Goal: Task Accomplishment & Management: Manage account settings

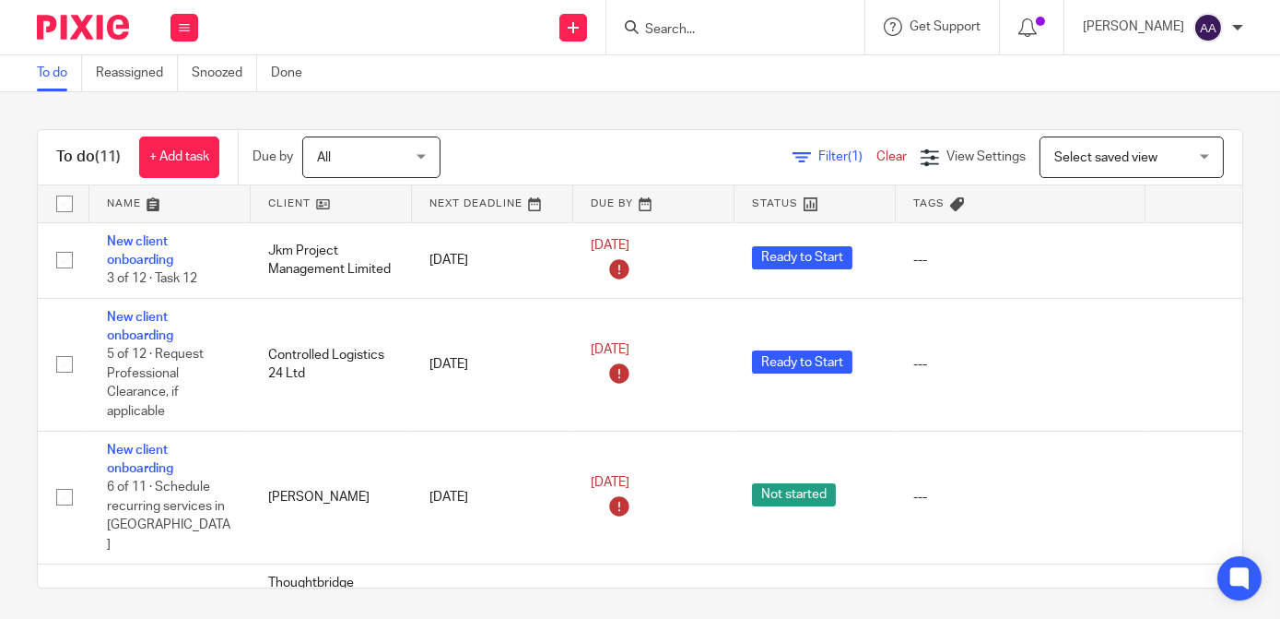
click at [737, 35] on input "Search" at bounding box center [726, 30] width 166 height 17
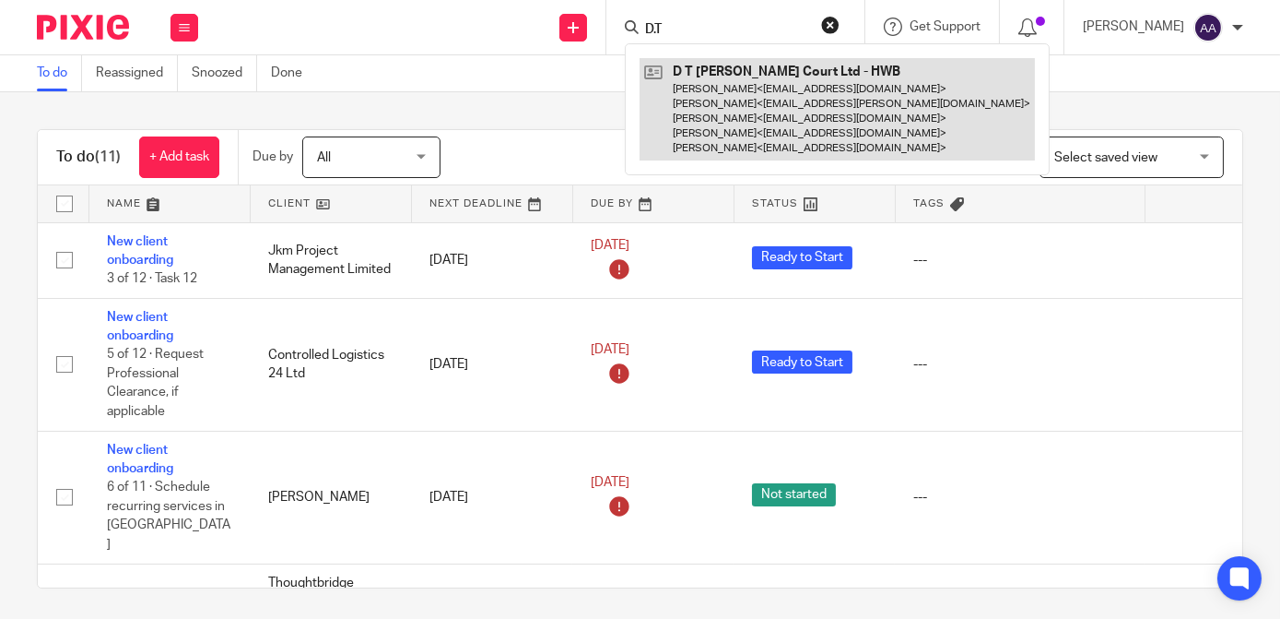
type input "D.T"
click at [714, 78] on link at bounding box center [837, 109] width 395 height 102
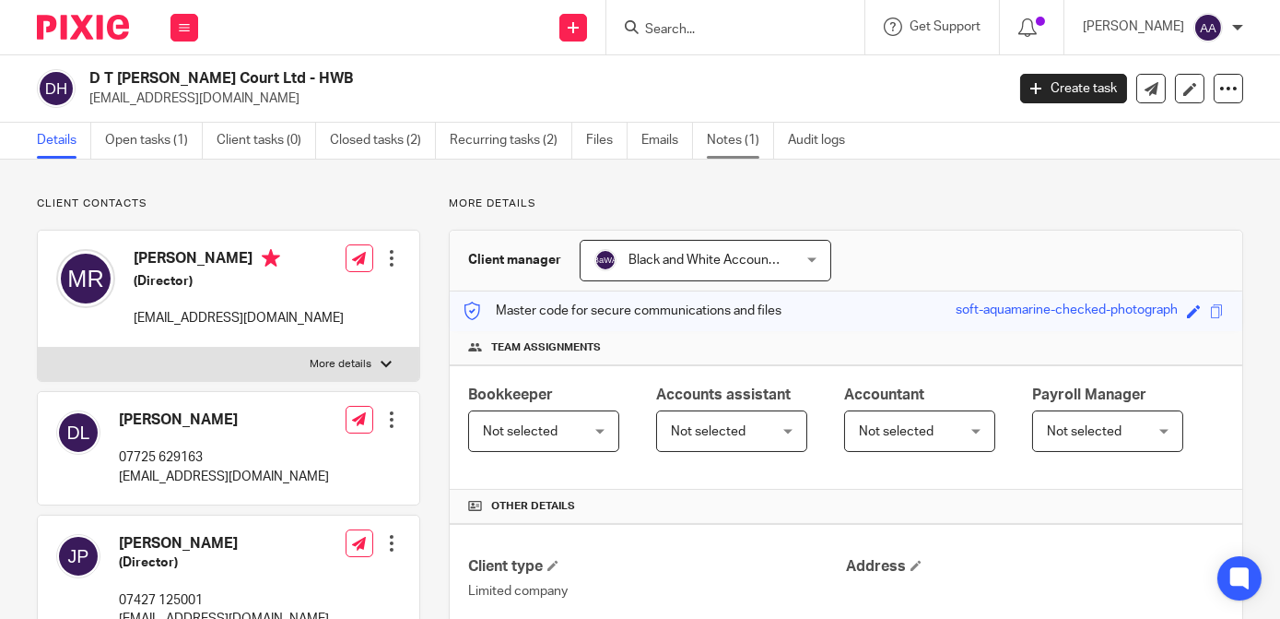
click at [754, 144] on link "Notes (1)" at bounding box center [740, 141] width 67 height 36
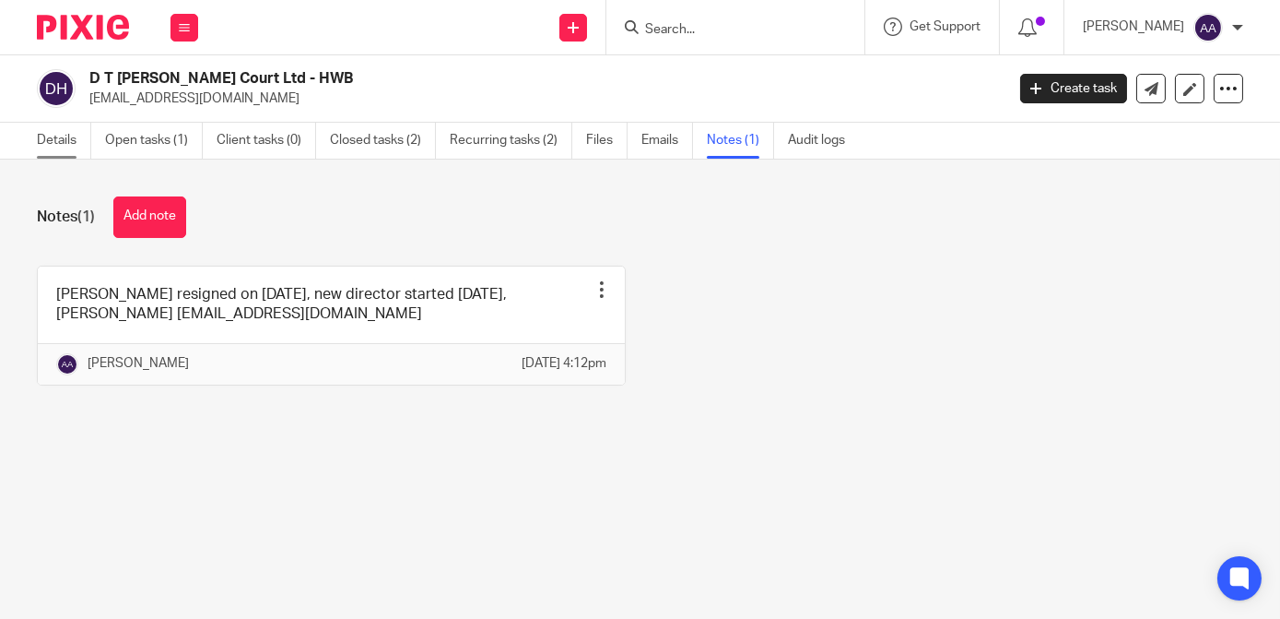
click at [38, 128] on link "Details" at bounding box center [64, 141] width 54 height 36
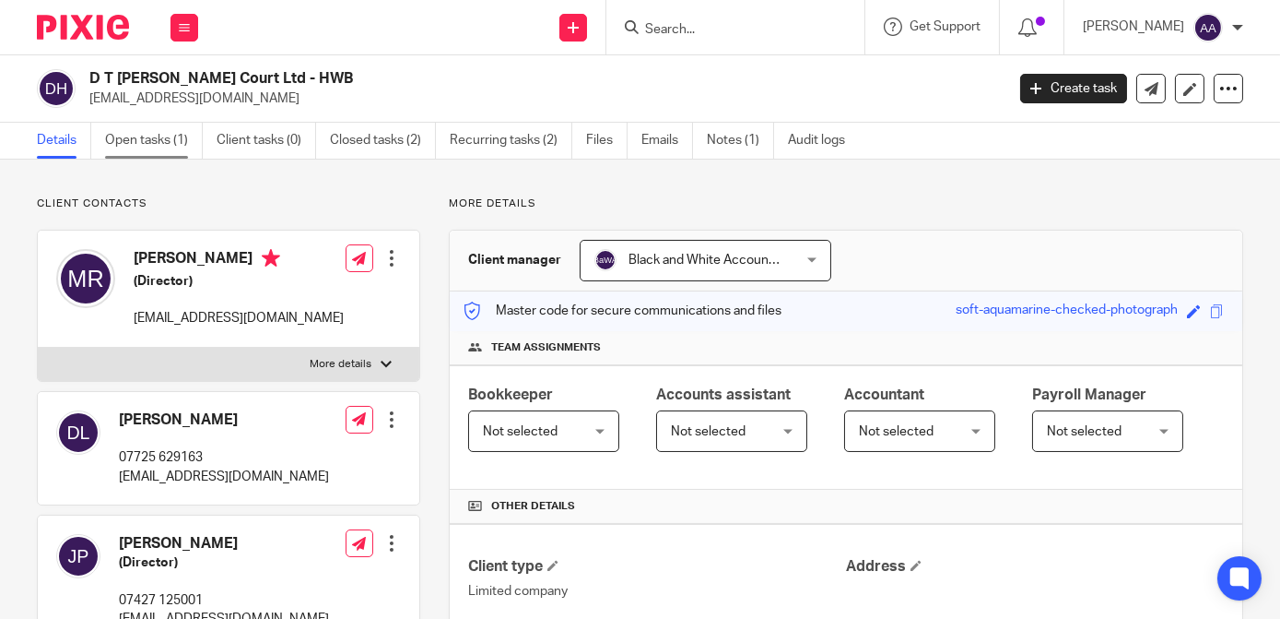
click at [179, 138] on link "Open tasks (1)" at bounding box center [154, 141] width 98 height 36
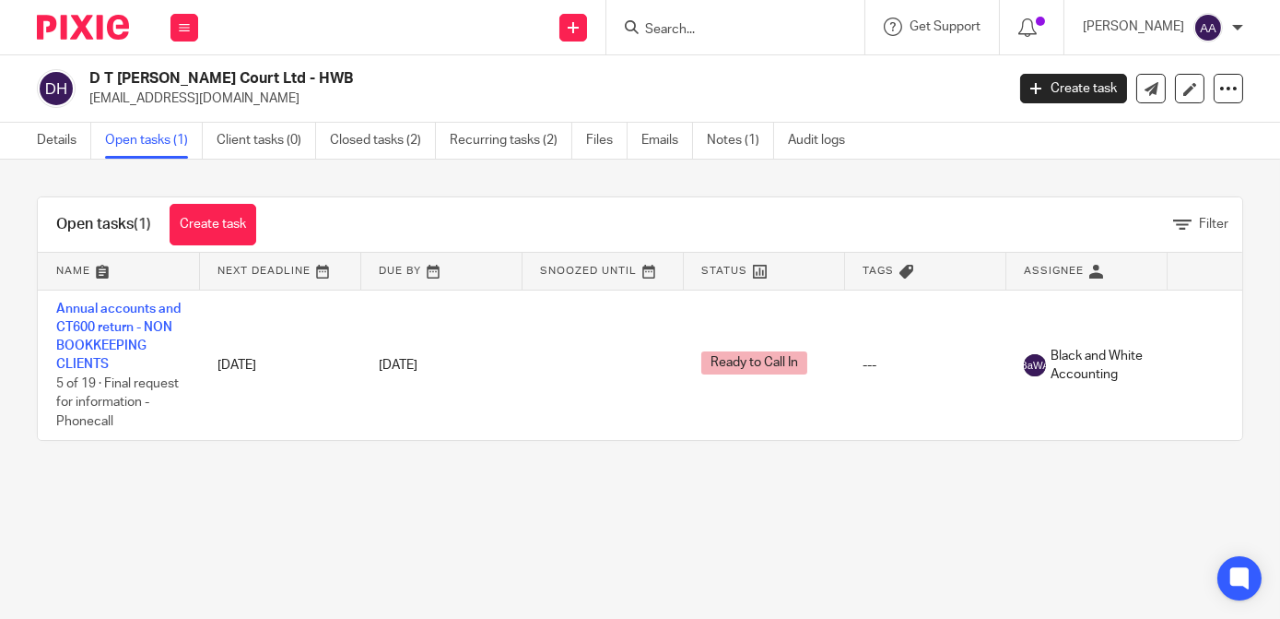
scroll to position [0, 111]
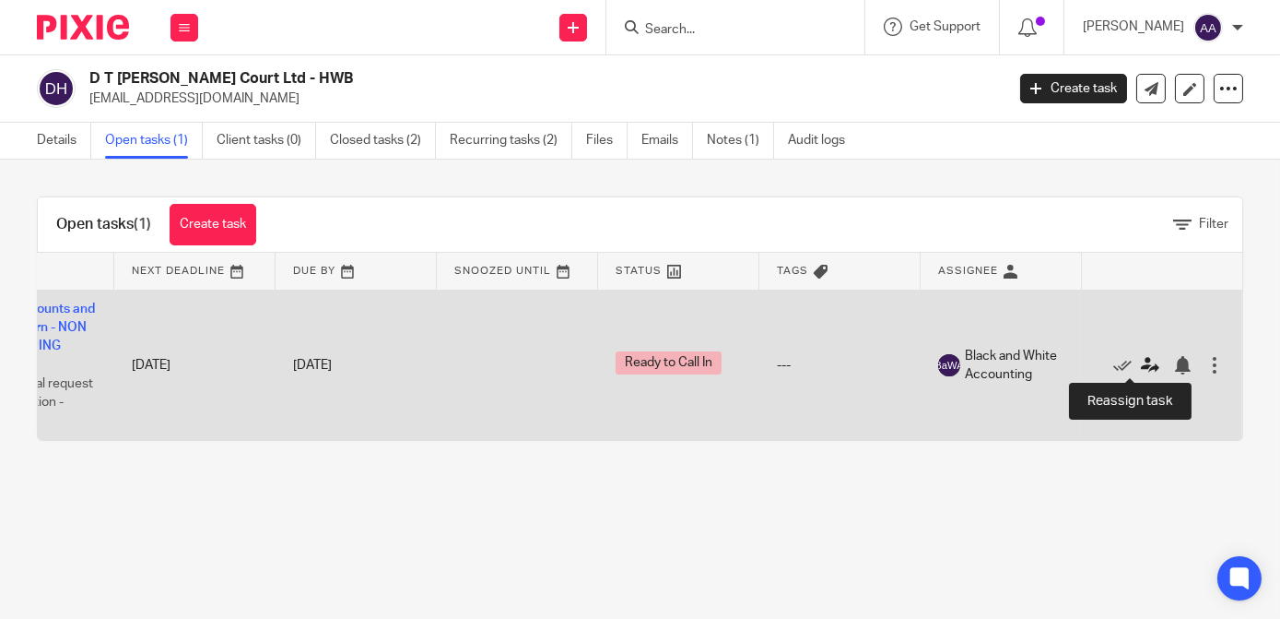
click at [1141, 359] on icon at bounding box center [1150, 365] width 18 height 18
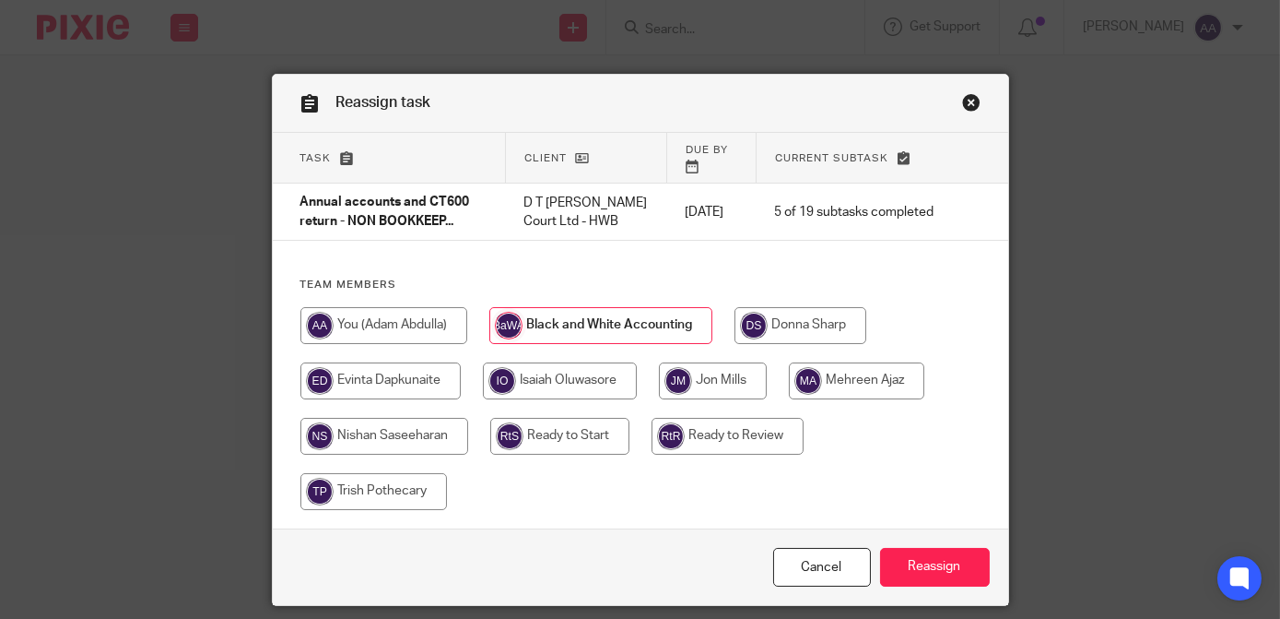
click at [548, 419] on input "radio" at bounding box center [559, 436] width 139 height 37
radio input "true"
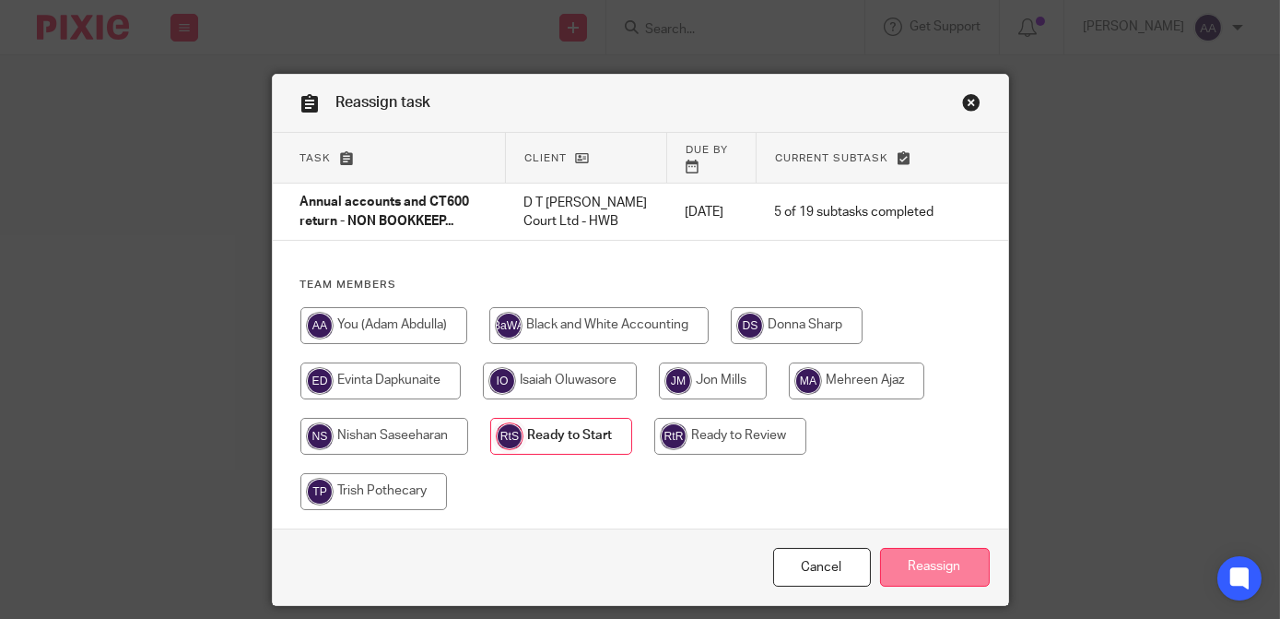
click at [938, 556] on input "Reassign" at bounding box center [935, 568] width 110 height 40
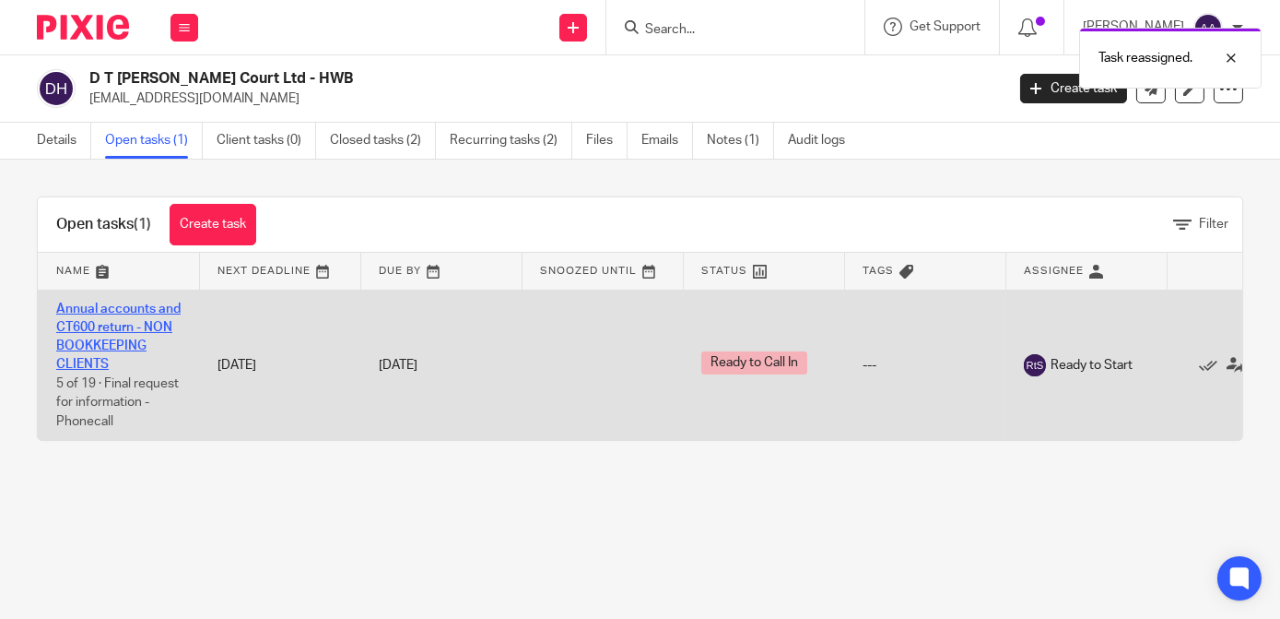
click at [125, 326] on link "Annual accounts and CT600 return - NON BOOKKEEPING CLIENTS" at bounding box center [118, 336] width 124 height 69
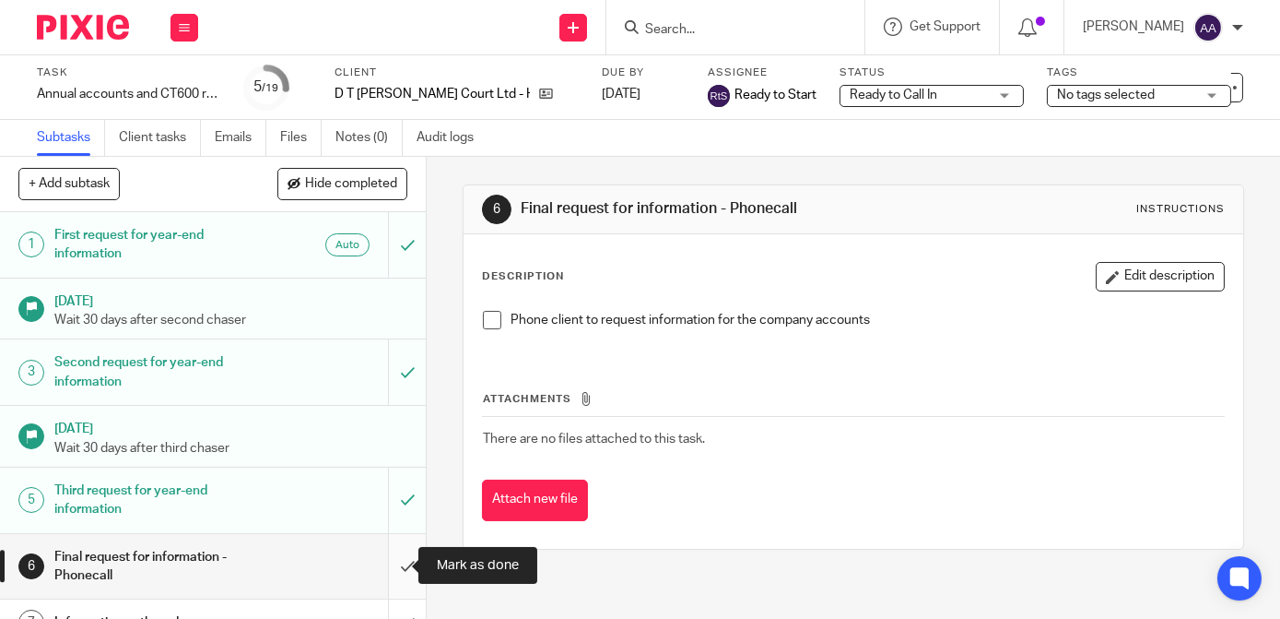
click at [377, 558] on input "submit" at bounding box center [213, 566] width 426 height 65
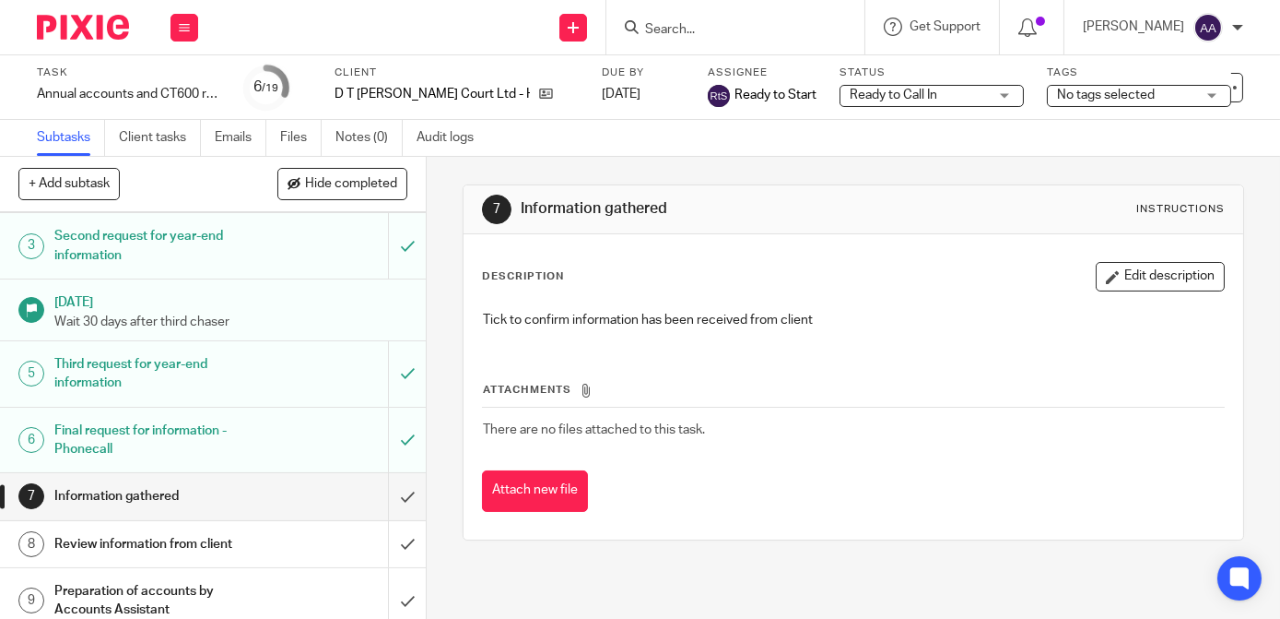
scroll to position [70, 0]
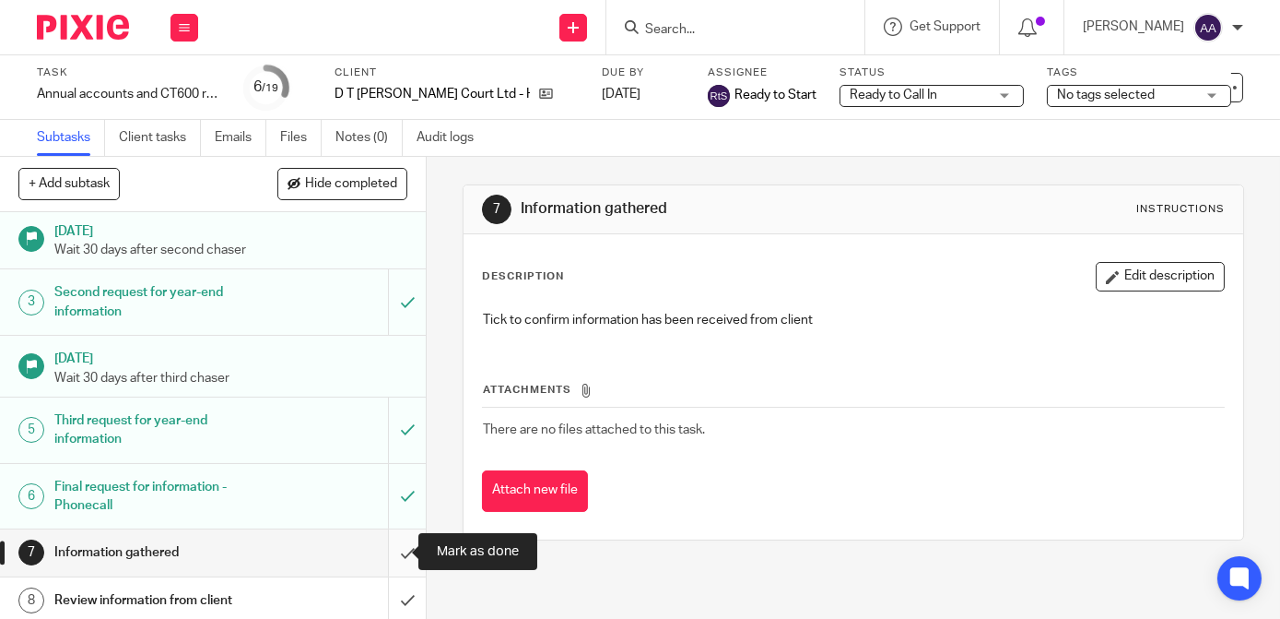
click at [386, 548] on input "submit" at bounding box center [213, 552] width 426 height 46
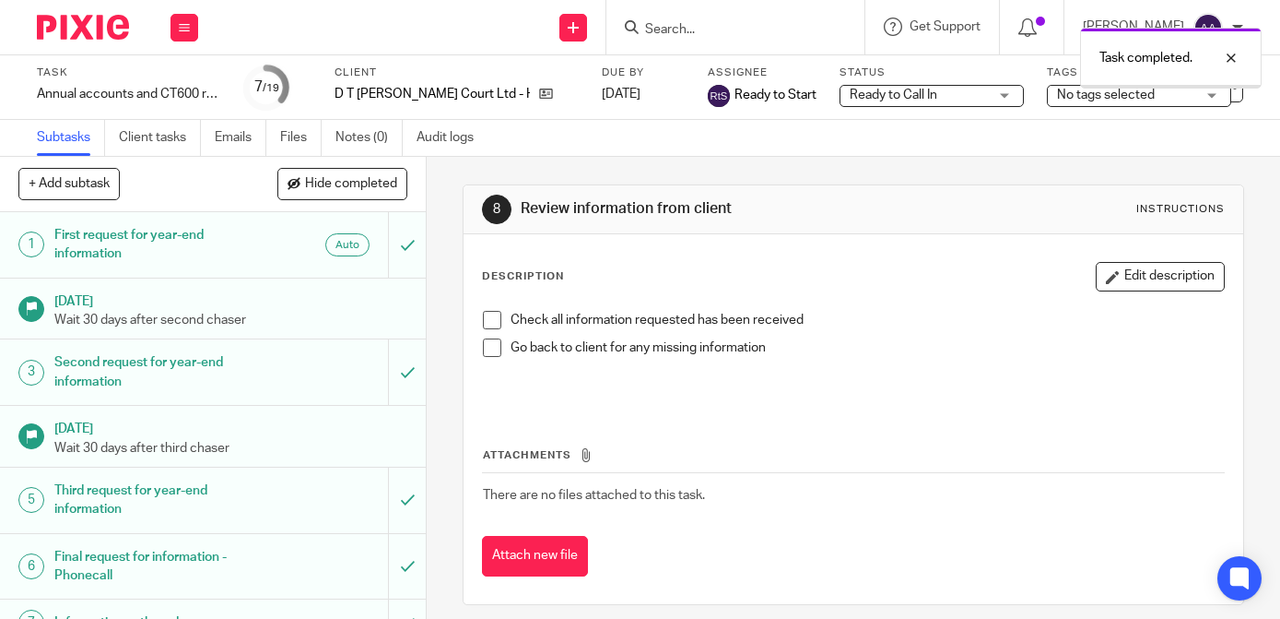
click at [1222, 80] on div "Task completed." at bounding box center [1171, 58] width 182 height 61
click at [1220, 86] on icon at bounding box center [1229, 87] width 18 height 18
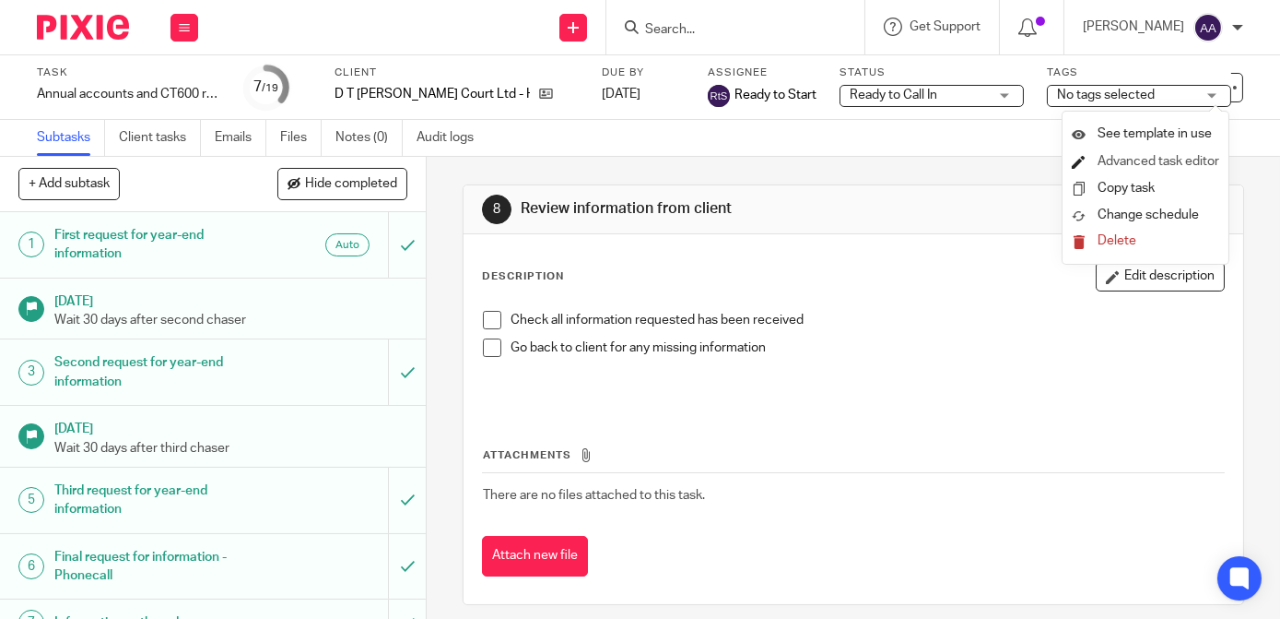
click at [1148, 156] on link "Advanced task editor" at bounding box center [1159, 161] width 122 height 13
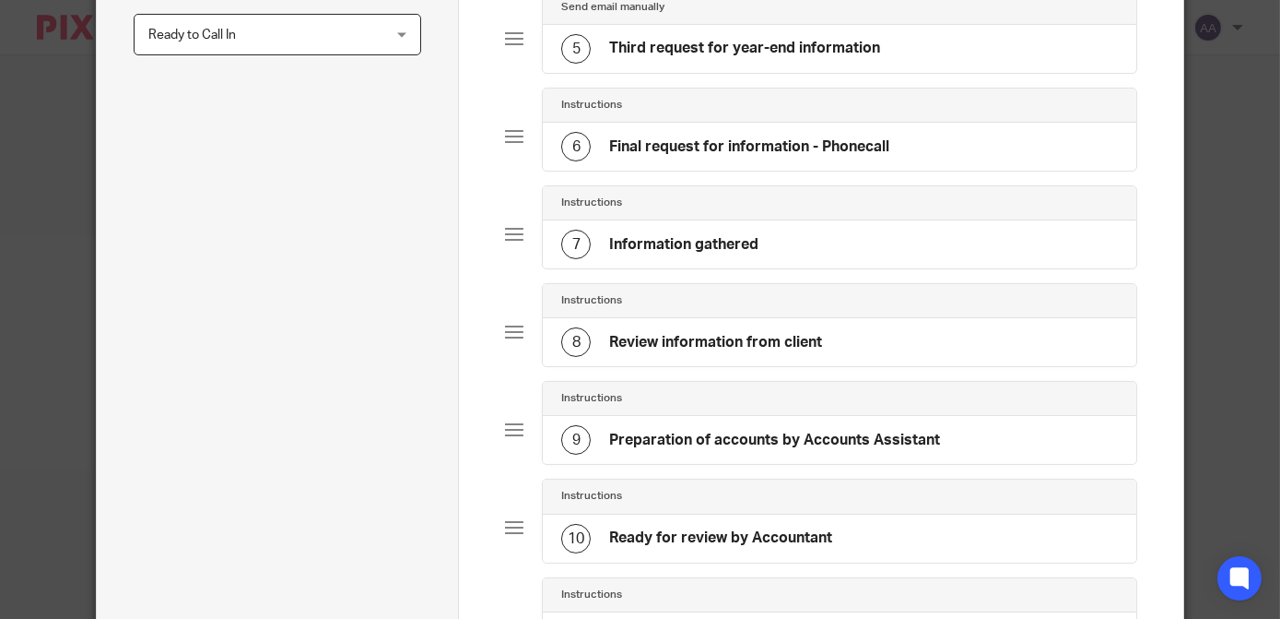
click at [724, 254] on h4 "Information gathered" at bounding box center [683, 244] width 149 height 19
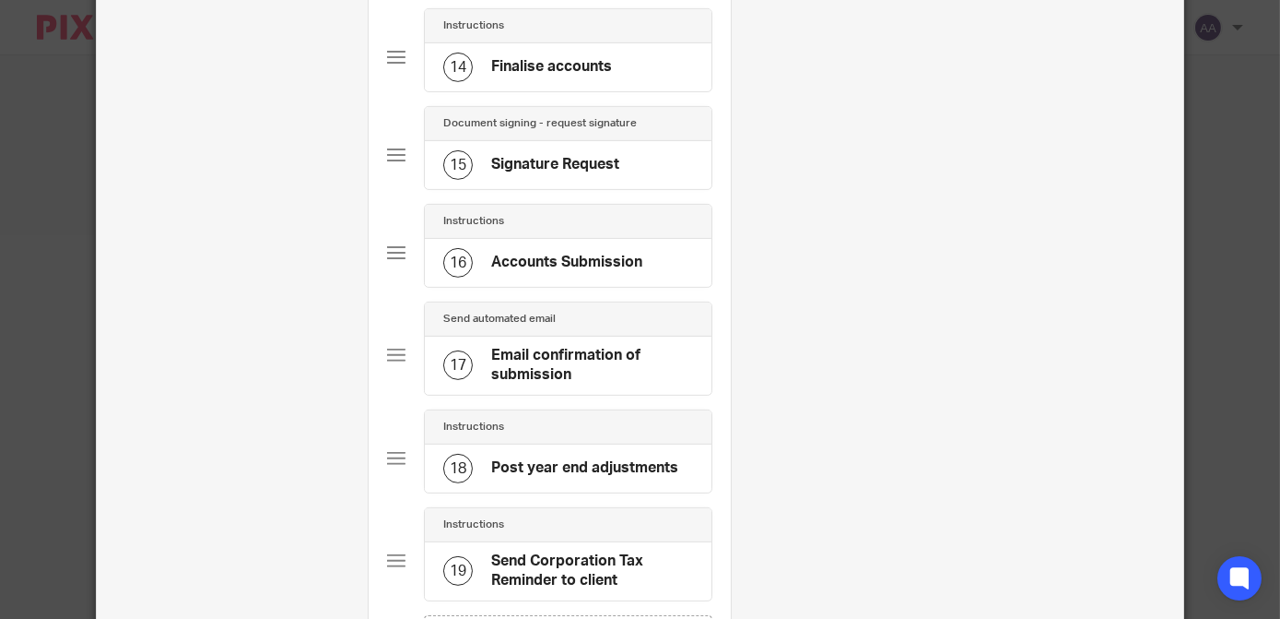
scroll to position [1858, 0]
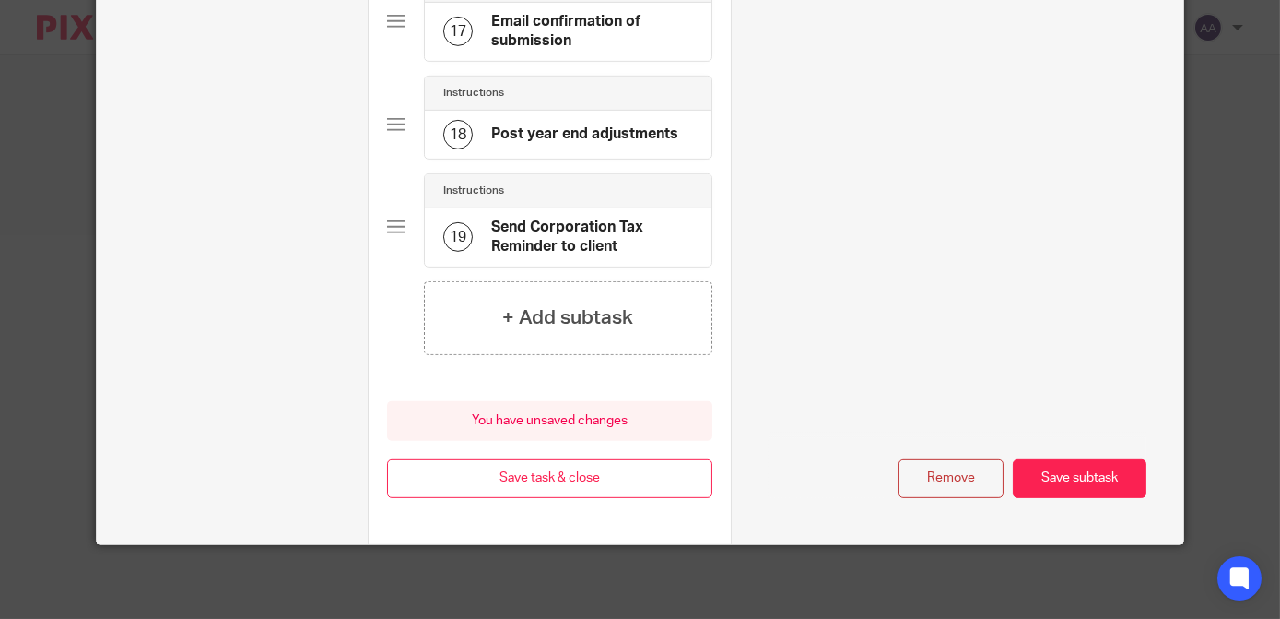
type input "Information received [DATE]"
click at [1106, 459] on div "Remove Save subtask" at bounding box center [958, 479] width 378 height 40
click at [1084, 466] on button "Save subtask" at bounding box center [1080, 479] width 134 height 40
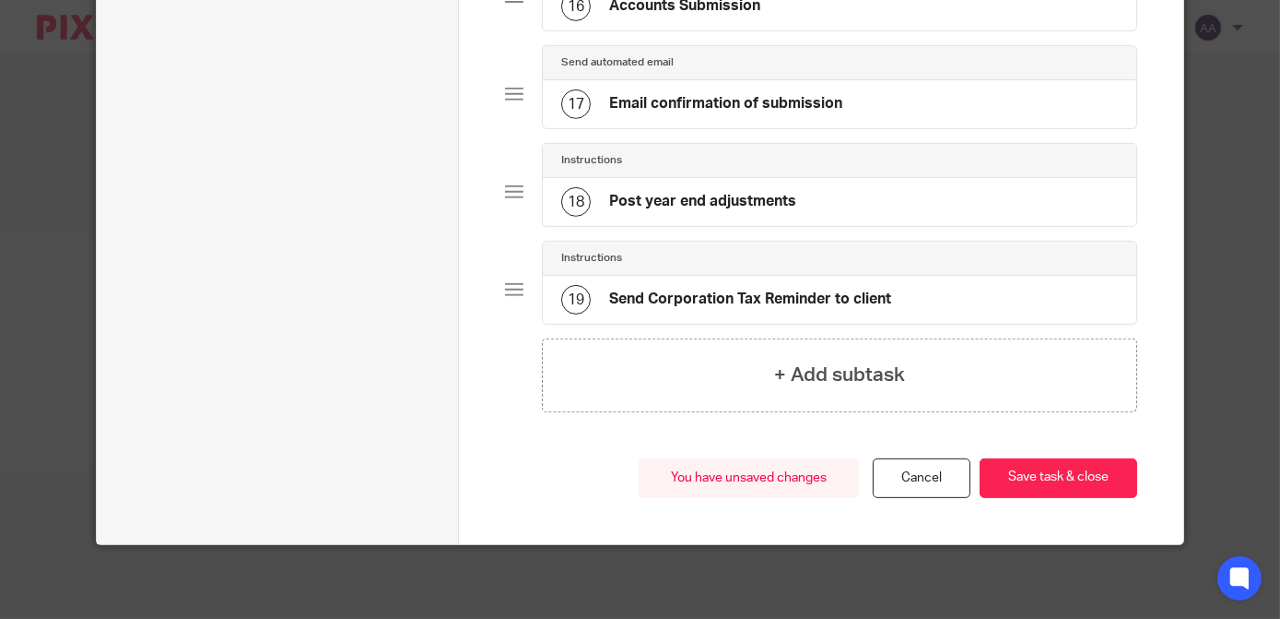
scroll to position [1691, 0]
click at [1078, 480] on button "Save task & close" at bounding box center [1059, 478] width 158 height 40
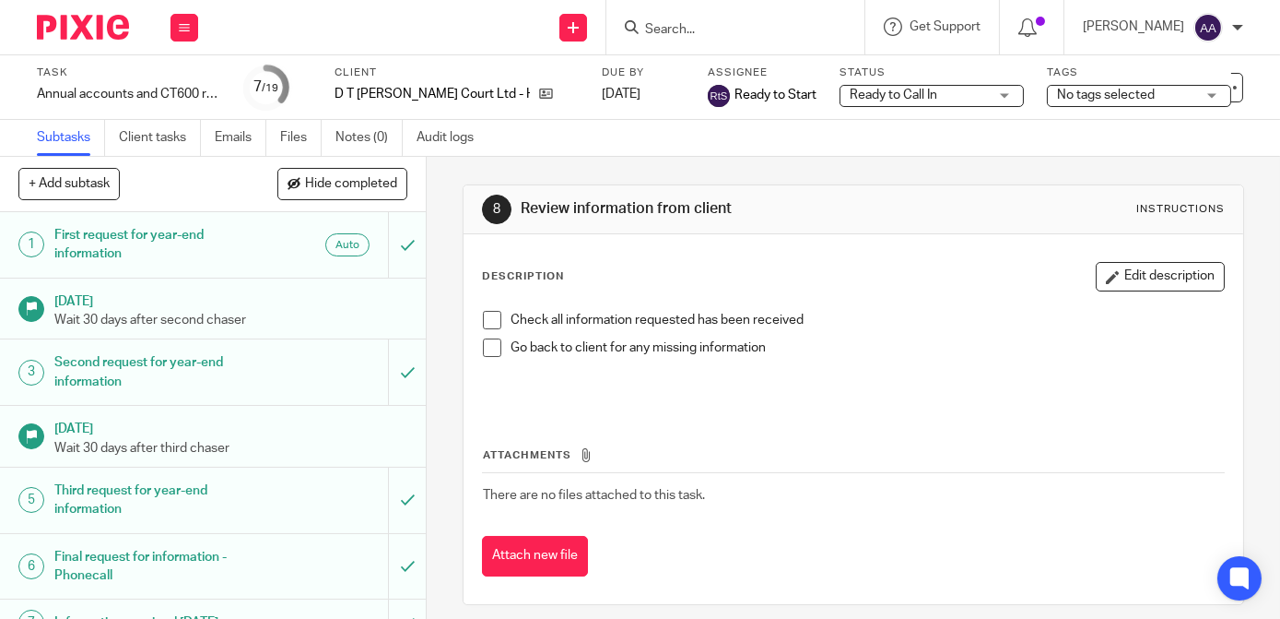
click at [933, 94] on div "Ready to Call In Ready to Call In" at bounding box center [932, 96] width 184 height 22
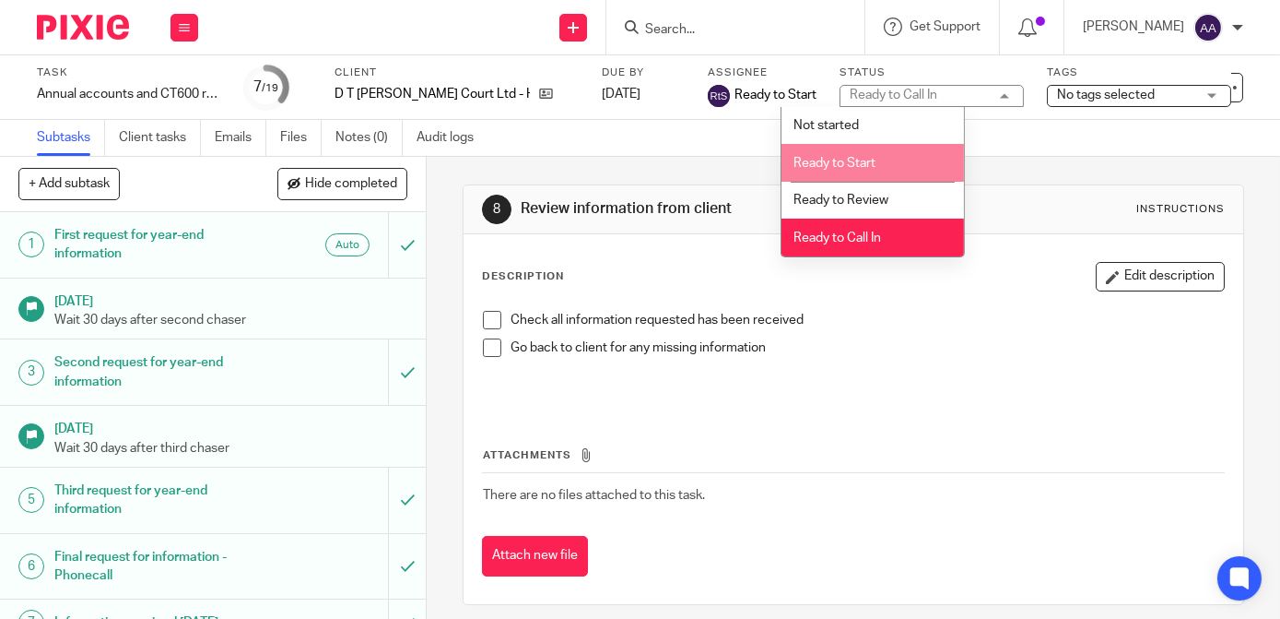
click at [855, 164] on span "Ready to Start" at bounding box center [835, 163] width 82 height 13
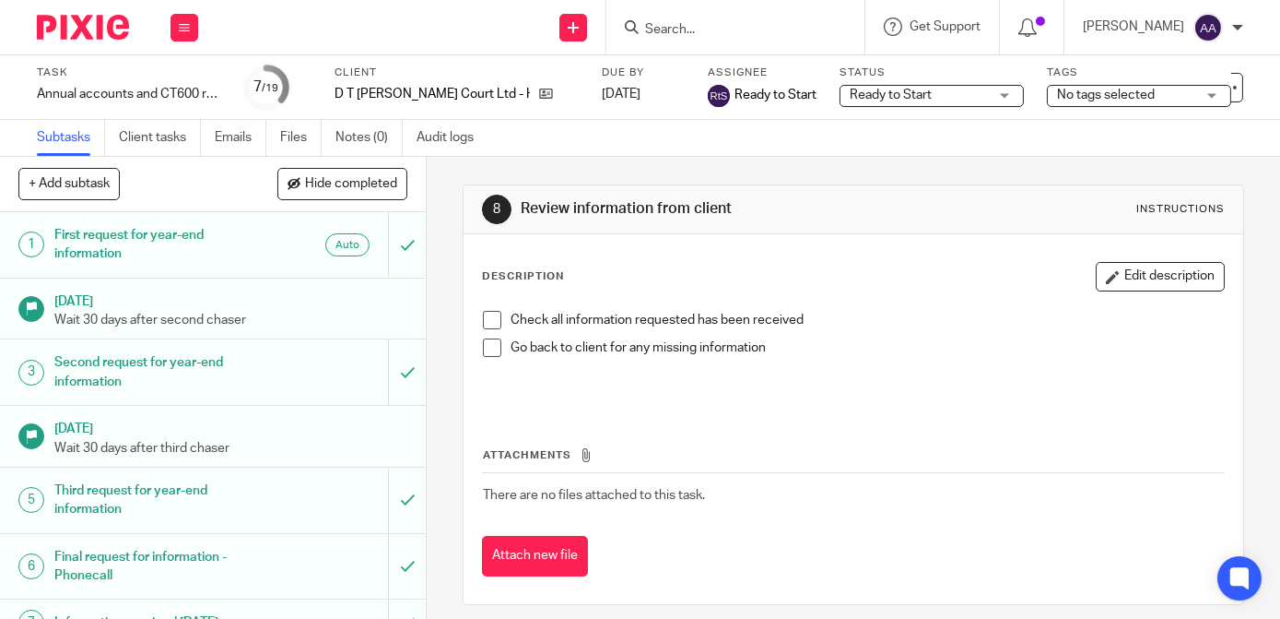
click at [1057, 90] on span "No tags selected" at bounding box center [1126, 95] width 138 height 19
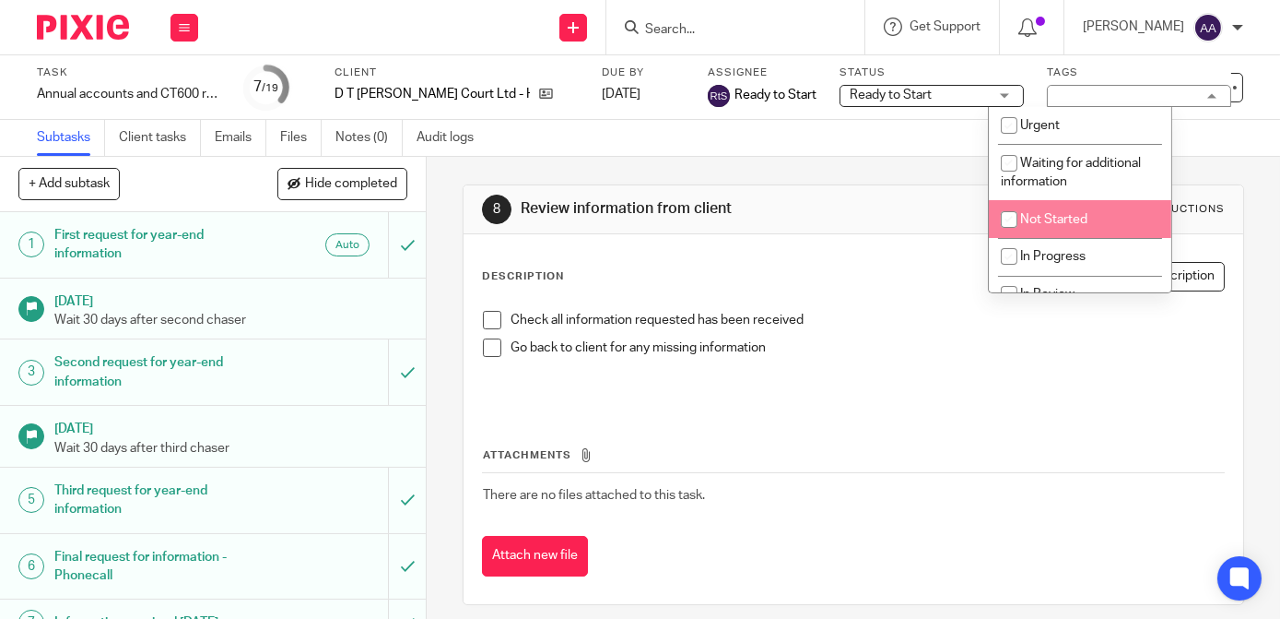
click at [1020, 212] on input "checkbox" at bounding box center [1009, 219] width 35 height 35
checkbox input "true"
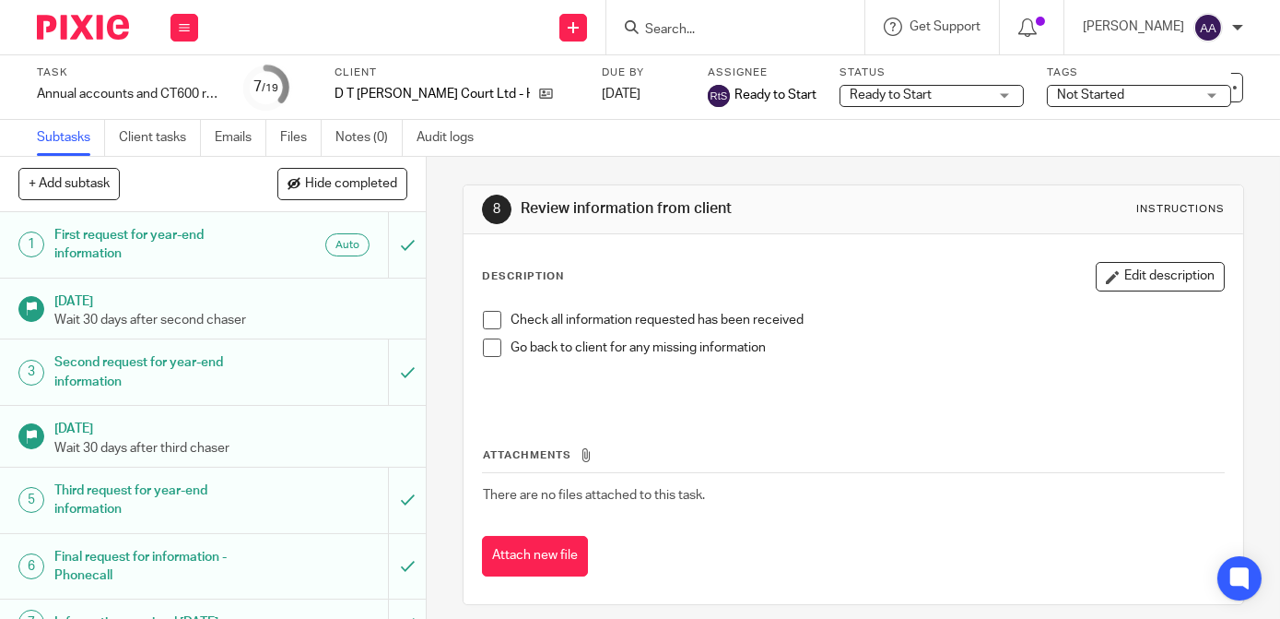
click at [900, 166] on div "8 Review information from client Instructions Description Edit description Chec…" at bounding box center [854, 395] width 783 height 476
click at [179, 20] on button at bounding box center [185, 28] width 28 height 28
click at [187, 88] on link "Work" at bounding box center [175, 85] width 32 height 13
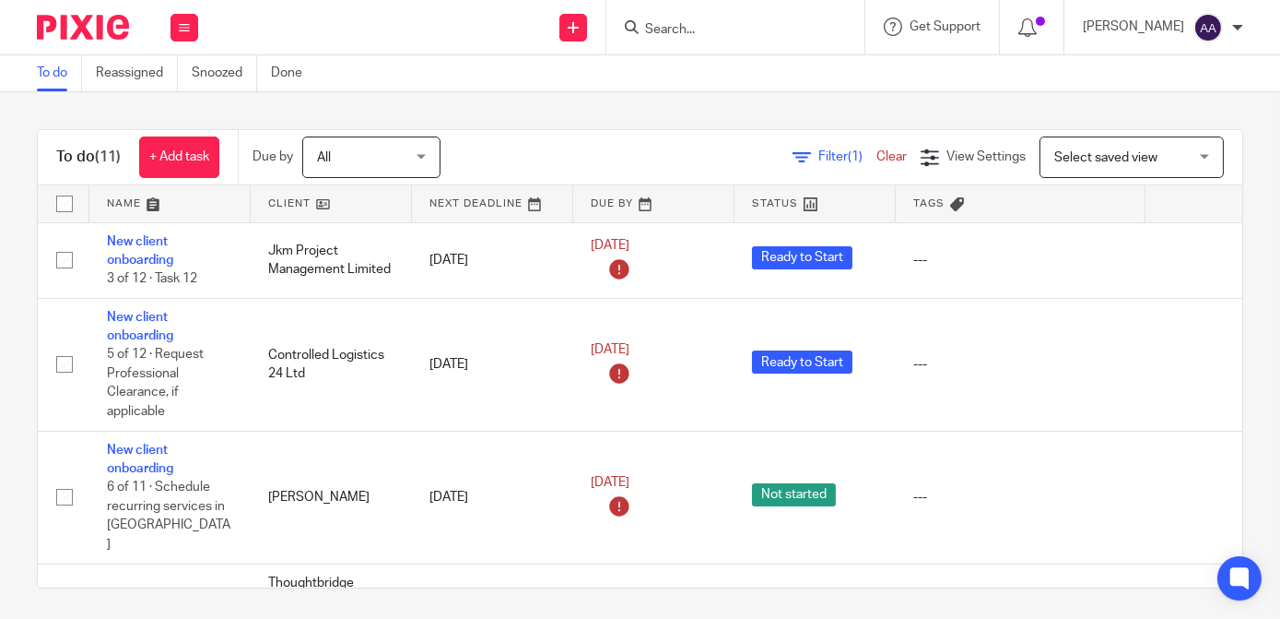
scroll to position [5, 0]
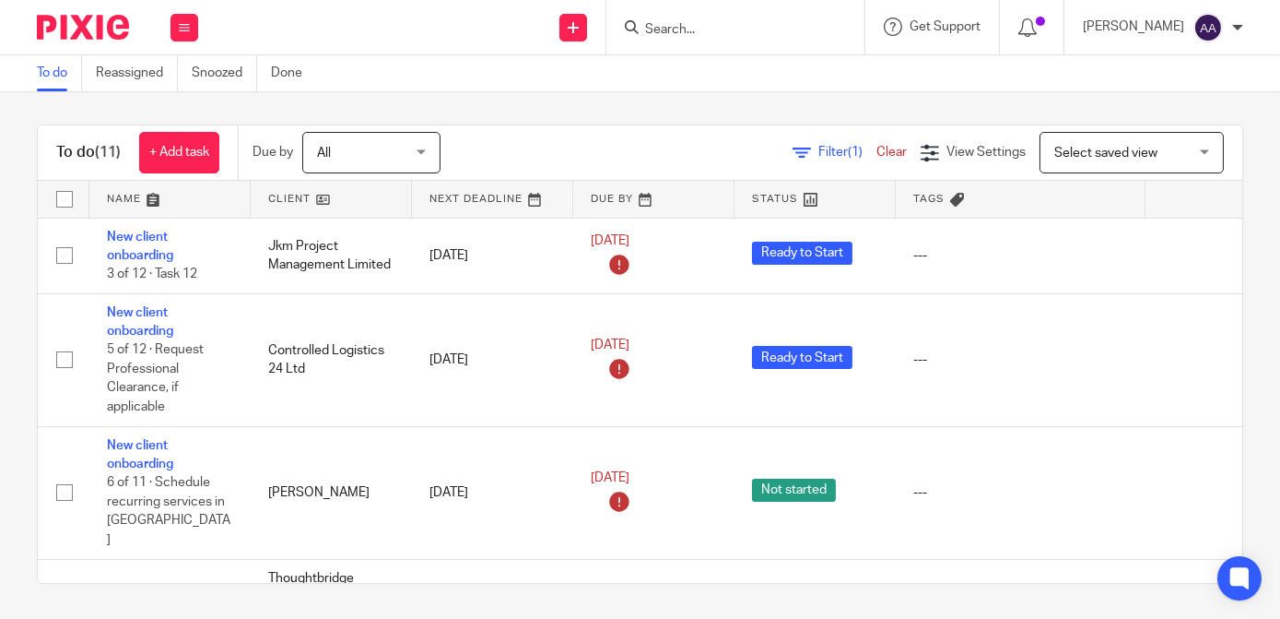
click at [730, 27] on input "Search" at bounding box center [726, 30] width 166 height 17
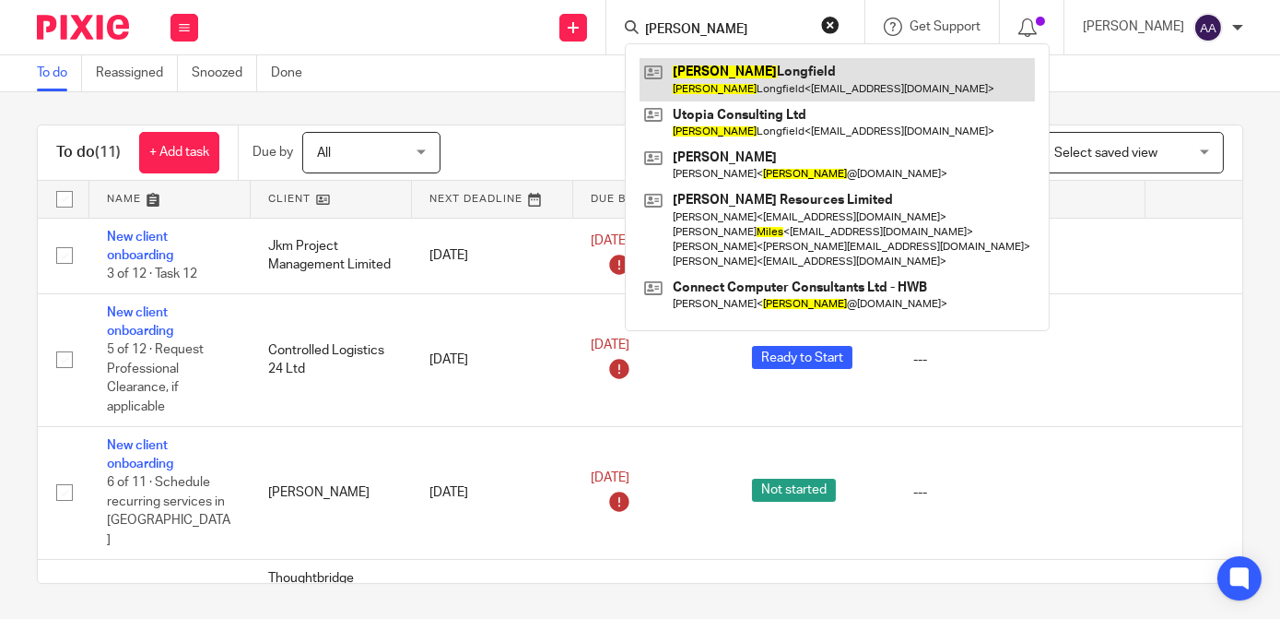
type input "myles"
click at [749, 69] on link at bounding box center [837, 79] width 395 height 42
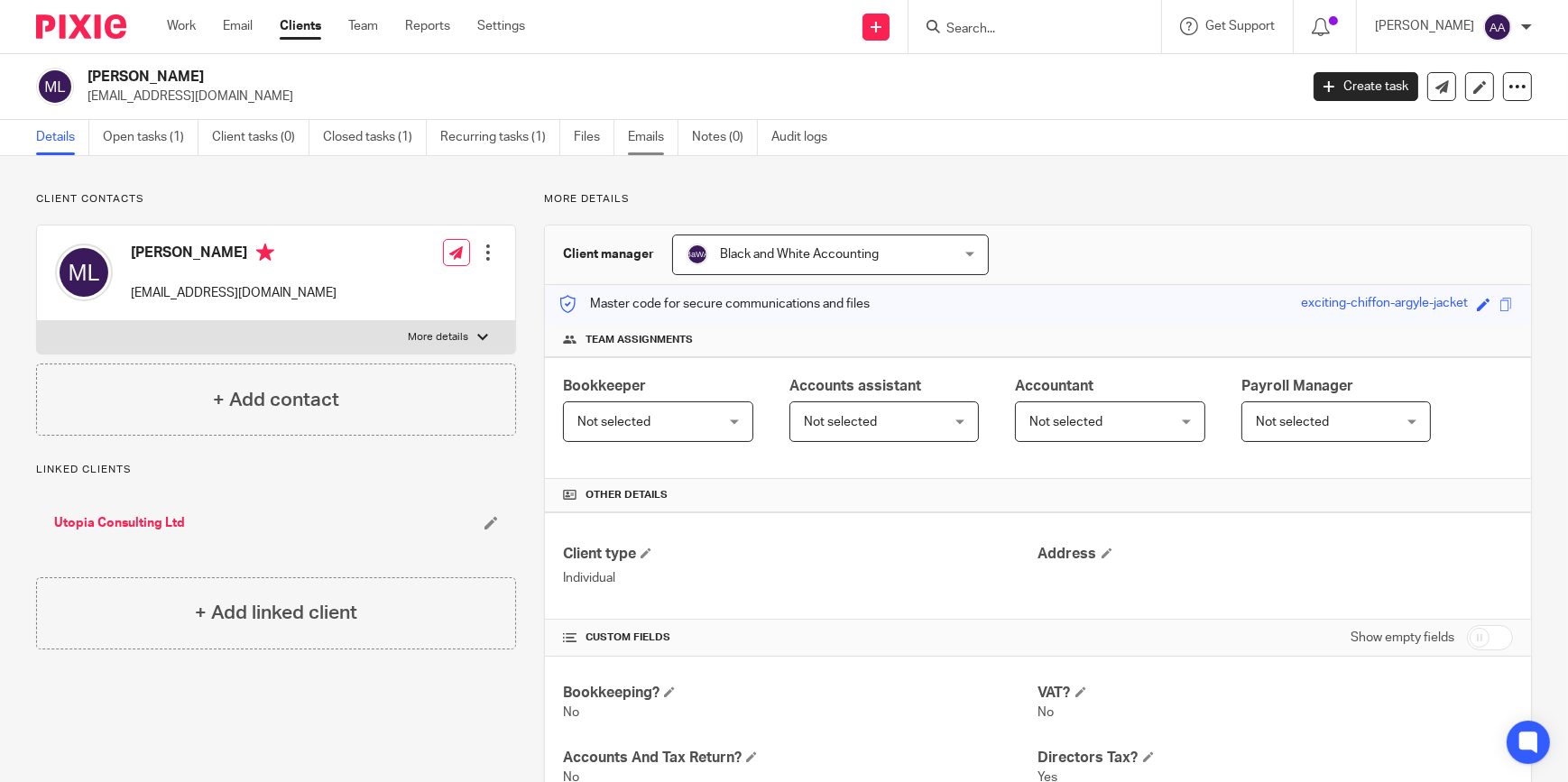
click at [668, 129] on link "Emails" at bounding box center [654, 138] width 51 height 35
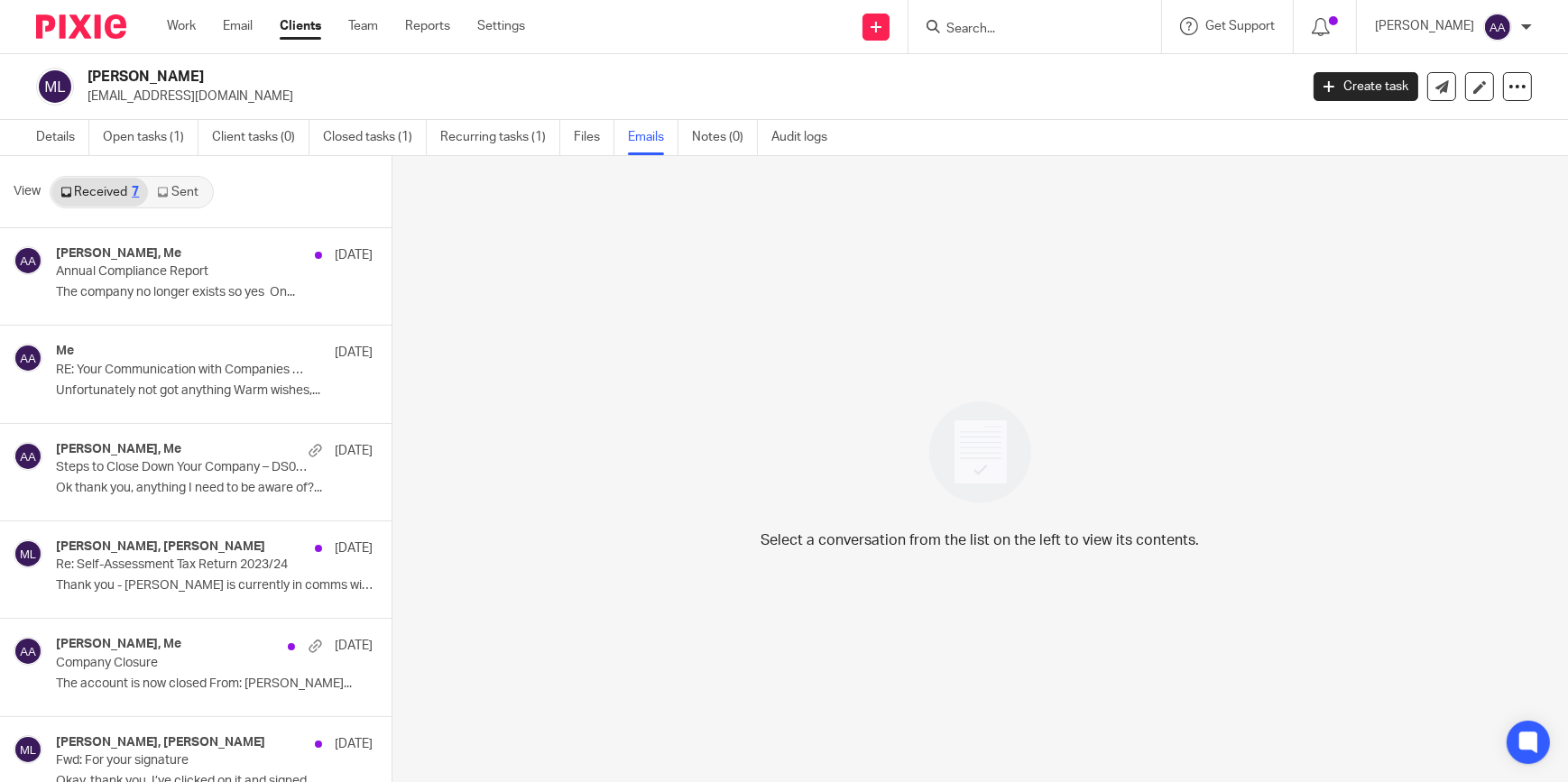
drag, startPoint x: 198, startPoint y: 174, endPoint x: 194, endPoint y: 188, distance: 14.6
click at [198, 175] on div "View Received 7 Sent" at bounding box center [196, 192] width 392 height 72
click at [194, 188] on link "Sent 10" at bounding box center [186, 192] width 77 height 28
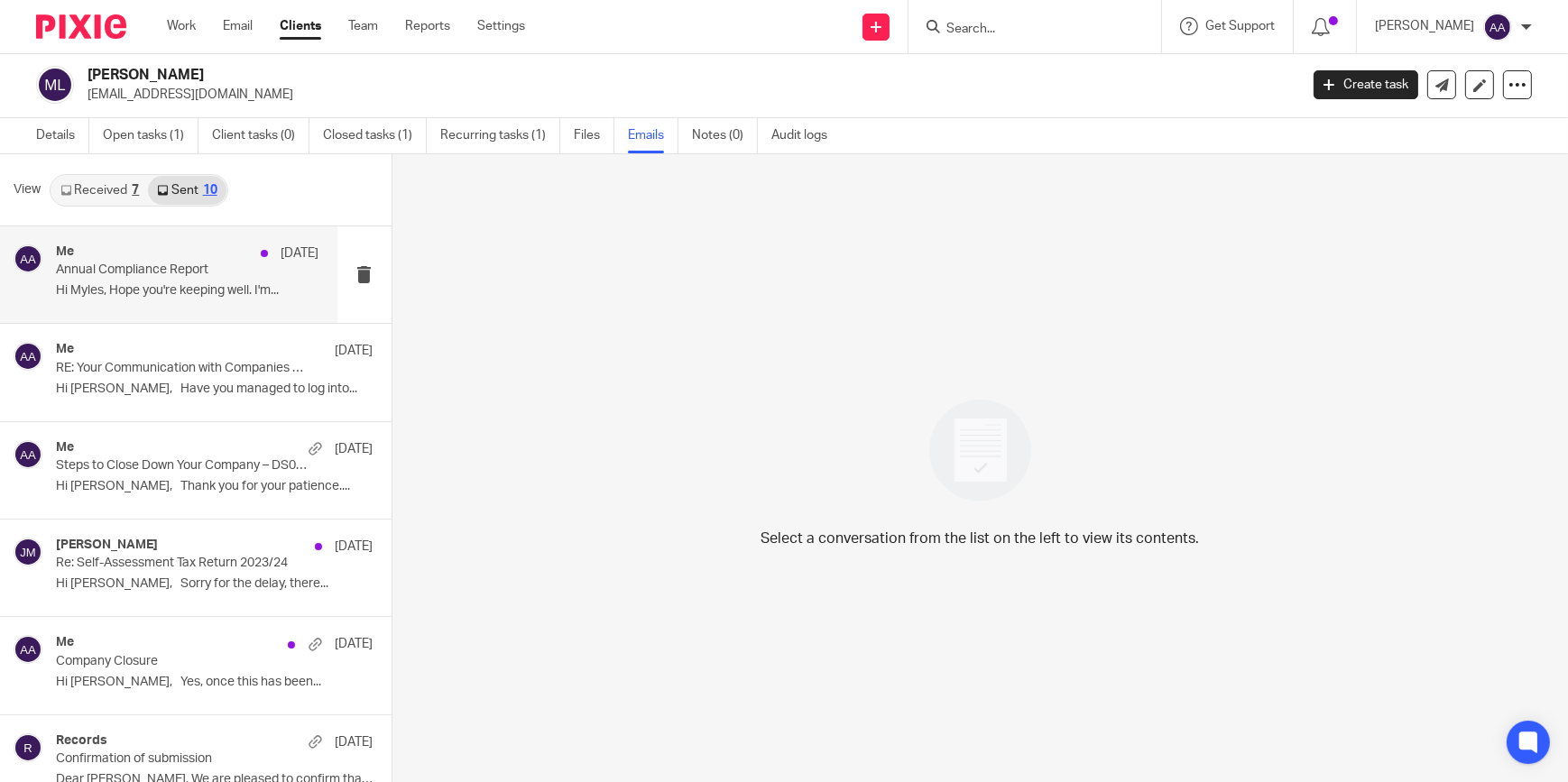
click at [143, 277] on p "Annual Compliance Report" at bounding box center [161, 270] width 210 height 16
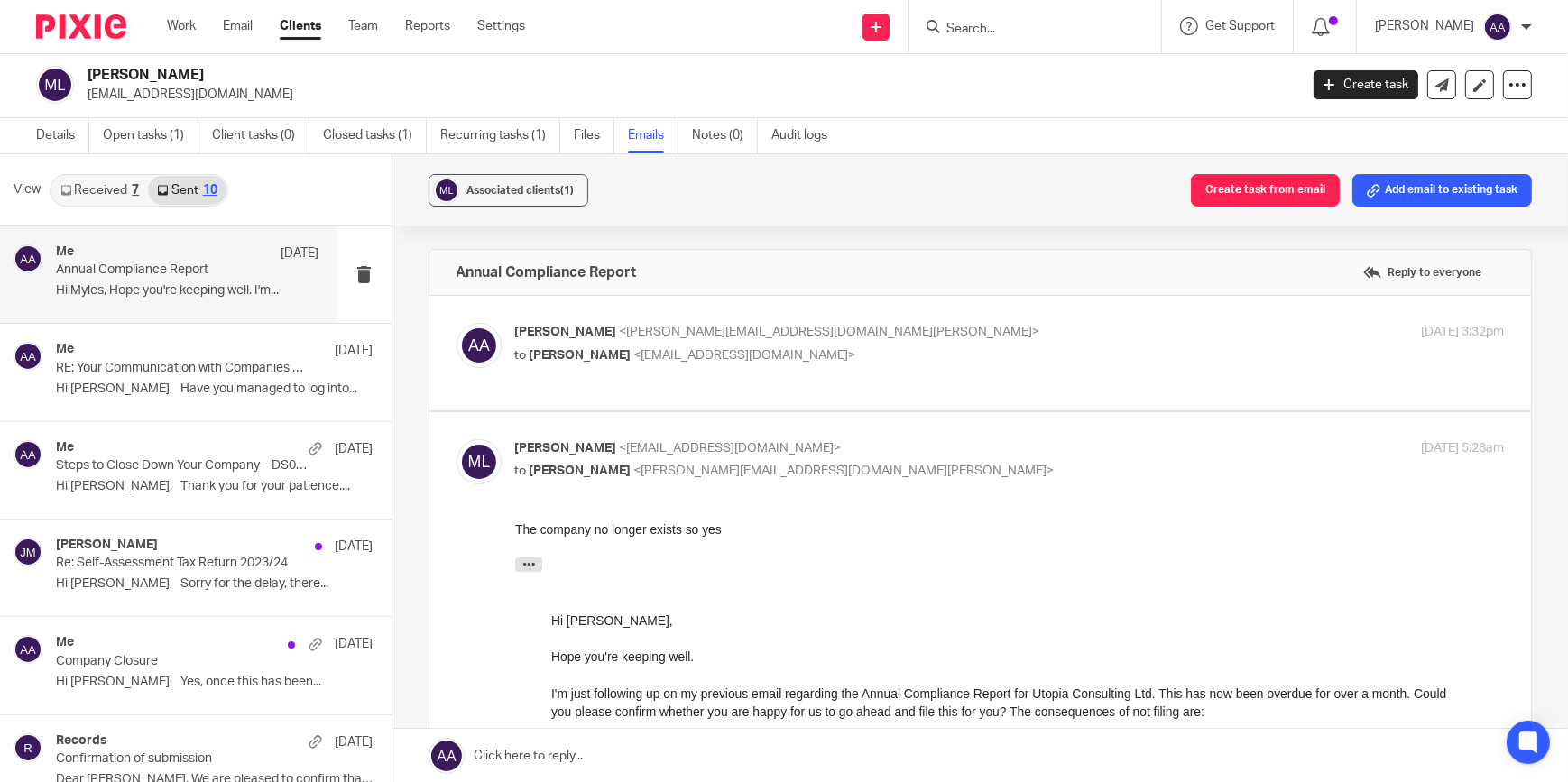
scroll to position [0, 0]
click at [556, 341] on div "Adam Abdulla <adam@blackandwhiteaccounting.co.uk> to Myles Longfield <mlongfiel…" at bounding box center [845, 344] width 660 height 41
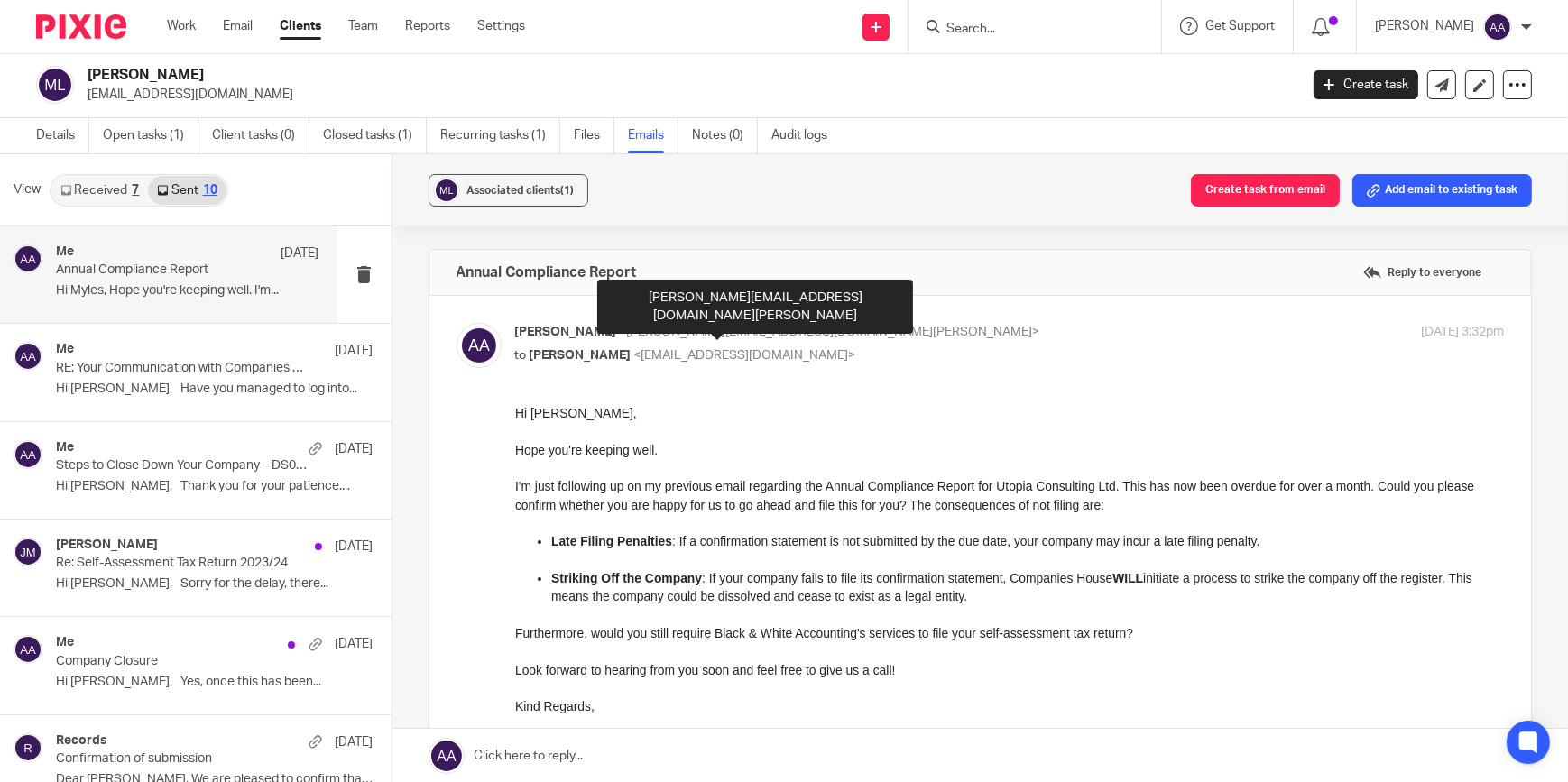
click at [640, 331] on span "<adam@blackandwhiteaccounting.co.uk>" at bounding box center [830, 332] width 421 height 13
checkbox input "false"
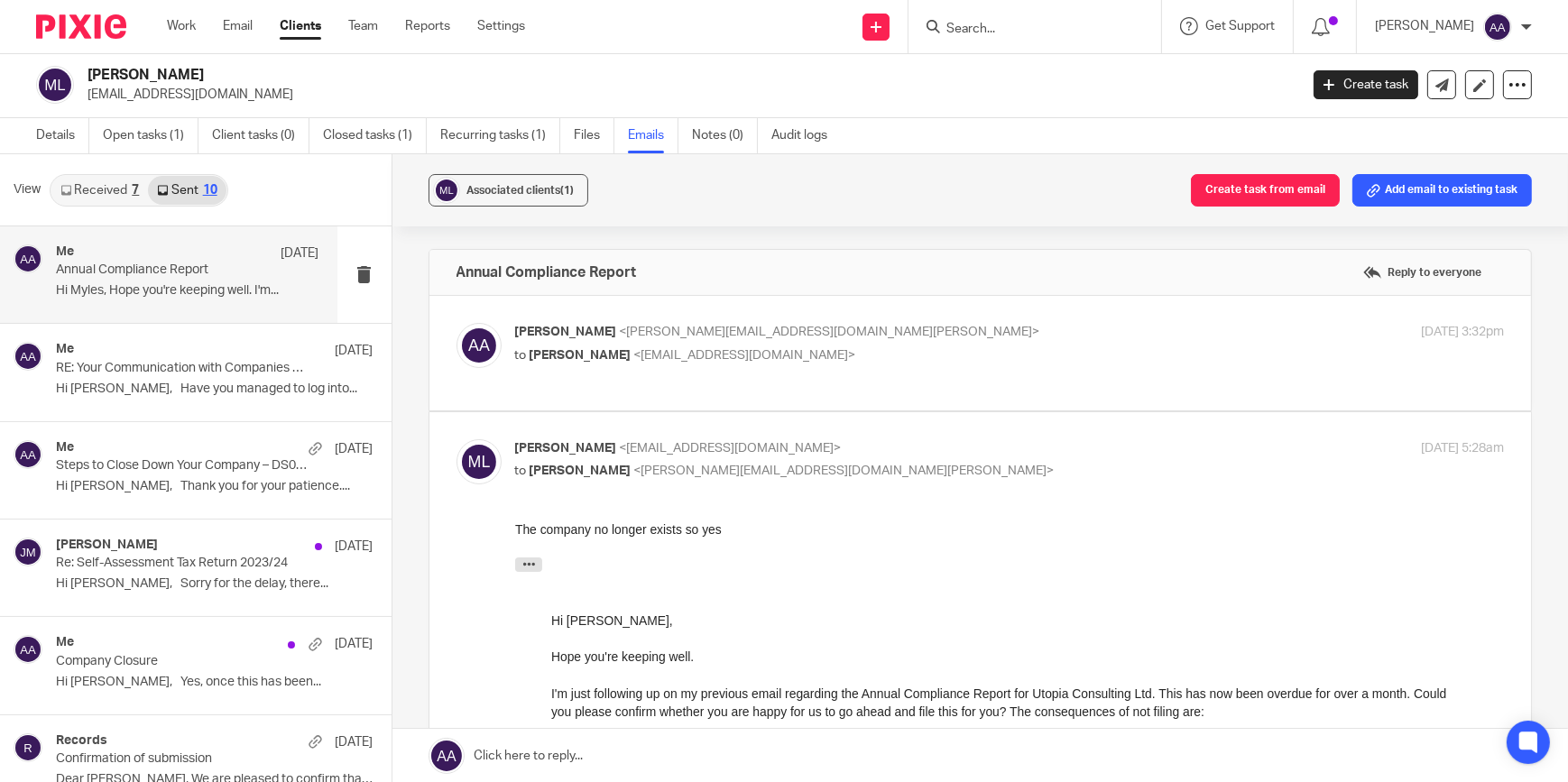
click at [628, 445] on span "<mlongfield@outlook.com>" at bounding box center [730, 448] width 222 height 13
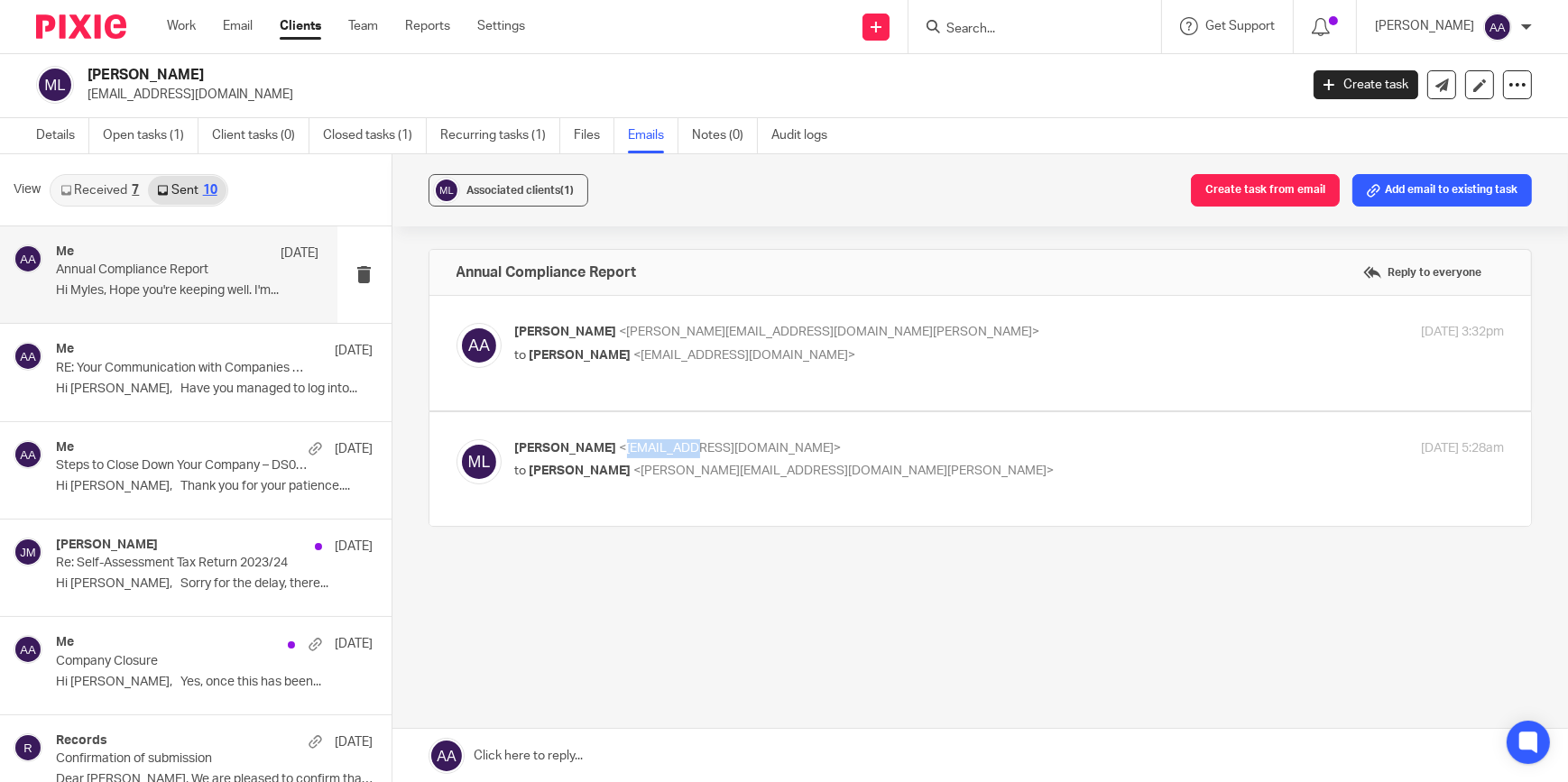
click at [628, 444] on span "<mlongfield@outlook.com>" at bounding box center [730, 448] width 222 height 13
drag, startPoint x: 628, startPoint y: 444, endPoint x: 740, endPoint y: 464, distance: 113.8
click at [740, 465] on span "<adam@blackandwhiteaccounting.co.uk>" at bounding box center [845, 471] width 421 height 13
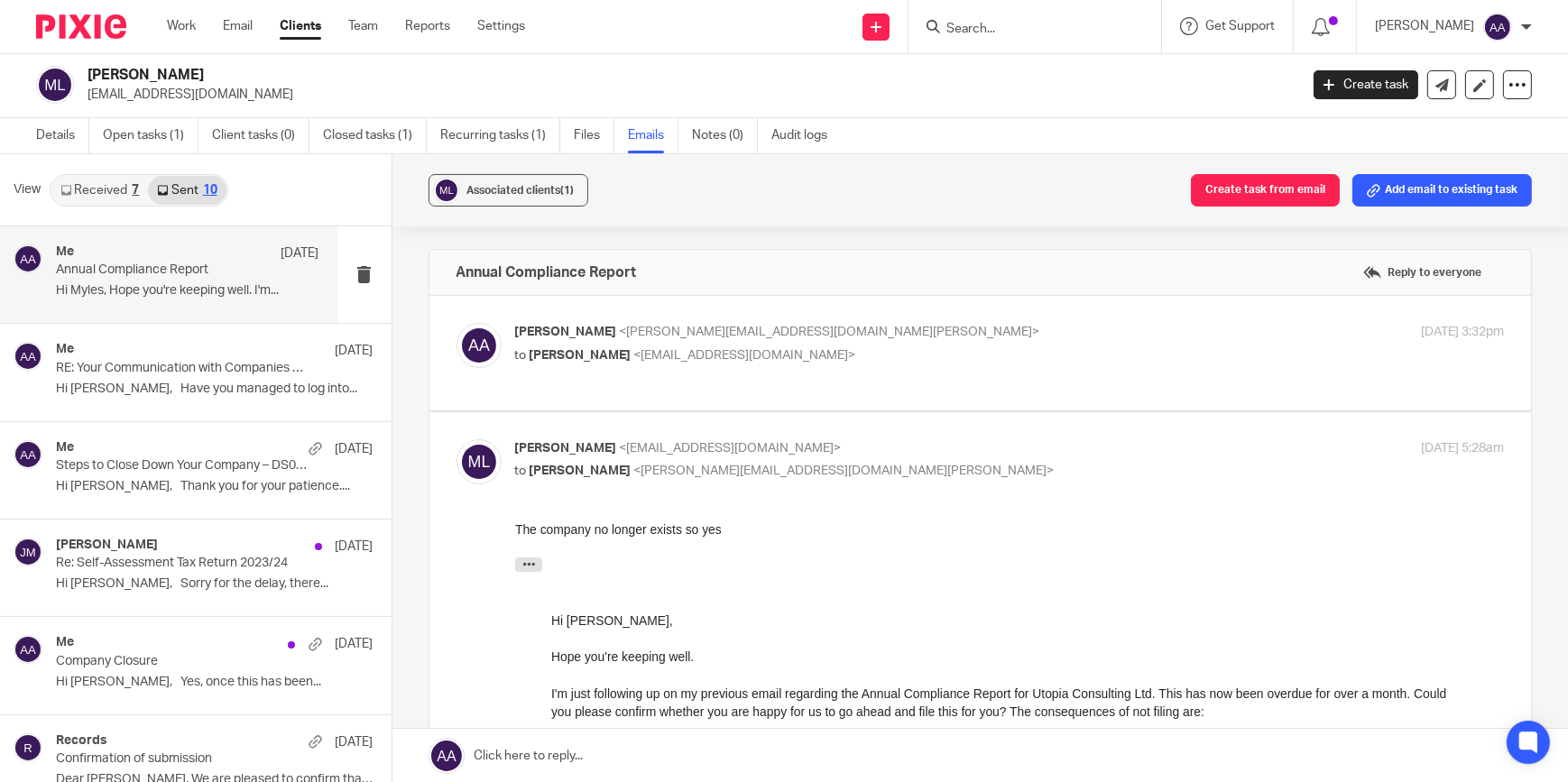
click at [680, 456] on p "Myles Longfield <mlongfield@outlook.com>" at bounding box center [845, 448] width 660 height 19
checkbox input "false"
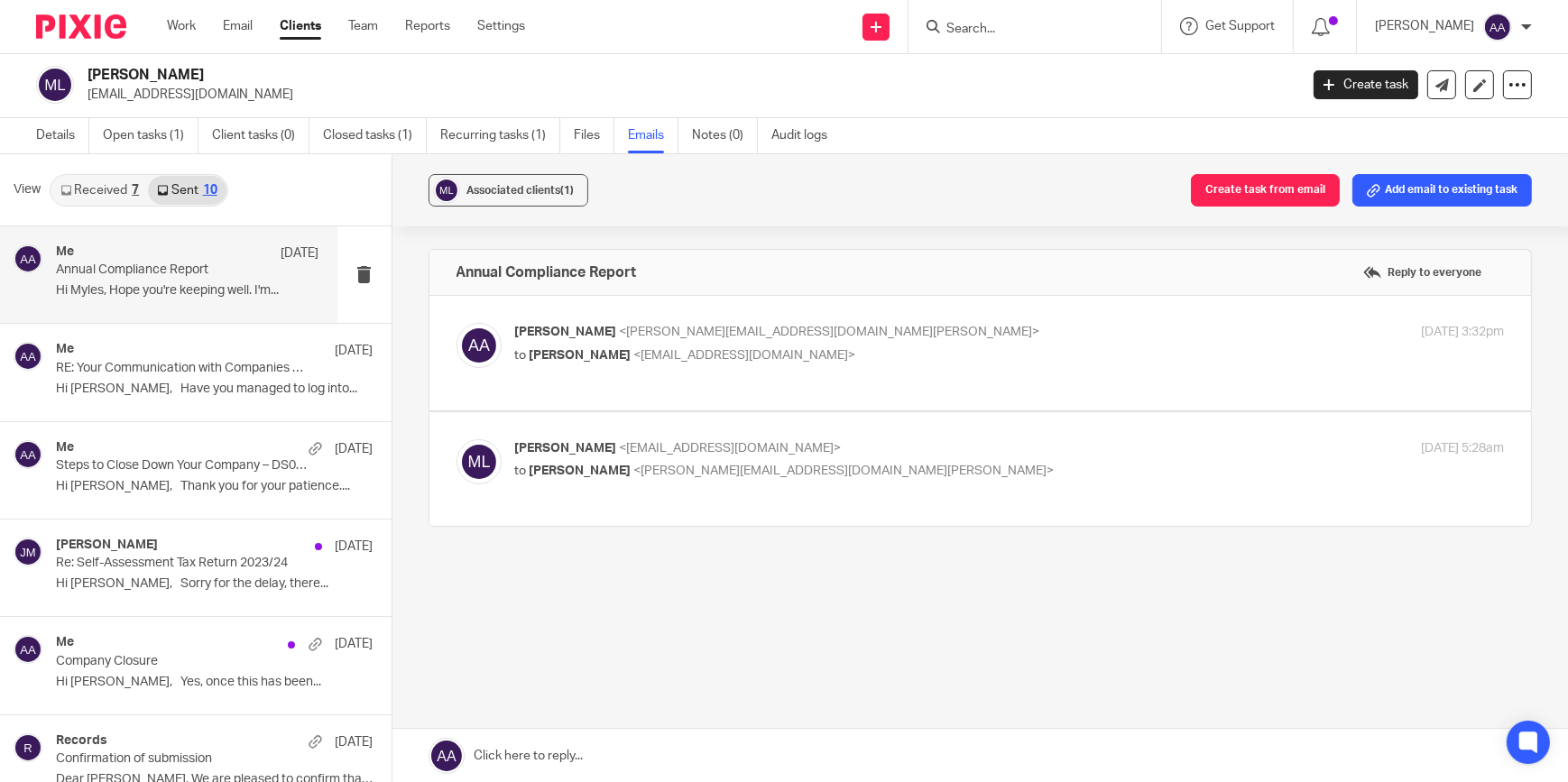
click at [997, 40] on div at bounding box center [1035, 26] width 253 height 53
click at [1003, 31] on input "Search" at bounding box center [1026, 29] width 162 height 17
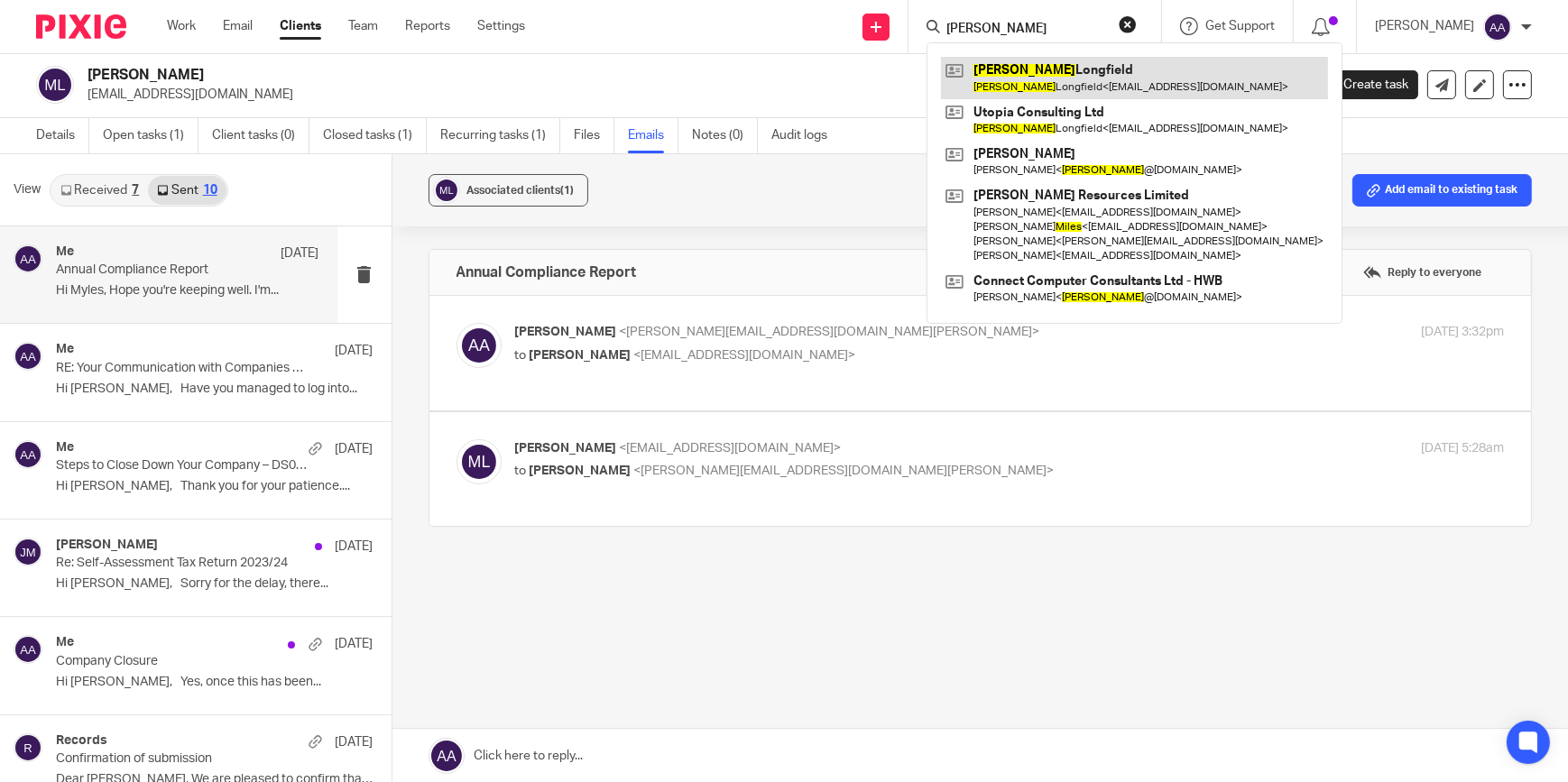
type input "myles"
click at [1038, 82] on link at bounding box center [1133, 77] width 387 height 41
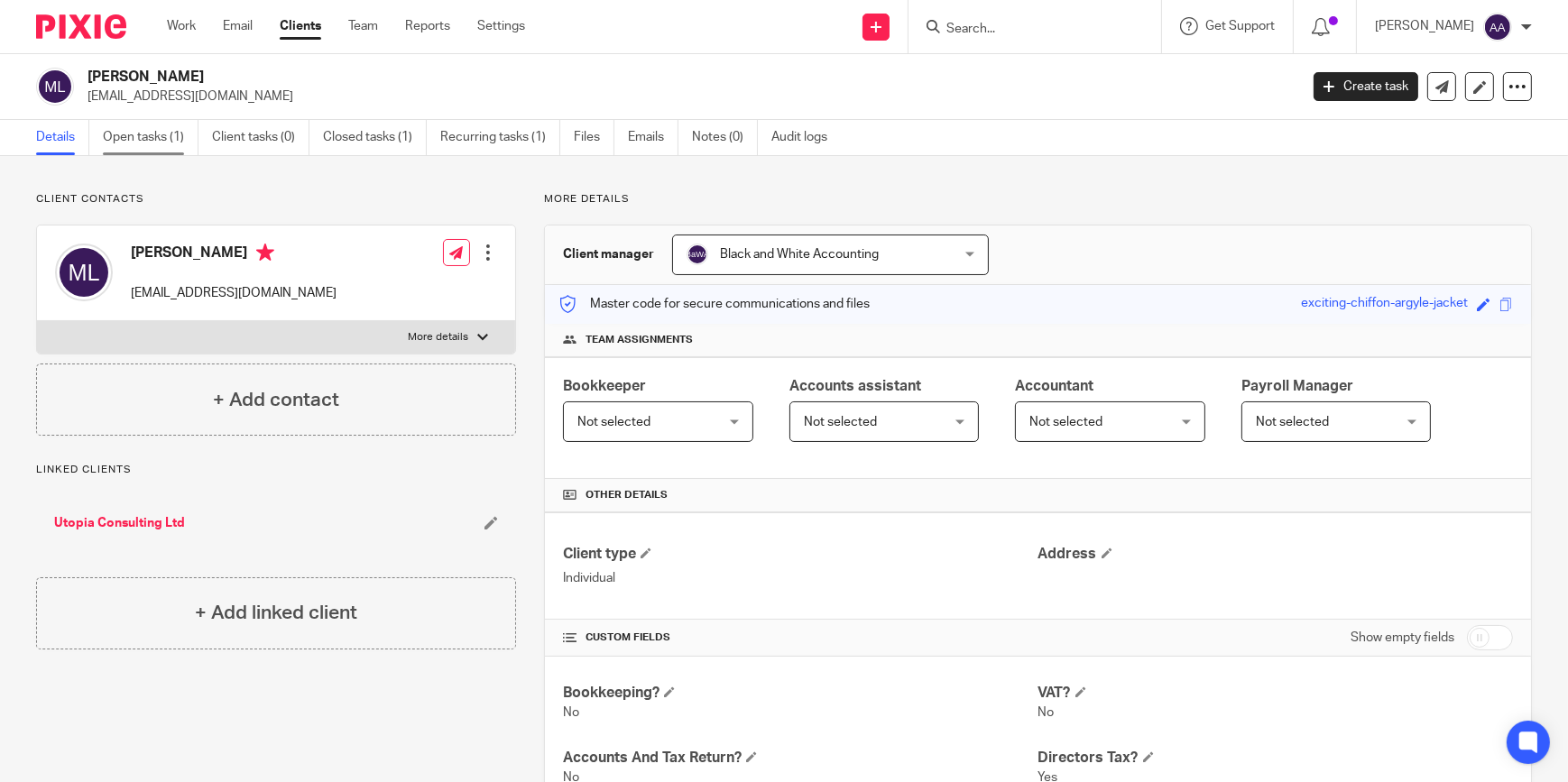
click at [159, 137] on link "Open tasks (1)" at bounding box center [151, 138] width 96 height 35
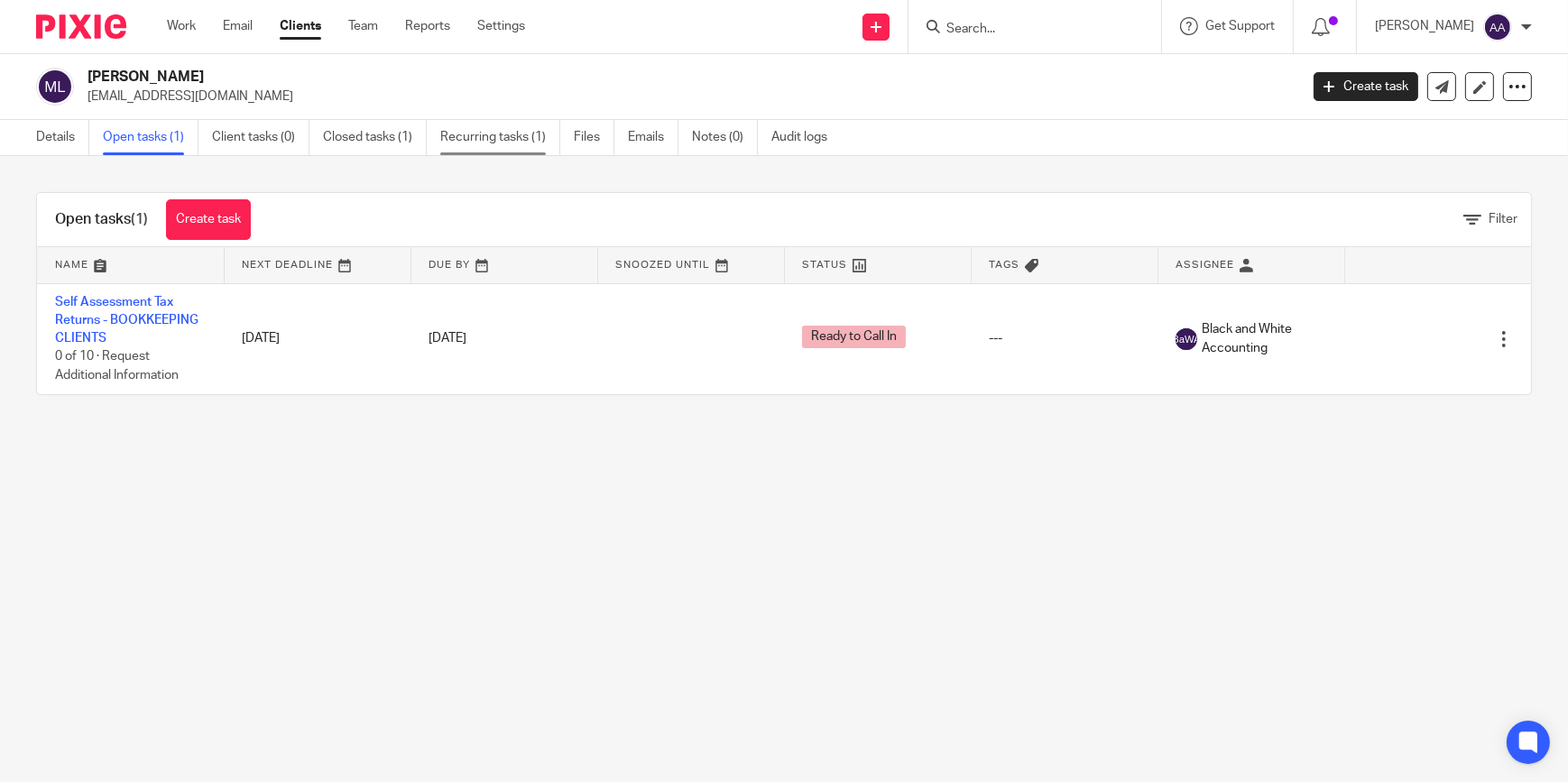
click at [532, 135] on link "Recurring tasks (1)" at bounding box center [500, 138] width 120 height 35
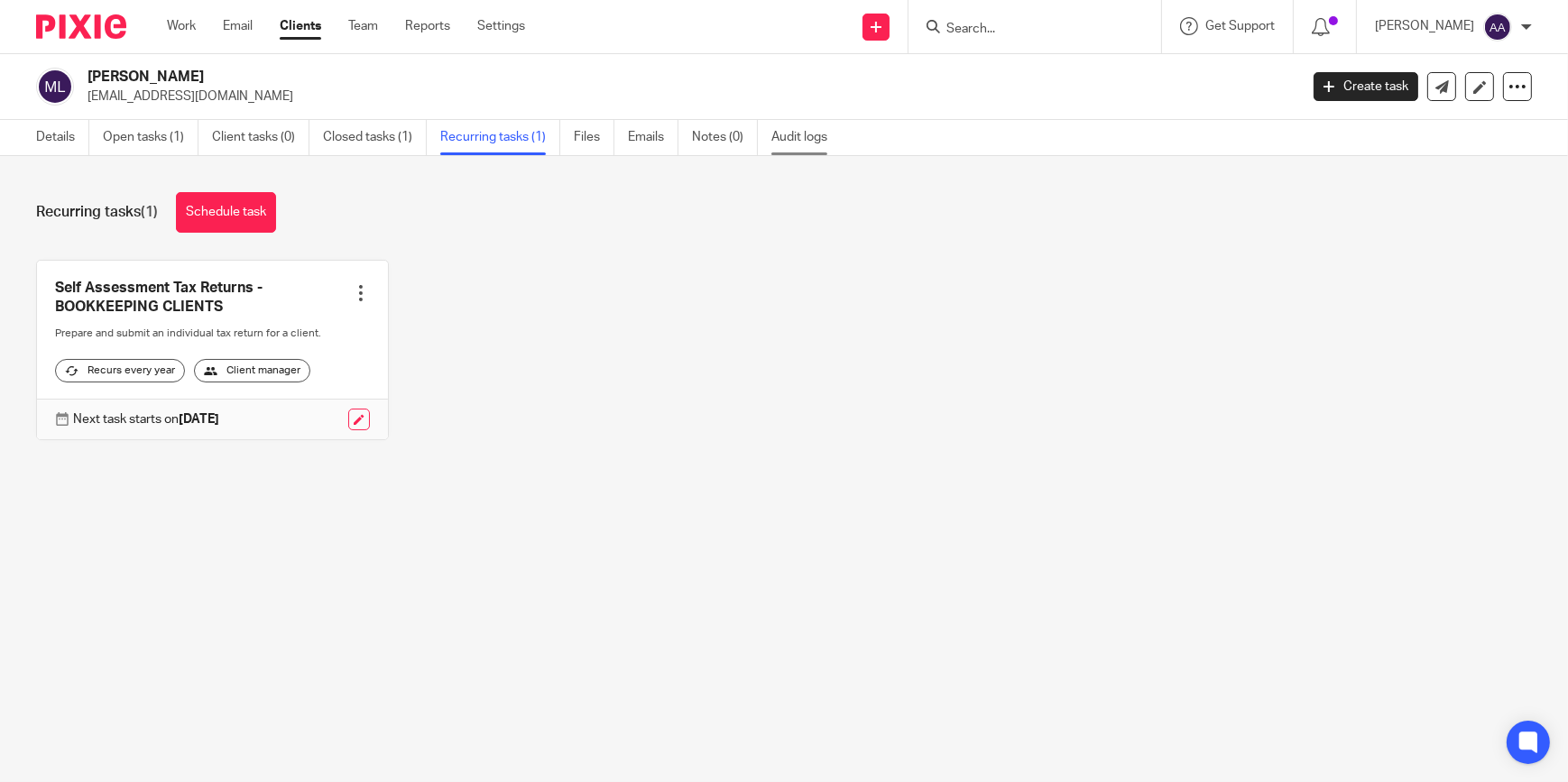
click at [771, 127] on link "Audit logs" at bounding box center [806, 138] width 69 height 35
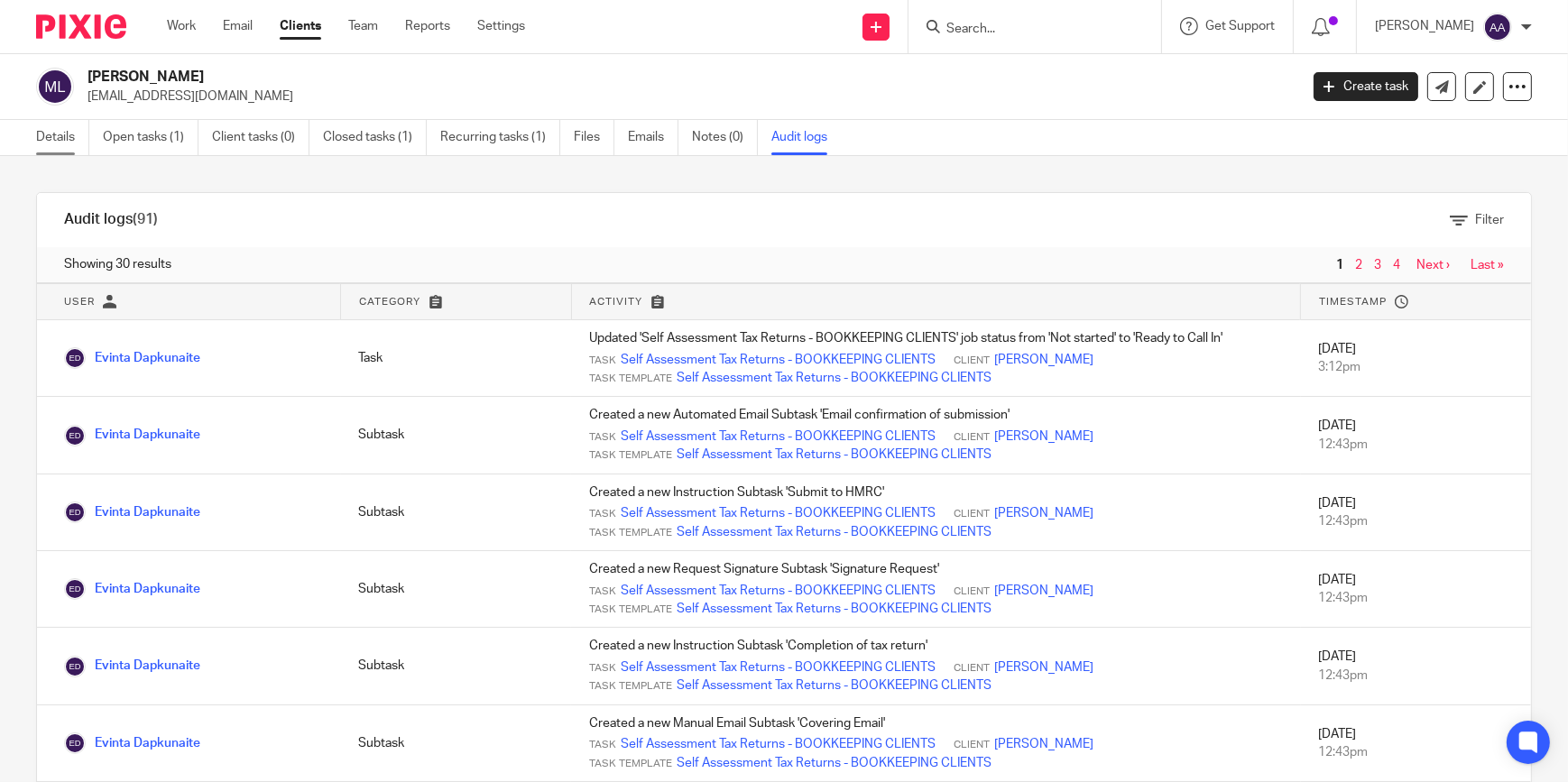
click at [70, 148] on link "Details" at bounding box center [63, 138] width 53 height 35
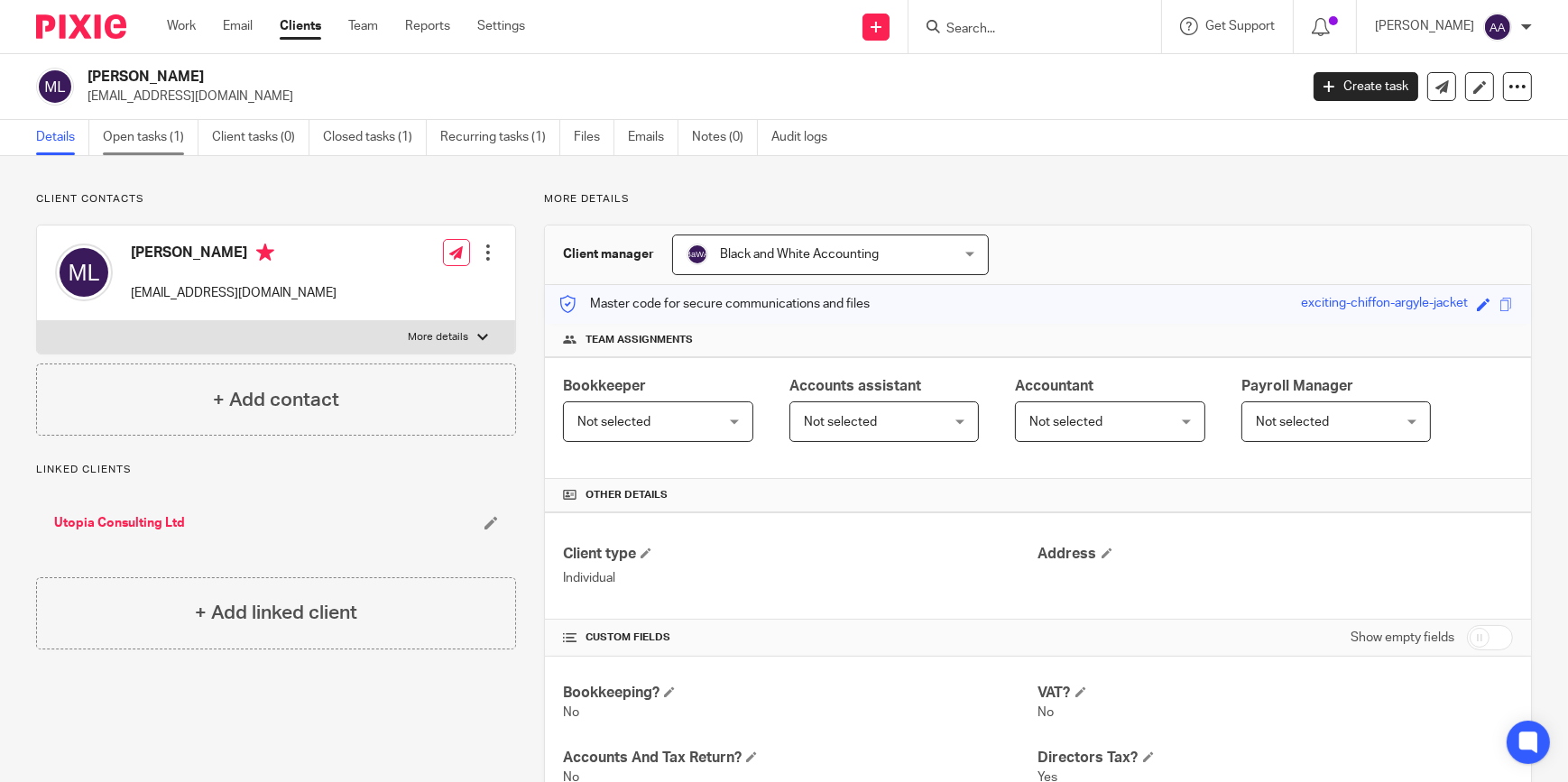
click at [169, 152] on link "Open tasks (1)" at bounding box center [151, 138] width 96 height 35
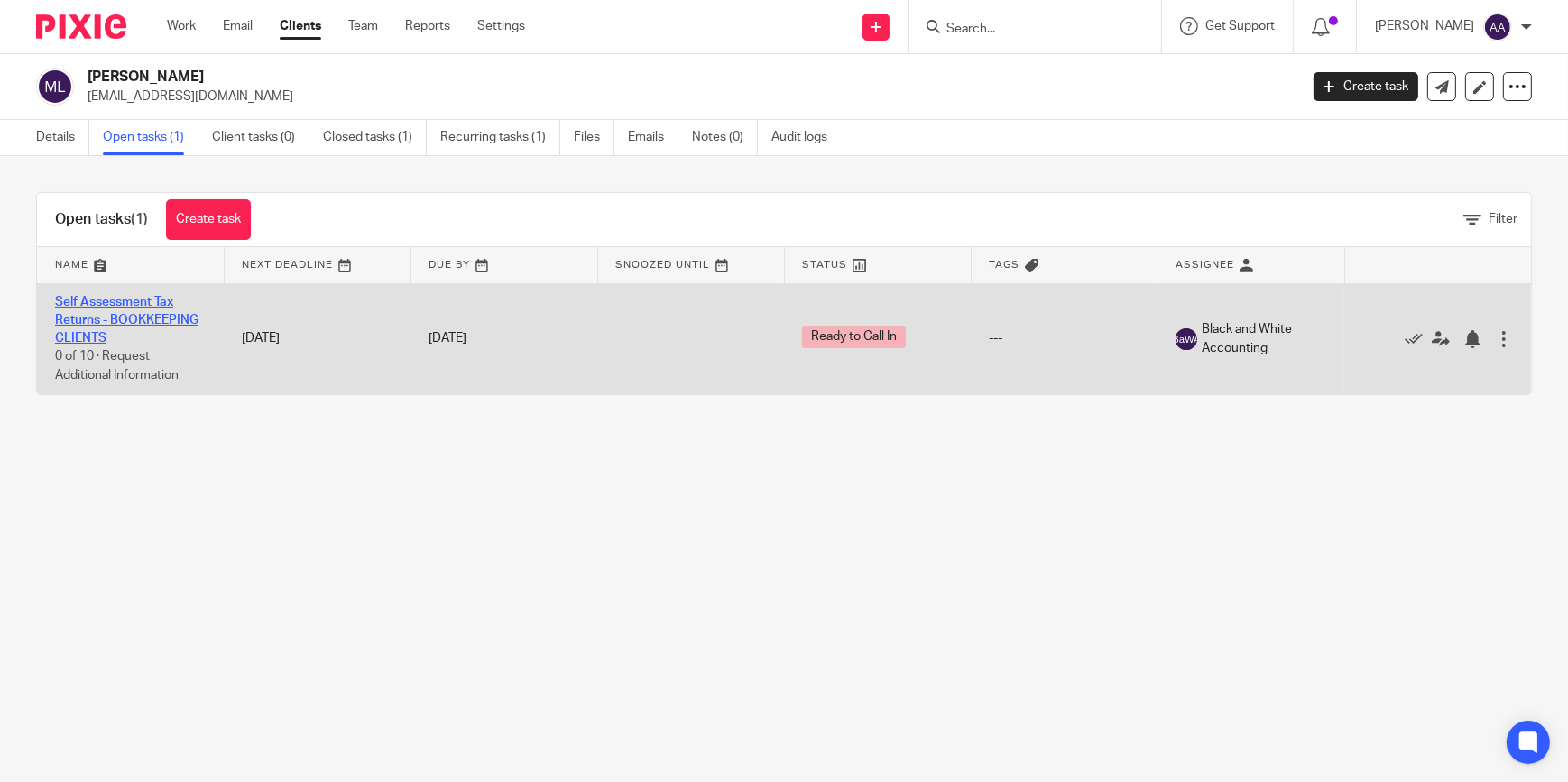
click at [131, 303] on link "Self Assessment Tax Returns - BOOKKEEPING CLIENTS" at bounding box center [126, 320] width 144 height 50
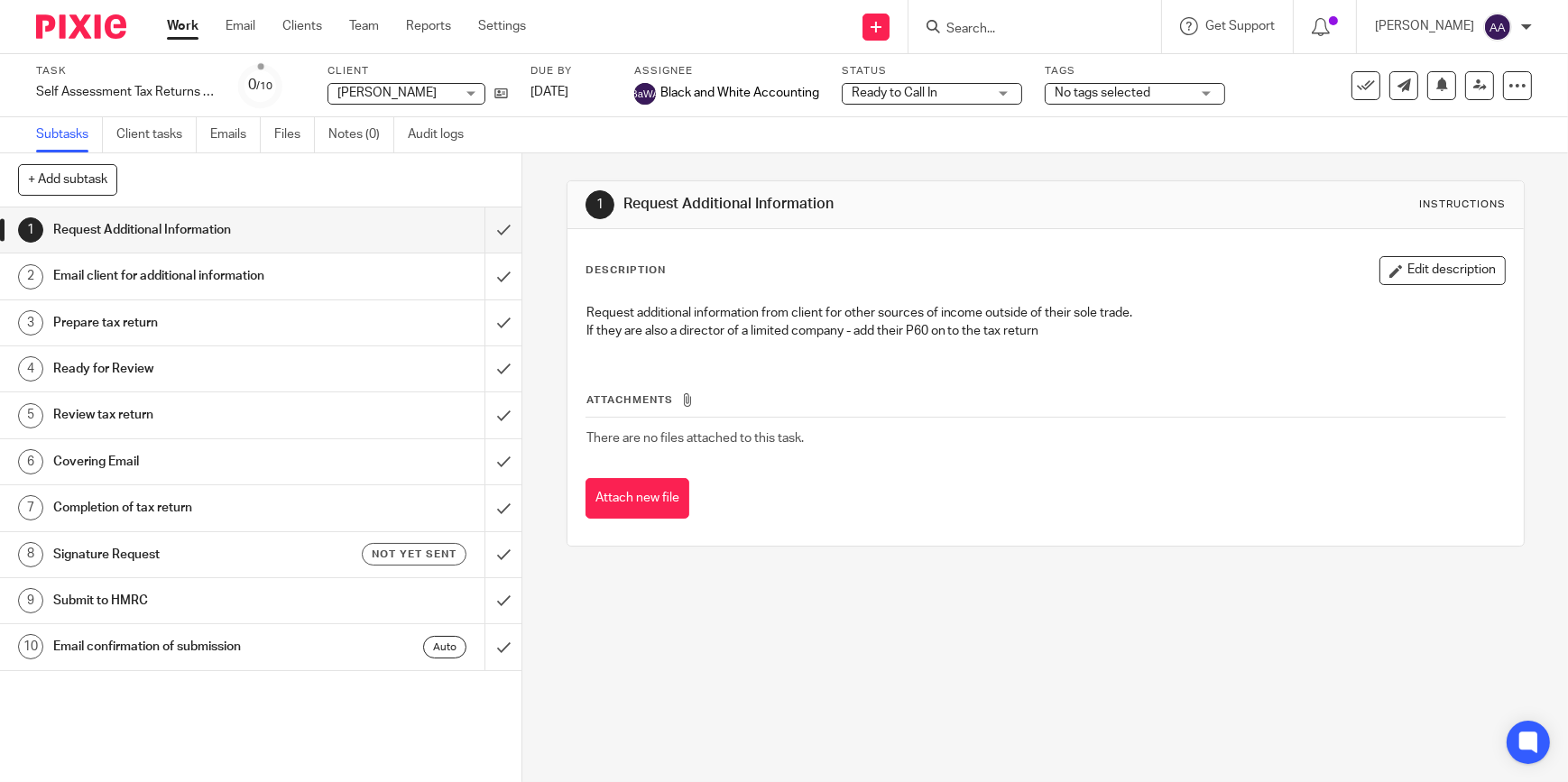
click at [1011, 34] on input "Search" at bounding box center [1026, 29] width 162 height 17
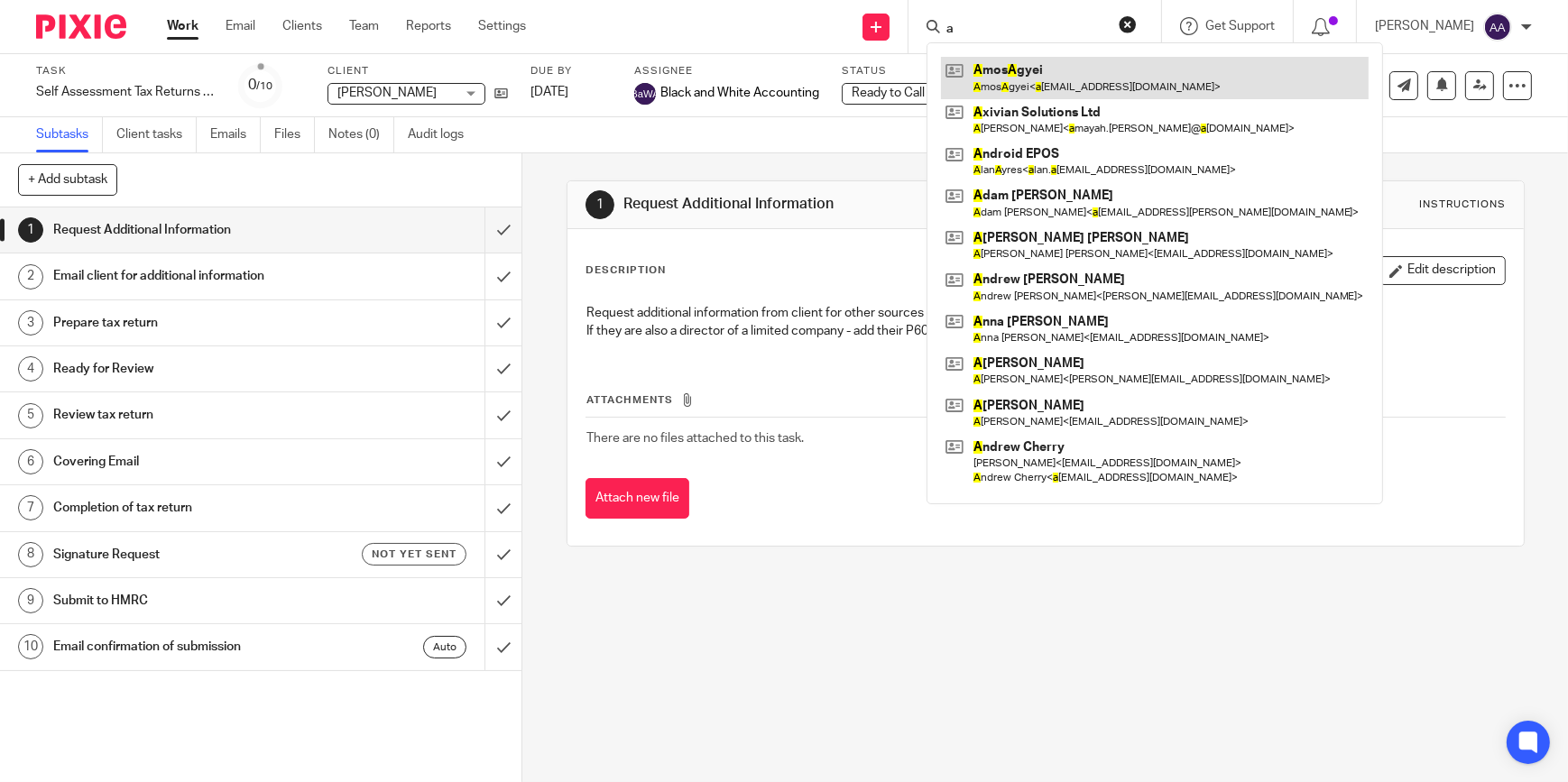
type input "a"
click at [998, 69] on link at bounding box center [1154, 77] width 428 height 41
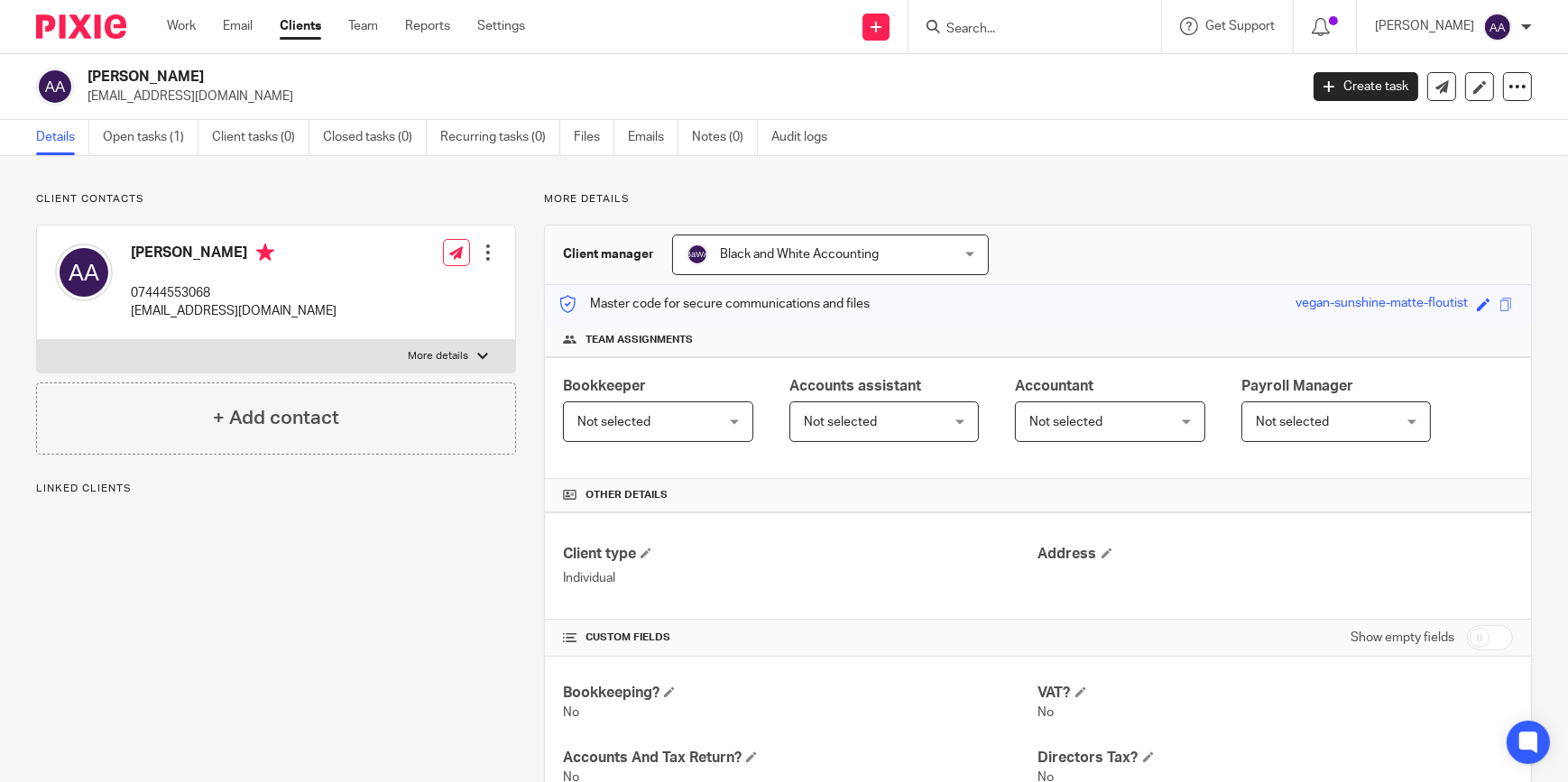
click at [154, 132] on link "Open tasks (1)" at bounding box center [151, 138] width 96 height 35
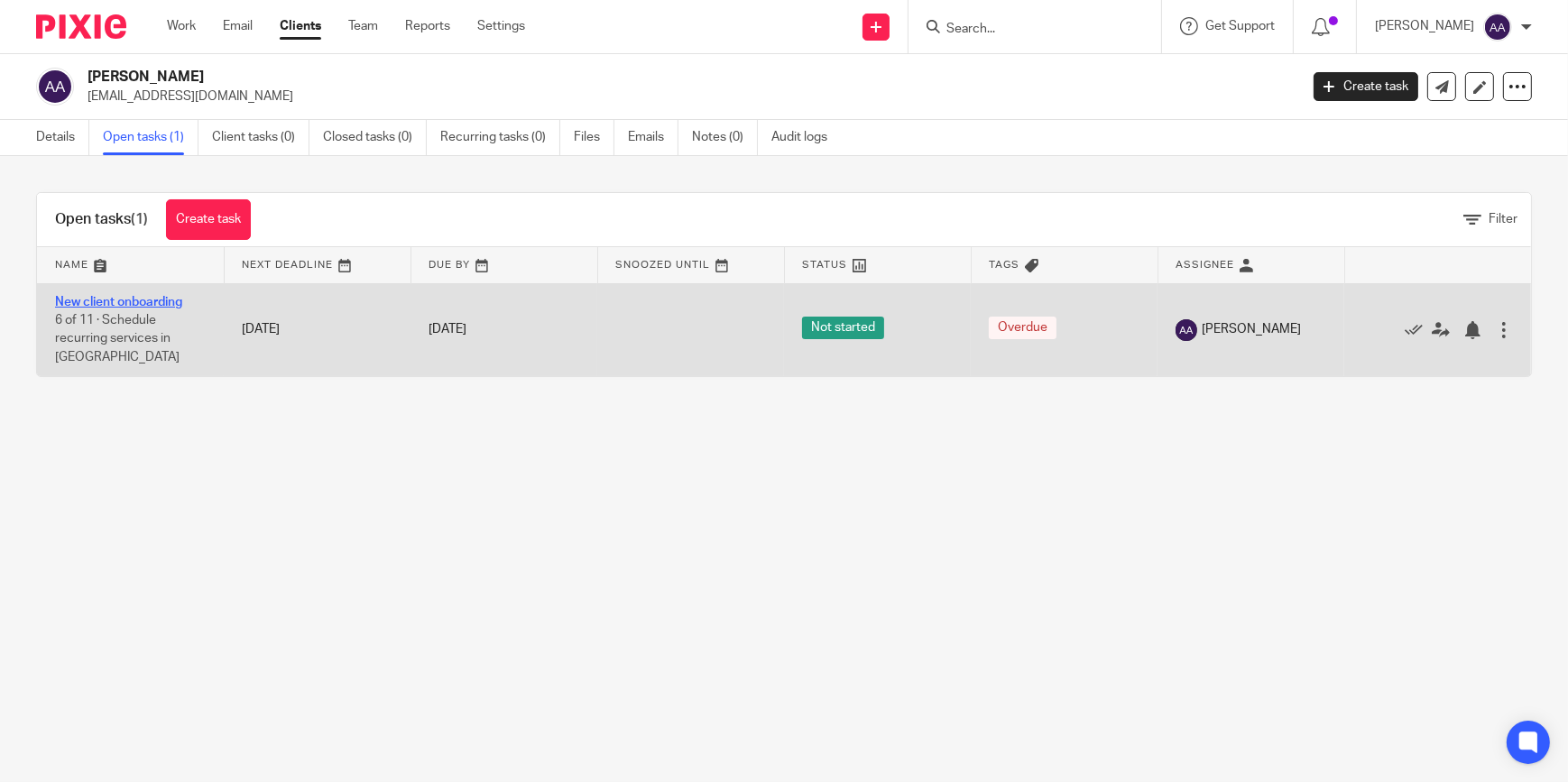
click at [156, 299] on link "New client onboarding" at bounding box center [118, 301] width 127 height 13
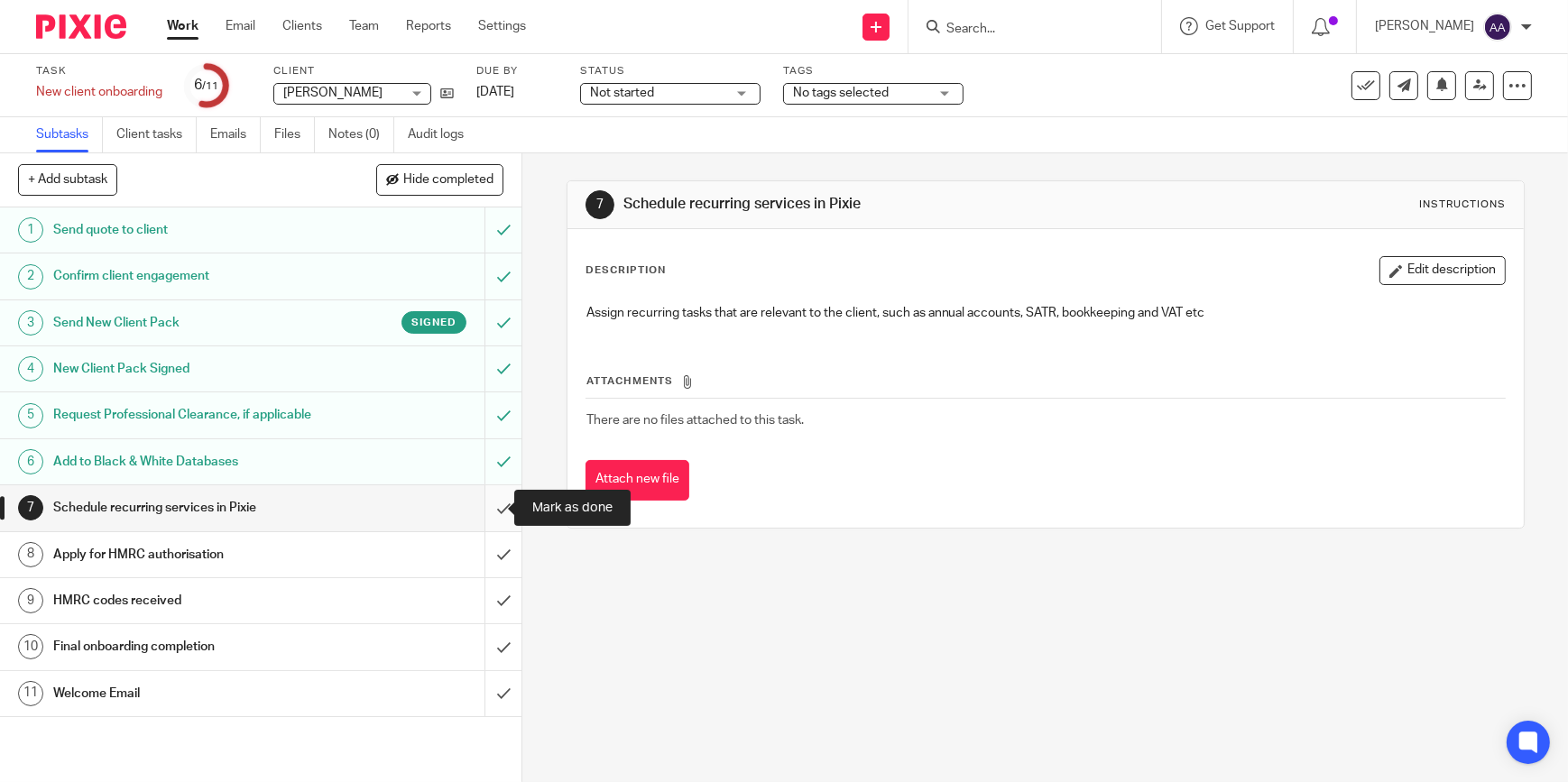
click at [476, 505] on input "submit" at bounding box center [260, 508] width 522 height 45
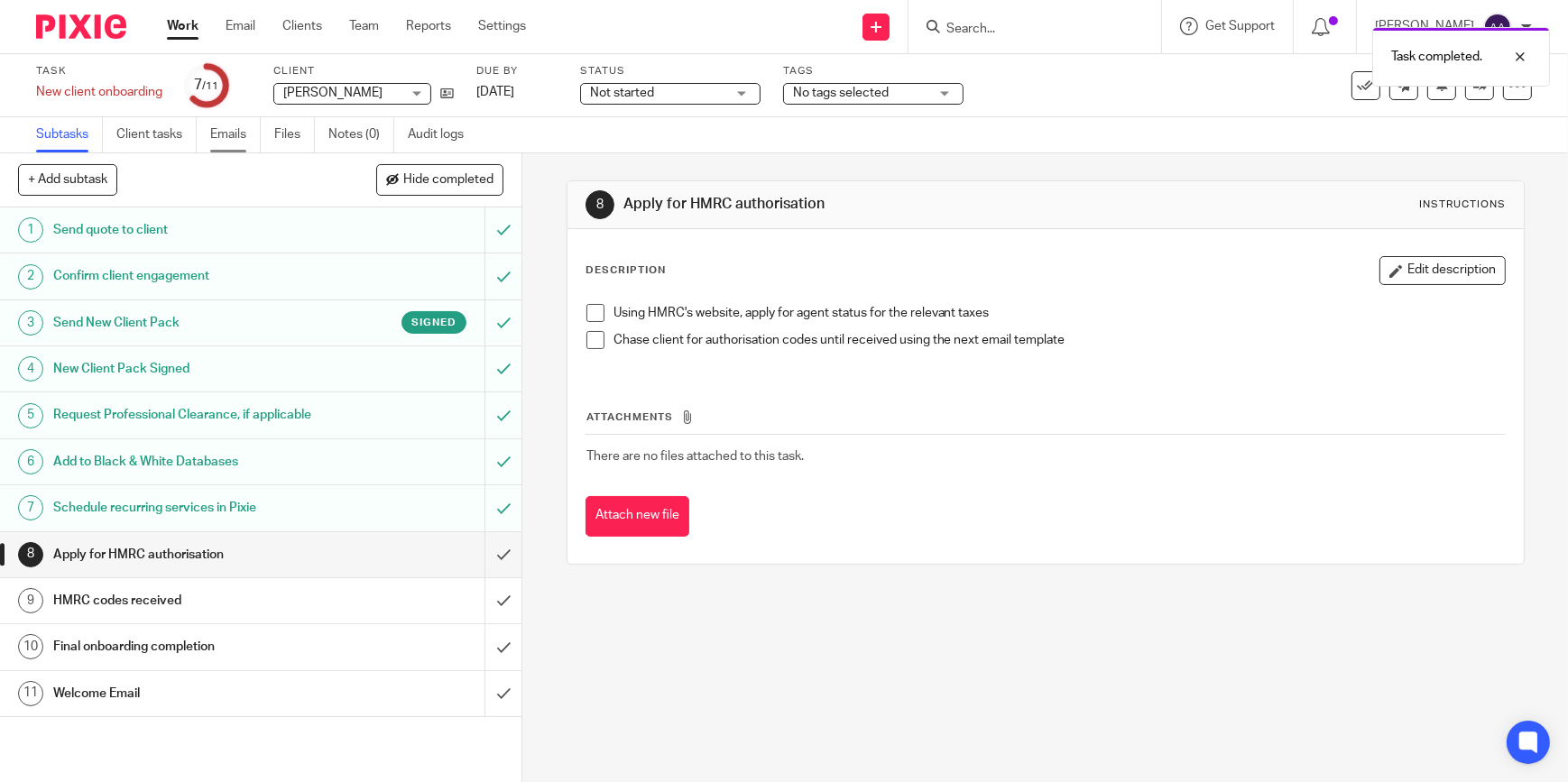
click at [247, 132] on link "Emails" at bounding box center [236, 135] width 51 height 35
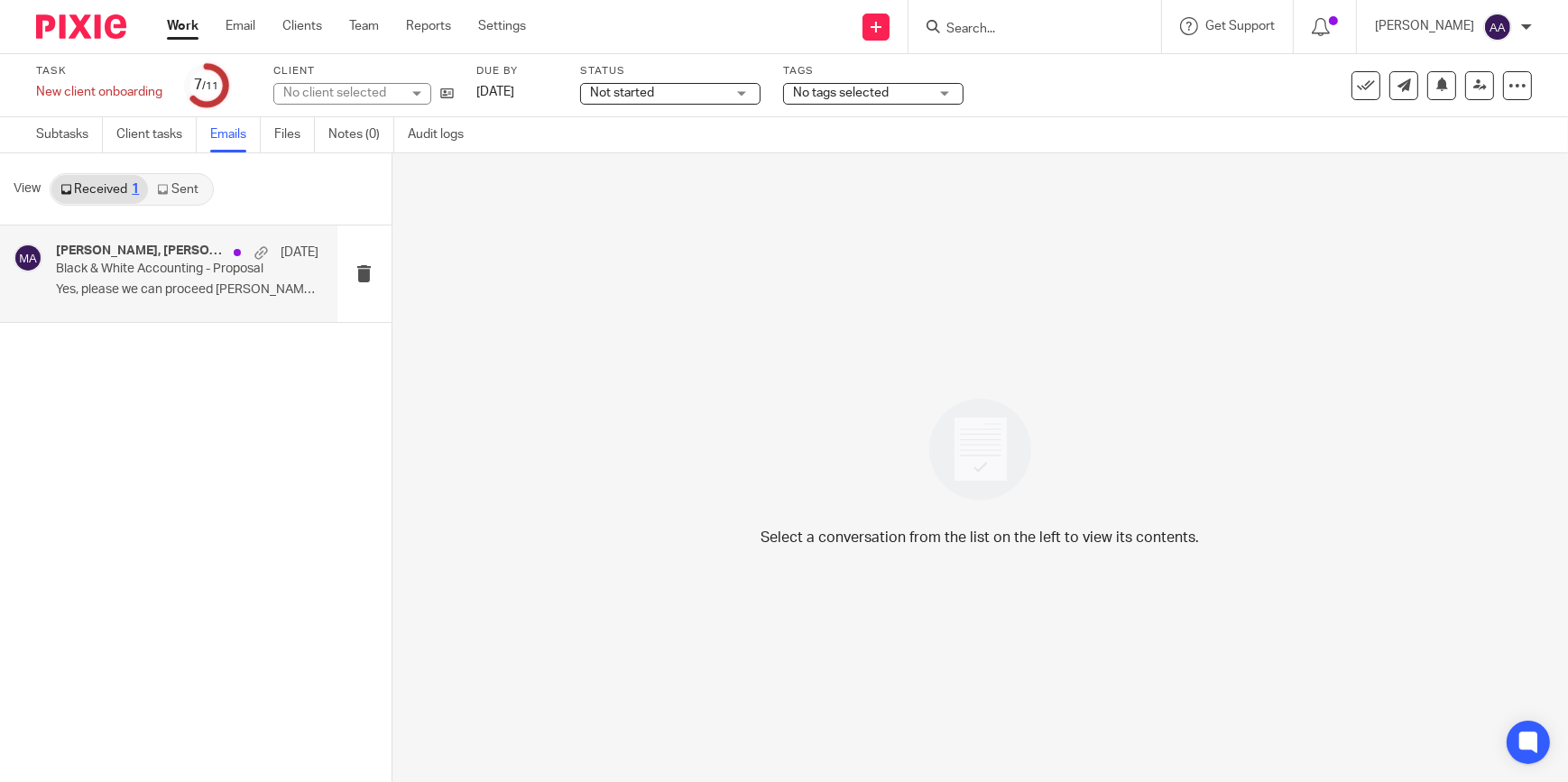
click at [103, 242] on div "[PERSON_NAME], [PERSON_NAME] [DATE][PERSON_NAME] & White Accounting - Proposal …" at bounding box center [168, 273] width 338 height 97
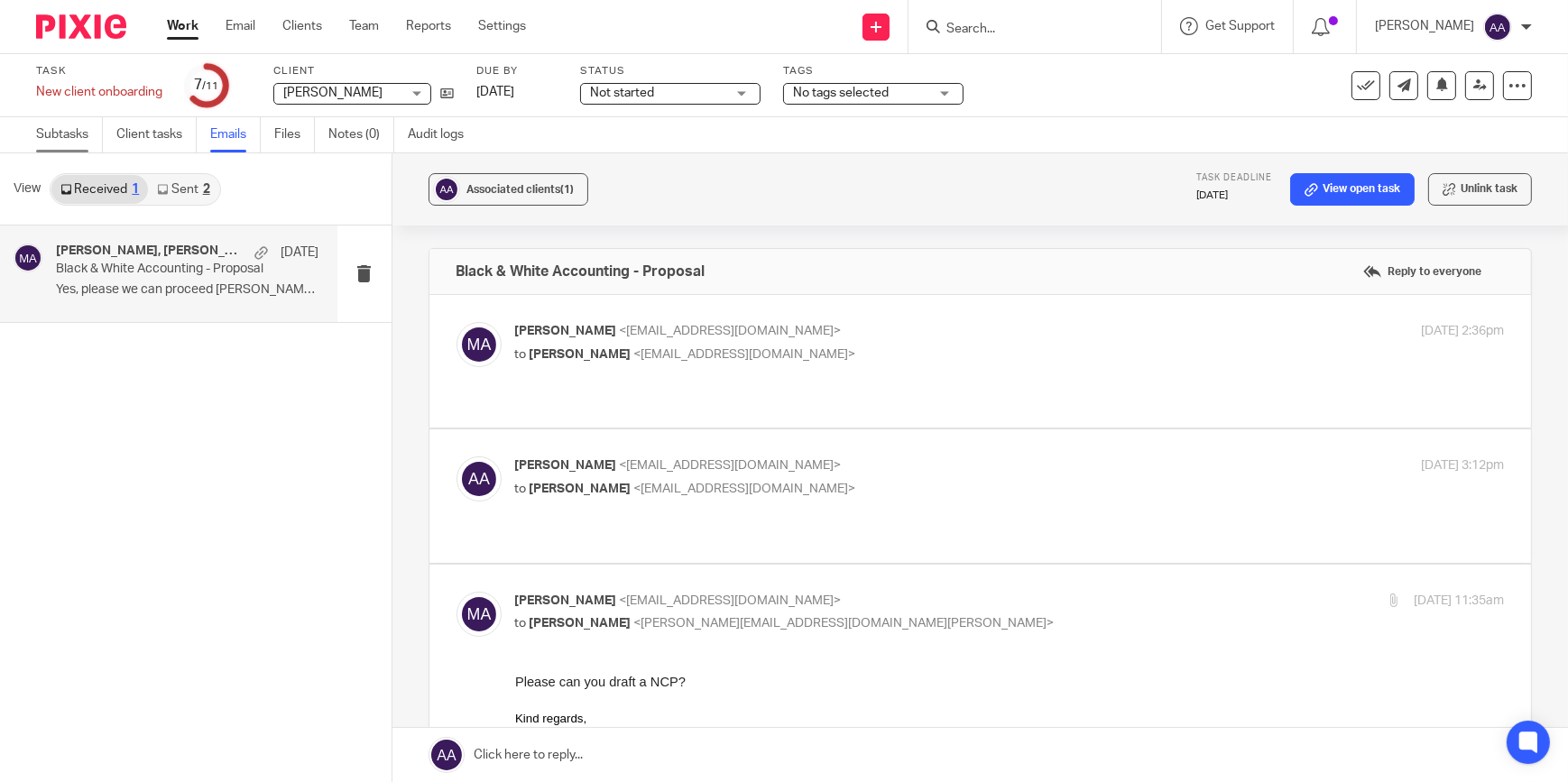
click at [53, 135] on link "Subtasks" at bounding box center [69, 135] width 67 height 35
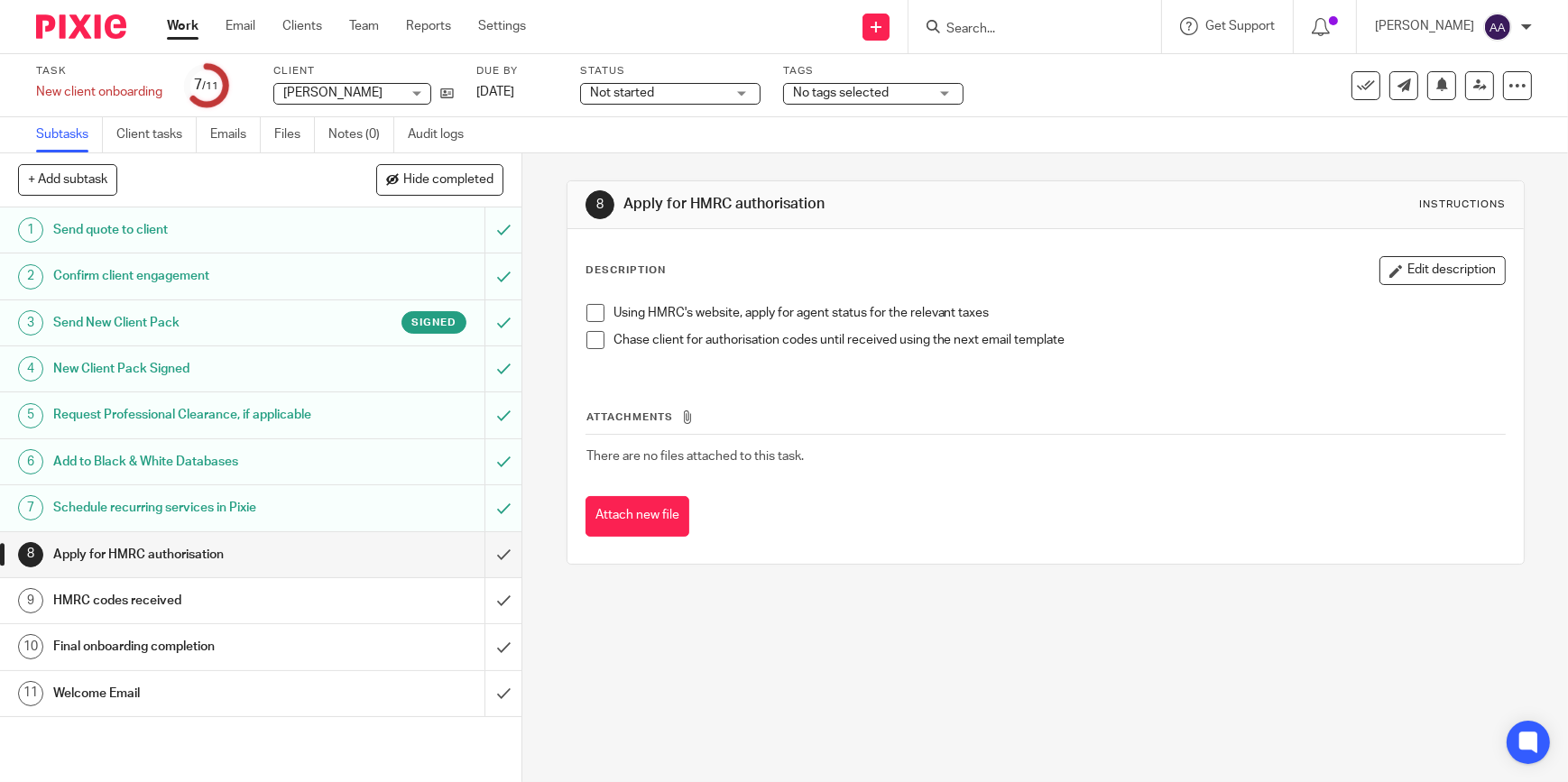
click at [1001, 19] on form at bounding box center [1040, 26] width 192 height 23
click at [992, 28] on input "Search" at bounding box center [1026, 29] width 162 height 17
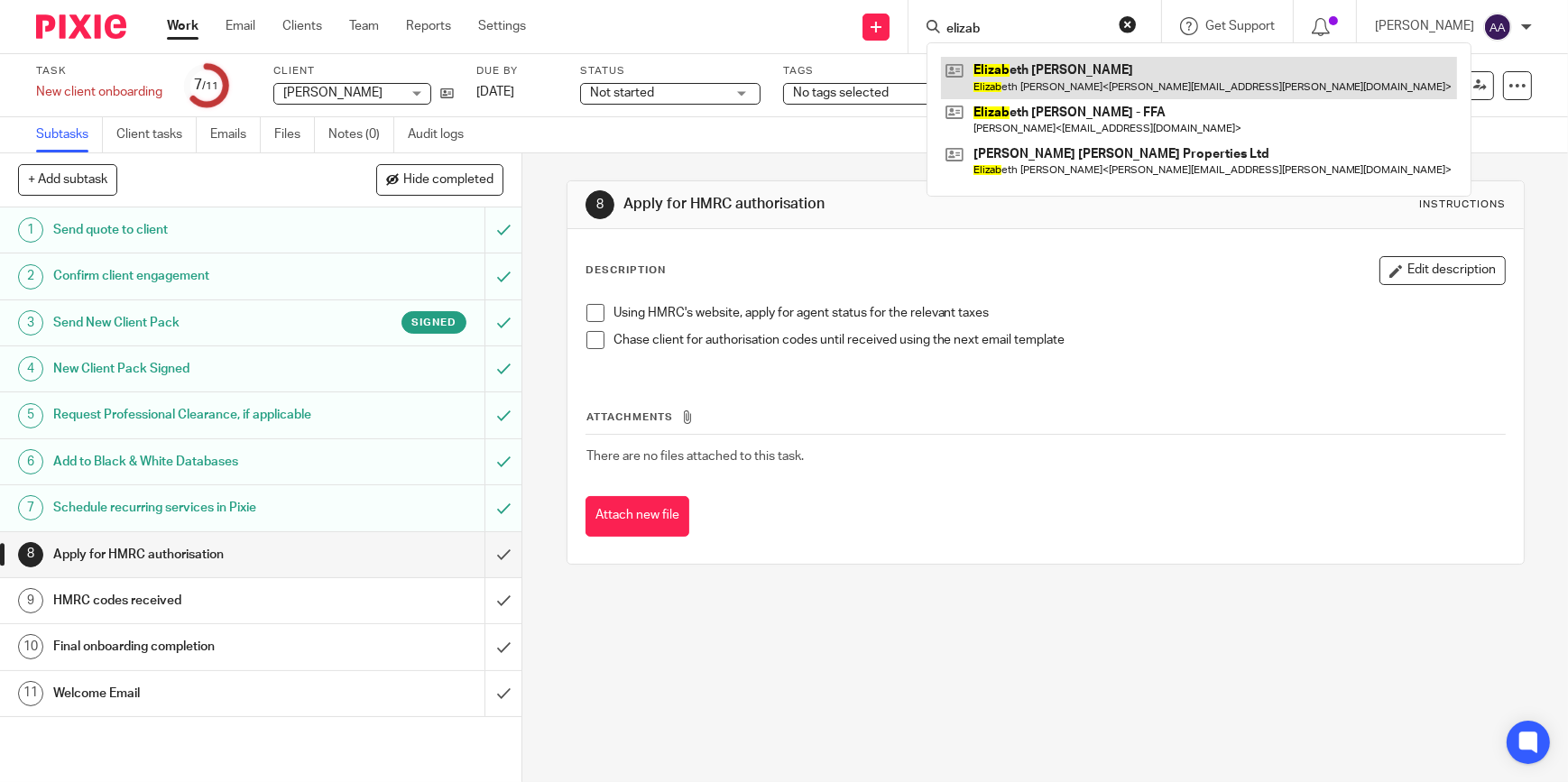
type input "elizab"
click at [1098, 86] on link at bounding box center [1198, 77] width 516 height 41
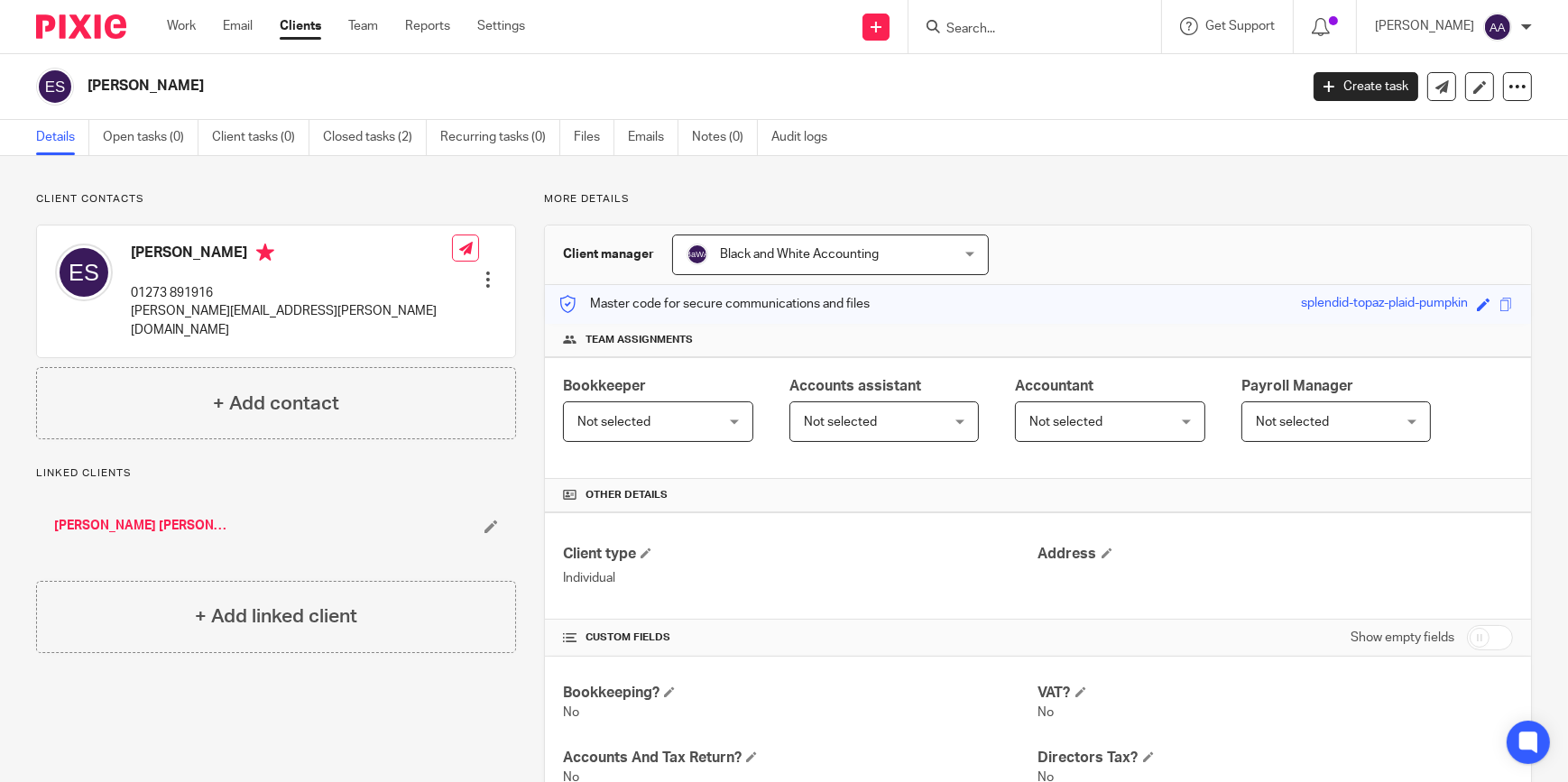
click at [1033, 30] on input "Search" at bounding box center [1026, 29] width 162 height 17
click at [1036, 30] on input "Search" at bounding box center [1026, 29] width 162 height 17
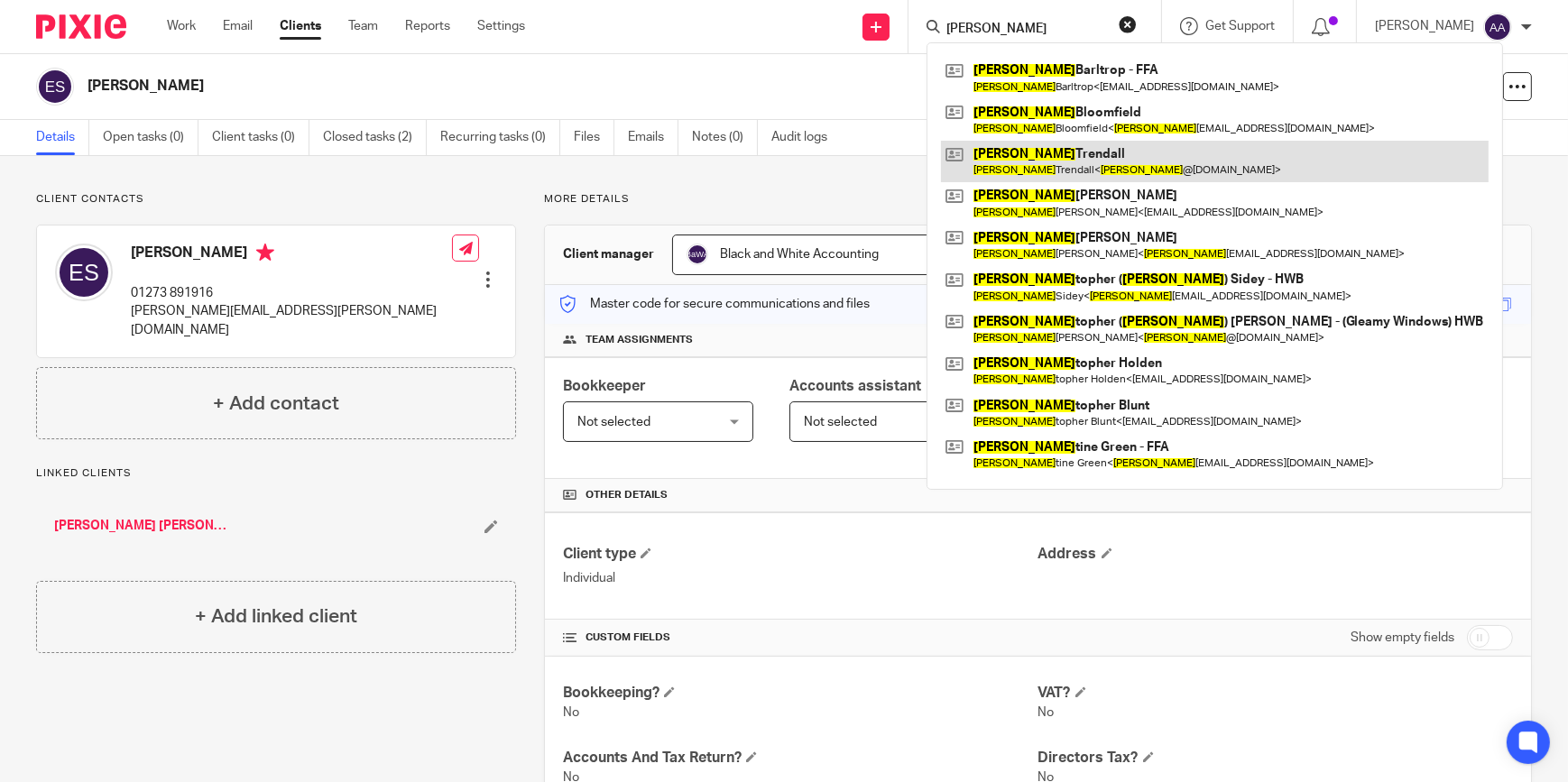
type input "chris"
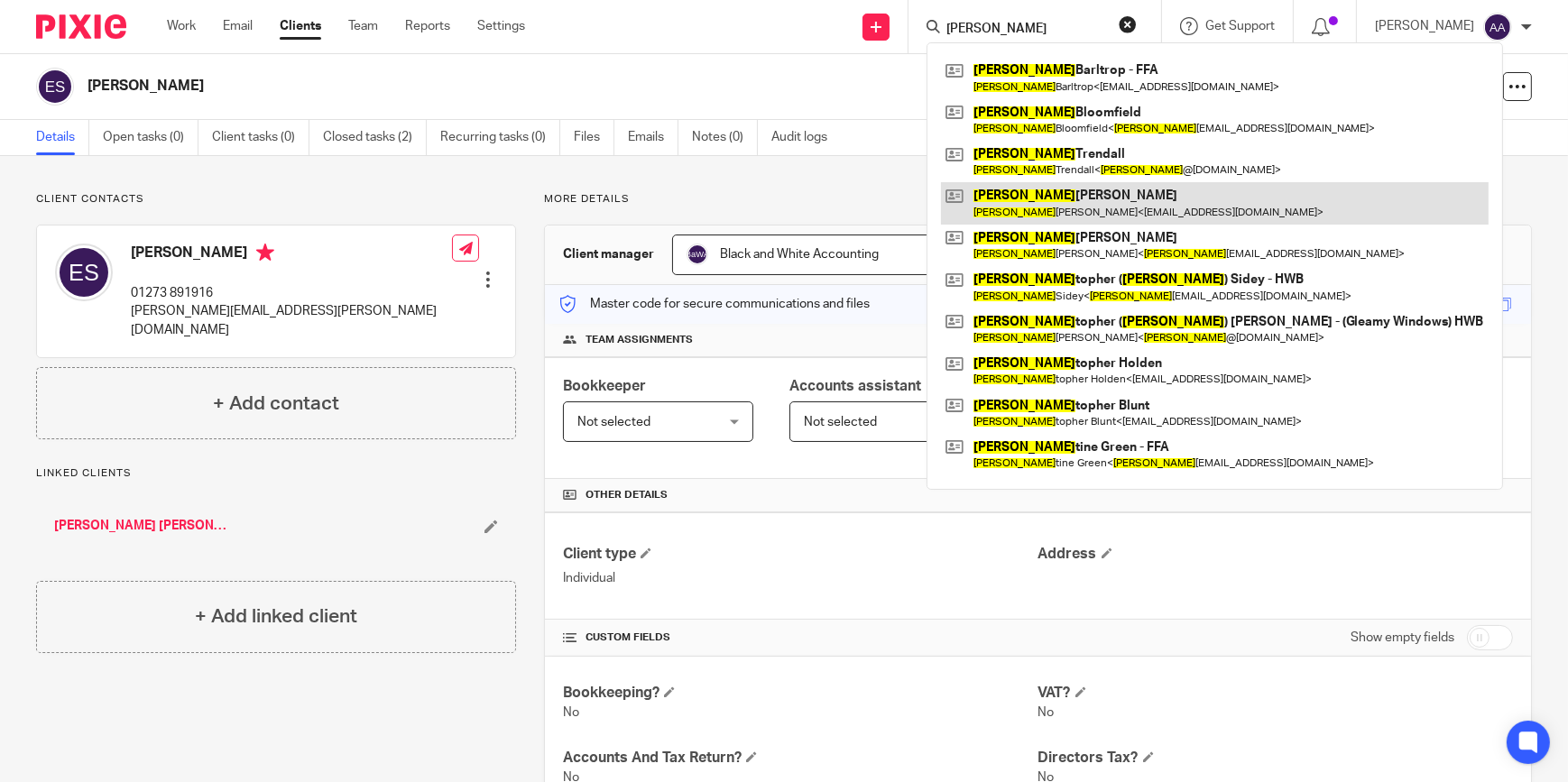
click at [1055, 196] on link at bounding box center [1215, 203] width 548 height 41
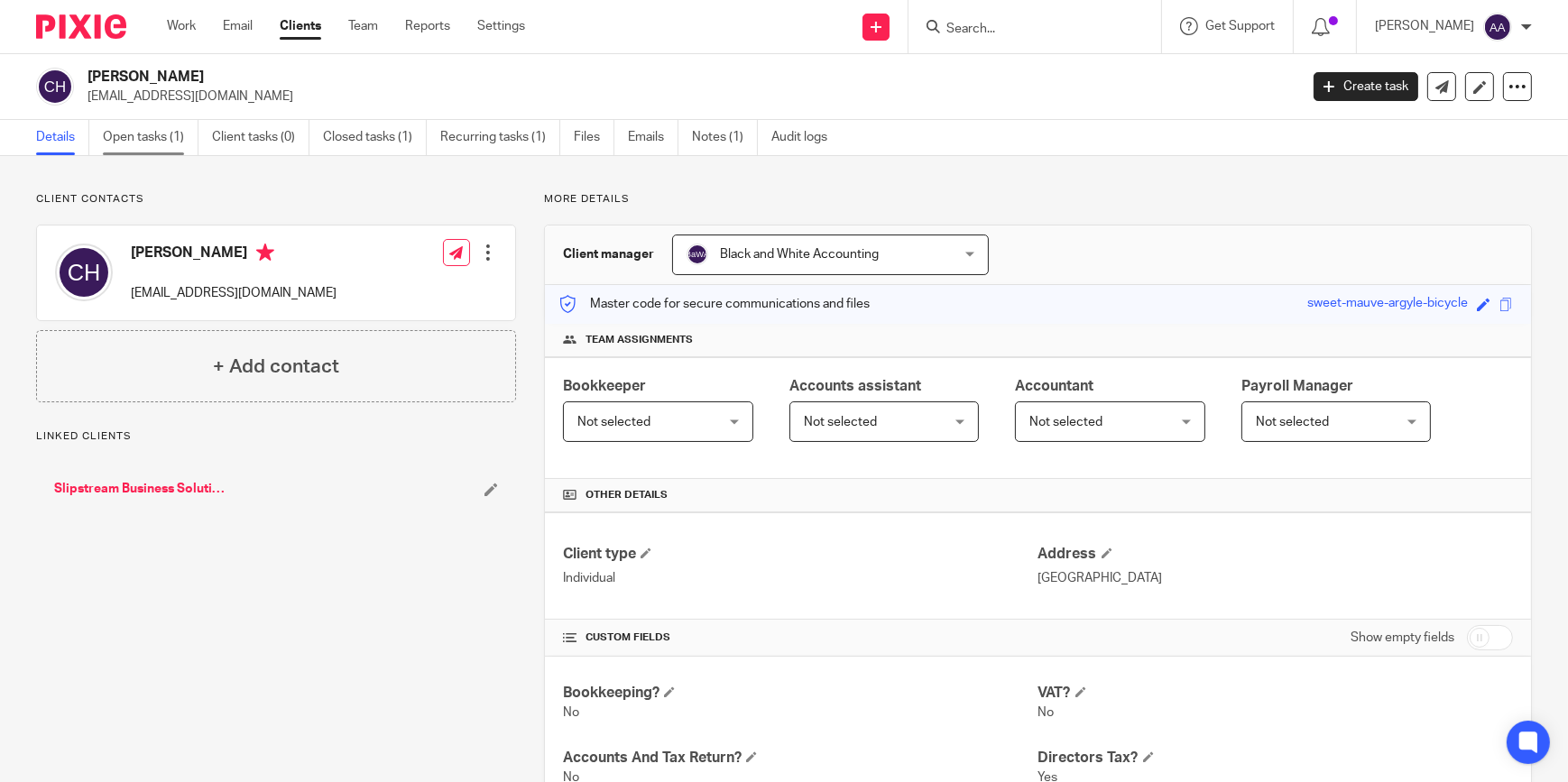
click at [146, 143] on link "Open tasks (1)" at bounding box center [151, 138] width 96 height 35
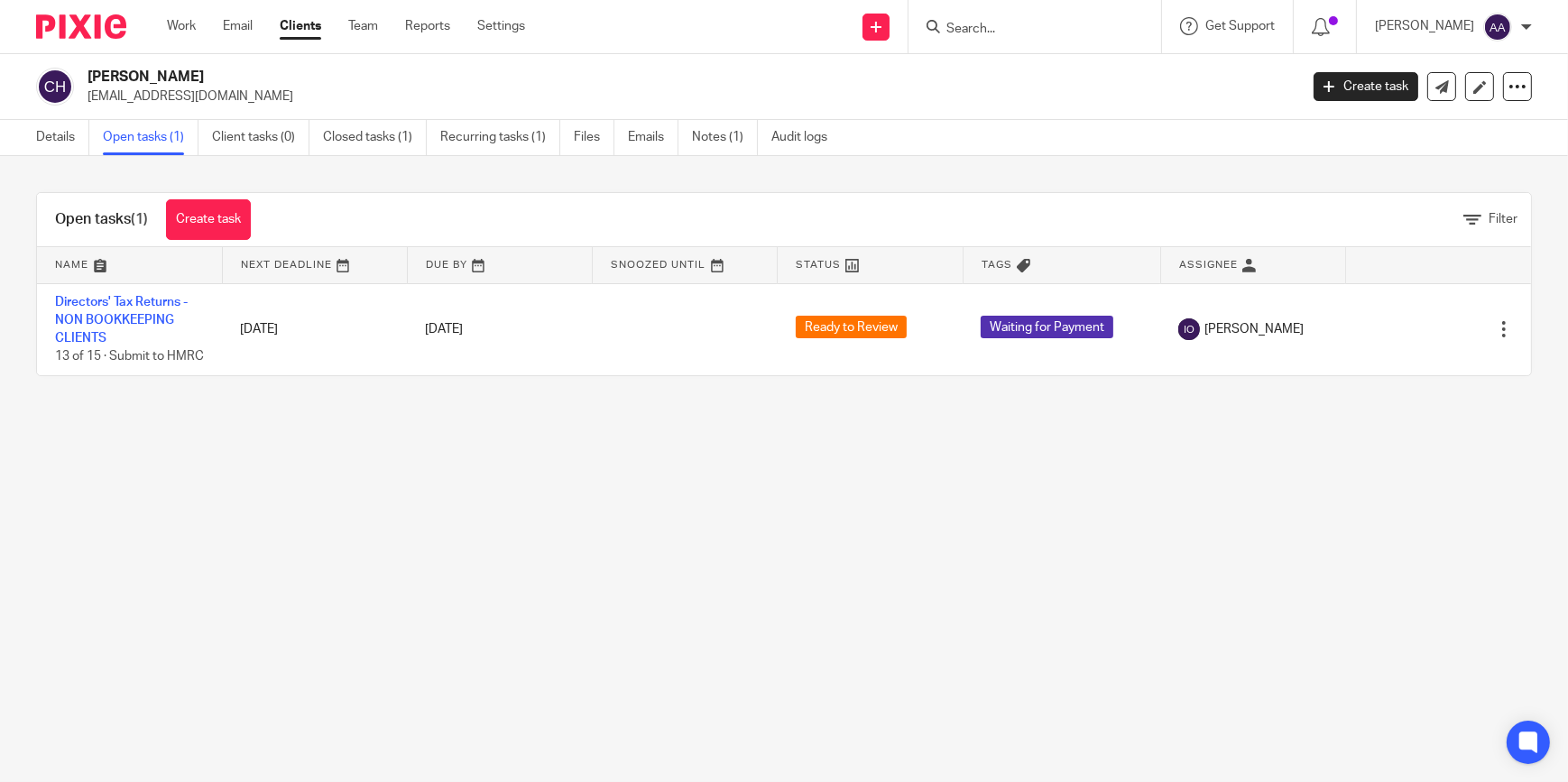
click at [1035, 30] on input "Search" at bounding box center [1026, 29] width 162 height 17
click at [300, 35] on link "Clients" at bounding box center [300, 26] width 41 height 18
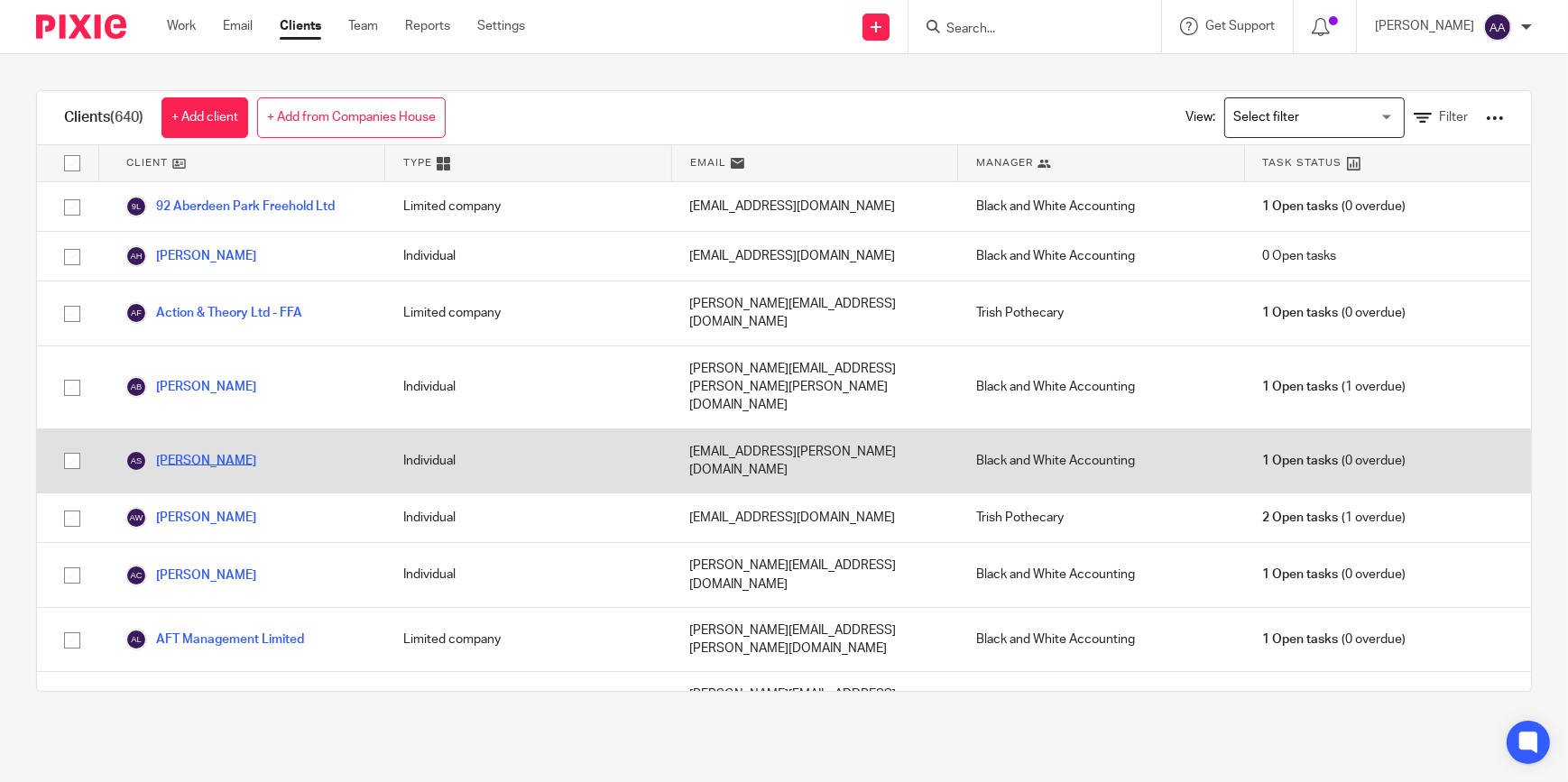
click at [228, 450] on link "[PERSON_NAME]" at bounding box center [191, 461] width 131 height 22
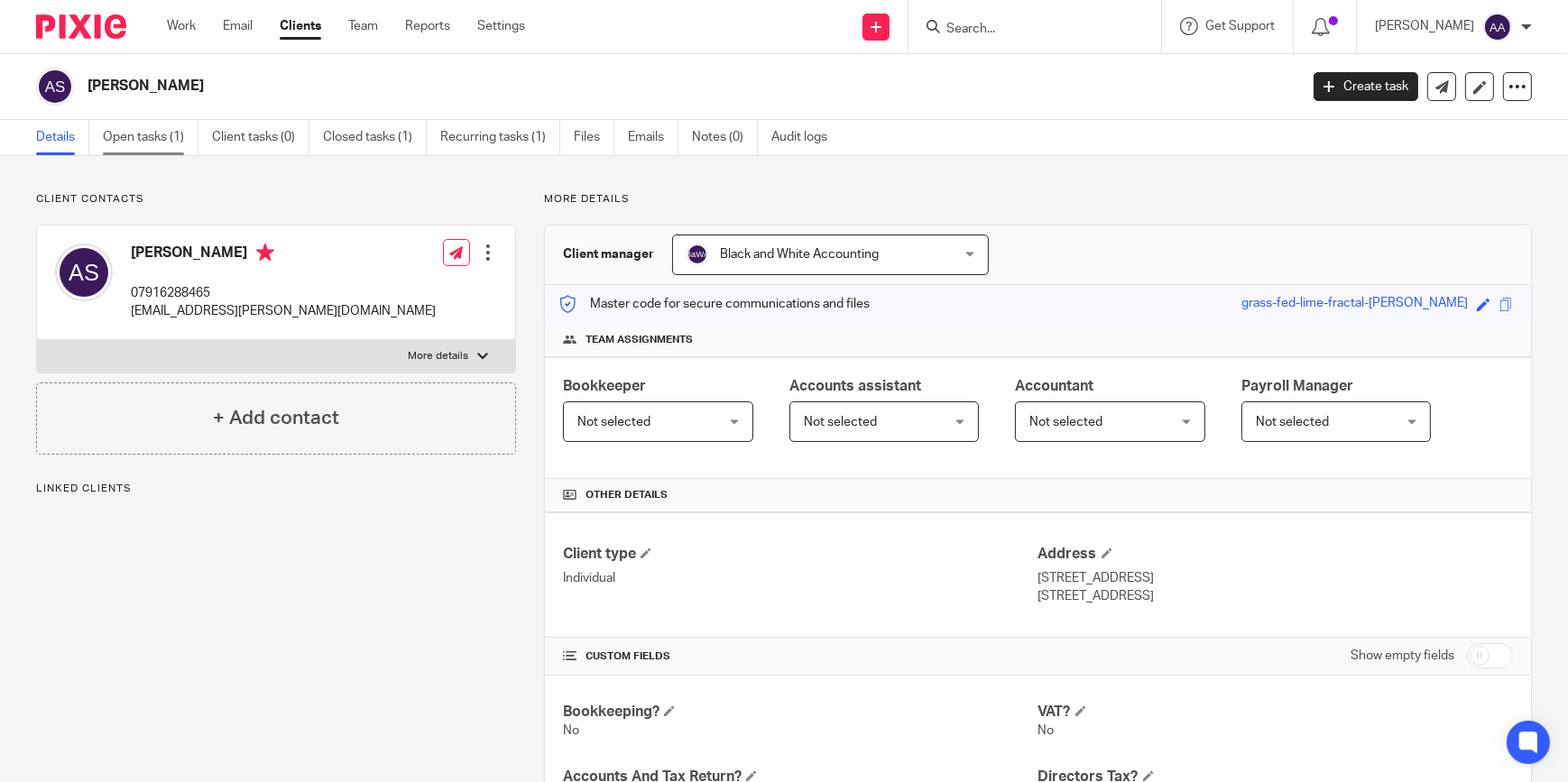
click at [172, 144] on link "Open tasks (1)" at bounding box center [151, 138] width 96 height 35
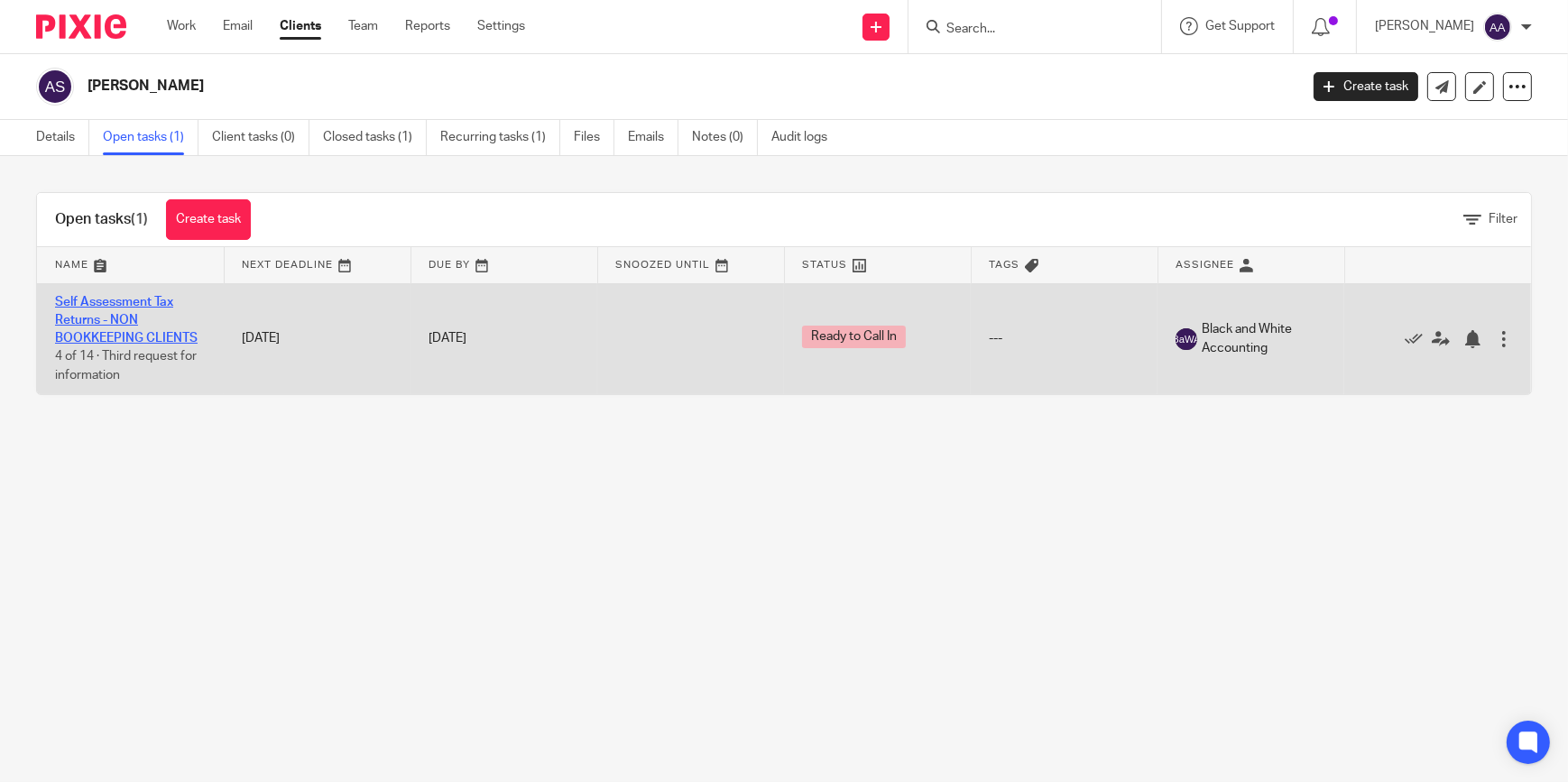
drag, startPoint x: 98, startPoint y: 307, endPoint x: 104, endPoint y: 299, distance: 10.0
click at [104, 299] on td "Self Assessment Tax Returns - NON BOOKKEEPING CLIENTS 4 of 14 · Third request f…" at bounding box center [130, 338] width 187 height 111
click at [140, 331] on link "Self Assessment Tax Returns - NON BOOKKEEPING CLIENTS" at bounding box center [126, 320] width 143 height 50
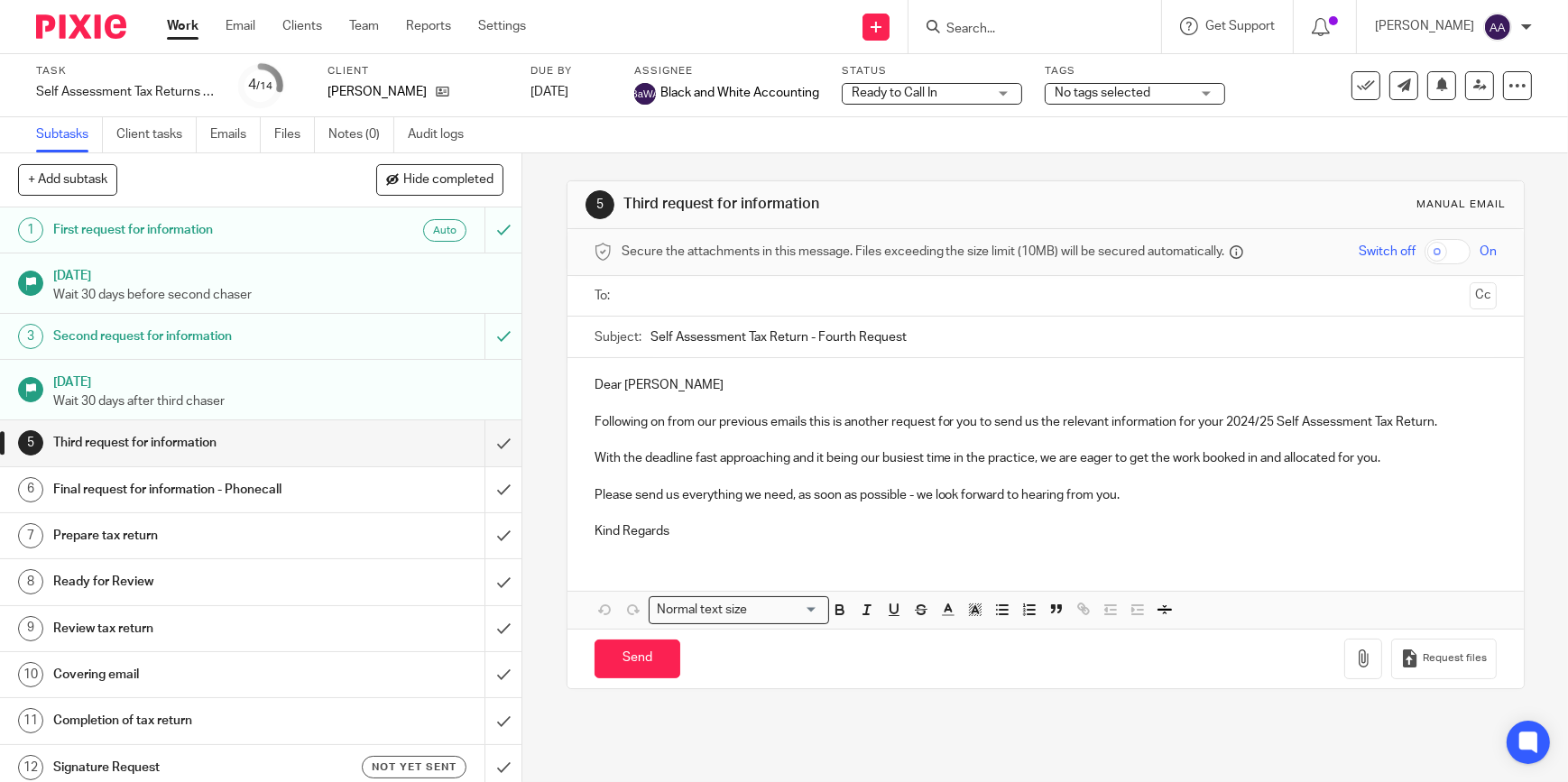
click at [288, 237] on h1 "First request for information" at bounding box center [191, 230] width 276 height 27
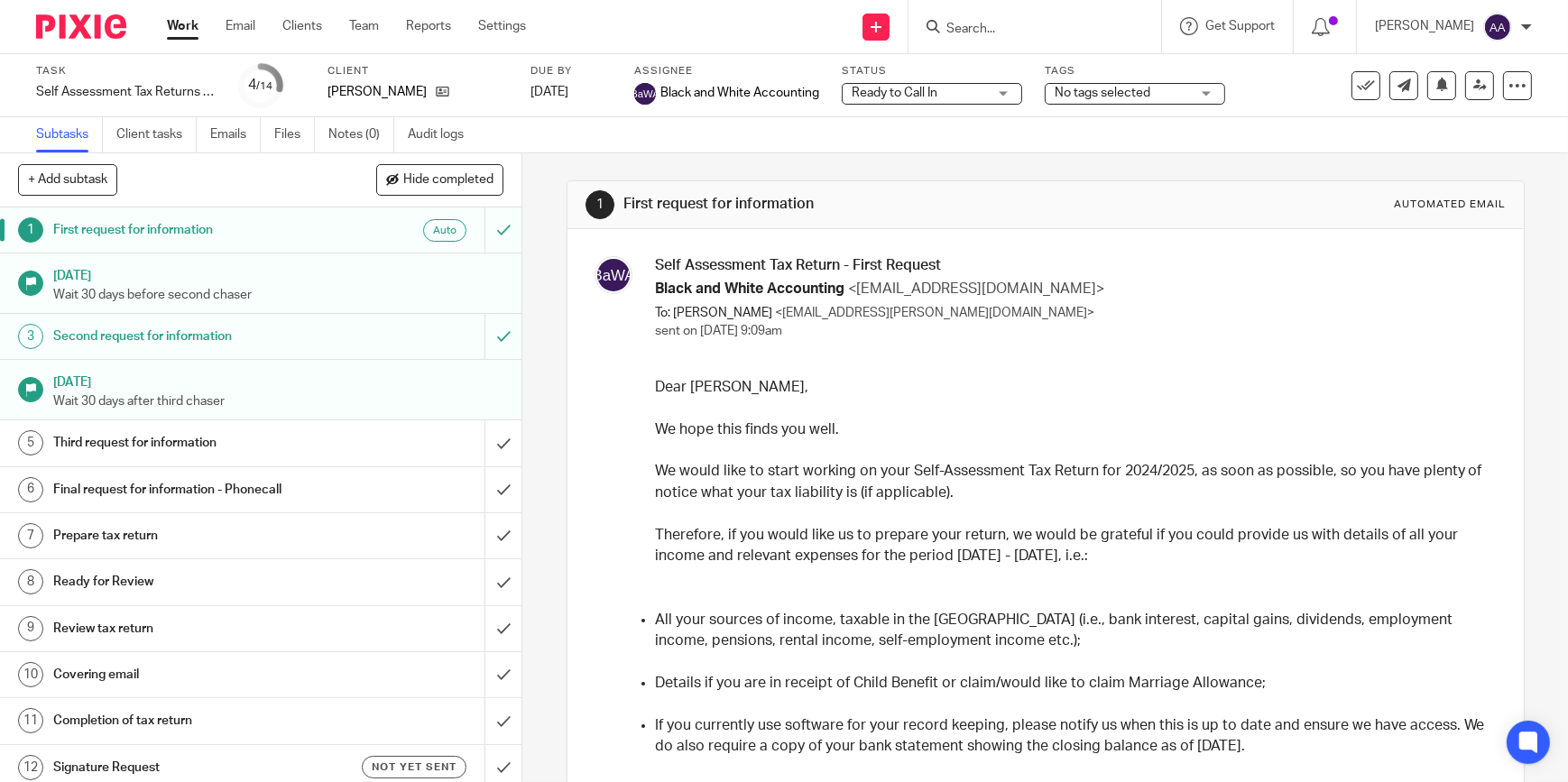
scroll to position [272, 0]
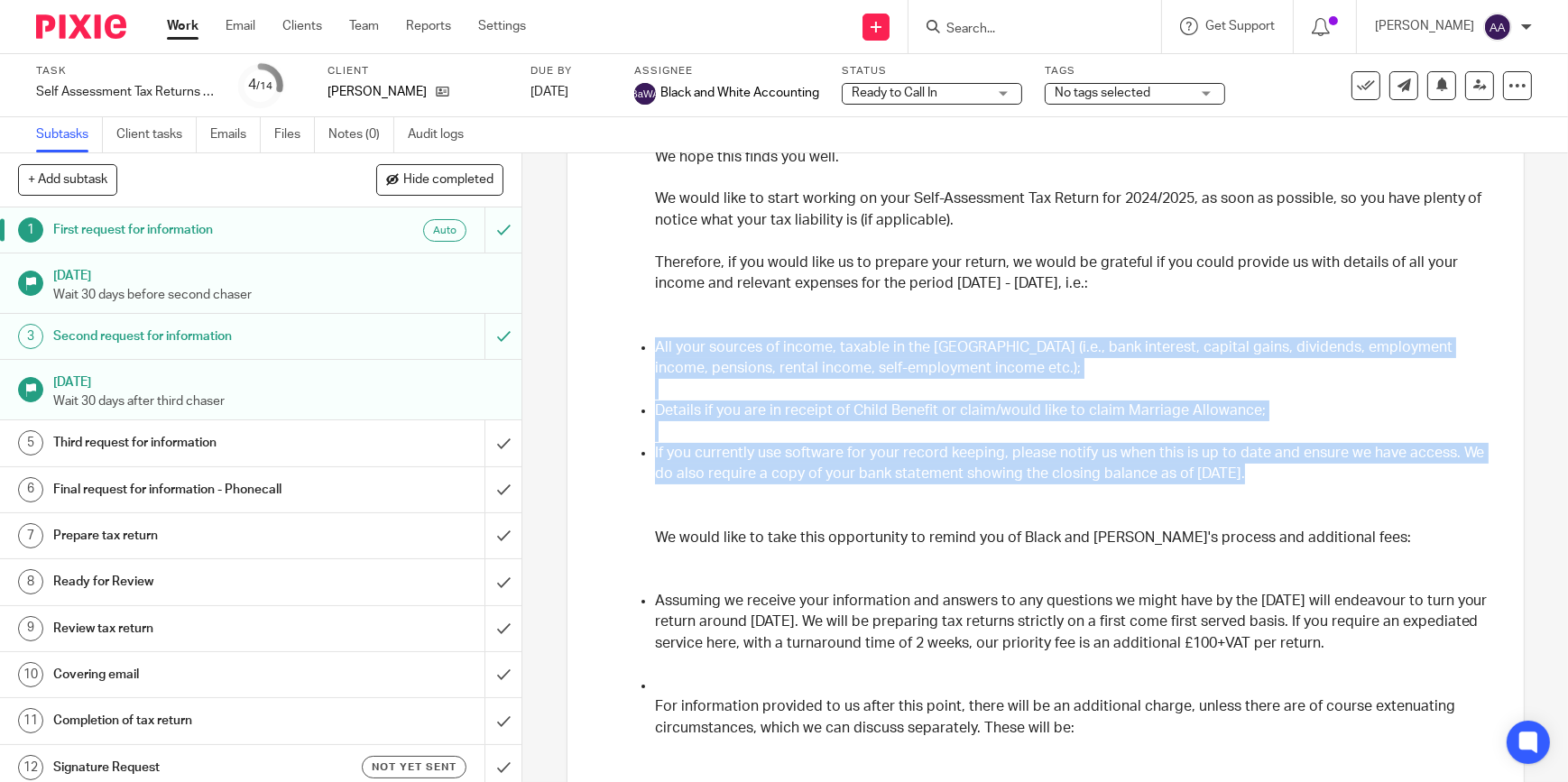
drag, startPoint x: 652, startPoint y: 343, endPoint x: 1356, endPoint y: 490, distance: 719.2
click at [1349, 487] on ul "All your sources of income, taxable in the UK (i.e., bank interest, capital gai…" at bounding box center [1073, 411] width 837 height 190
copy ul "All your sources of income, taxable in the UK (i.e., bank interest, capital gai…"
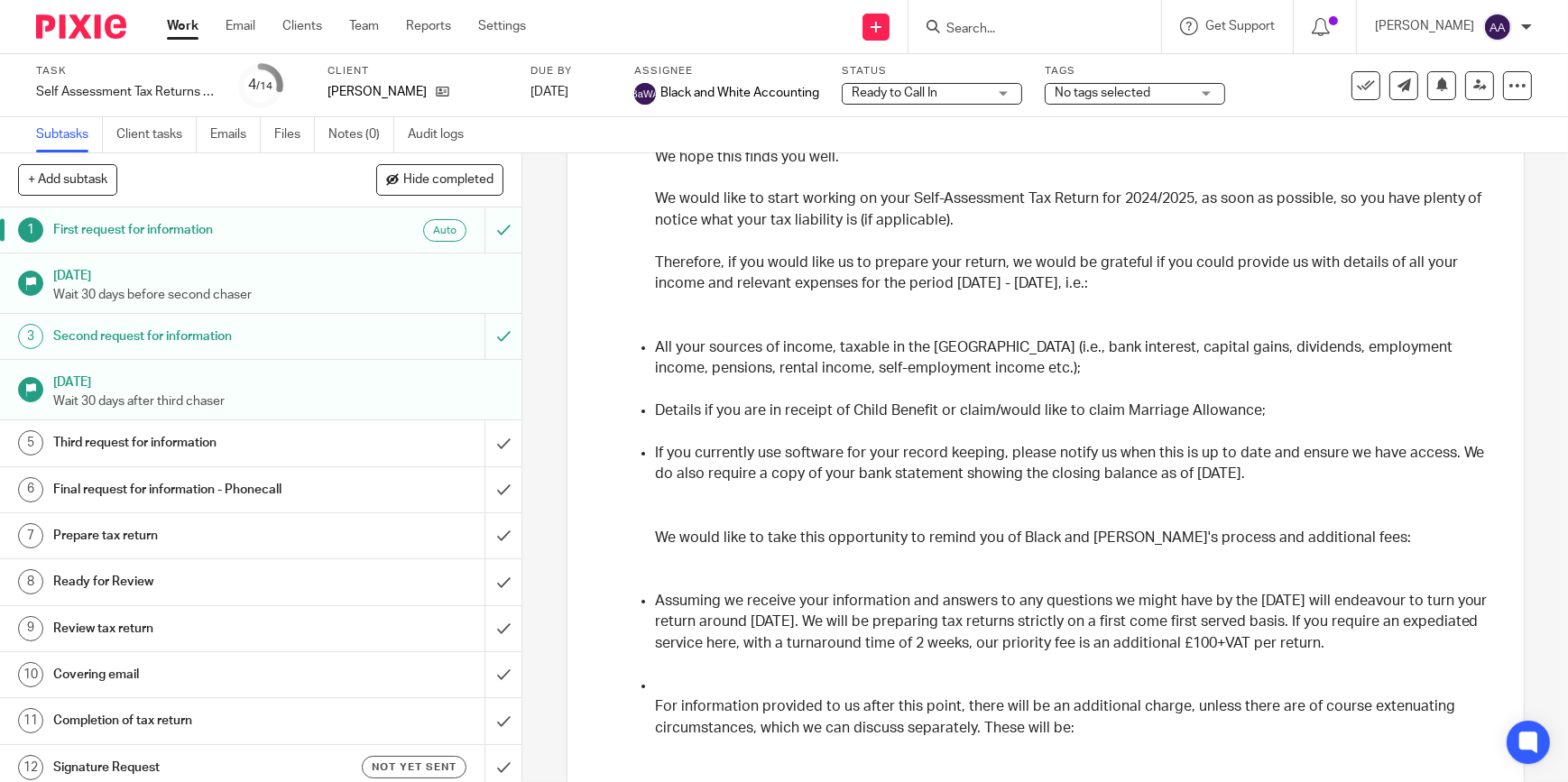
click at [1001, 26] on input "Search" at bounding box center [1026, 29] width 162 height 17
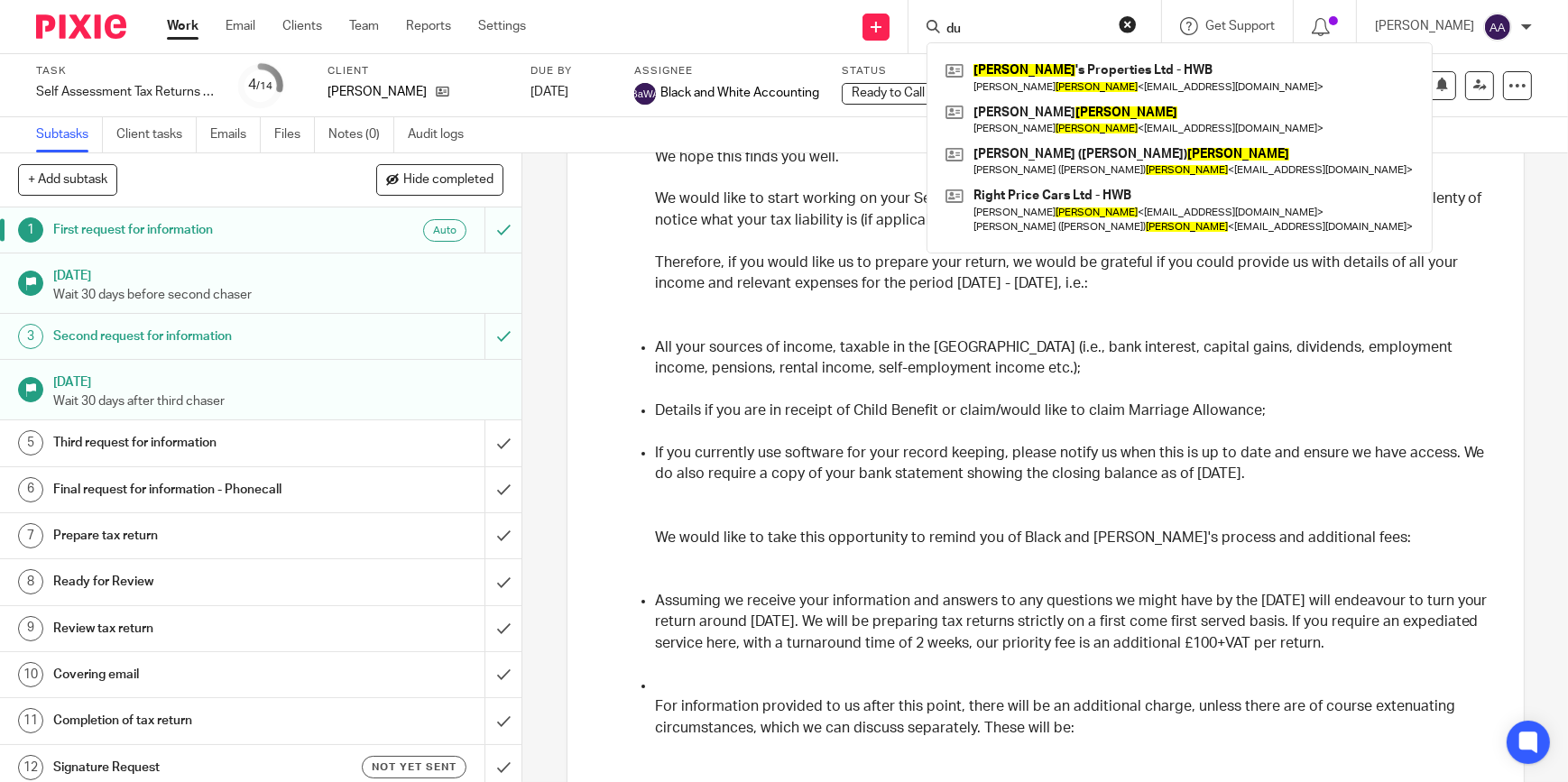
type input "d"
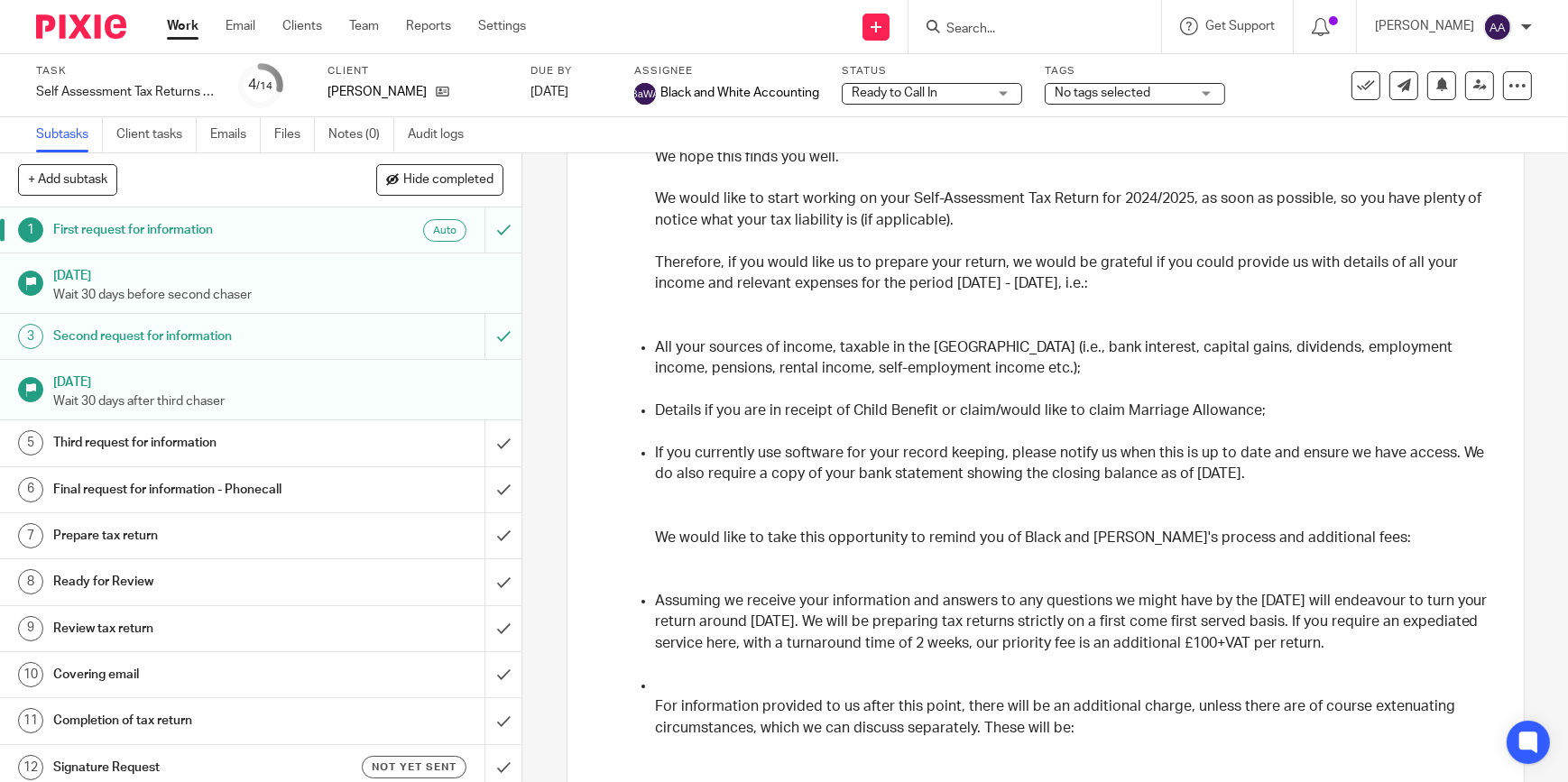
click at [1032, 28] on input "Search" at bounding box center [1026, 29] width 162 height 17
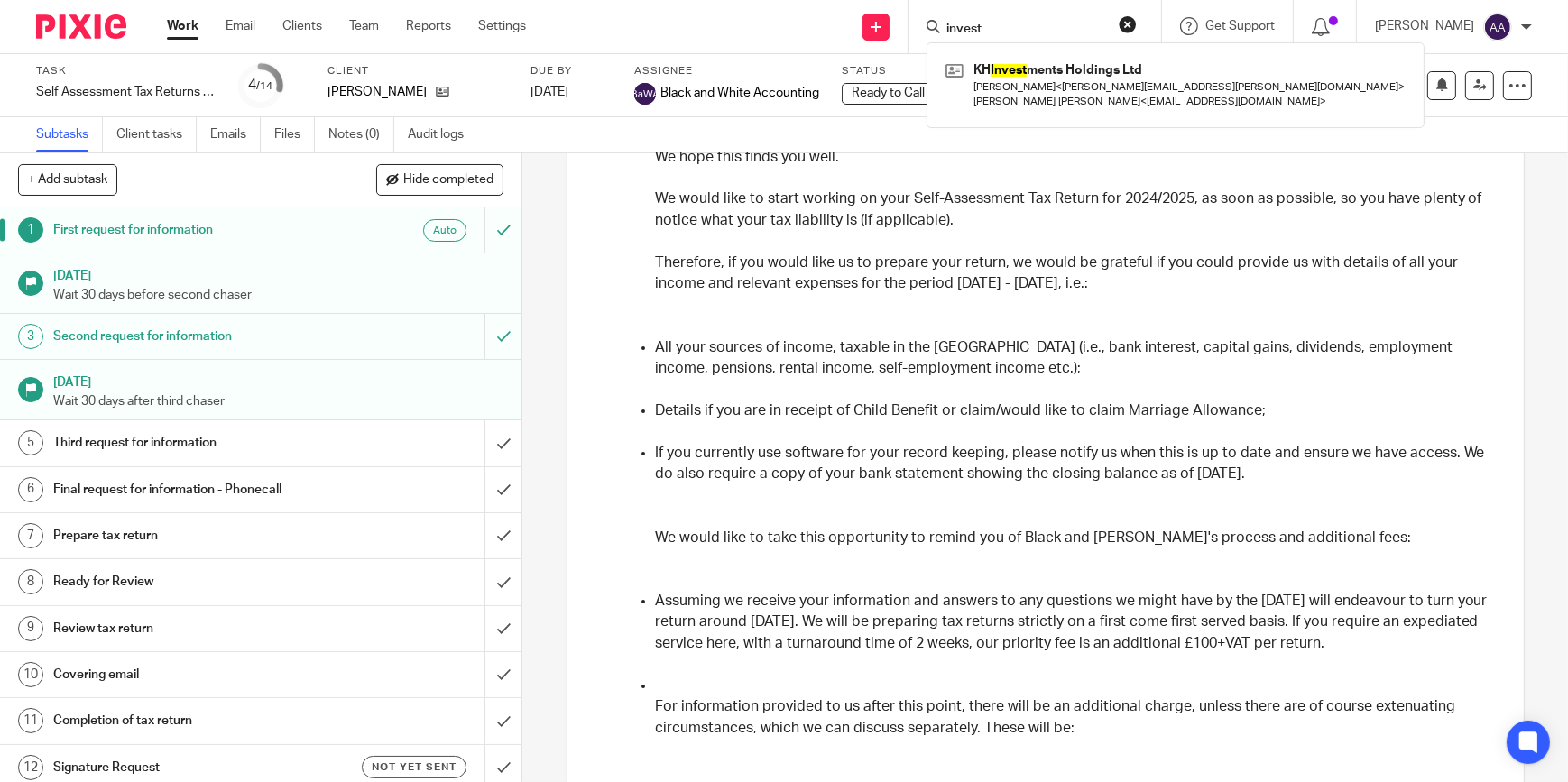
type input "invest"
drag, startPoint x: 1072, startPoint y: 28, endPoint x: 899, endPoint y: 44, distance: 173.7
click at [899, 44] on div "Send new email Create task Add client Request signature invest KH Invest ments …" at bounding box center [1060, 26] width 1015 height 53
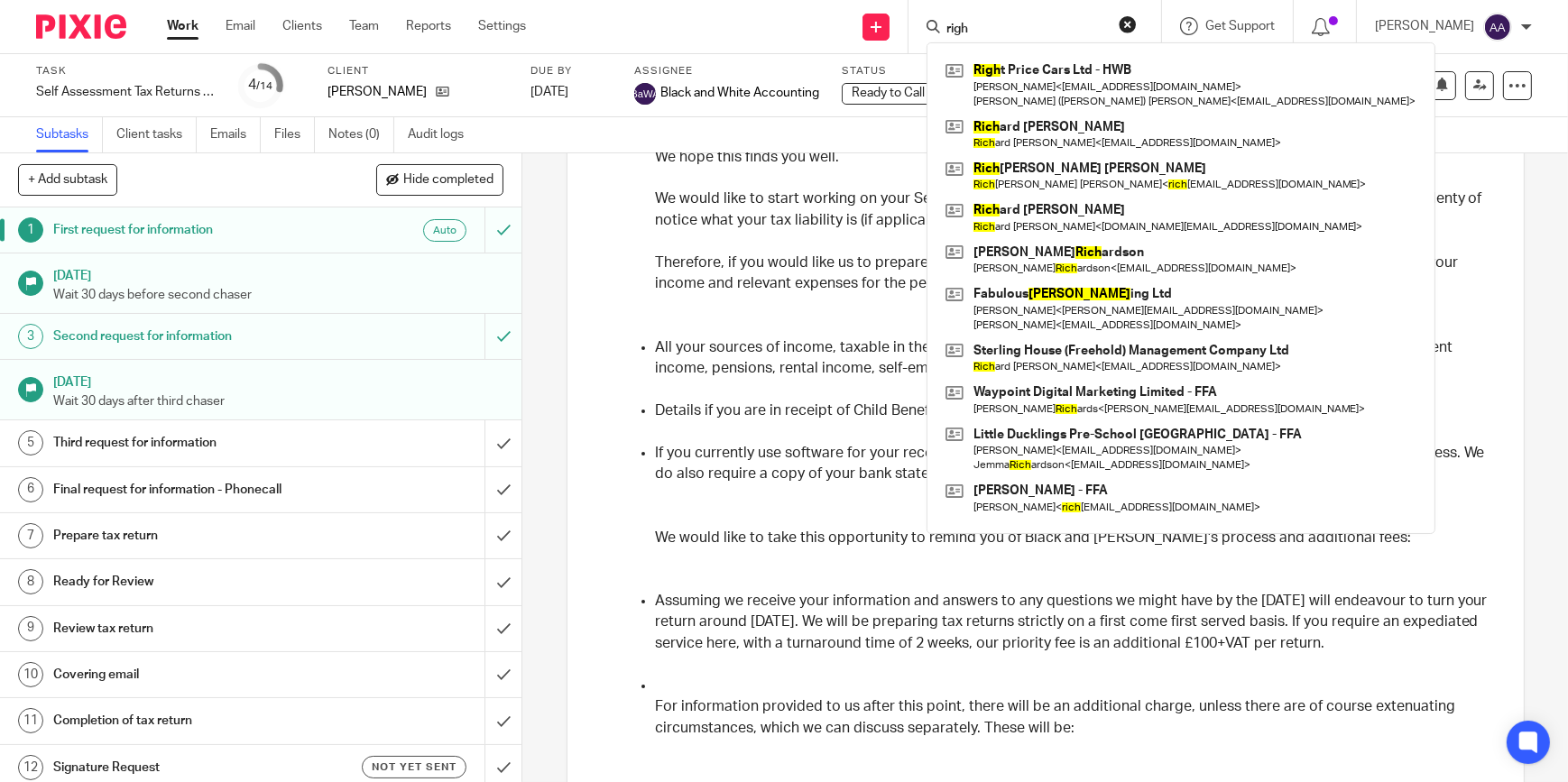
type input "righ"
drag, startPoint x: 1112, startPoint y: 24, endPoint x: 820, endPoint y: 33, distance: 292.1
click at [820, 33] on div "Send new email Create task Add client Request signature righ Righ t Price Cars …" at bounding box center [1060, 26] width 1015 height 53
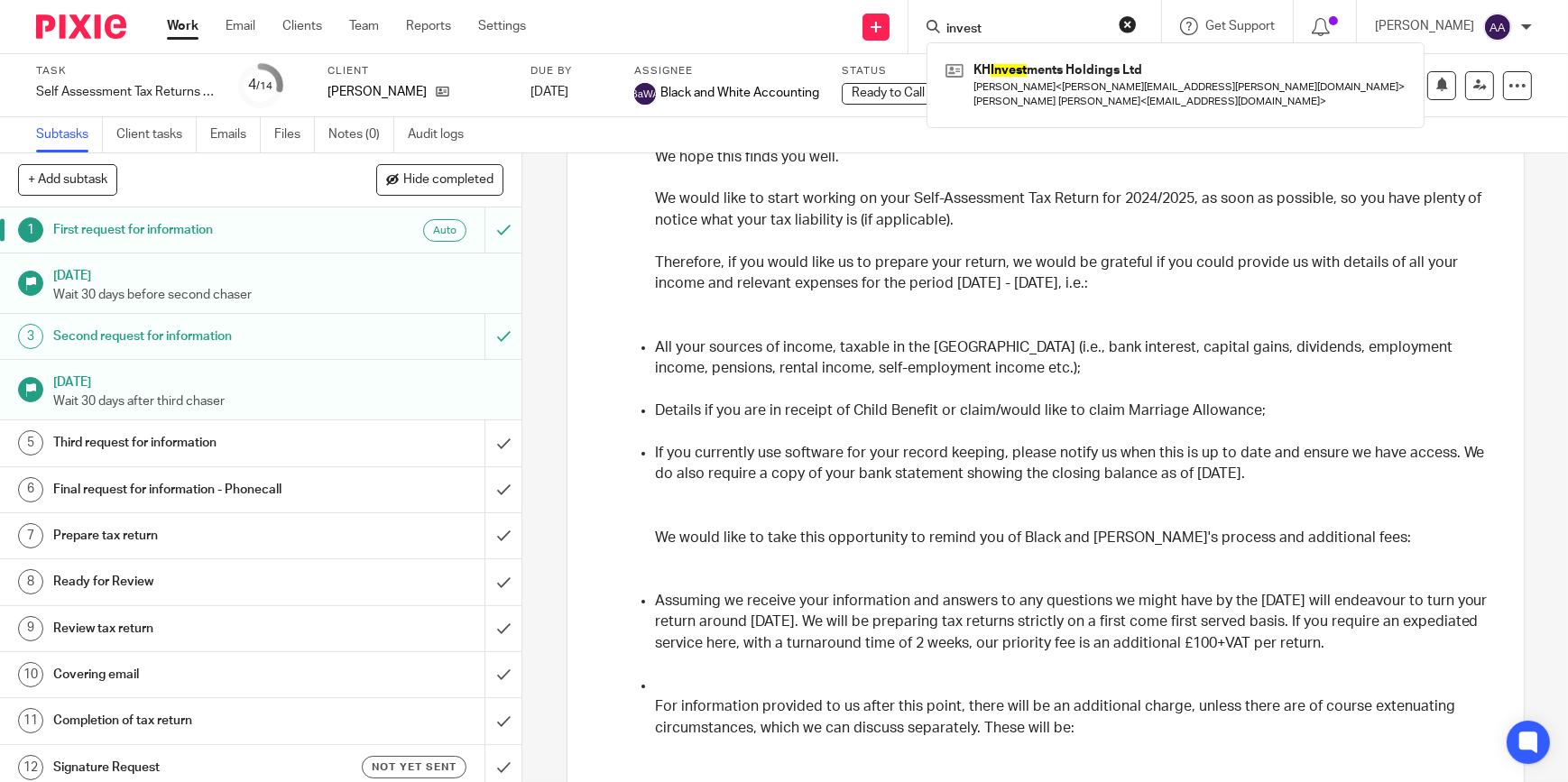
type input "invest"
drag, startPoint x: 1057, startPoint y: 21, endPoint x: 757, endPoint y: 75, distance: 304.8
click at [757, 75] on body "Work Email Clients Team Reports Settings Work Email Clients Team Reports Settin…" at bounding box center [784, 391] width 1568 height 782
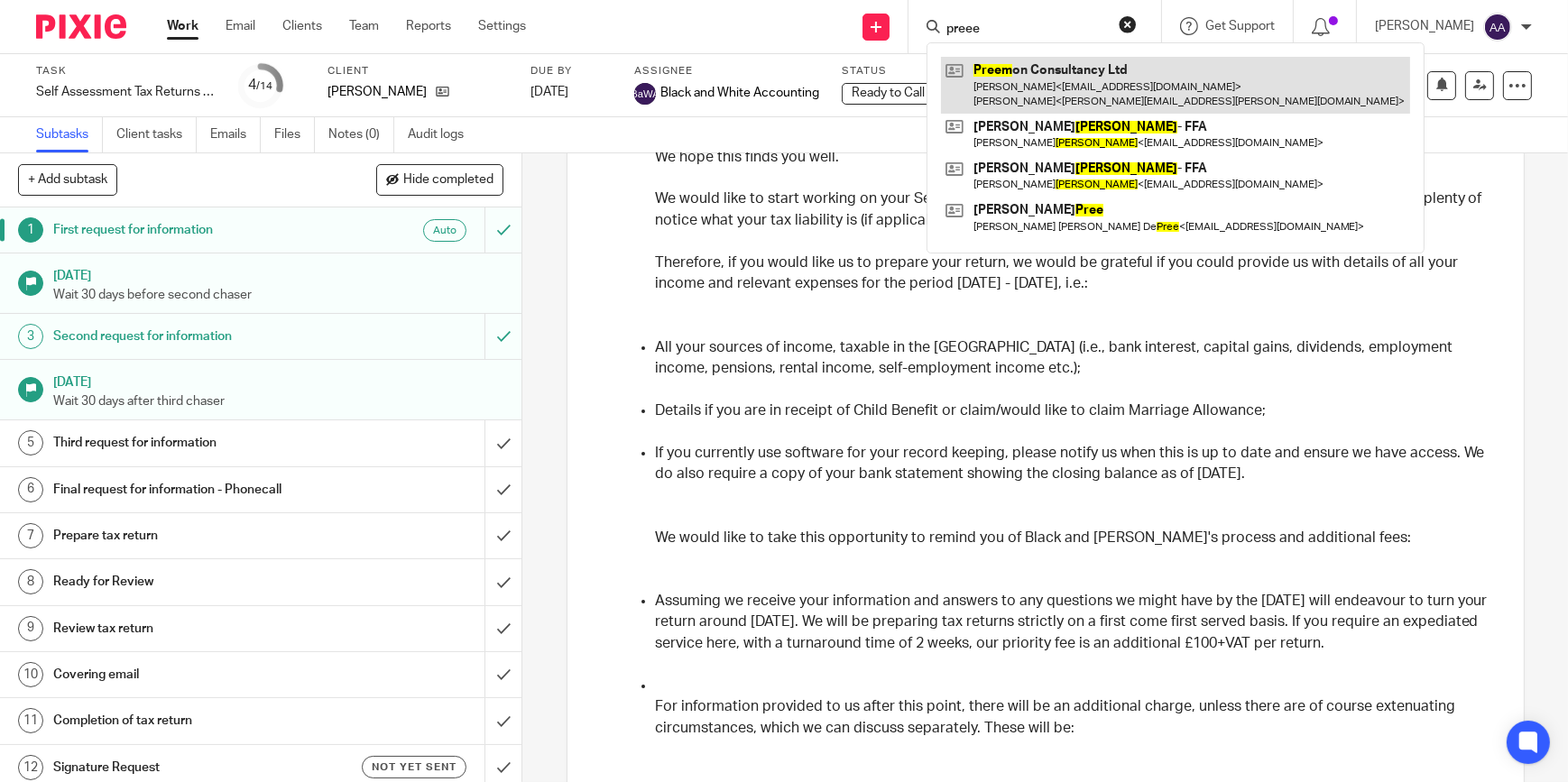
type input "preee"
click at [1116, 86] on link at bounding box center [1175, 84] width 469 height 56
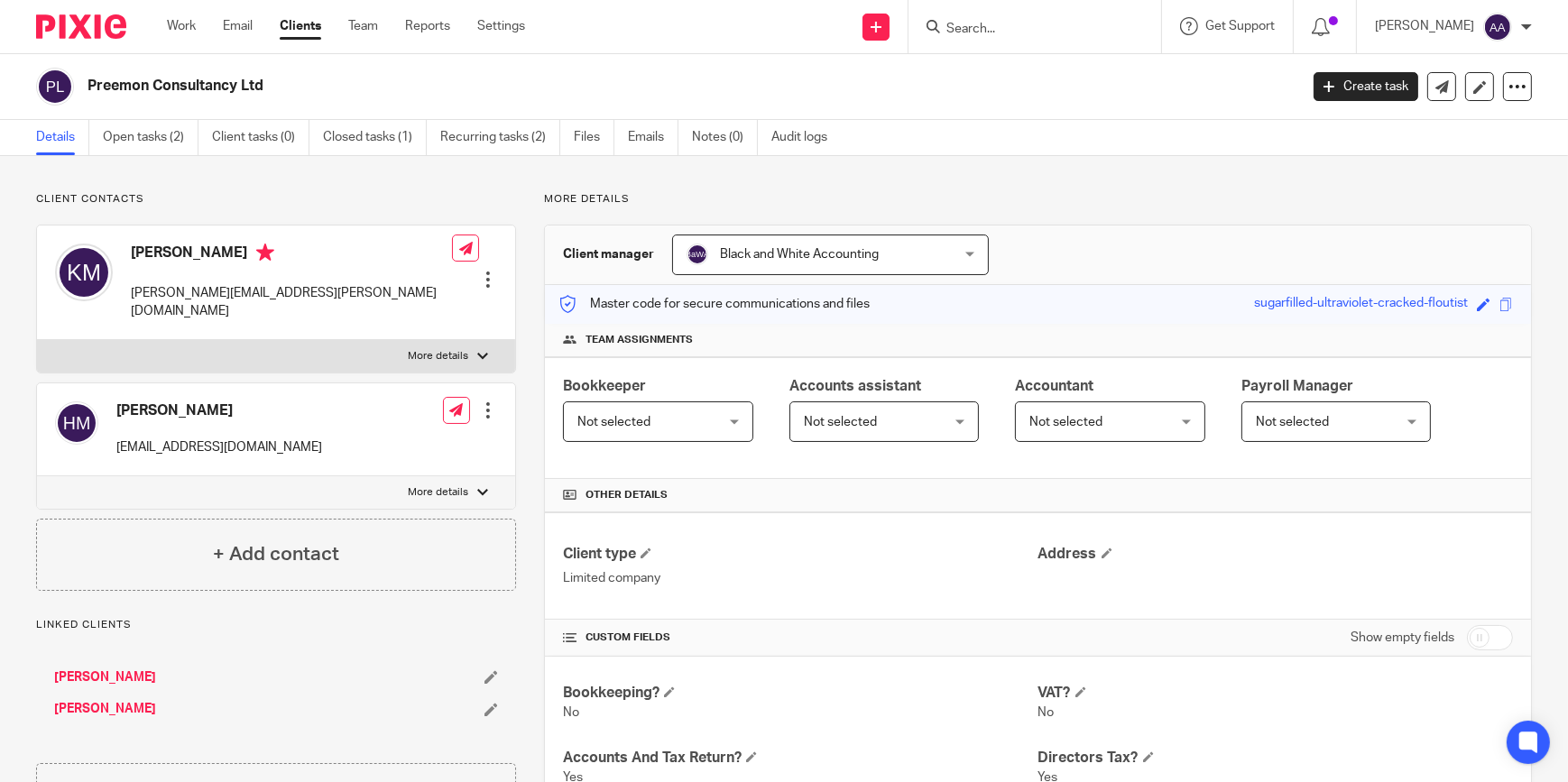
click at [1017, 29] on input "Search" at bounding box center [1026, 29] width 162 height 17
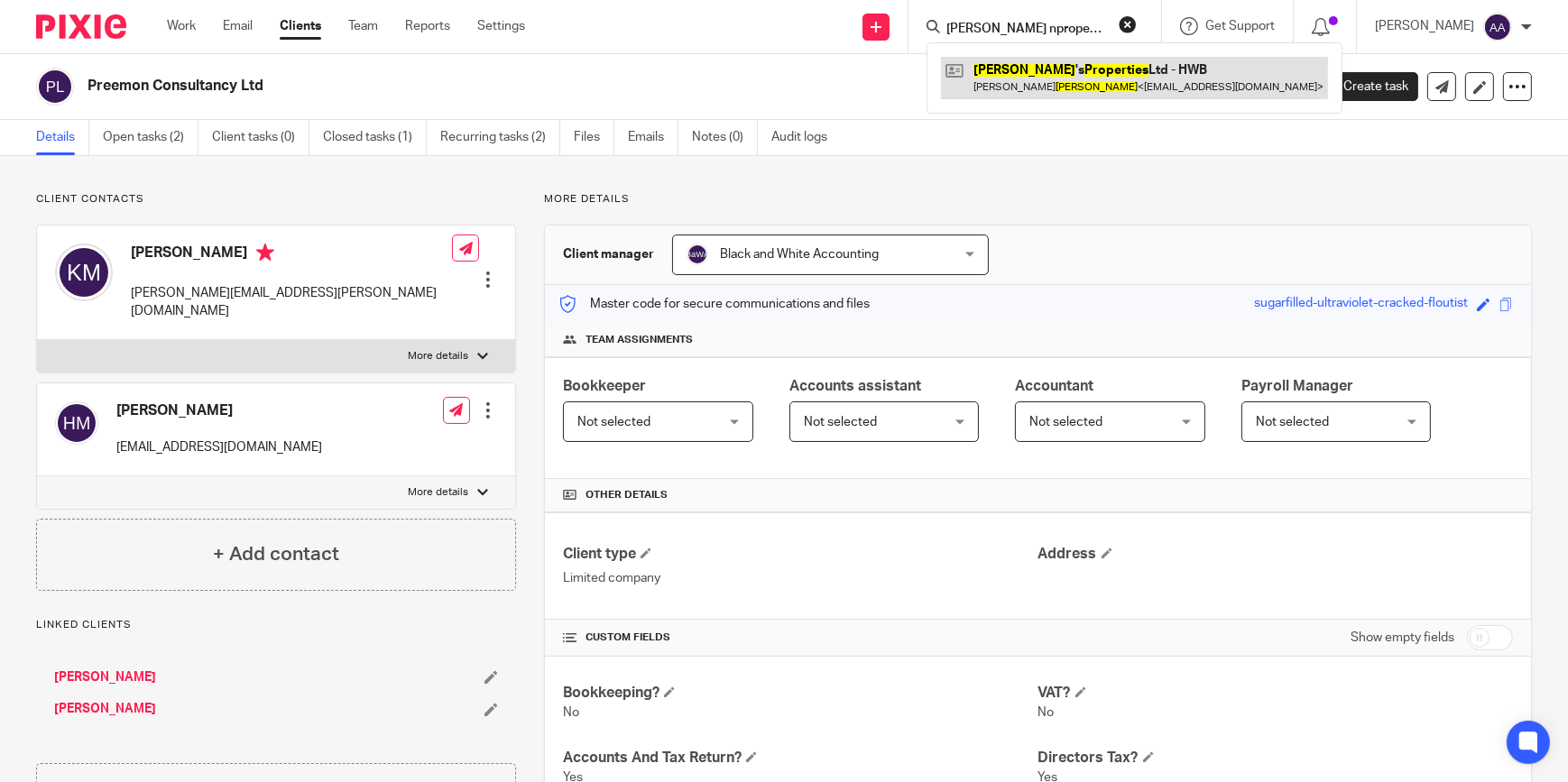
type input "[PERSON_NAME] nproperties"
click at [1003, 80] on link at bounding box center [1133, 77] width 387 height 41
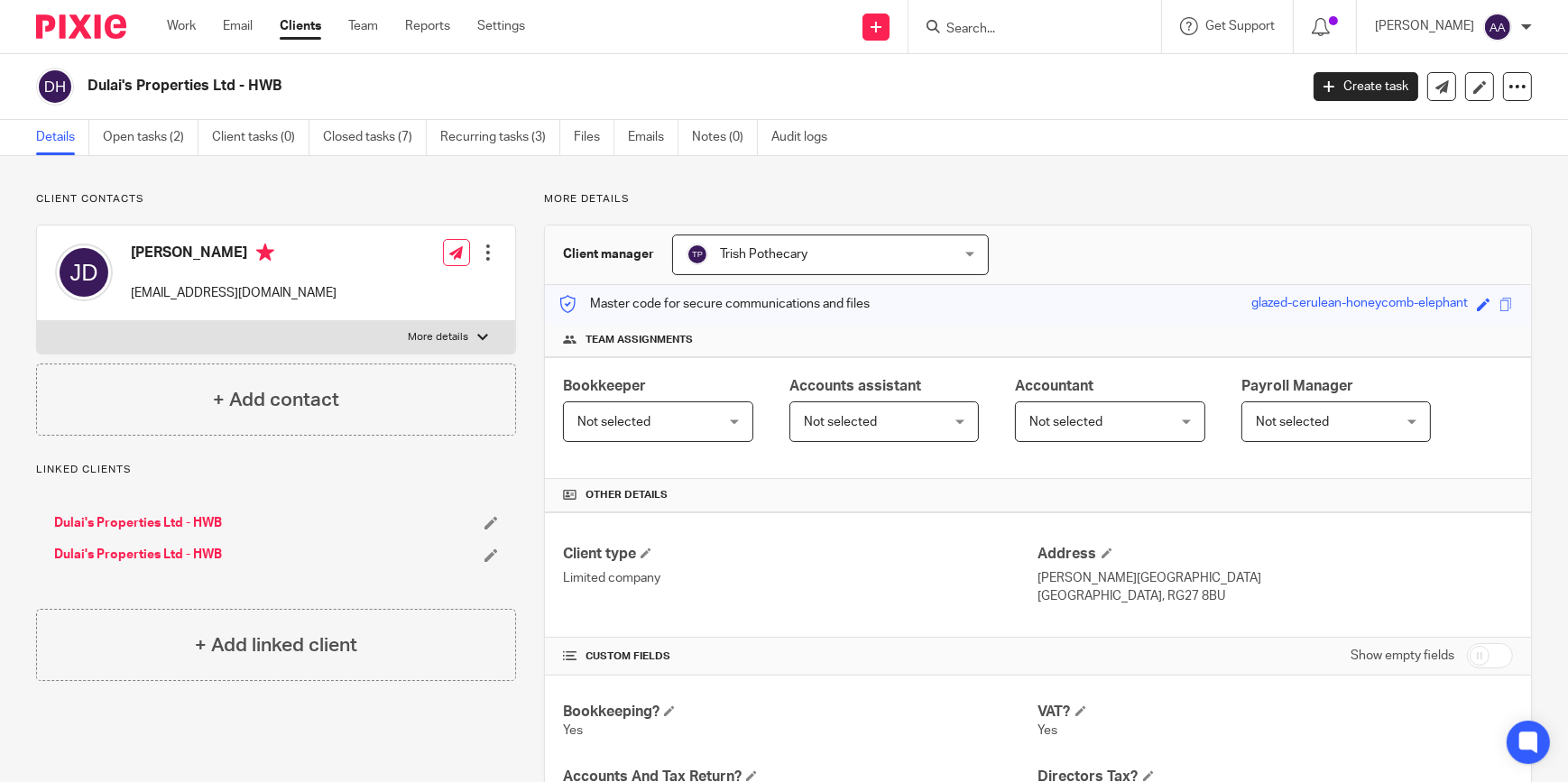
click at [416, 326] on label "More details" at bounding box center [276, 337] width 479 height 32
click at [37, 321] on input "More details" at bounding box center [36, 320] width 1 height 1
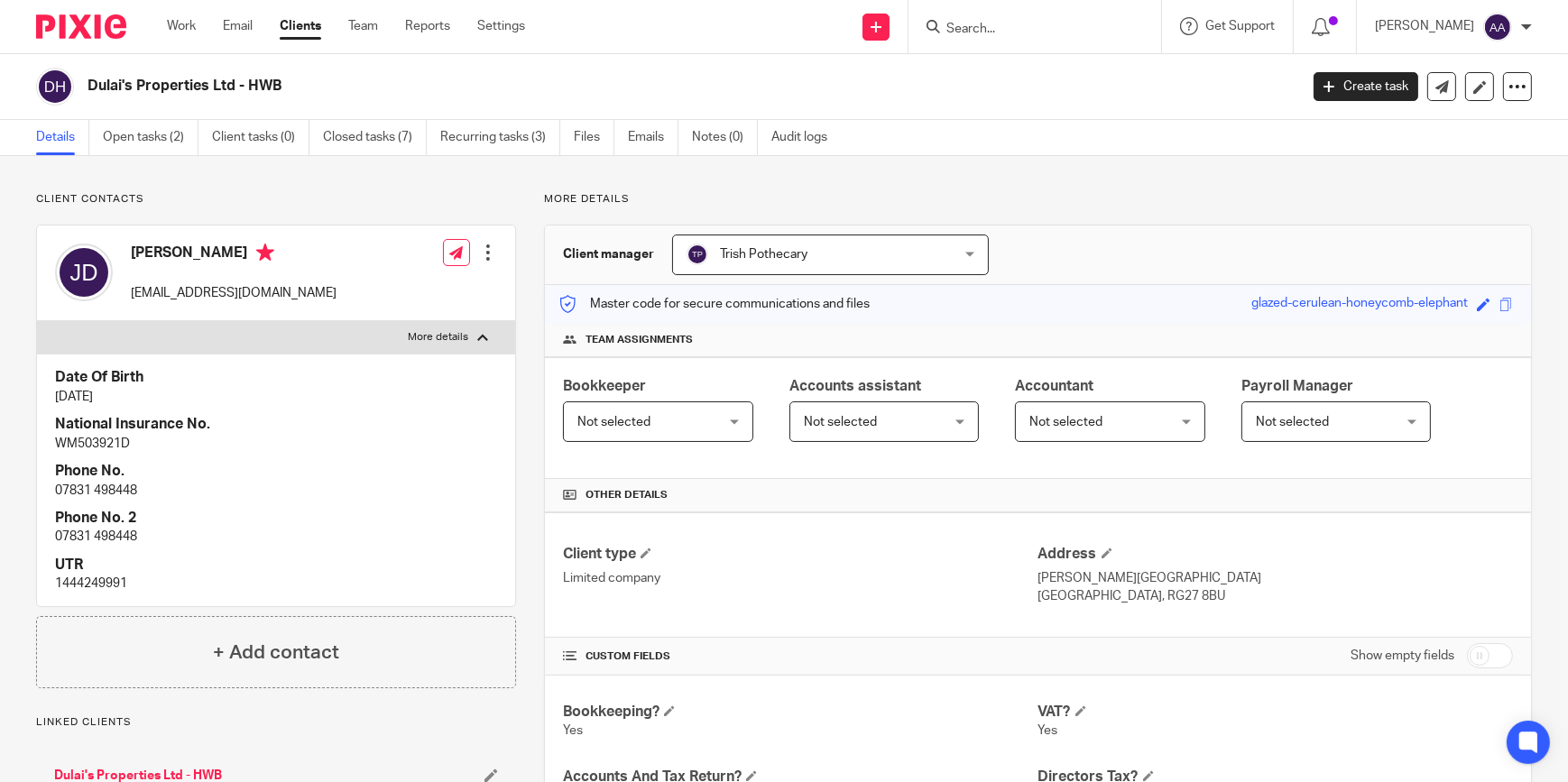
click at [415, 326] on label "More details" at bounding box center [276, 337] width 479 height 32
click at [37, 321] on input "More details" at bounding box center [36, 320] width 1 height 1
checkbox input "false"
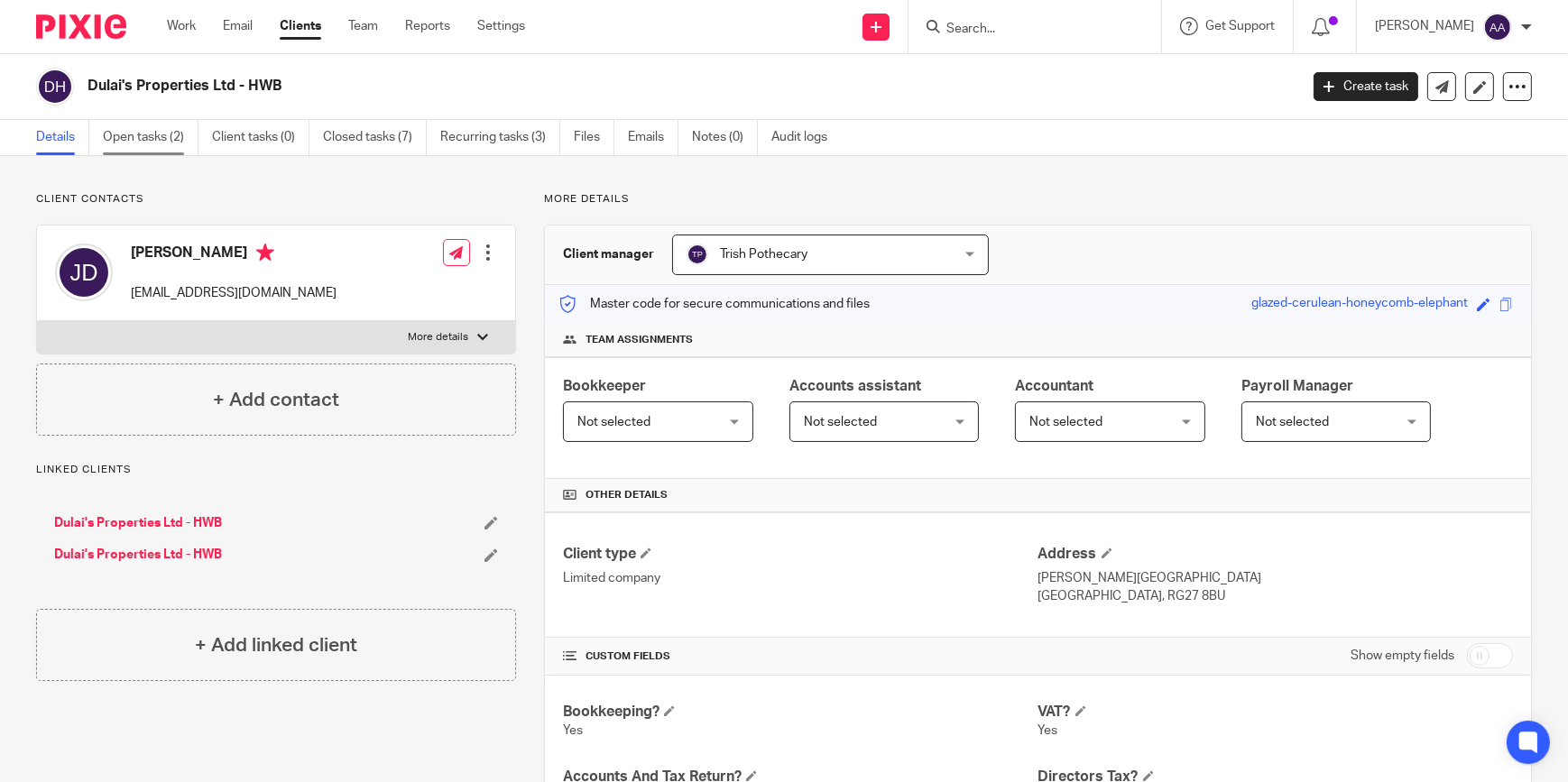
click at [166, 141] on link "Open tasks (2)" at bounding box center [151, 138] width 96 height 35
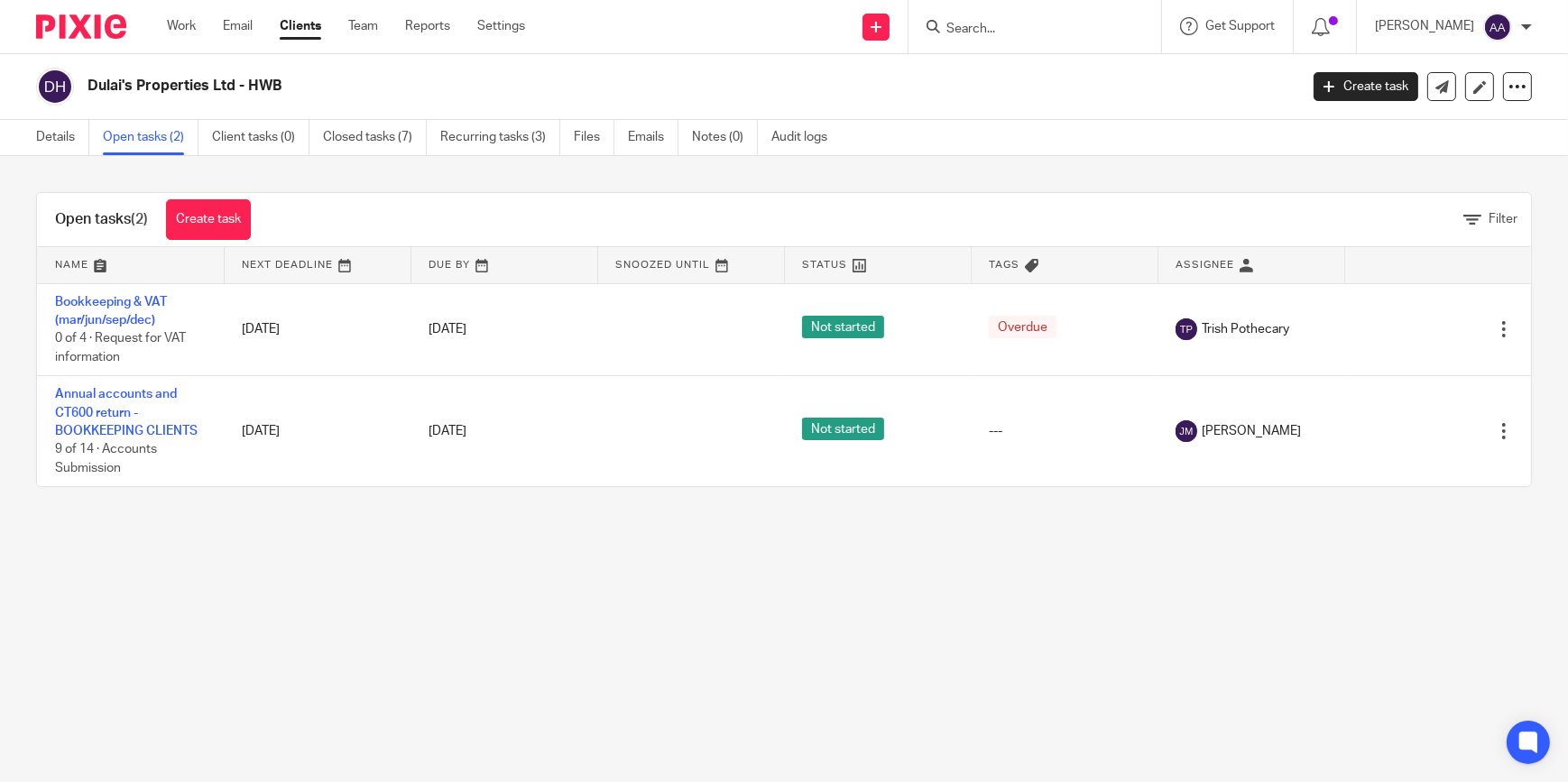
click at [1044, 22] on input "Search" at bounding box center [1026, 29] width 162 height 17
click at [1027, 25] on input "Search" at bounding box center [1026, 29] width 162 height 17
click at [64, 126] on link "Details" at bounding box center [63, 138] width 53 height 35
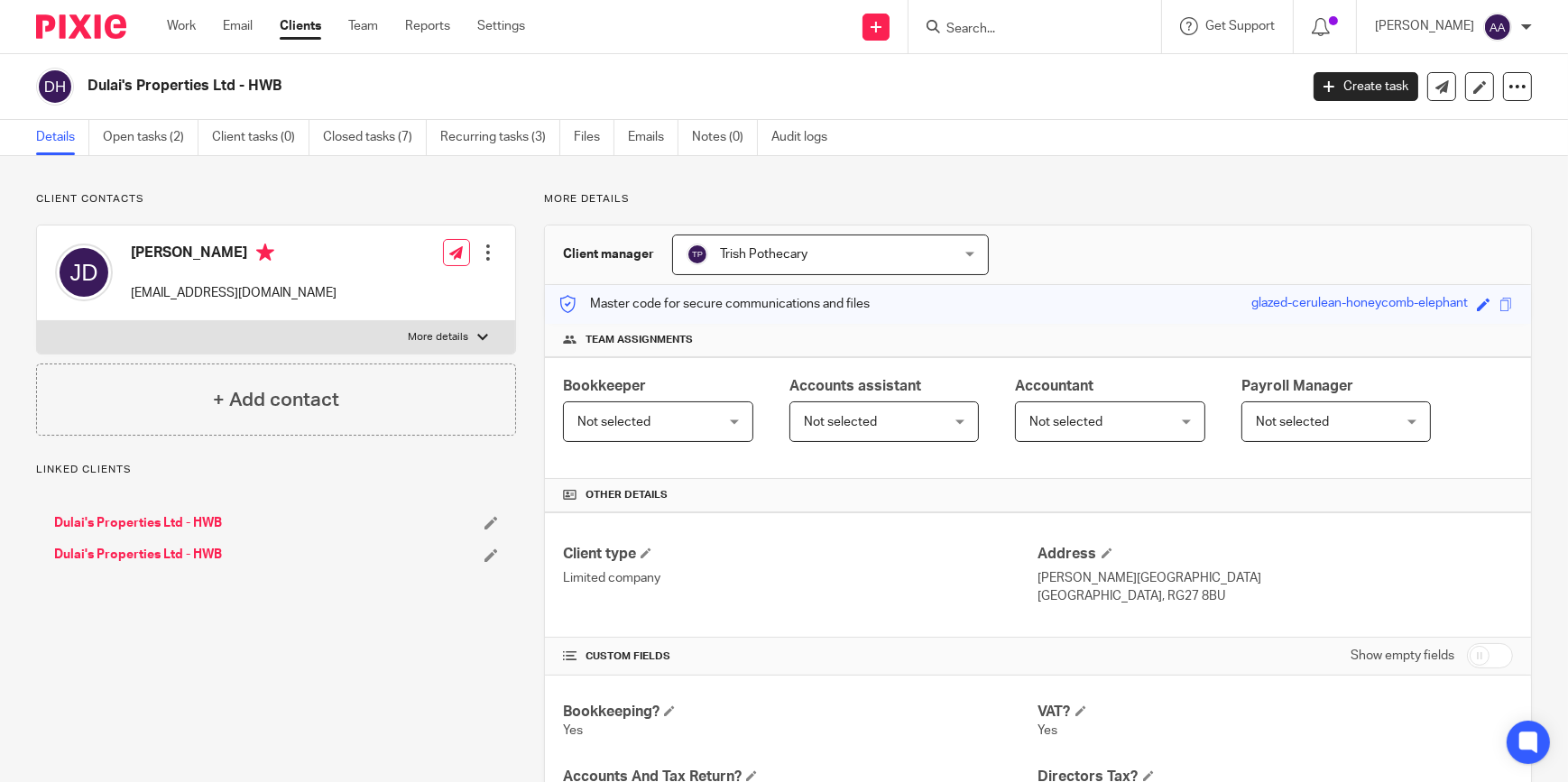
click at [162, 25] on div "Work Email Clients Team Reports Settings Work Email Clients Team Reports Settin…" at bounding box center [350, 26] width 403 height 53
click at [175, 24] on link "Work" at bounding box center [181, 26] width 28 height 18
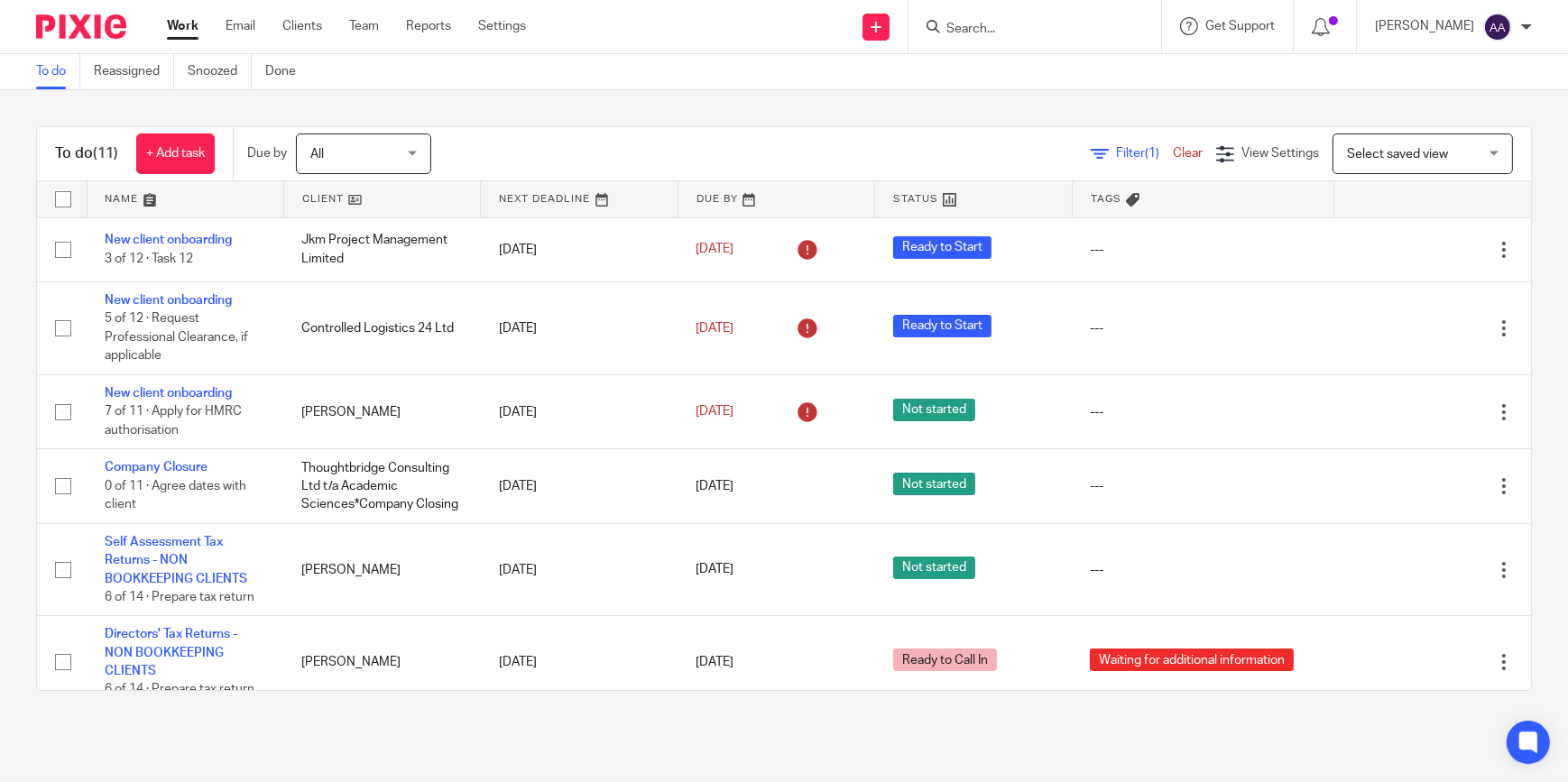
click at [990, 37] on form at bounding box center [1040, 26] width 192 height 23
click at [990, 30] on input "Search" at bounding box center [1026, 29] width 162 height 17
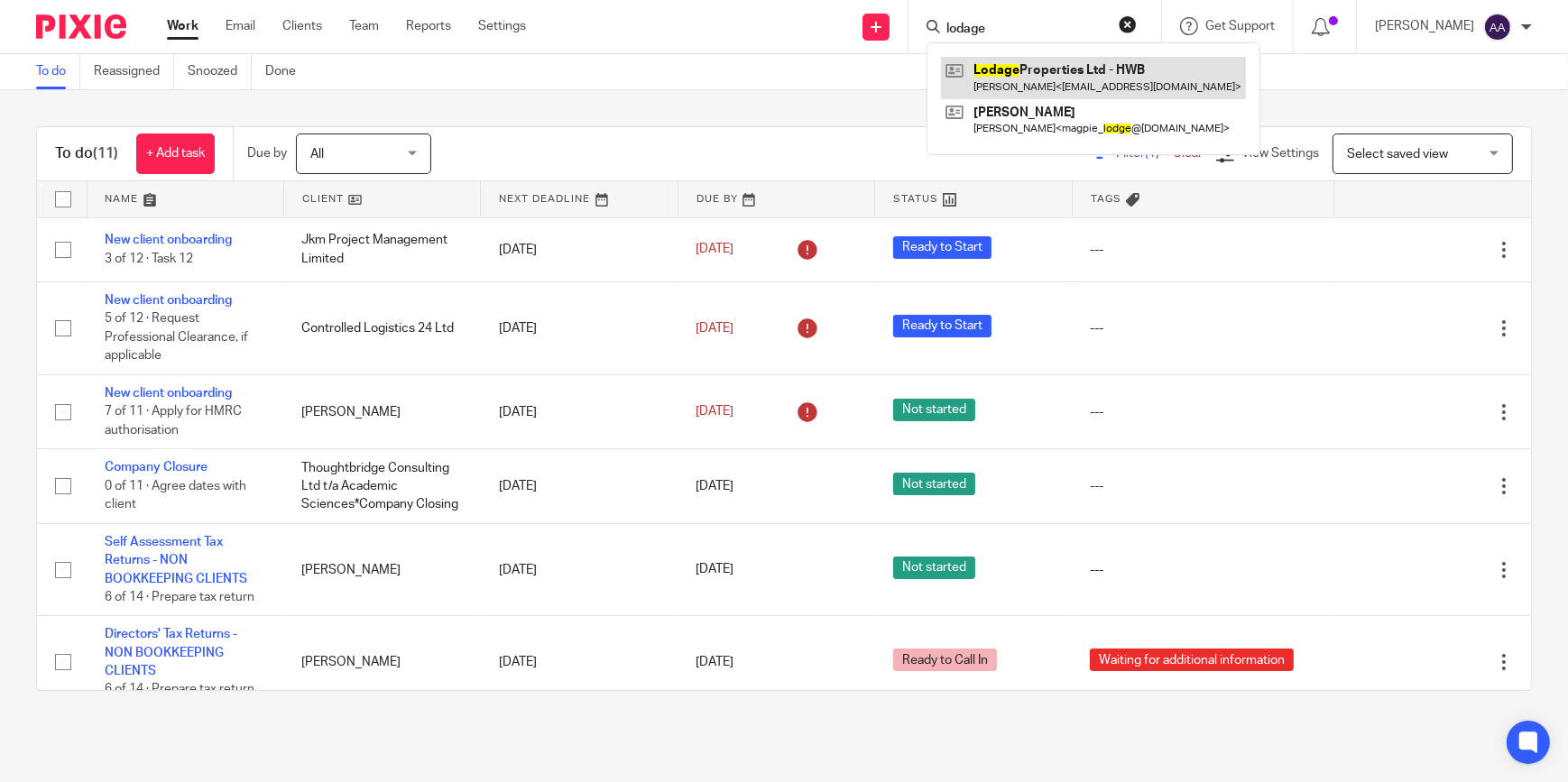
type input "lodage"
click at [1001, 72] on link at bounding box center [1093, 77] width 305 height 41
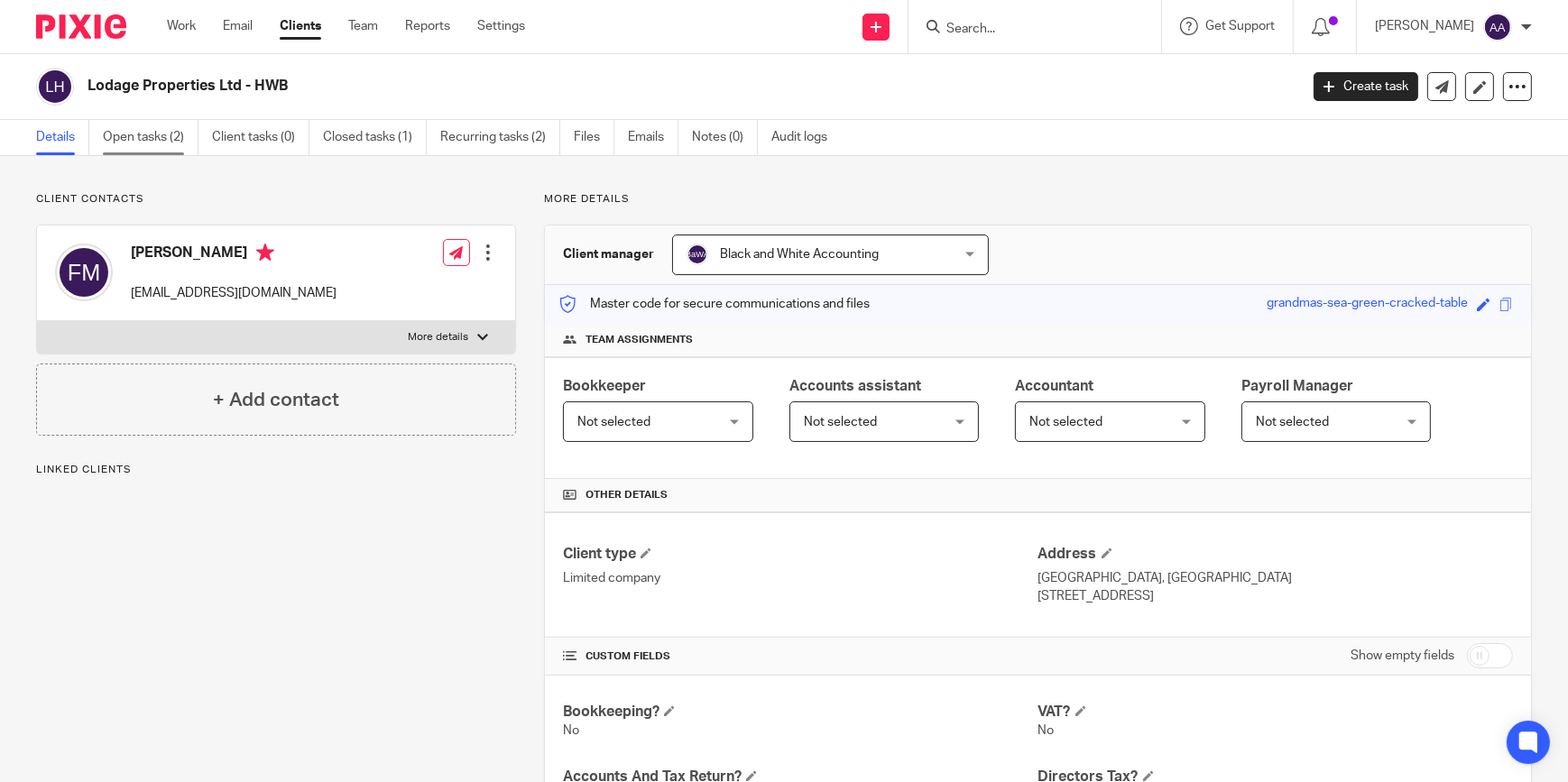
click at [135, 133] on link "Open tasks (2)" at bounding box center [151, 138] width 96 height 35
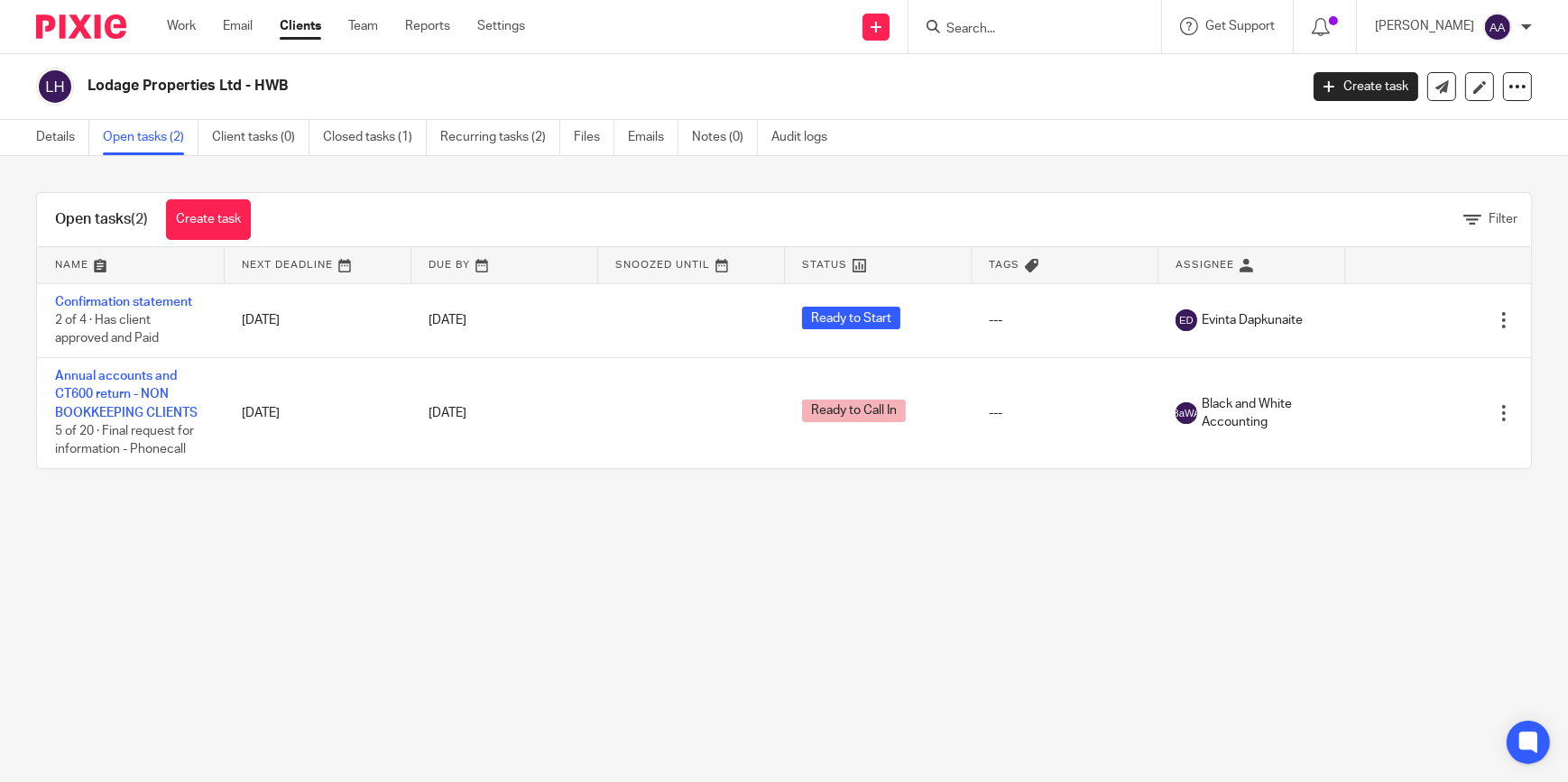
click at [152, 173] on div "Open tasks (2) Create task Filter Name Next Deadline Due By Snoozed Until Statu…" at bounding box center [784, 330] width 1568 height 349
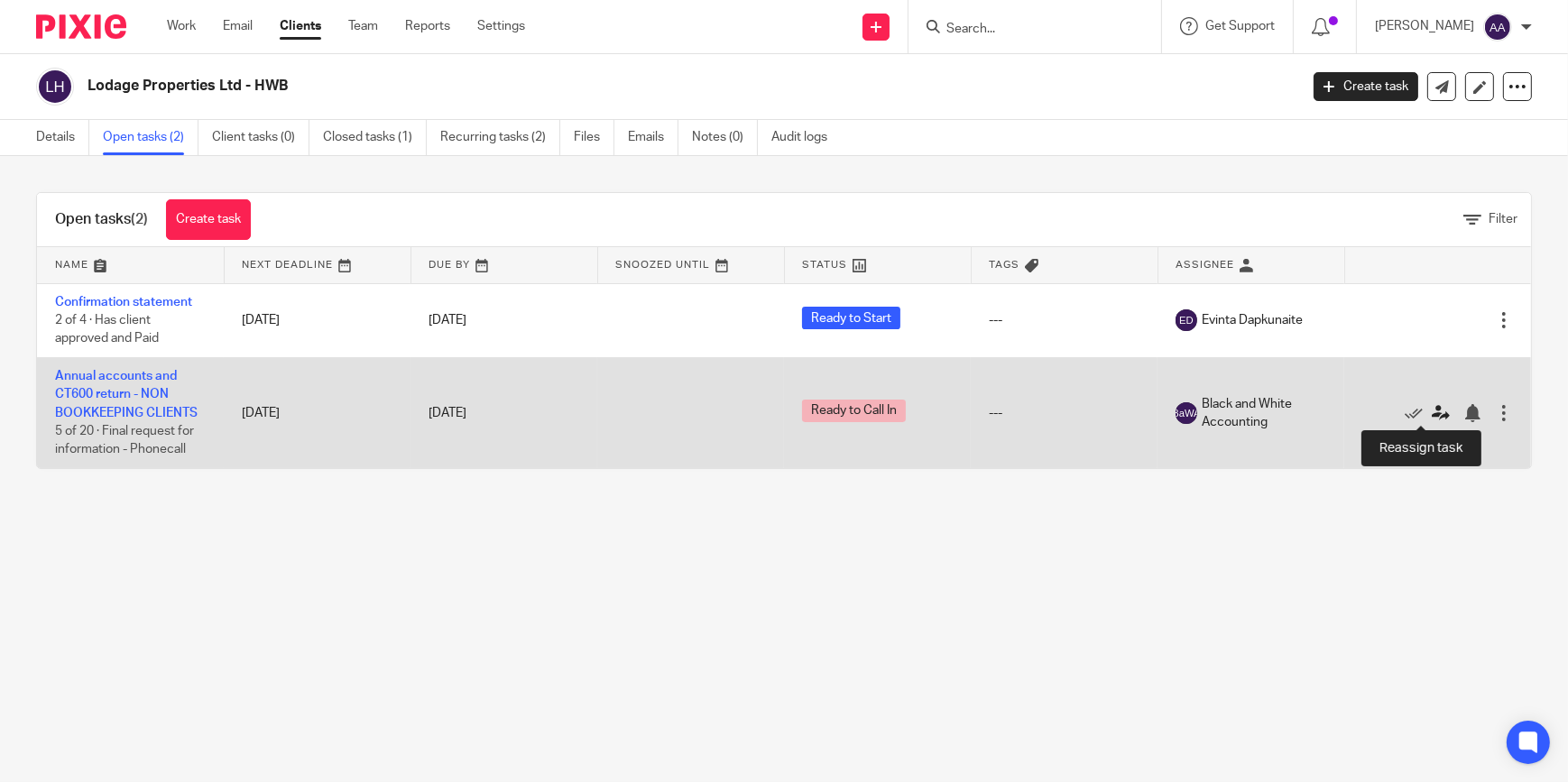
click at [1432, 413] on icon at bounding box center [1441, 413] width 18 height 18
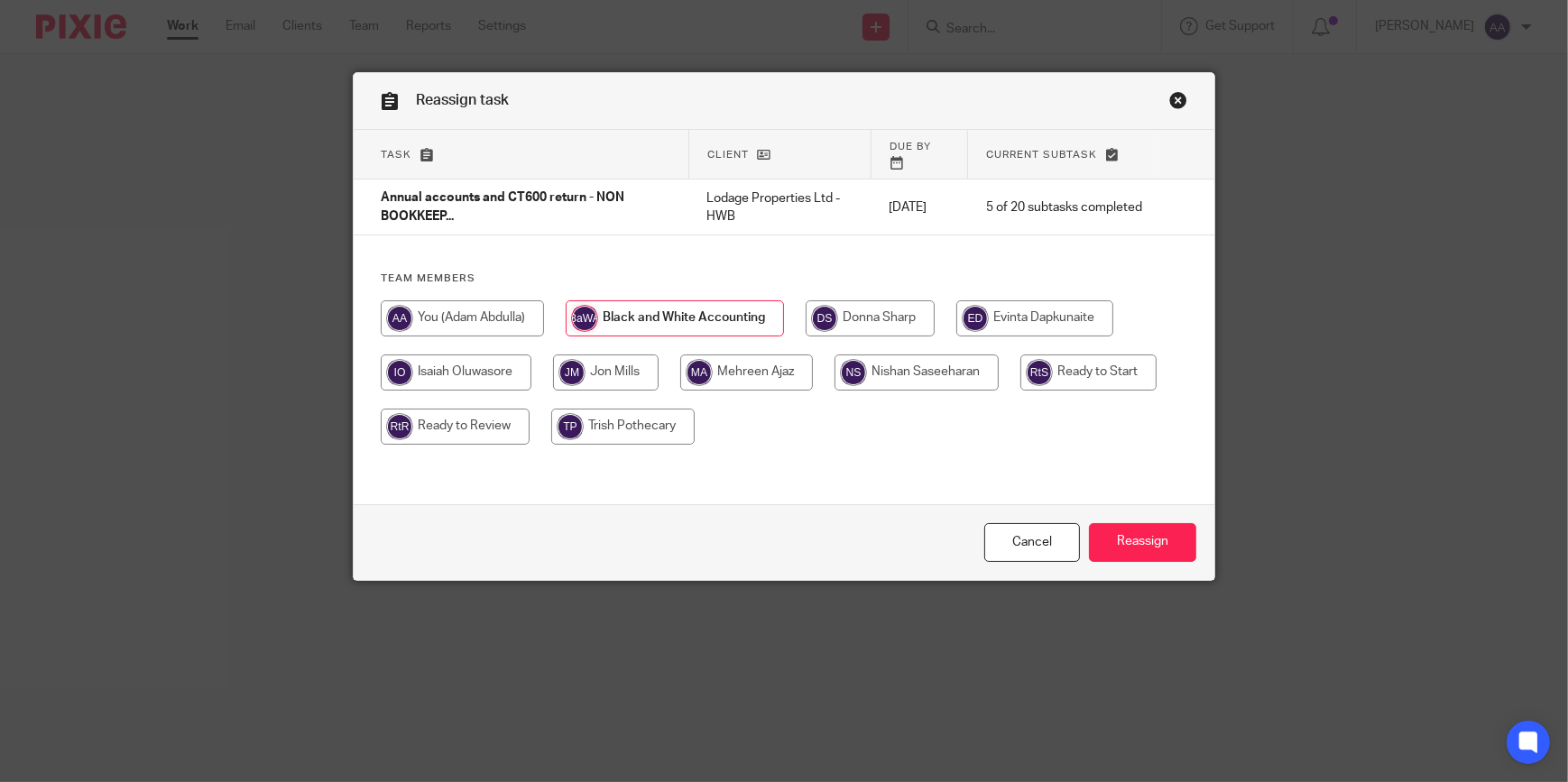
click at [1061, 354] on input "radio" at bounding box center [1088, 372] width 136 height 36
radio input "true"
click at [1146, 538] on input "Reassign" at bounding box center [1143, 543] width 108 height 39
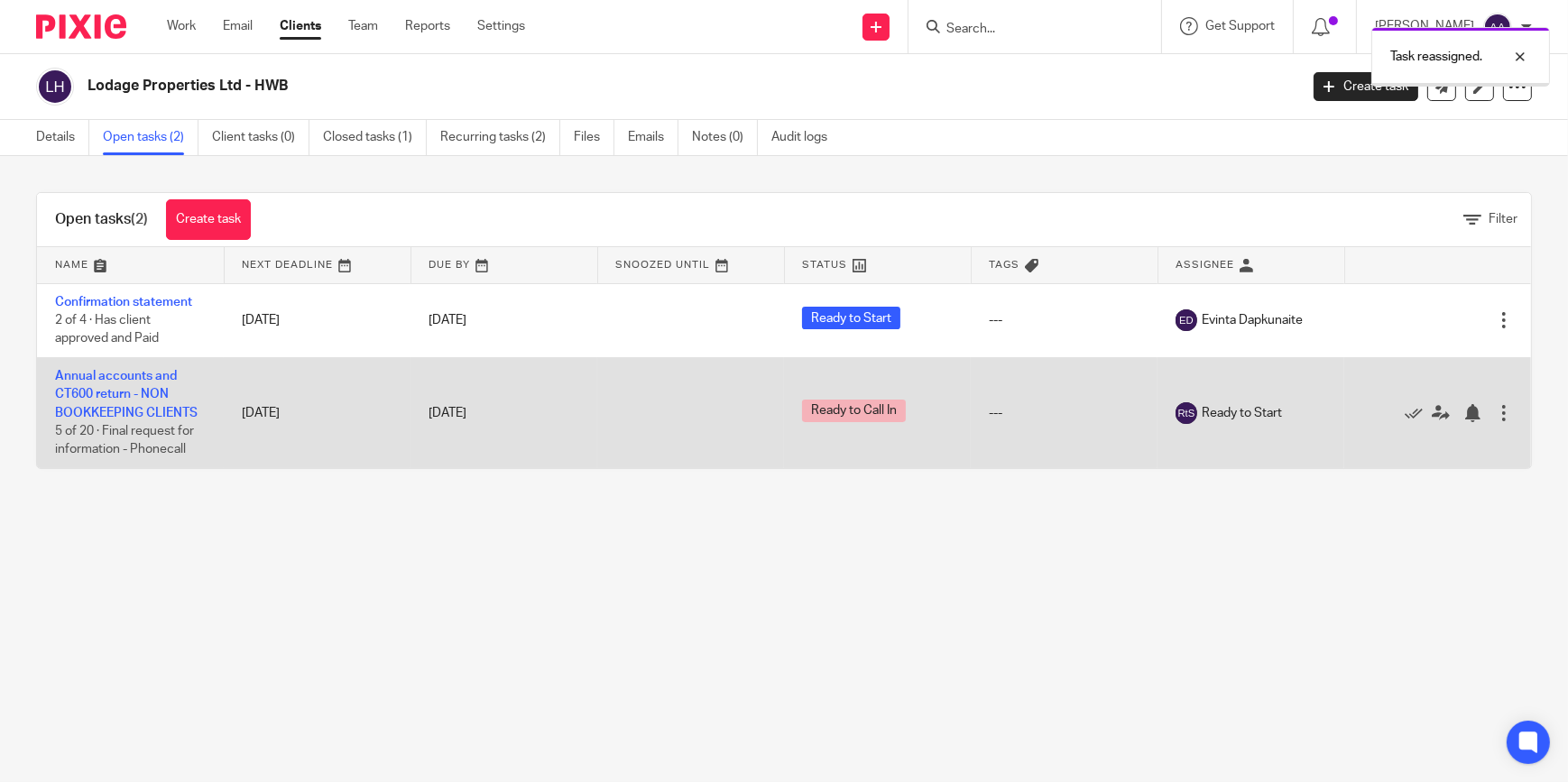
click at [97, 387] on td "Annual accounts and CT600 return - NON BOOKKEEPING CLIENTS 5 of 20 · Final requ…" at bounding box center [130, 412] width 187 height 111
click at [85, 396] on link "Annual accounts and CT600 return - NON BOOKKEEPING CLIENTS" at bounding box center [126, 394] width 143 height 50
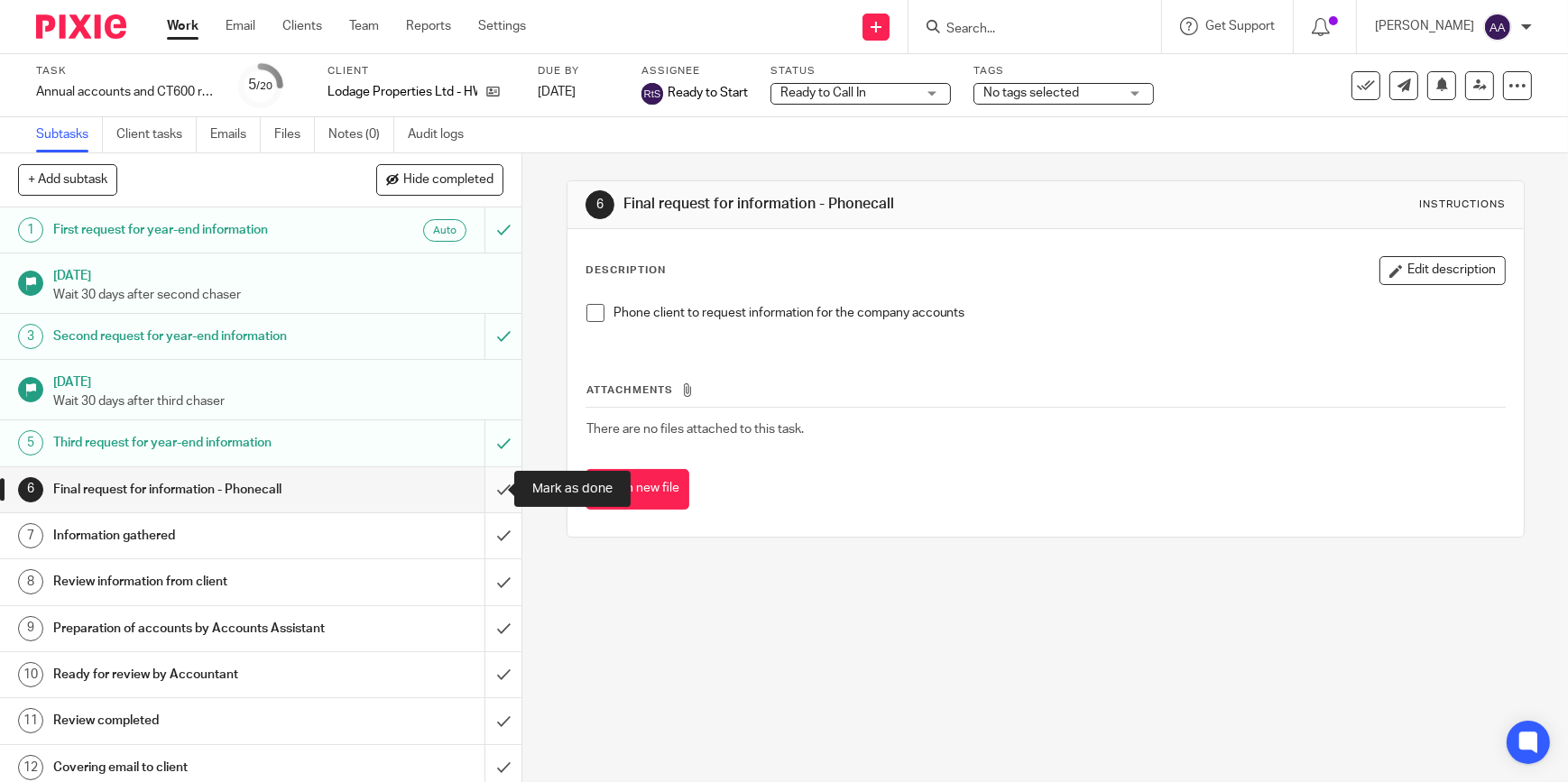
click at [479, 488] on input "submit" at bounding box center [260, 489] width 522 height 45
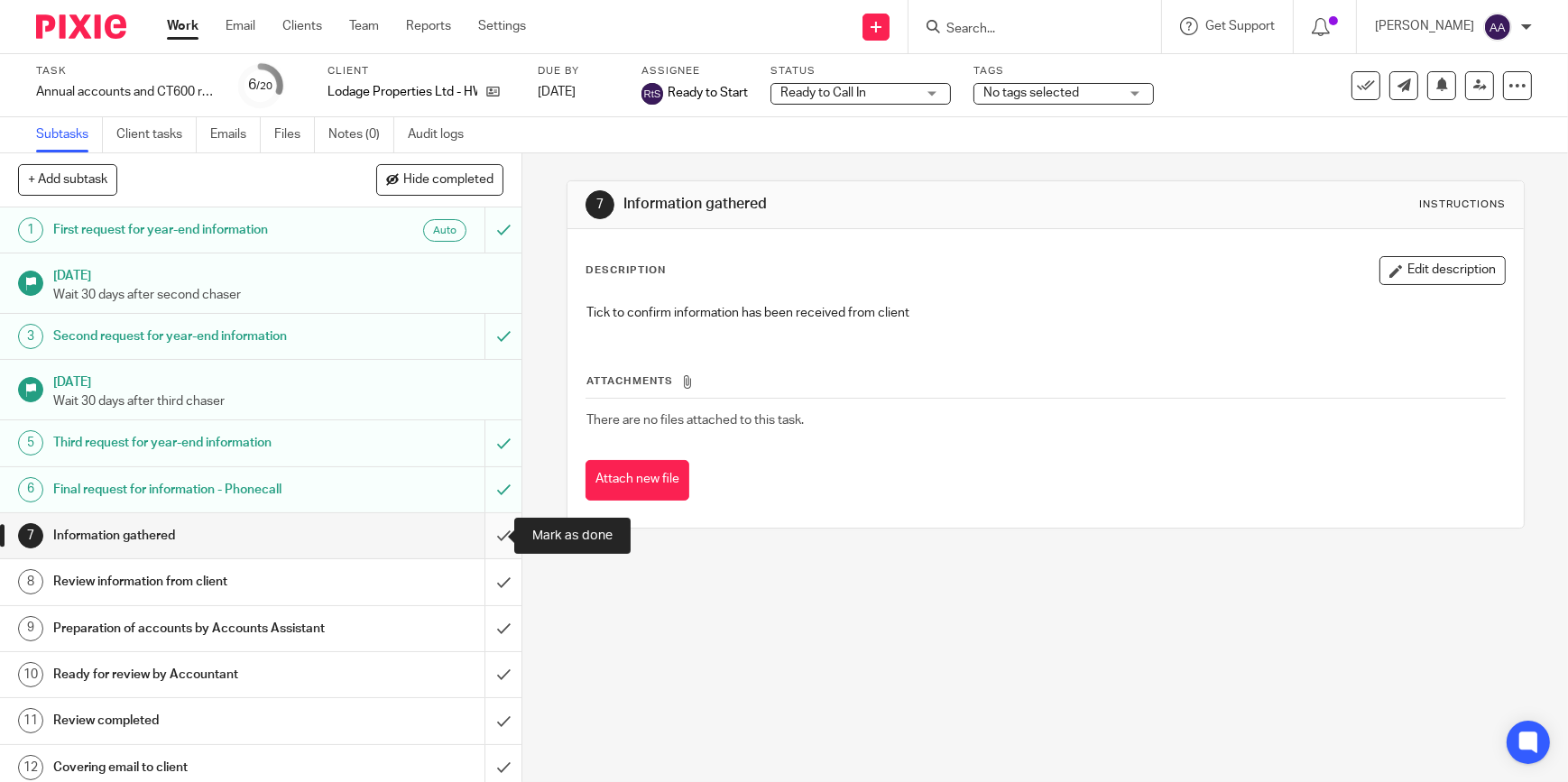
click at [486, 536] on input "submit" at bounding box center [260, 536] width 522 height 45
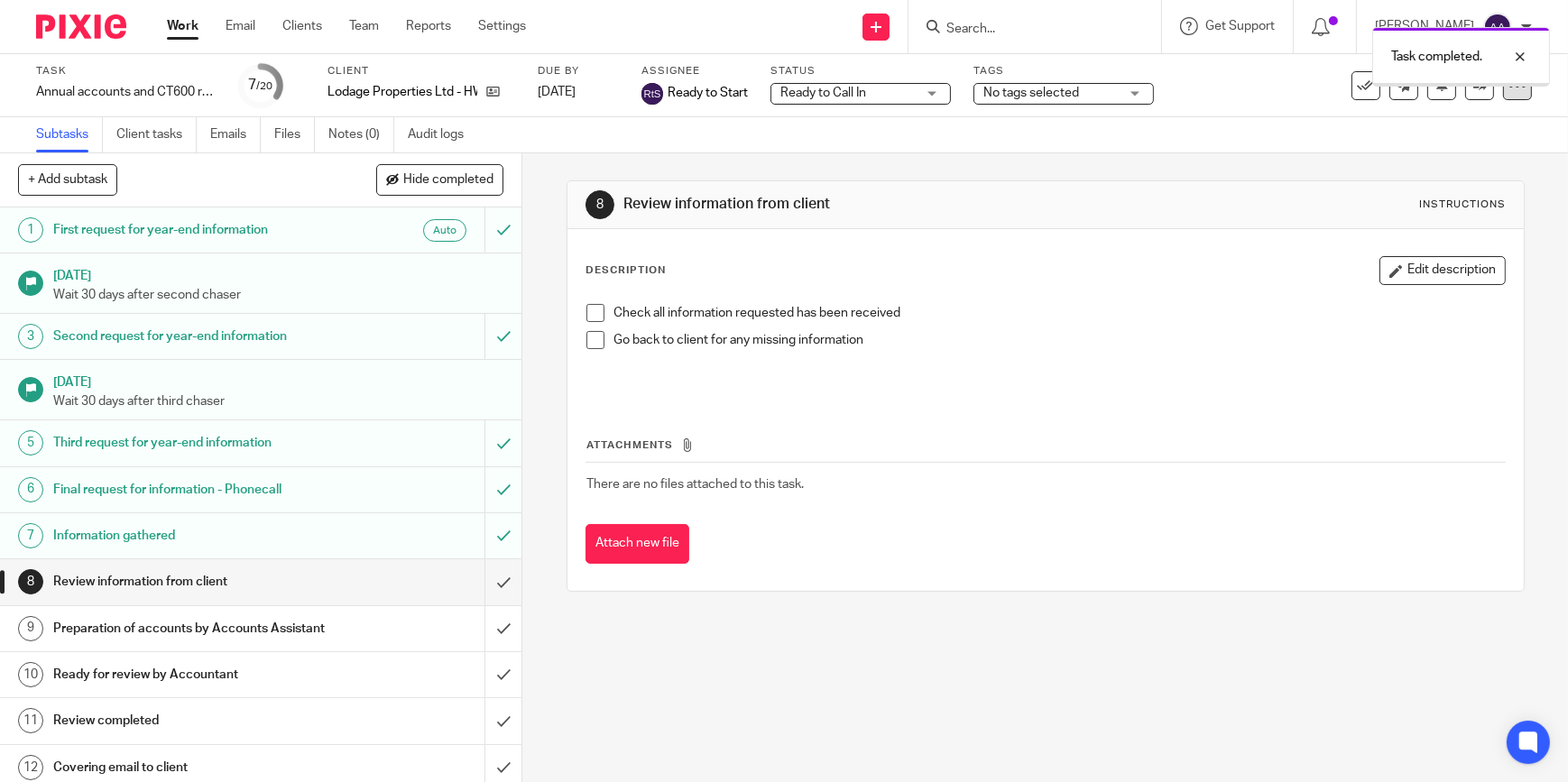
click at [1517, 91] on div at bounding box center [1517, 85] width 28 height 28
click at [1261, 180] on div "8 Review information from client Instructions Description Edit description Chec…" at bounding box center [1045, 386] width 958 height 411
click at [1503, 95] on div at bounding box center [1517, 85] width 28 height 28
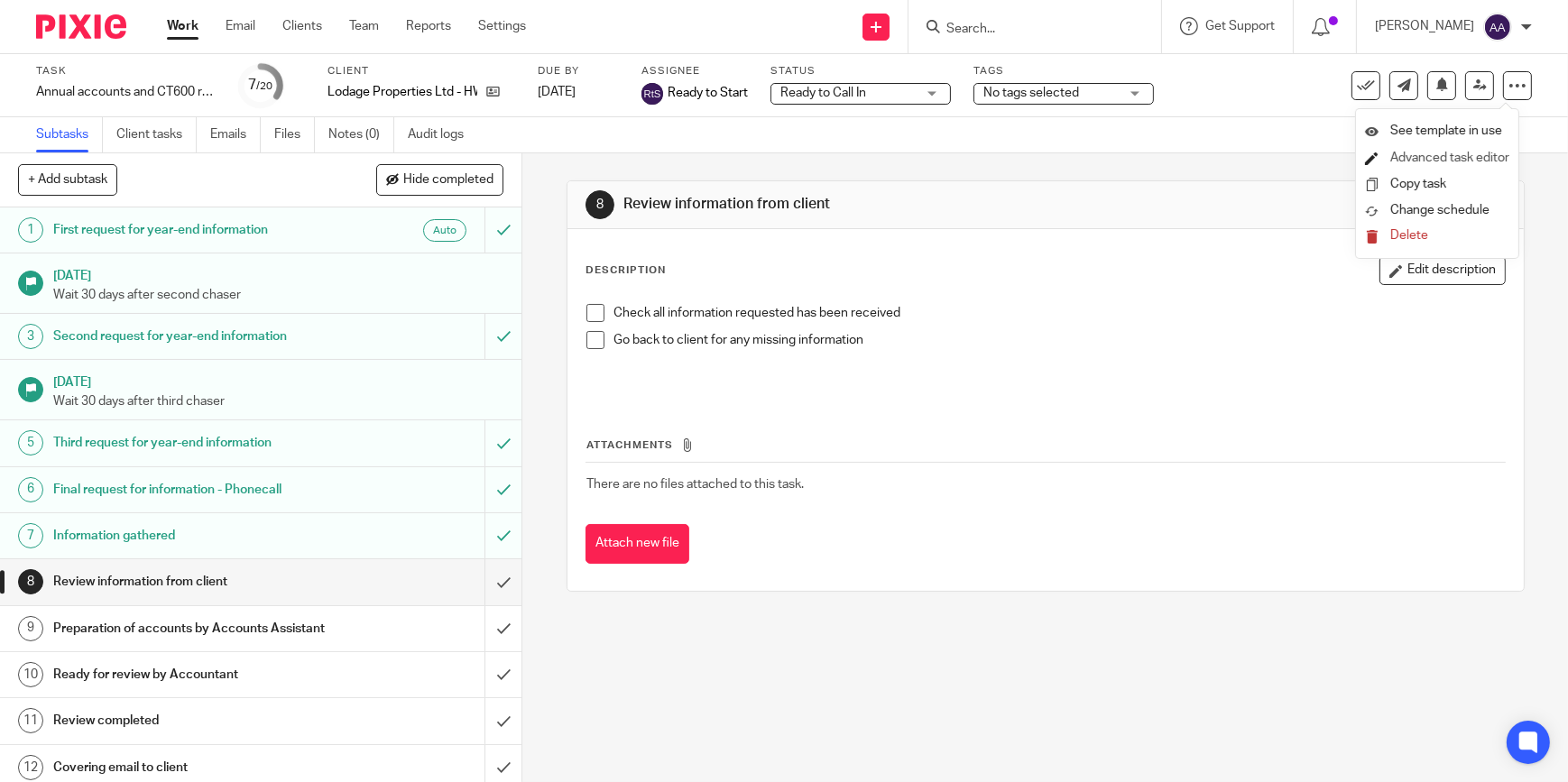
click at [1431, 156] on link "Advanced task editor" at bounding box center [1450, 158] width 119 height 13
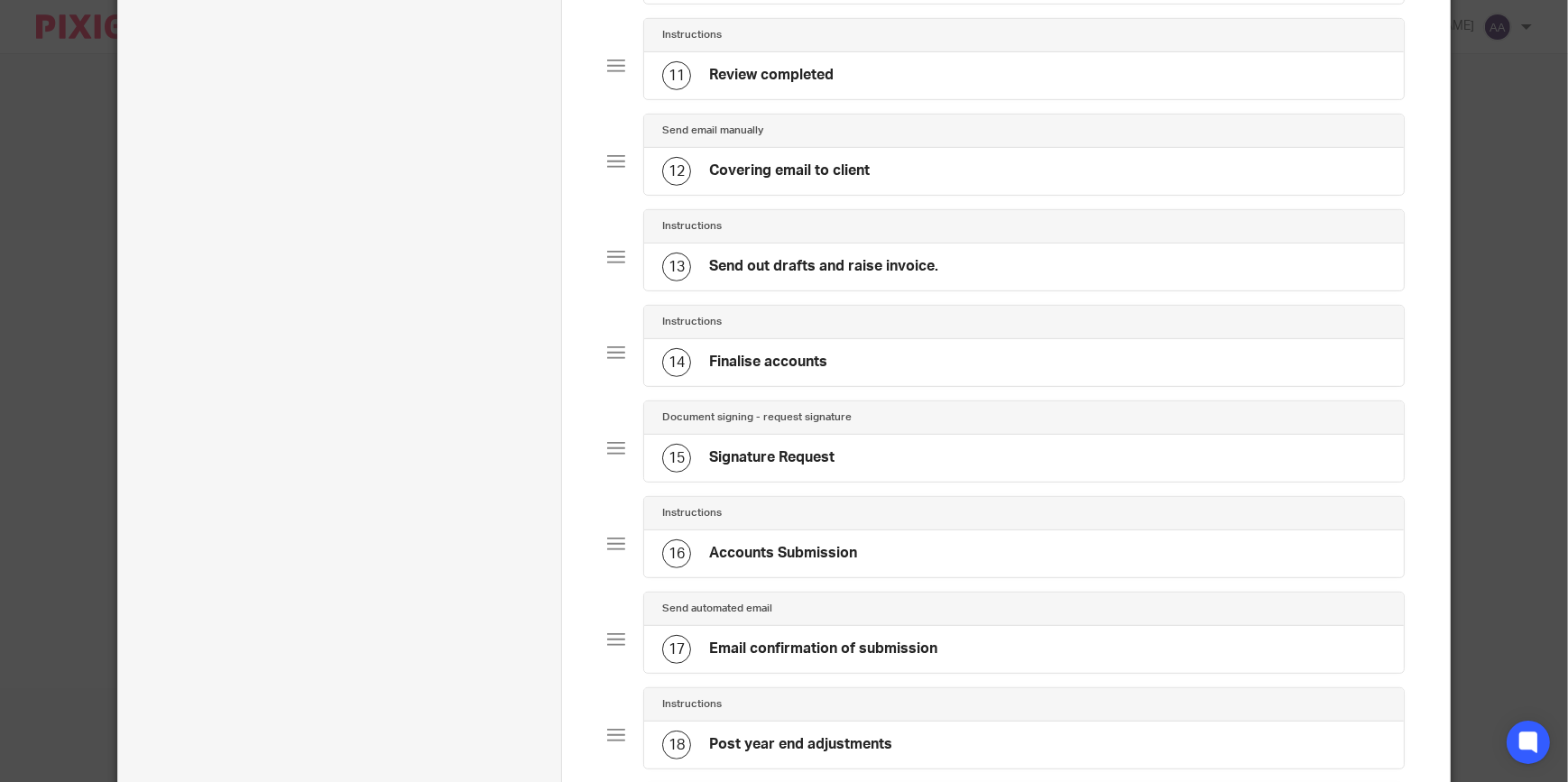
scroll to position [547, 0]
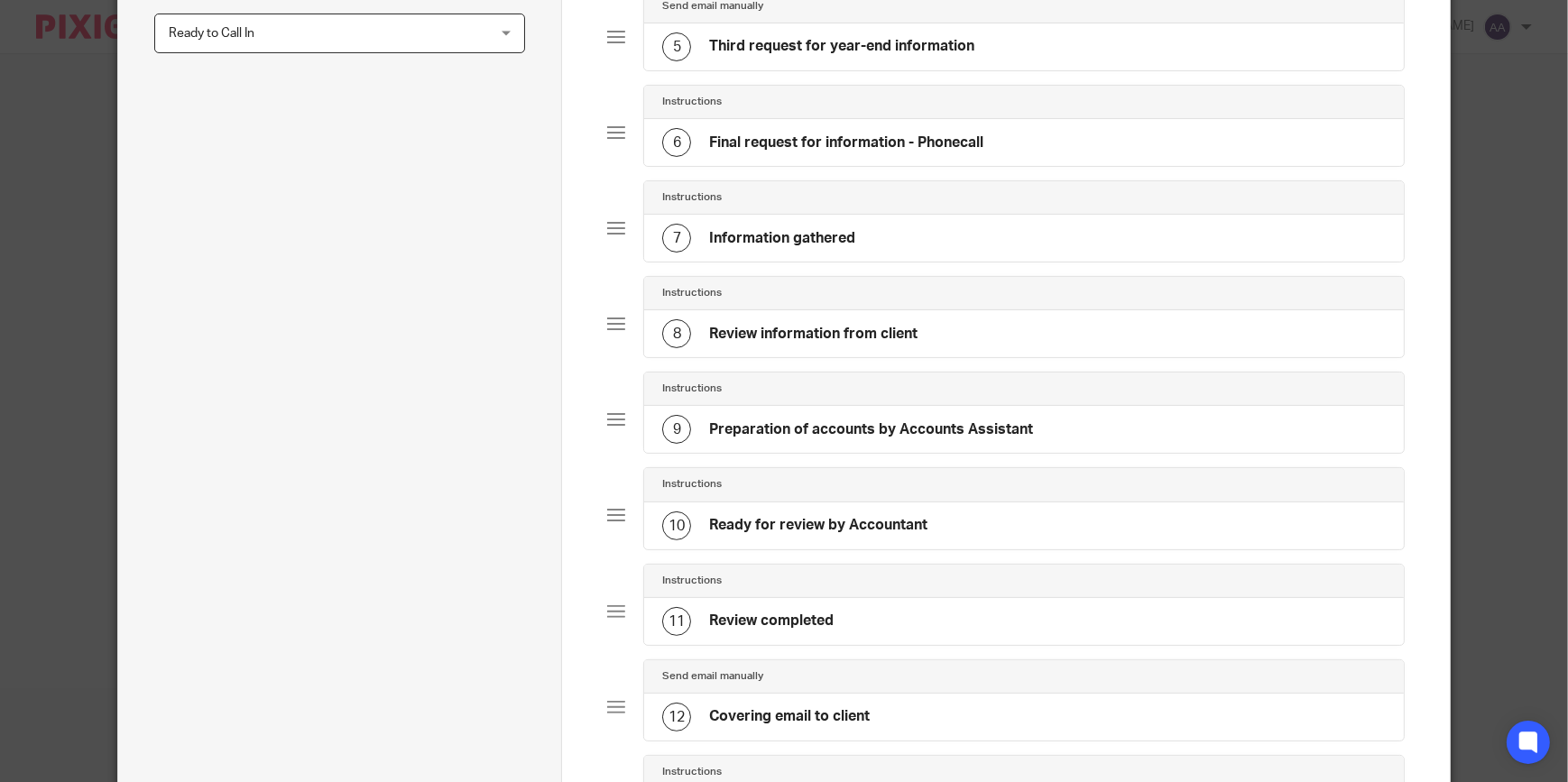
click at [829, 248] on h4 "Information gathered" at bounding box center [782, 238] width 146 height 19
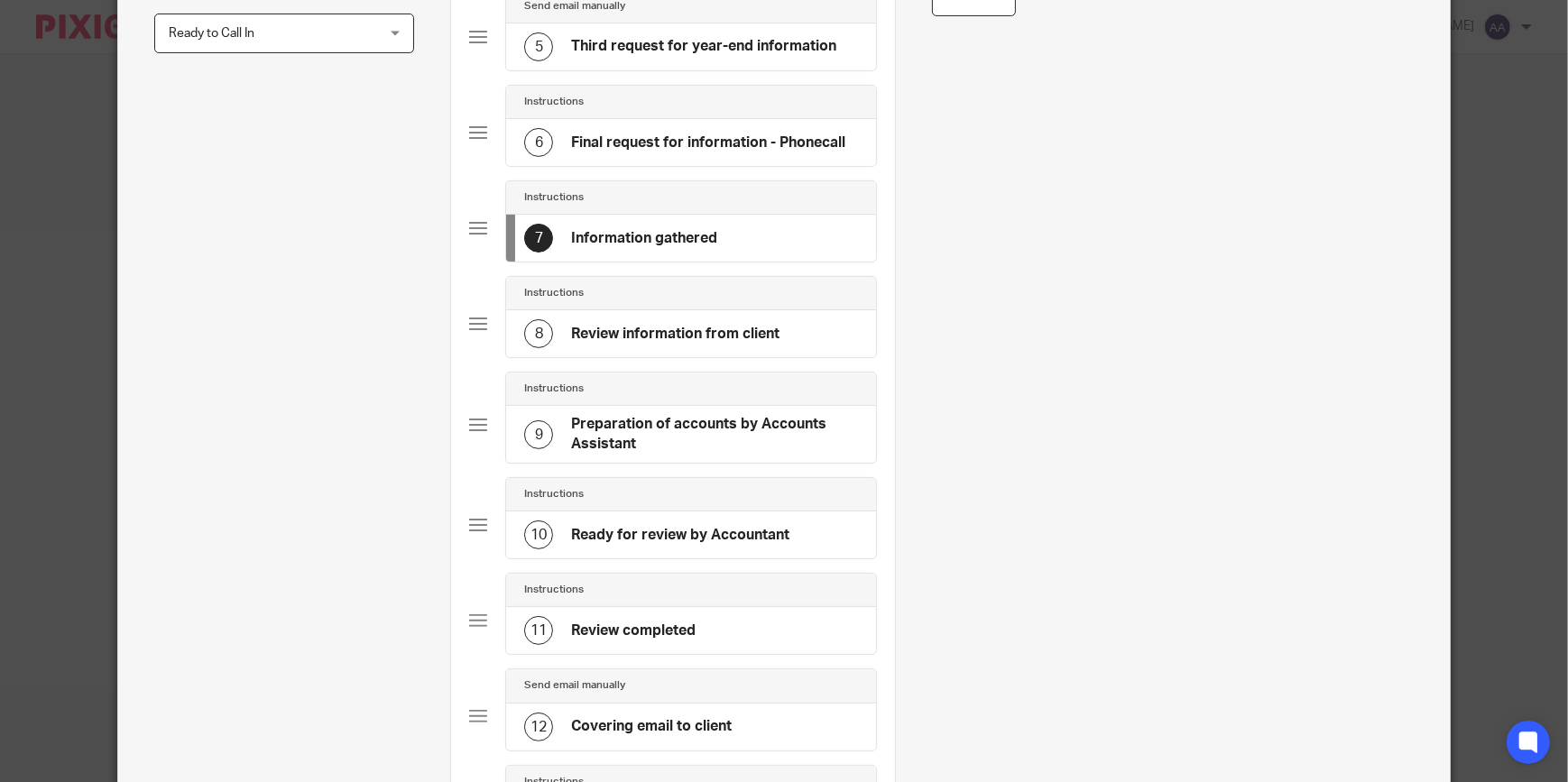
scroll to position [0, 0]
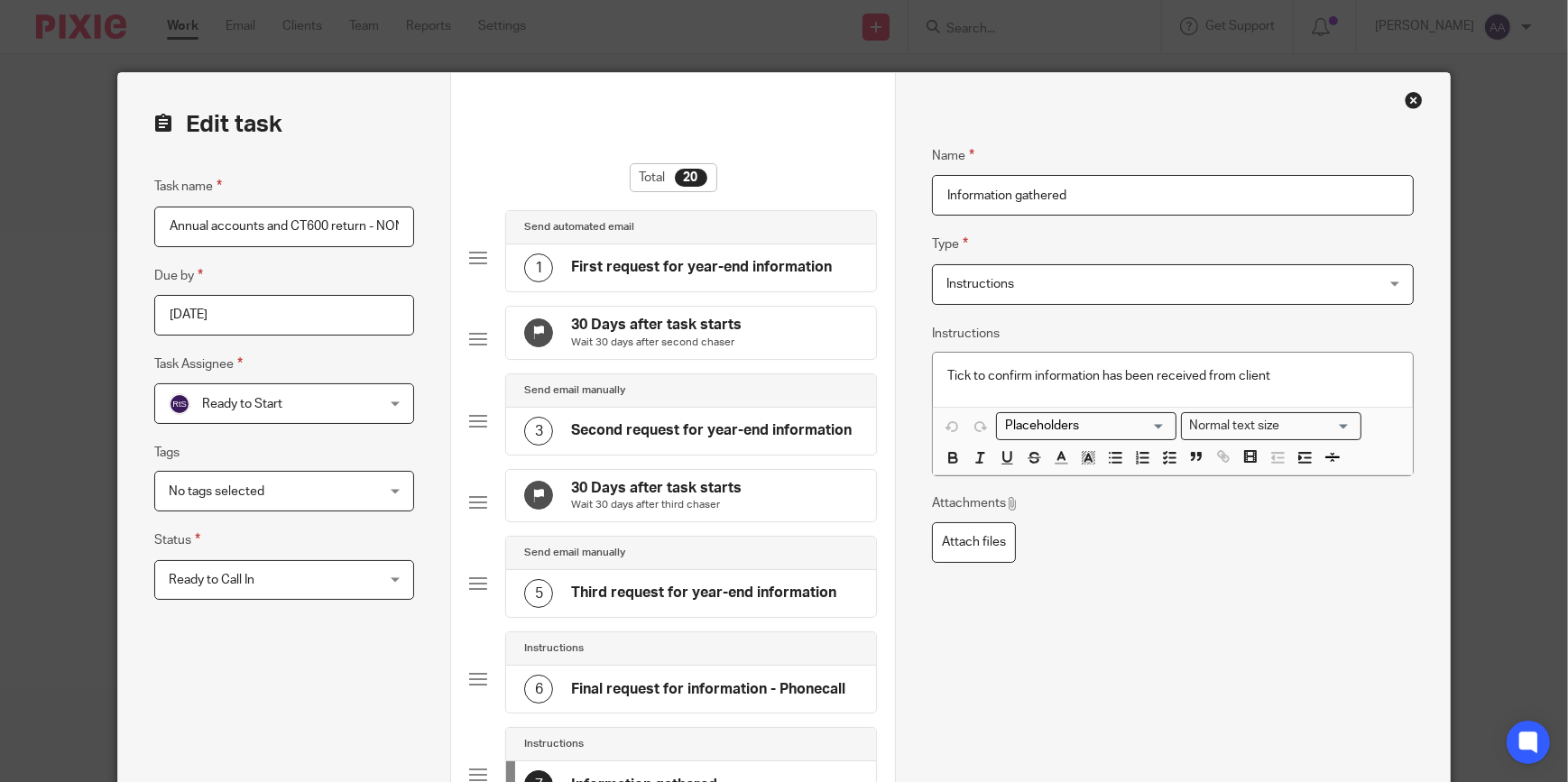
drag, startPoint x: 1147, startPoint y: 198, endPoint x: 1115, endPoint y: 196, distance: 32.1
click at [1115, 196] on input "Information gathered" at bounding box center [1173, 195] width 482 height 40
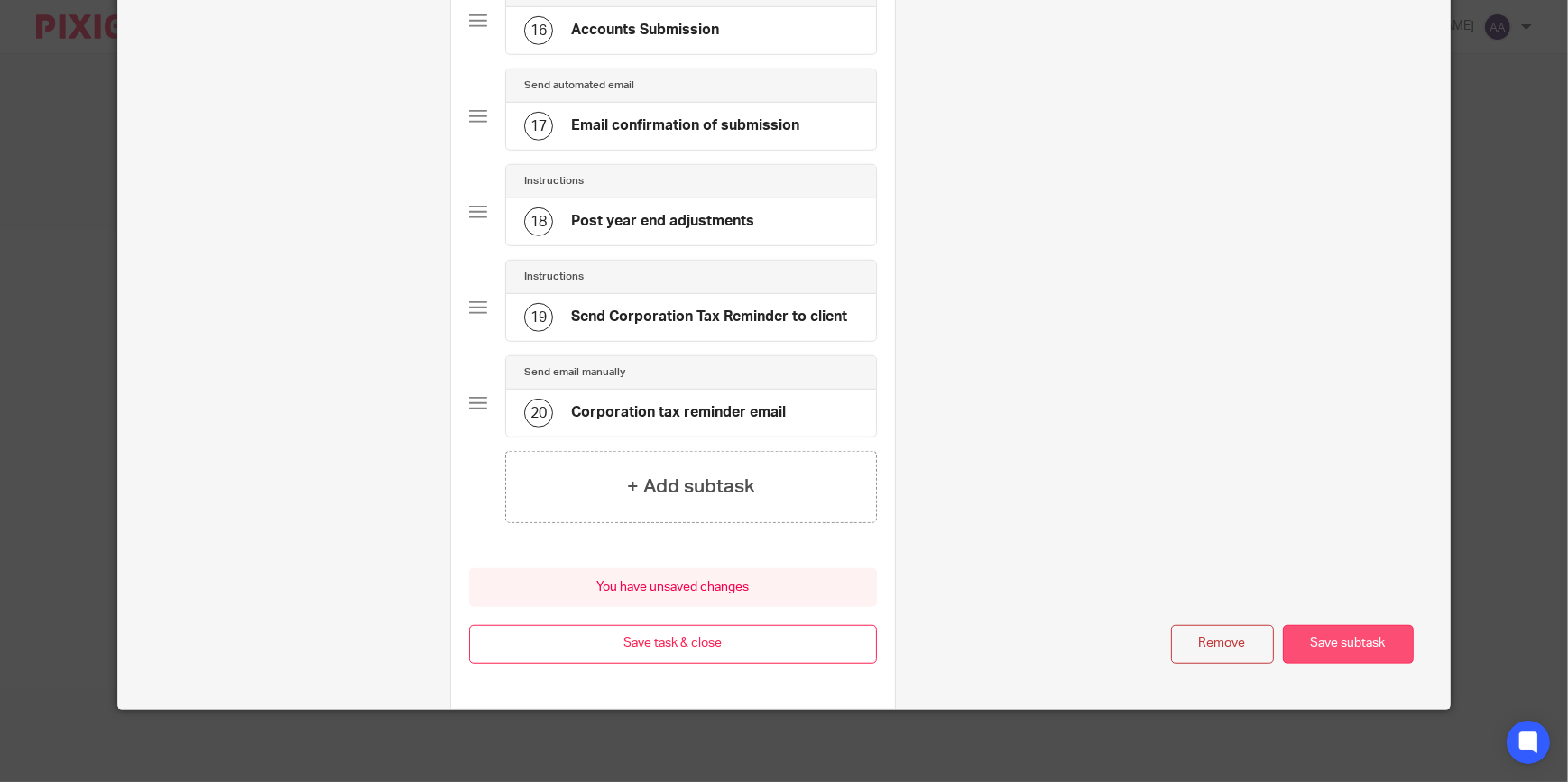
type input "Information received 15/09/2025"
click at [1338, 654] on button "Save subtask" at bounding box center [1349, 645] width 131 height 39
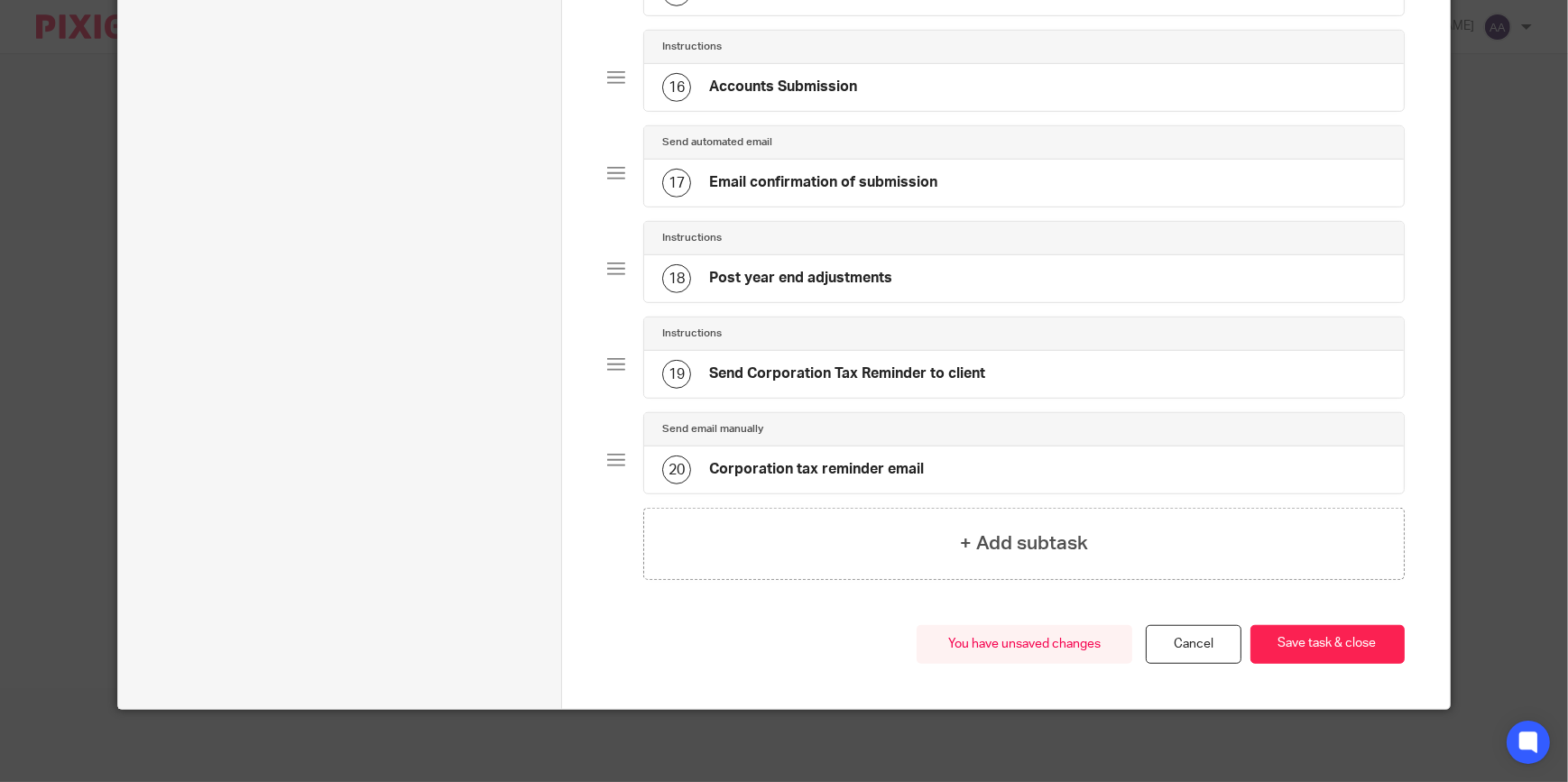
scroll to position [1583, 0]
click at [1338, 654] on button "Save task & close" at bounding box center [1328, 645] width 155 height 39
click at [1320, 628] on button "Save task & close" at bounding box center [1328, 645] width 155 height 39
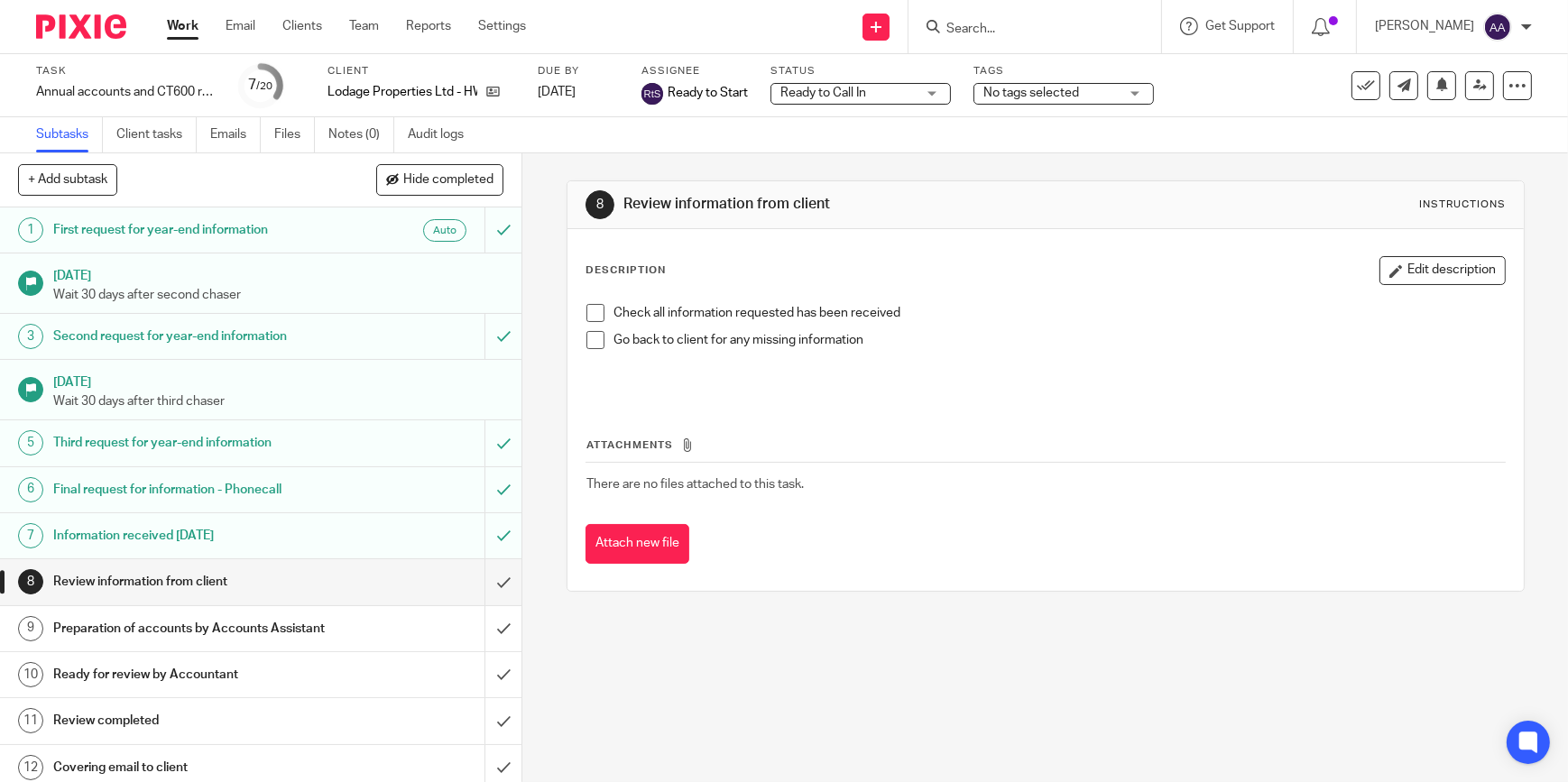
click at [179, 18] on link "Work" at bounding box center [183, 26] width 31 height 18
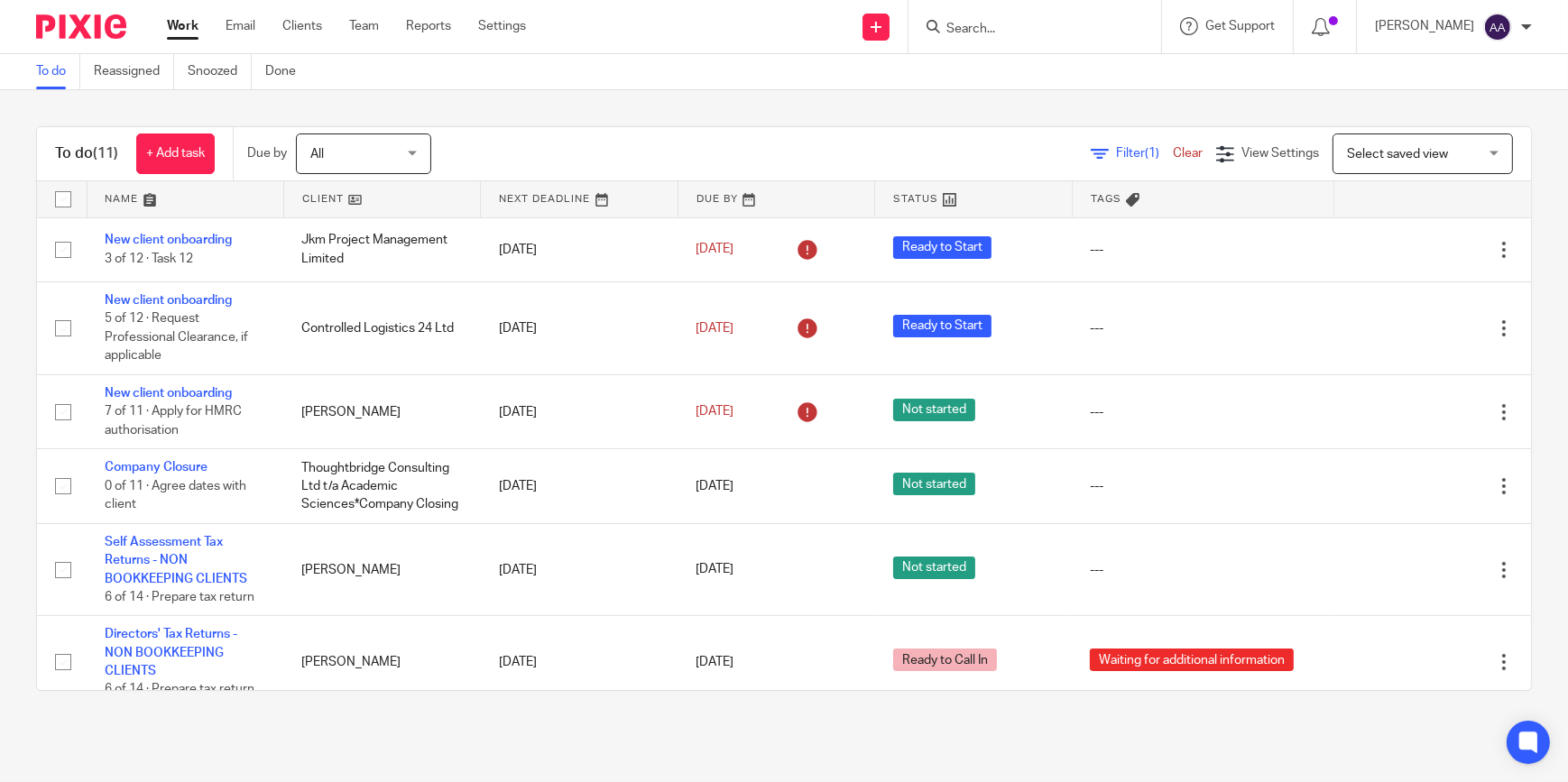
click at [1026, 27] on input "Search" at bounding box center [1026, 29] width 162 height 17
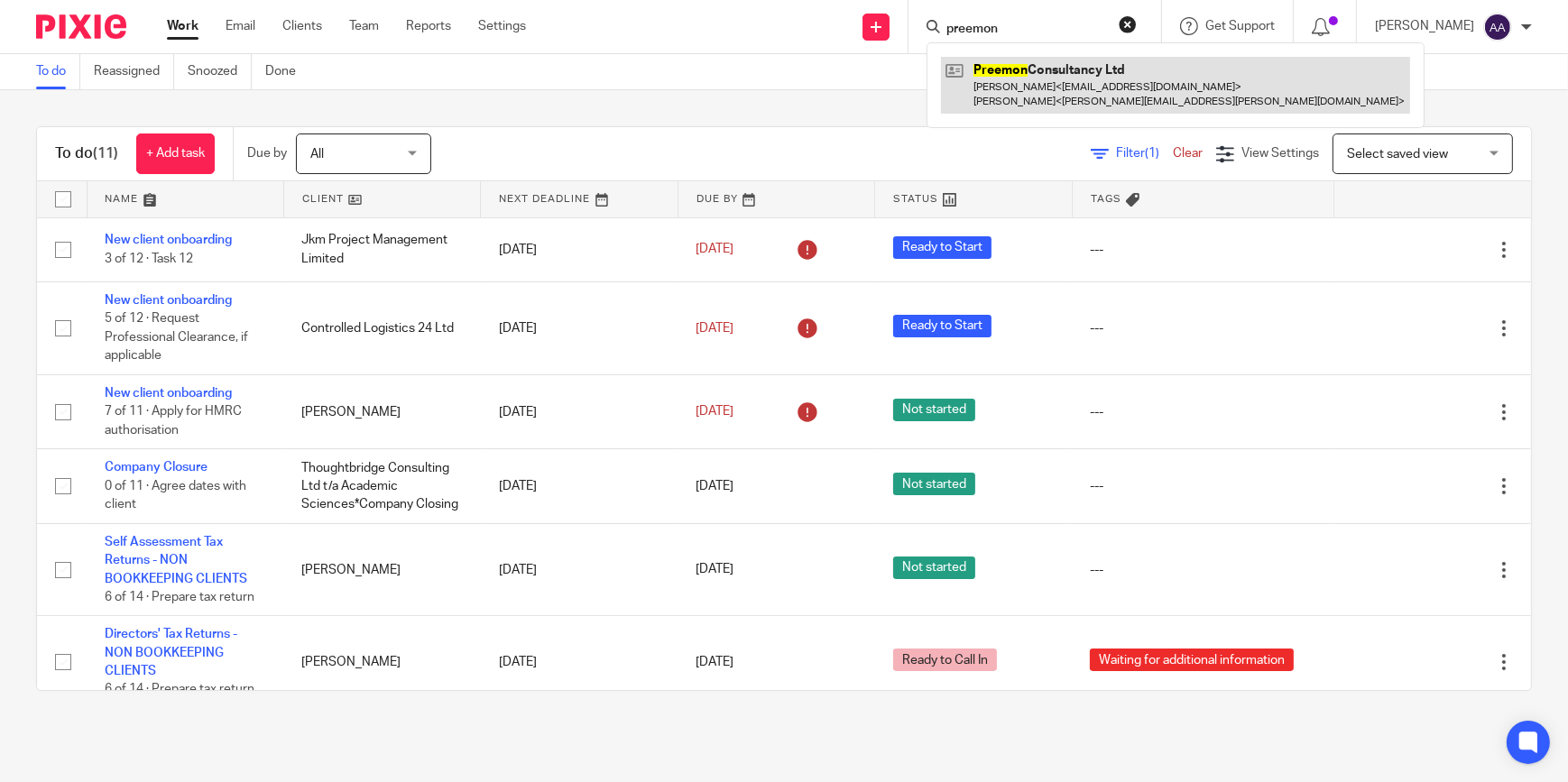
type input "preemon"
click at [1042, 64] on link at bounding box center [1175, 84] width 469 height 56
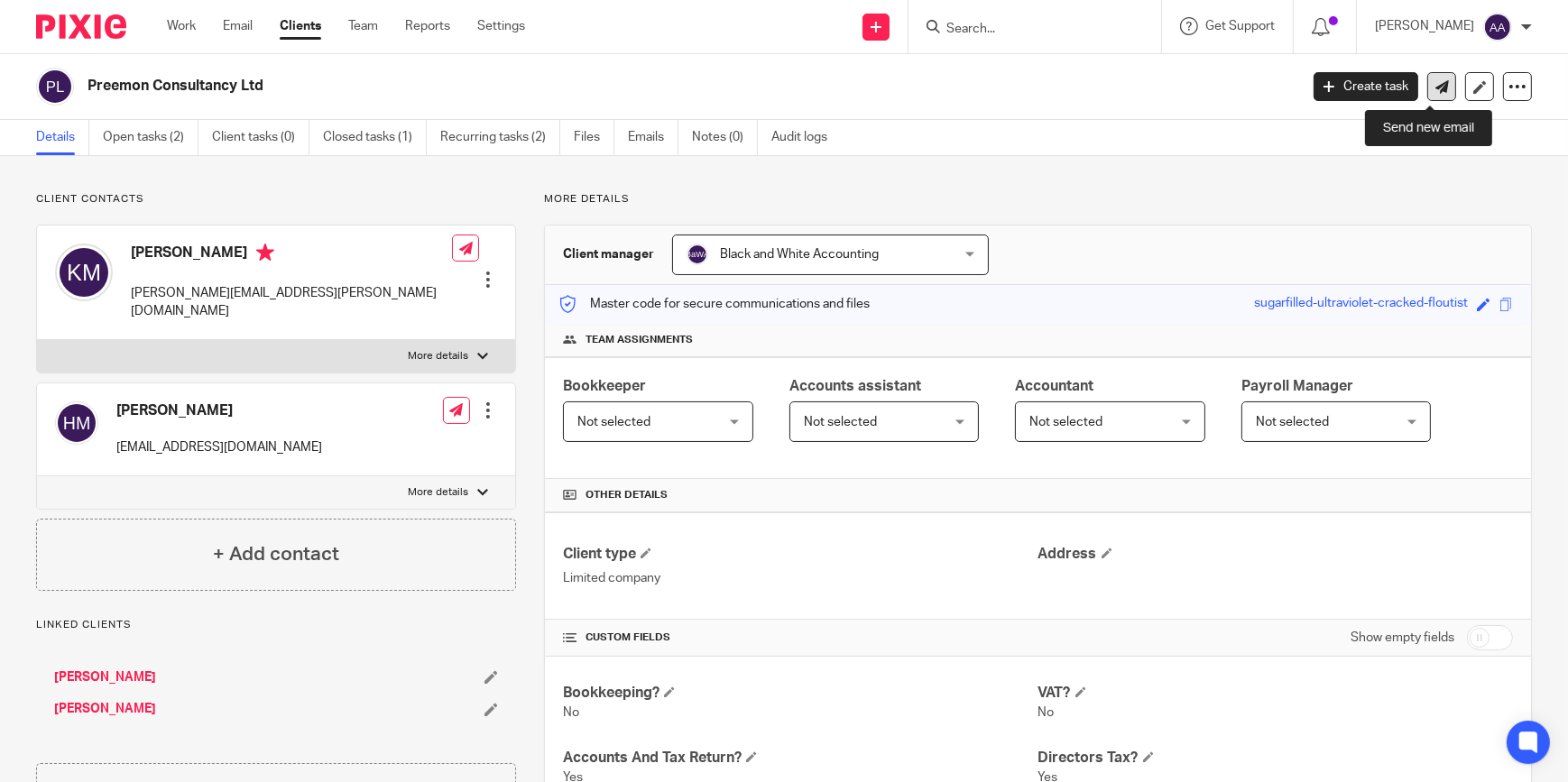
click at [1427, 75] on link at bounding box center [1441, 86] width 28 height 28
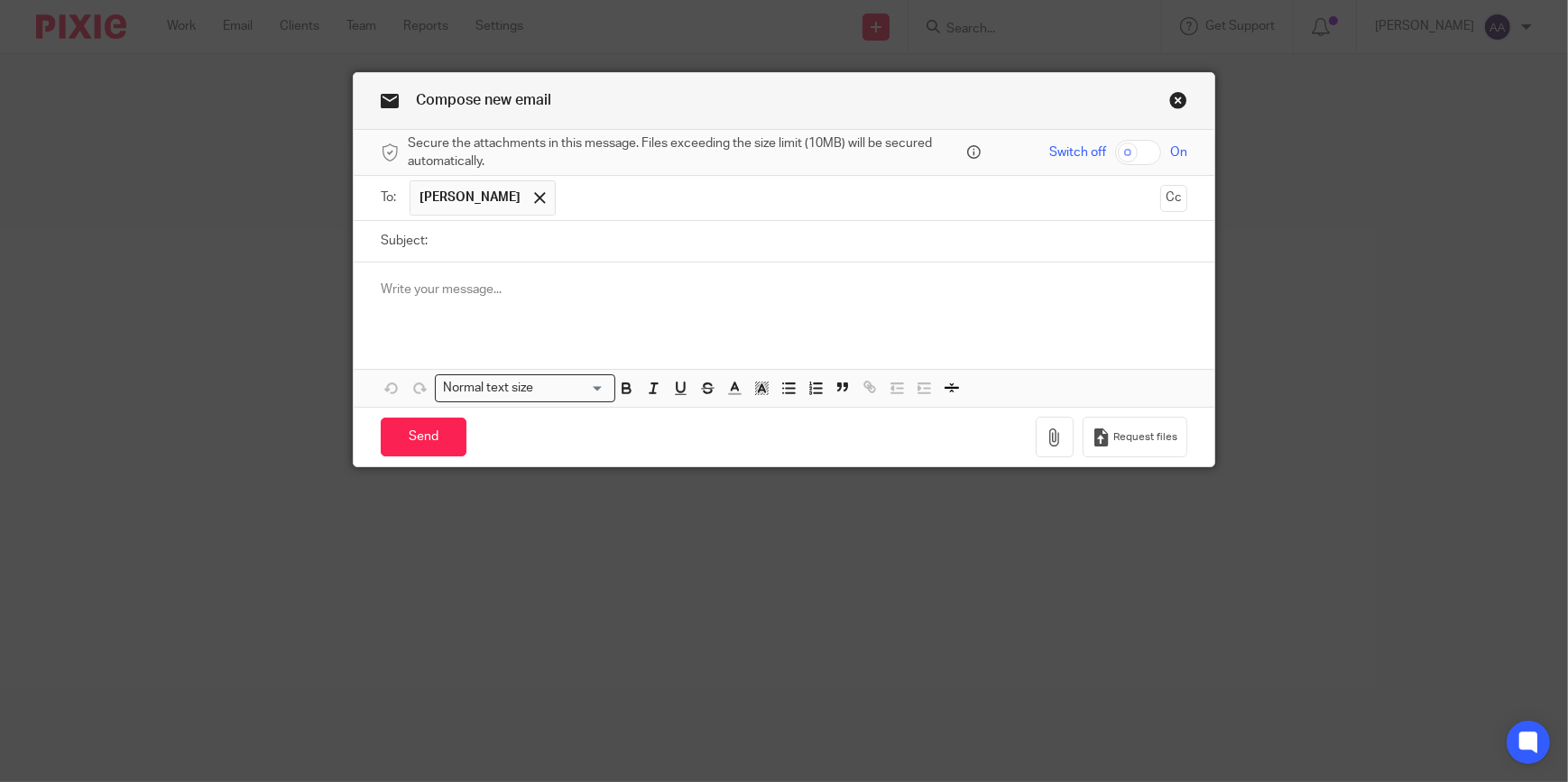
click at [556, 253] on input "Subject:" at bounding box center [811, 241] width 751 height 40
click at [538, 220] on ul "[PERSON_NAME]" at bounding box center [784, 198] width 751 height 44
click at [522, 248] on input "Subject:" at bounding box center [811, 241] width 751 height 40
type input "P"
type input "URGENT: Annual Compliance Report"
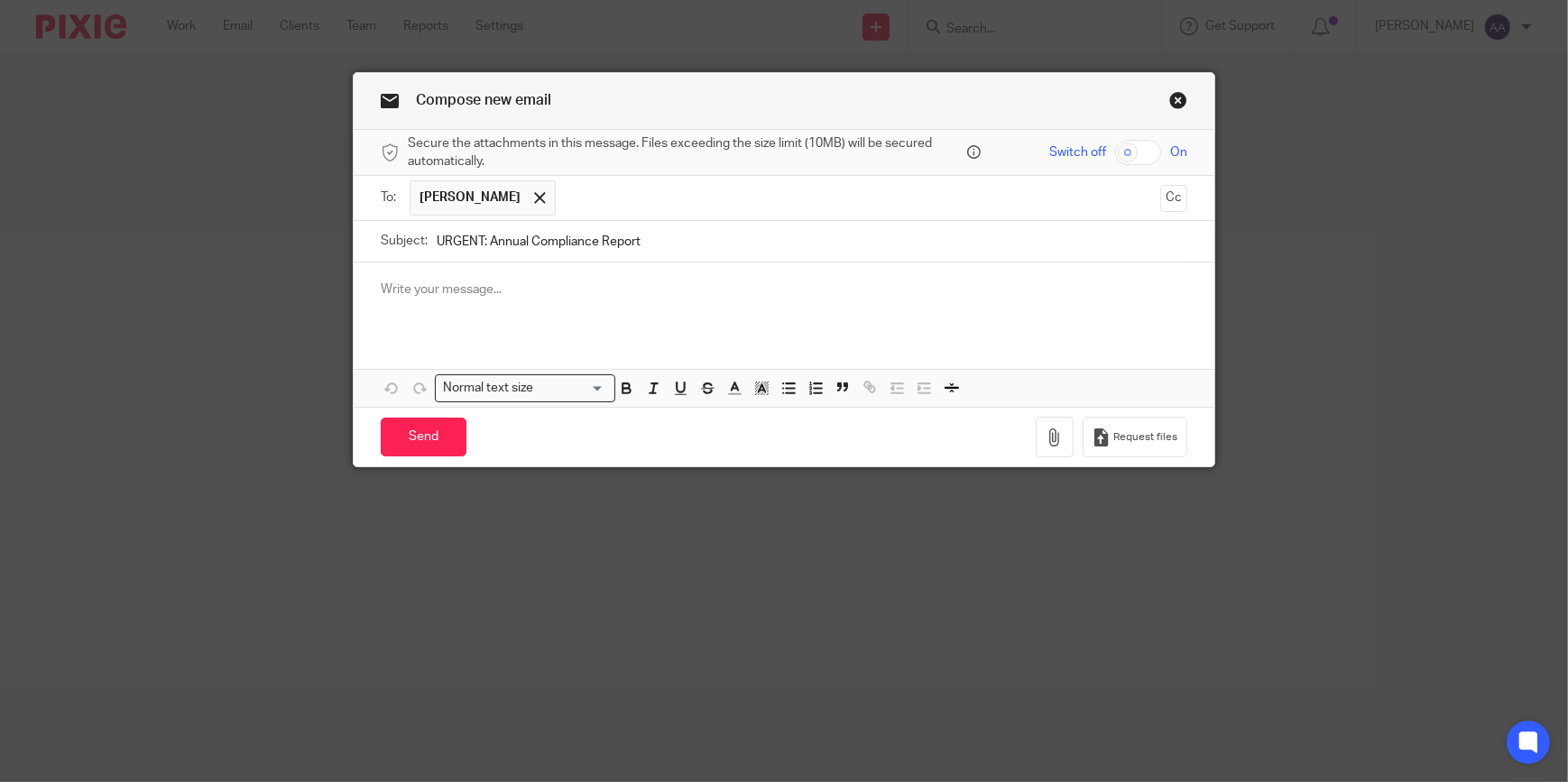
click at [496, 281] on p at bounding box center [784, 290] width 807 height 18
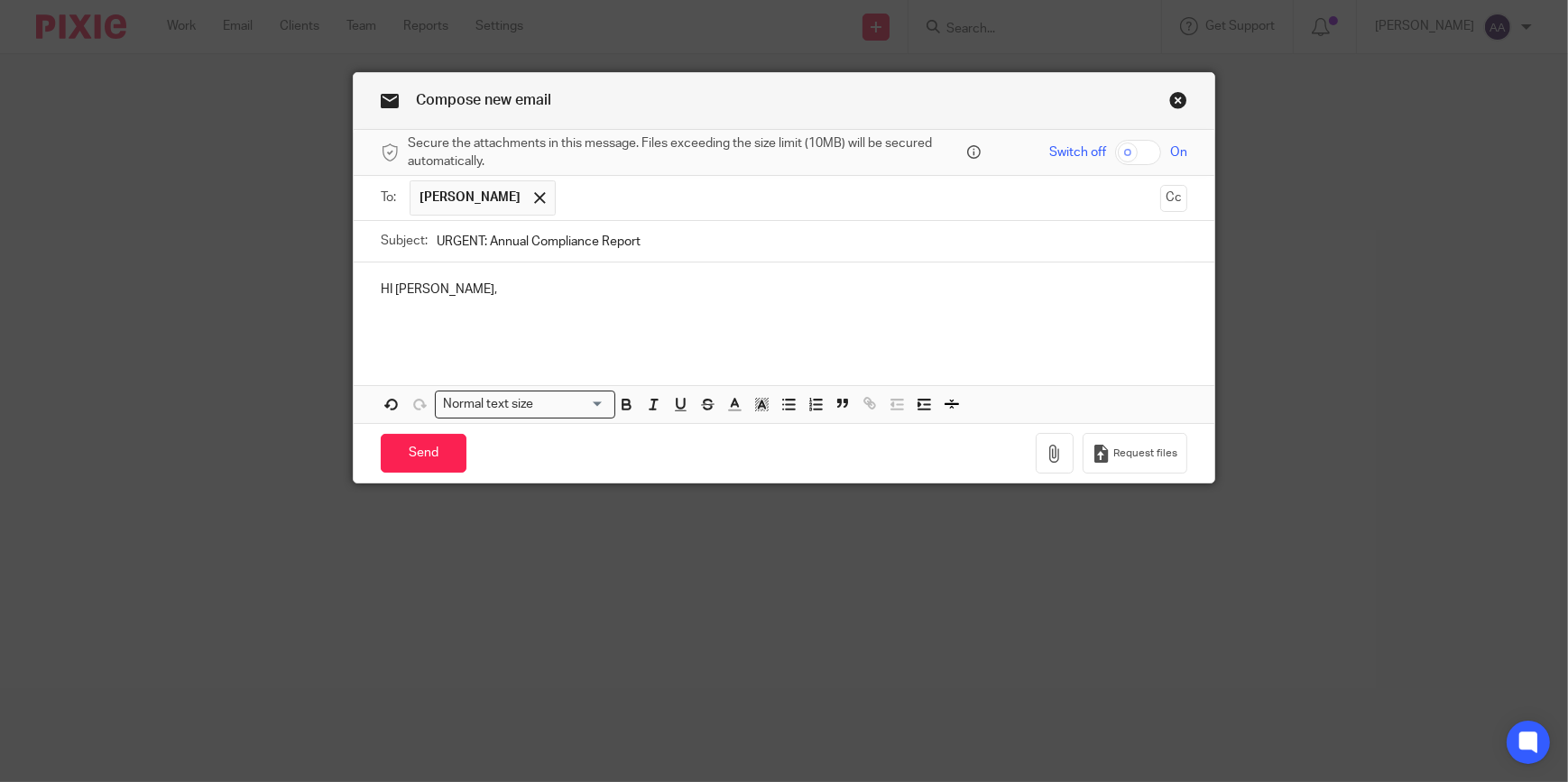
click at [383, 288] on p "HI Kulbir," at bounding box center [784, 290] width 807 height 18
click at [444, 336] on div "Hi Kulbir," at bounding box center [783, 305] width 860 height 86
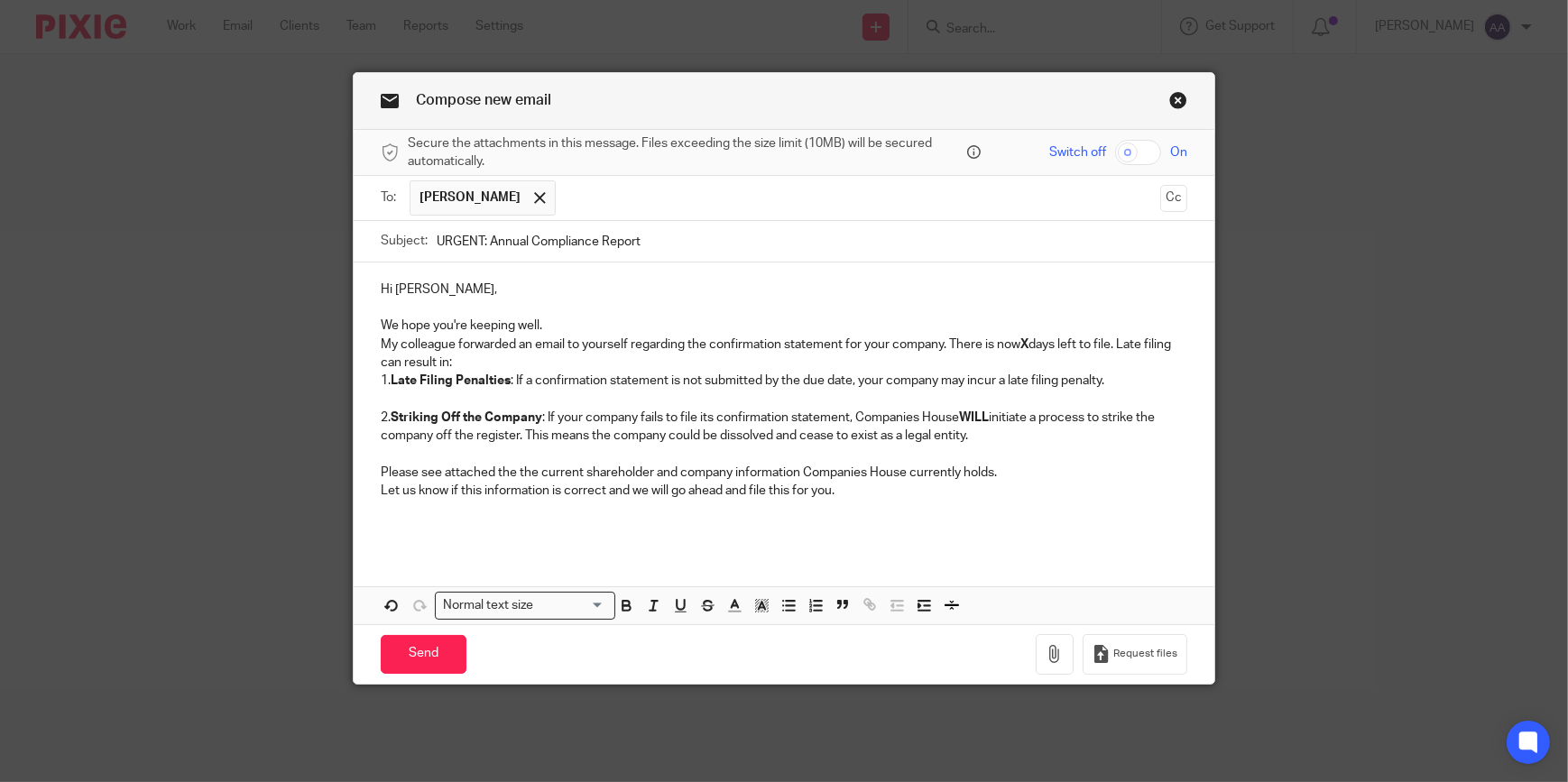
click at [381, 324] on p "We hope you're keeping well." at bounding box center [784, 326] width 807 height 18
click at [373, 341] on div "Hi Kulbir, We hope you're keeping well. My colleague forwarded an email to your…" at bounding box center [783, 406] width 860 height 288
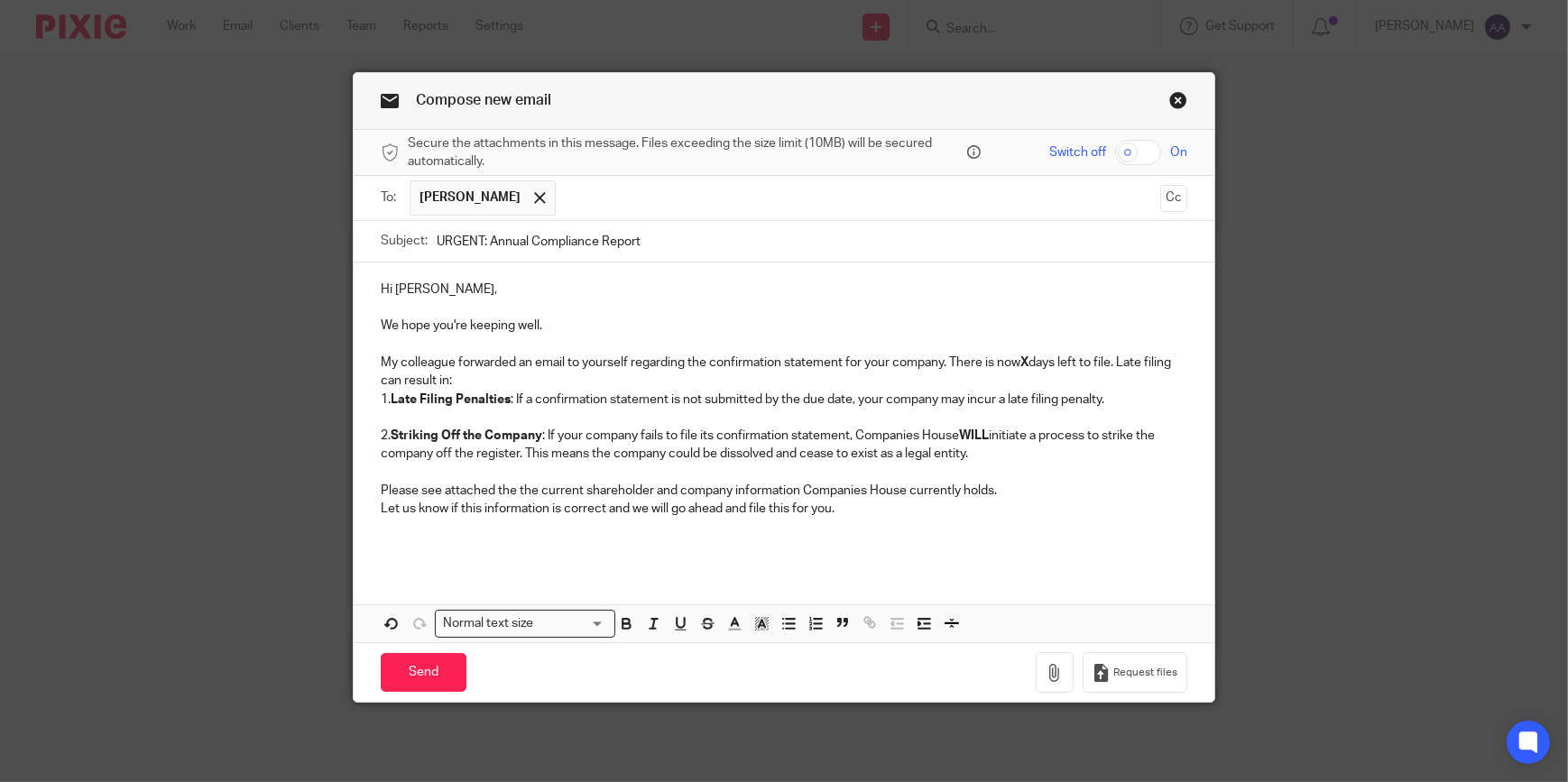
click at [1180, 361] on p "My colleague forwarded an email to yourself regarding the confirmation statemen…" at bounding box center [784, 372] width 807 height 37
click at [536, 379] on p "can result in:" at bounding box center [784, 381] width 807 height 18
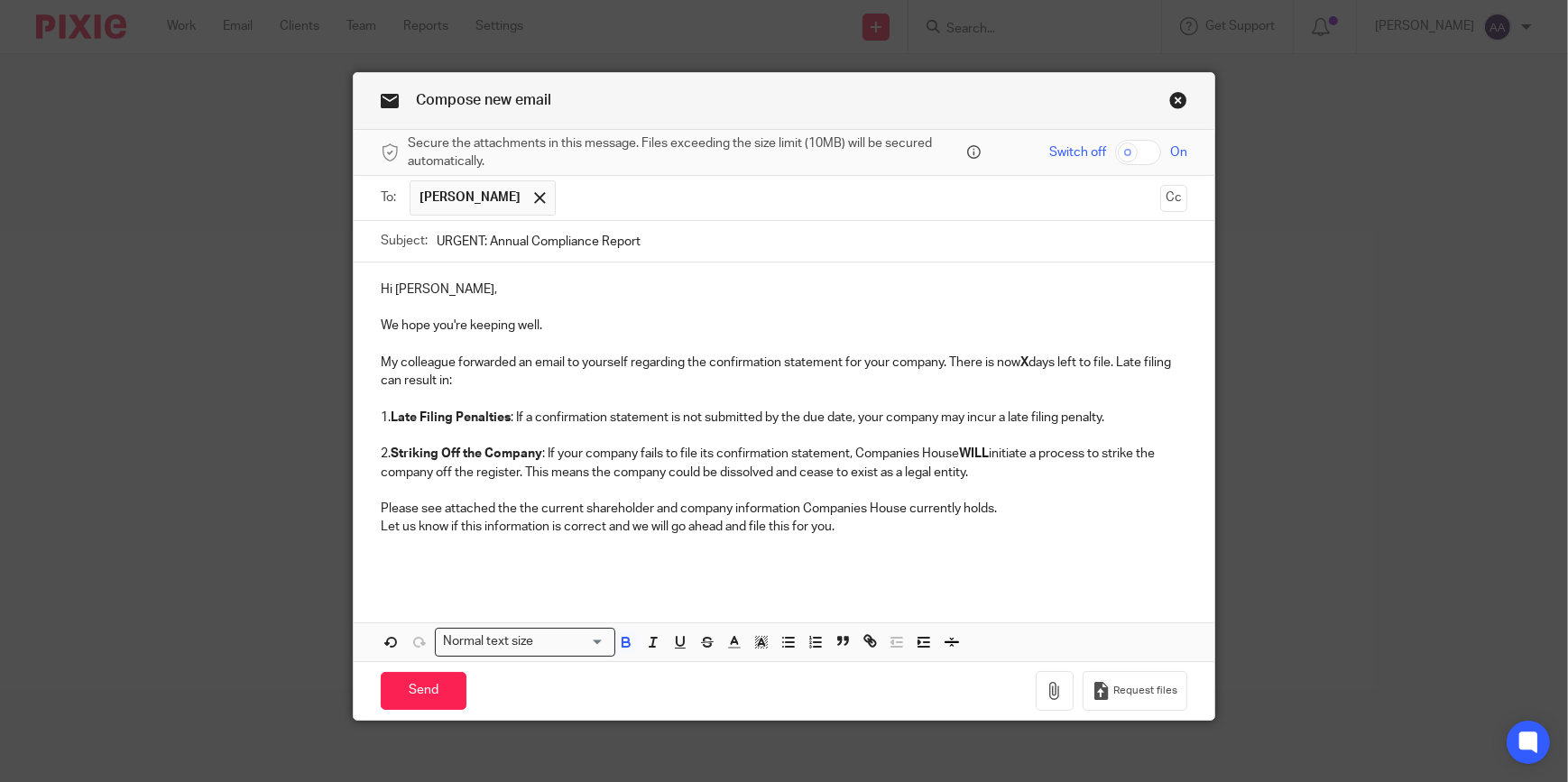
drag, startPoint x: 402, startPoint y: 450, endPoint x: 553, endPoint y: 454, distance: 151.1
click at [553, 454] on p "2. Striking Off the Company : If your company fails to file its confirmation st…" at bounding box center [784, 463] width 807 height 37
click at [759, 640] on polyline "button" at bounding box center [761, 642] width 6 height 7
click at [774, 668] on li "color:#FCDC00" at bounding box center [776, 666] width 14 height 14
click at [640, 582] on div "Hi Kulbir, We hope you're keeping well. My colleague forwarded an email to your…" at bounding box center [783, 424] width 860 height 324
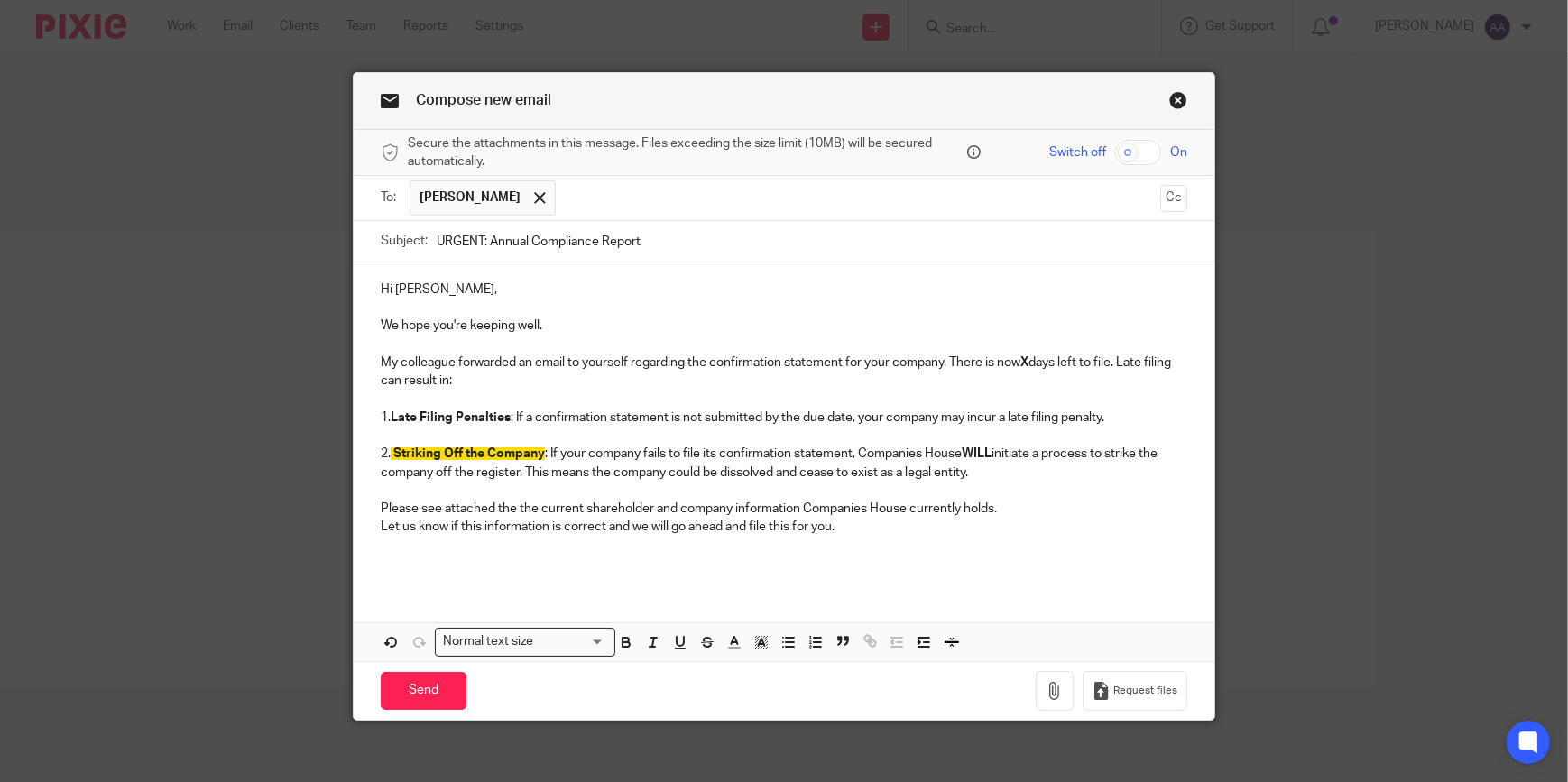
click at [1059, 494] on p at bounding box center [784, 490] width 807 height 18
click at [1041, 505] on p "Please see attached the the current shareholder and company information Compani…" at bounding box center [784, 509] width 807 height 18
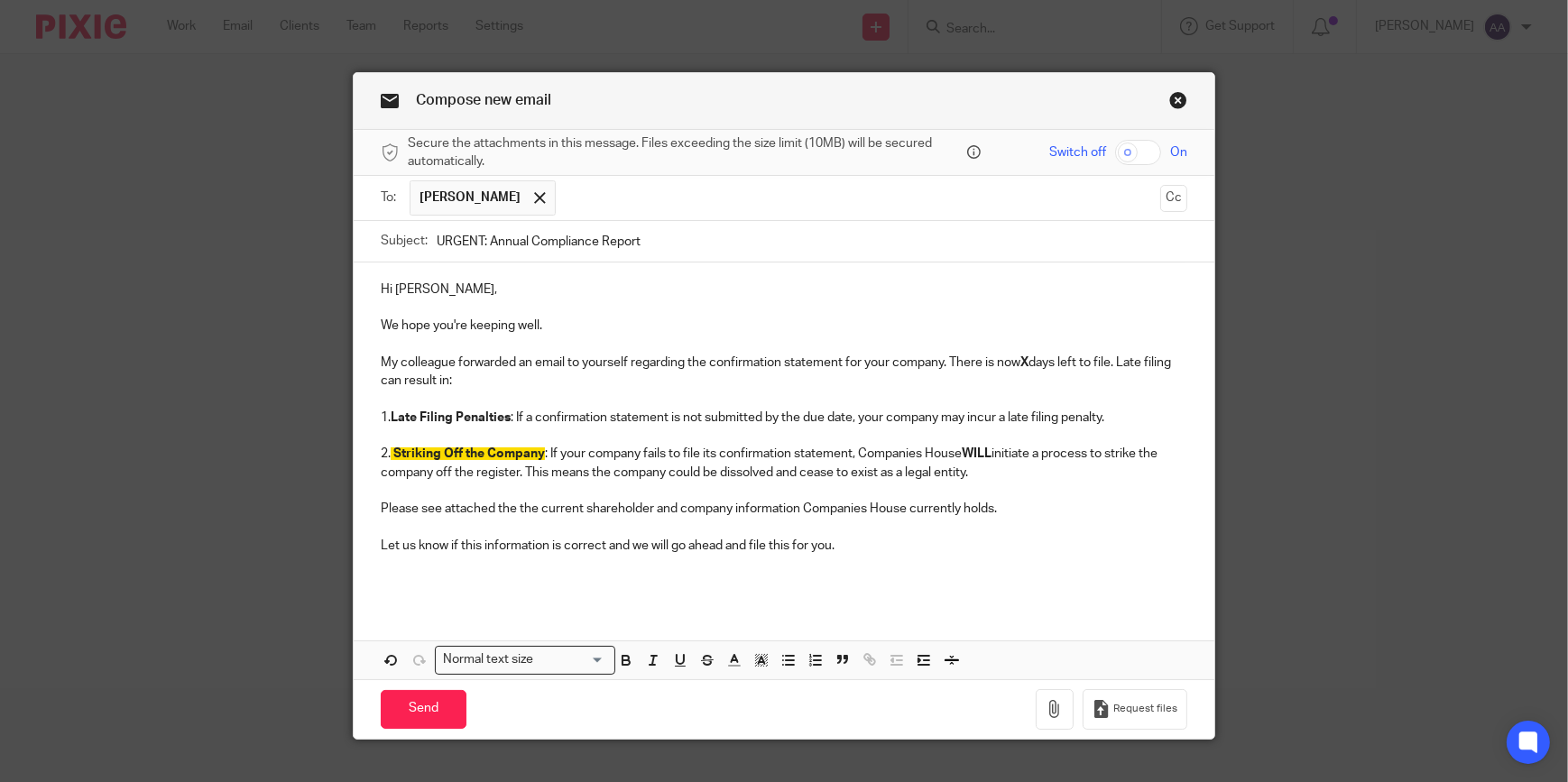
click at [510, 361] on p "My colleague forwarded an email to yourself regarding the confirmation statemen…" at bounding box center [784, 362] width 807 height 18
click at [453, 360] on p "My colleague forwarded an email to yourself regarding the confirmation statemen…" at bounding box center [784, 362] width 807 height 18
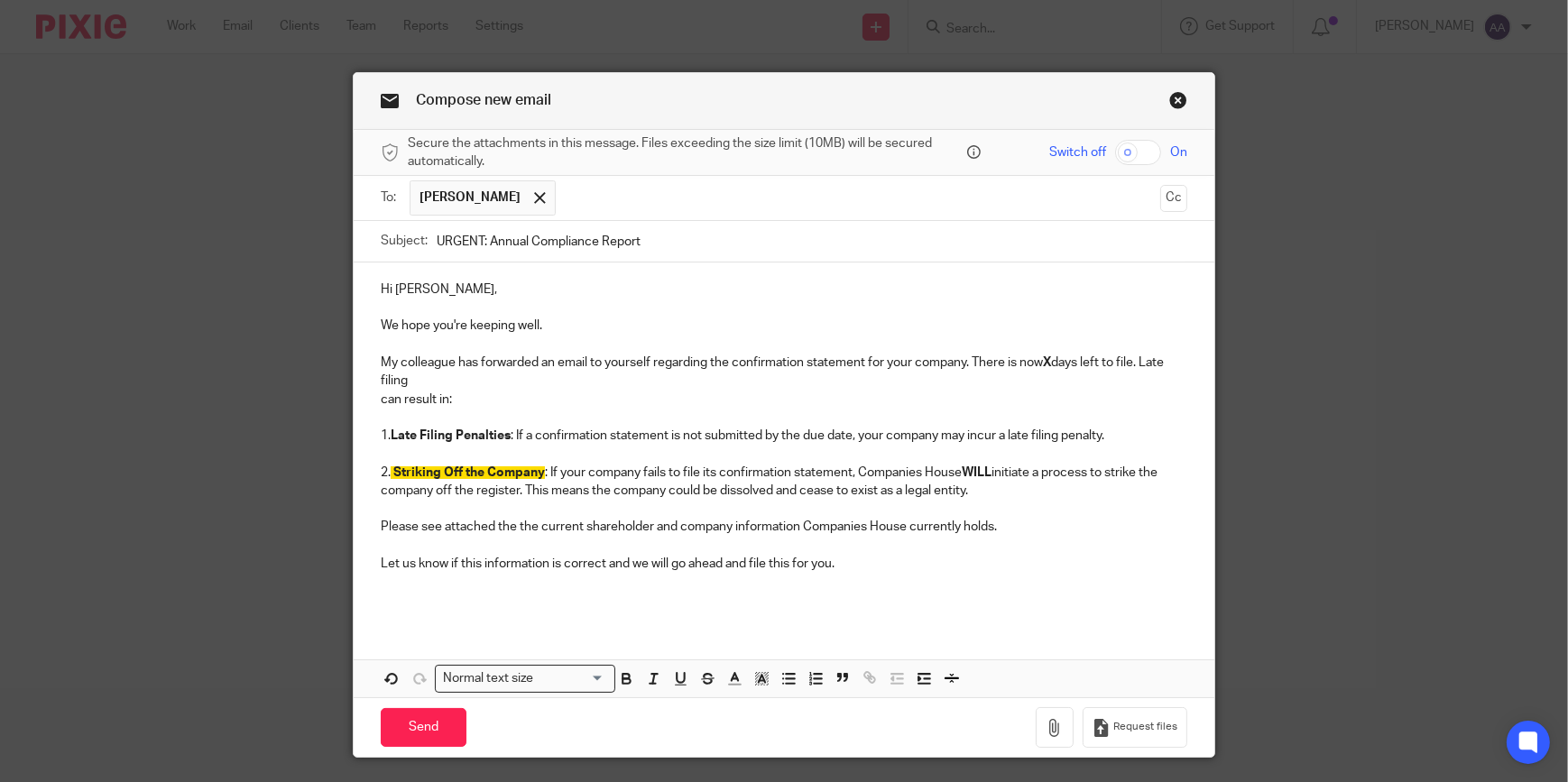
click at [370, 393] on div "Hi Kulbir, We hope you're keeping well. My colleague has forwarded an email to …" at bounding box center [783, 442] width 860 height 361
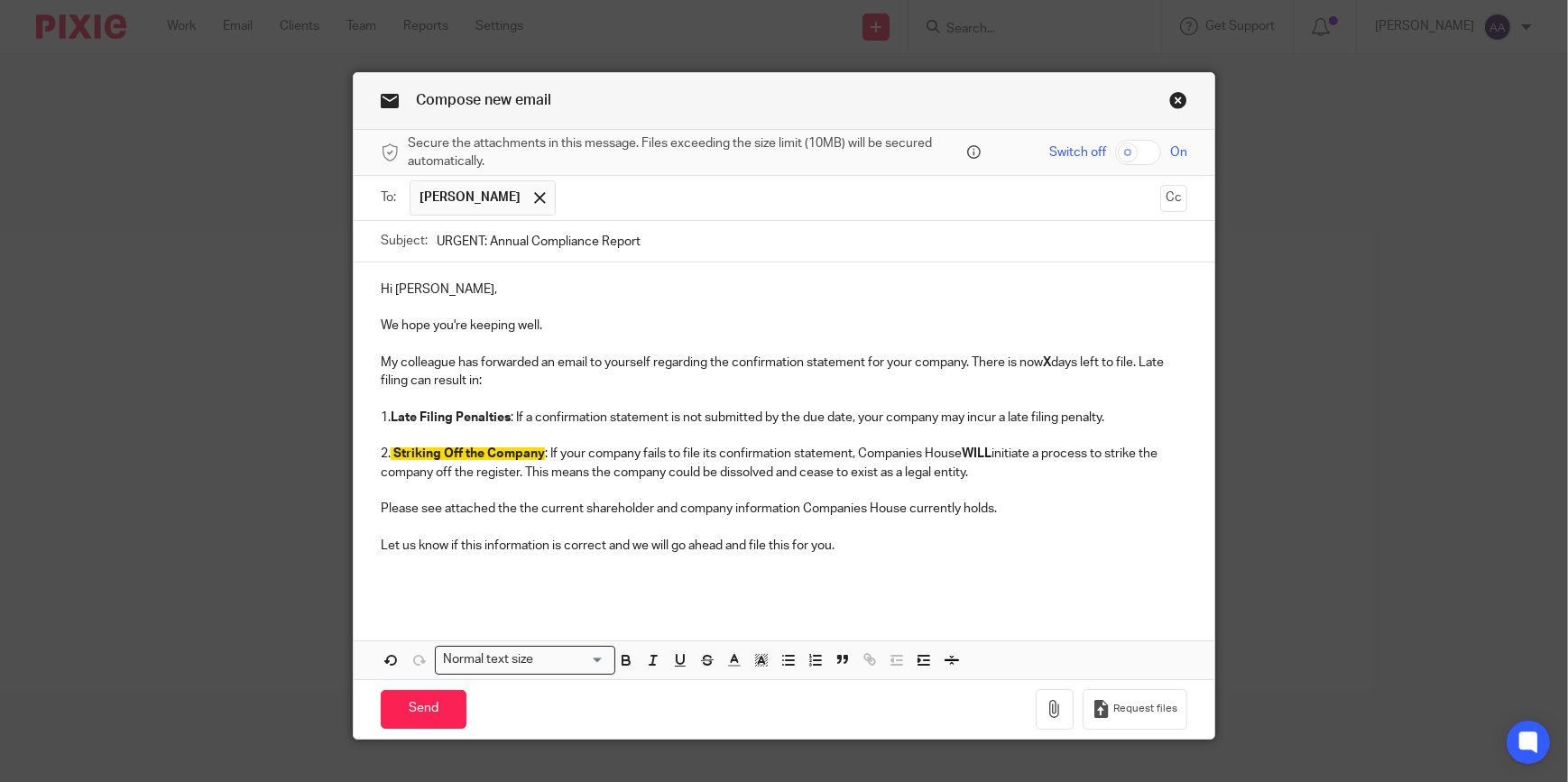
click at [1051, 360] on strong "X" at bounding box center [1047, 362] width 8 height 13
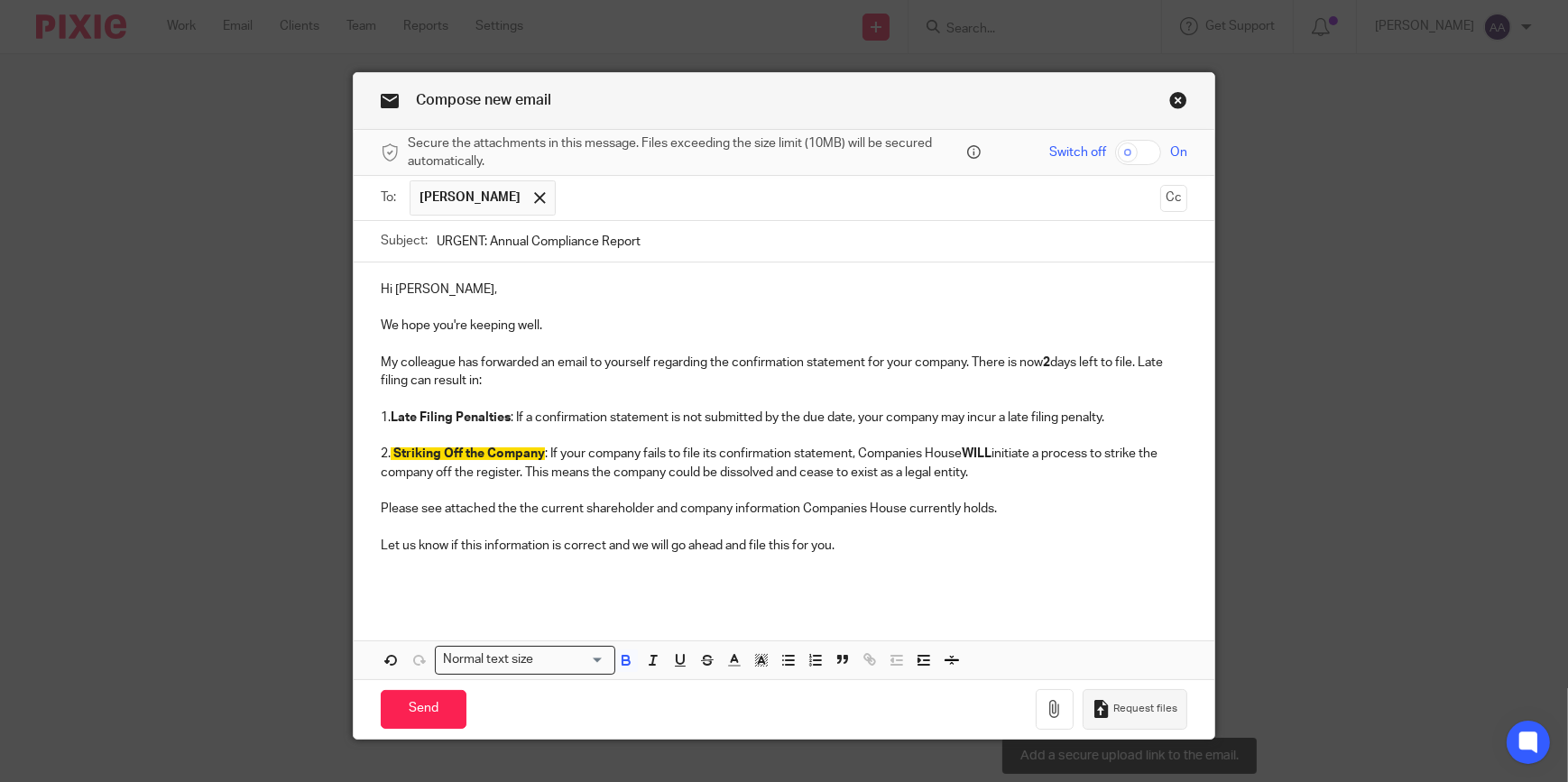
click at [1144, 706] on span "Request files" at bounding box center [1144, 709] width 64 height 15
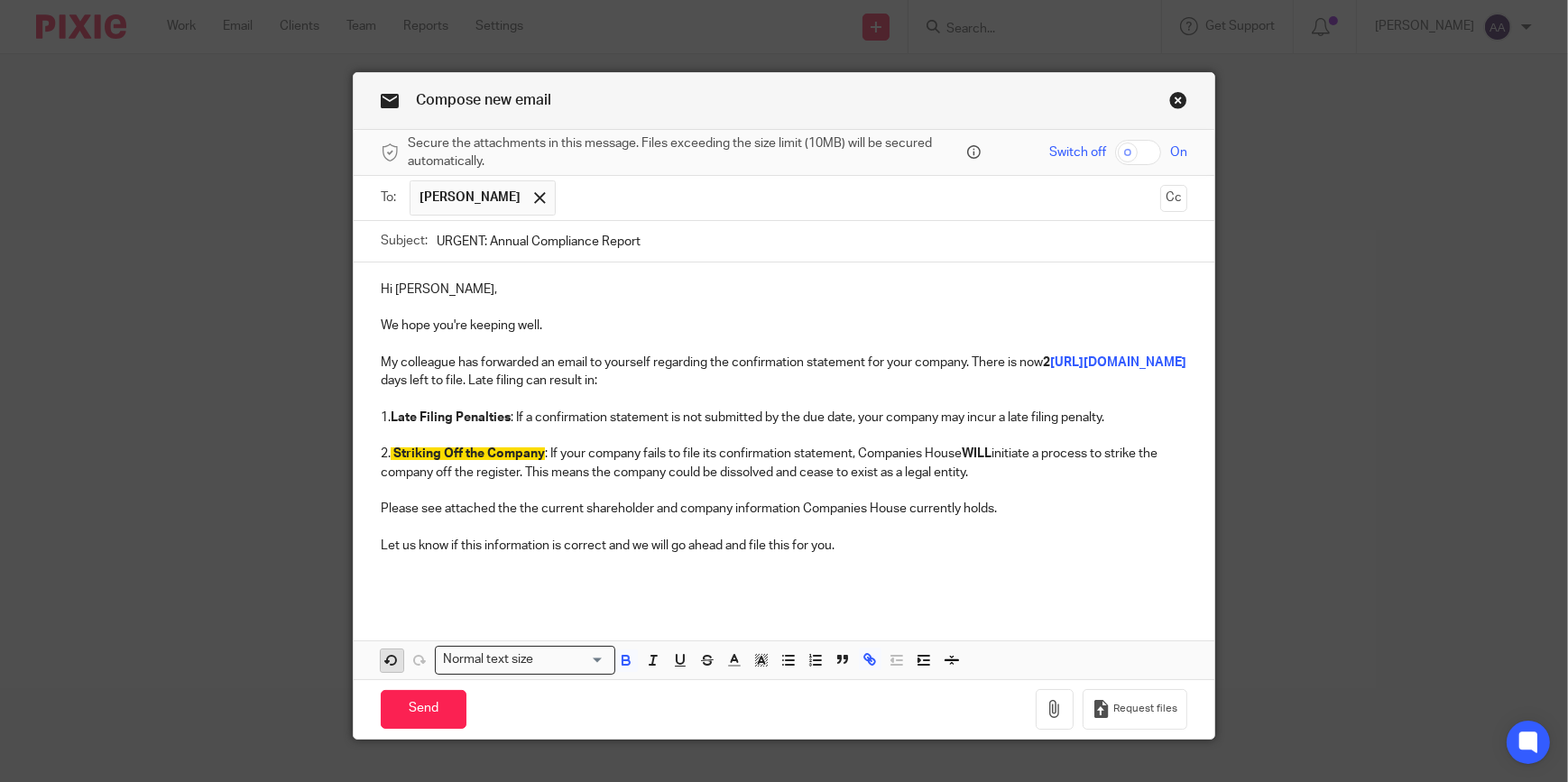
click at [392, 660] on icon "button" at bounding box center [392, 660] width 17 height 17
click at [534, 594] on div "Hi Kulbir, We hope you're keeping well. My colleague has forwarded an email to …" at bounding box center [783, 434] width 860 height 343
click at [826, 537] on p "Let us know if this information is correct and we will go ahead and file this f…" at bounding box center [784, 545] width 807 height 18
click at [860, 541] on p "Let us know if this information is correct and we will go ahead and file this f…" at bounding box center [784, 545] width 807 height 18
click at [1024, 687] on div "Send You have unsaved changes Request files" at bounding box center [783, 709] width 860 height 60
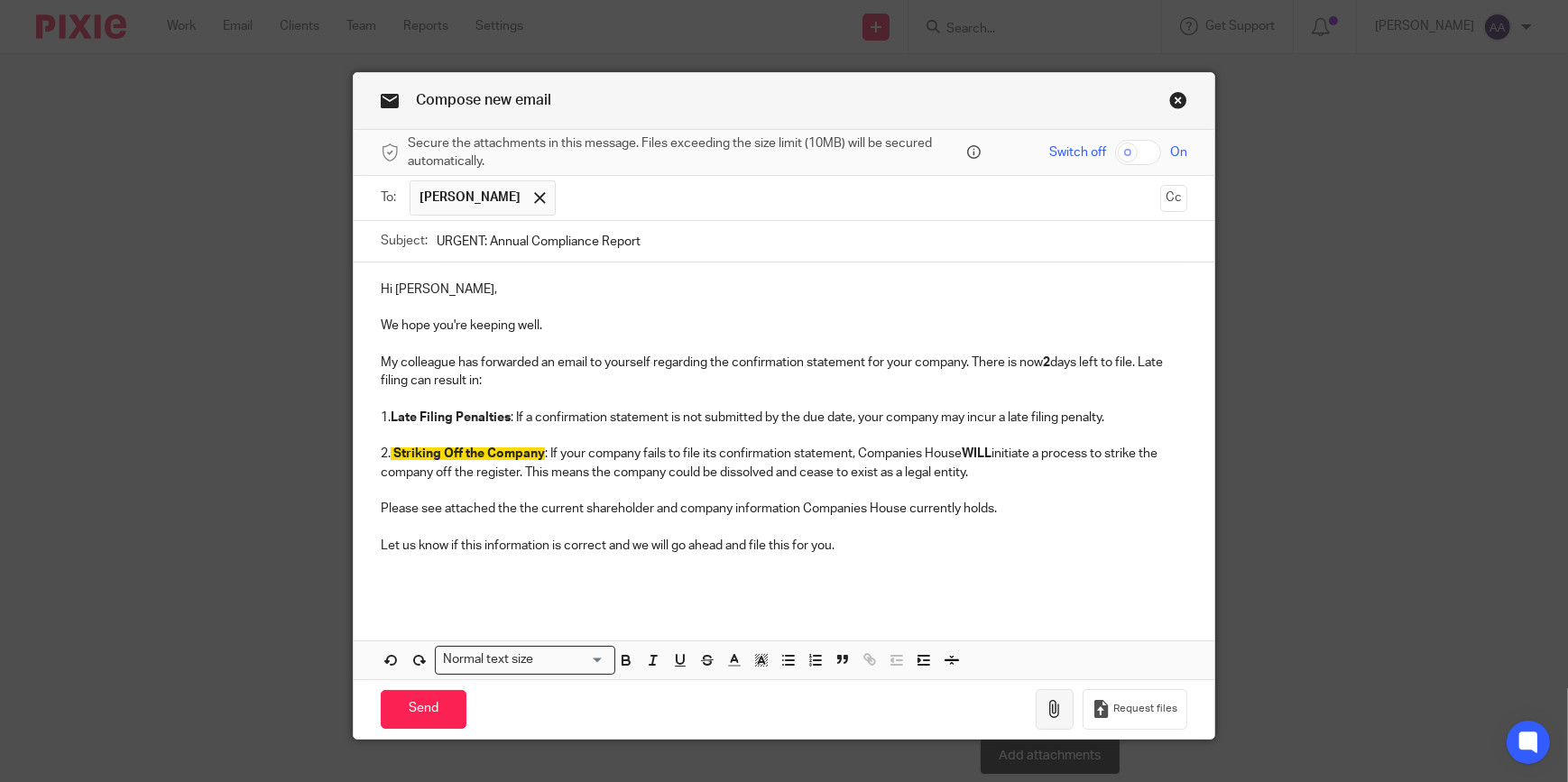
click at [1045, 708] on icon "button" at bounding box center [1054, 709] width 18 height 18
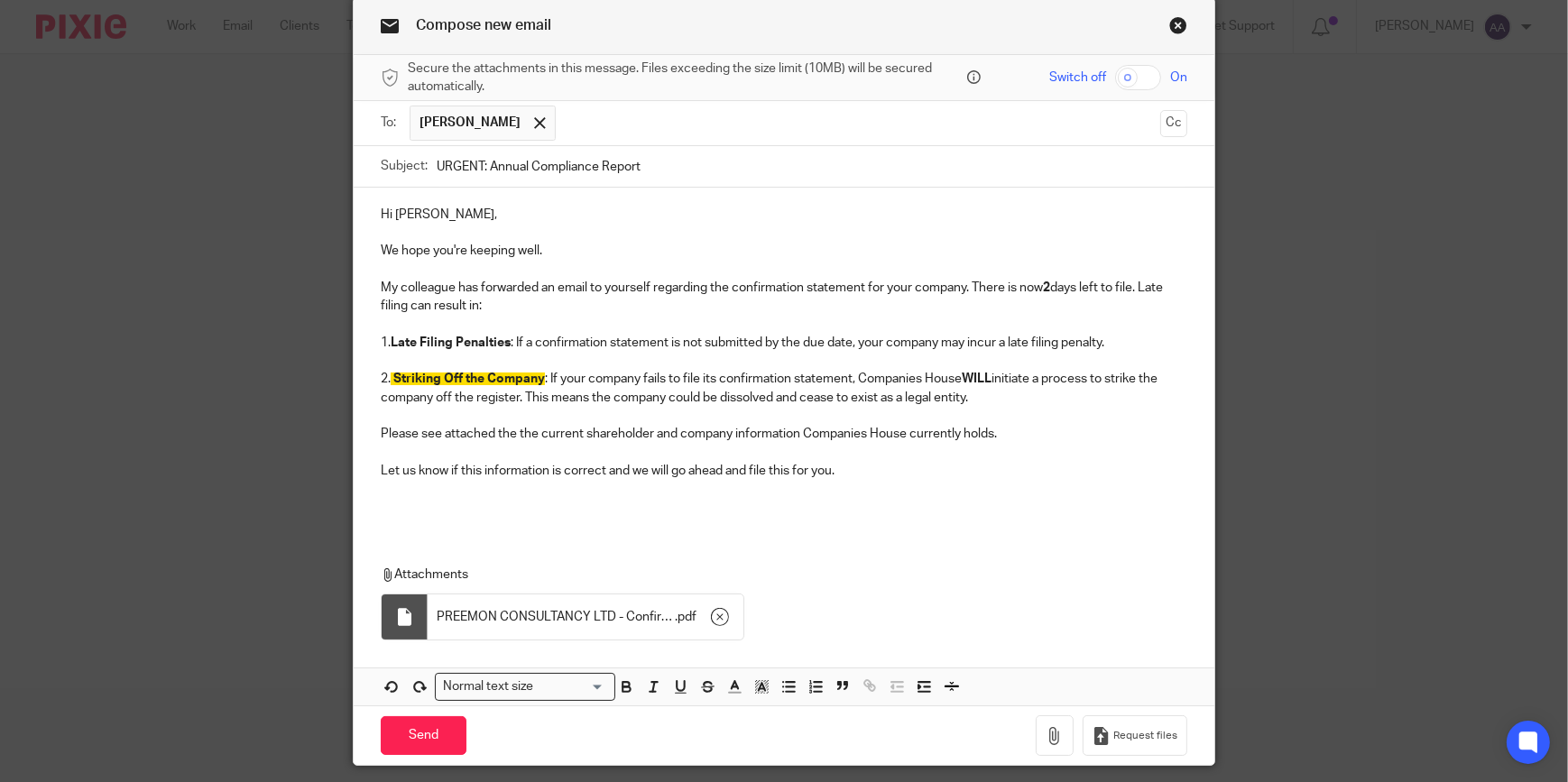
scroll to position [131, 0]
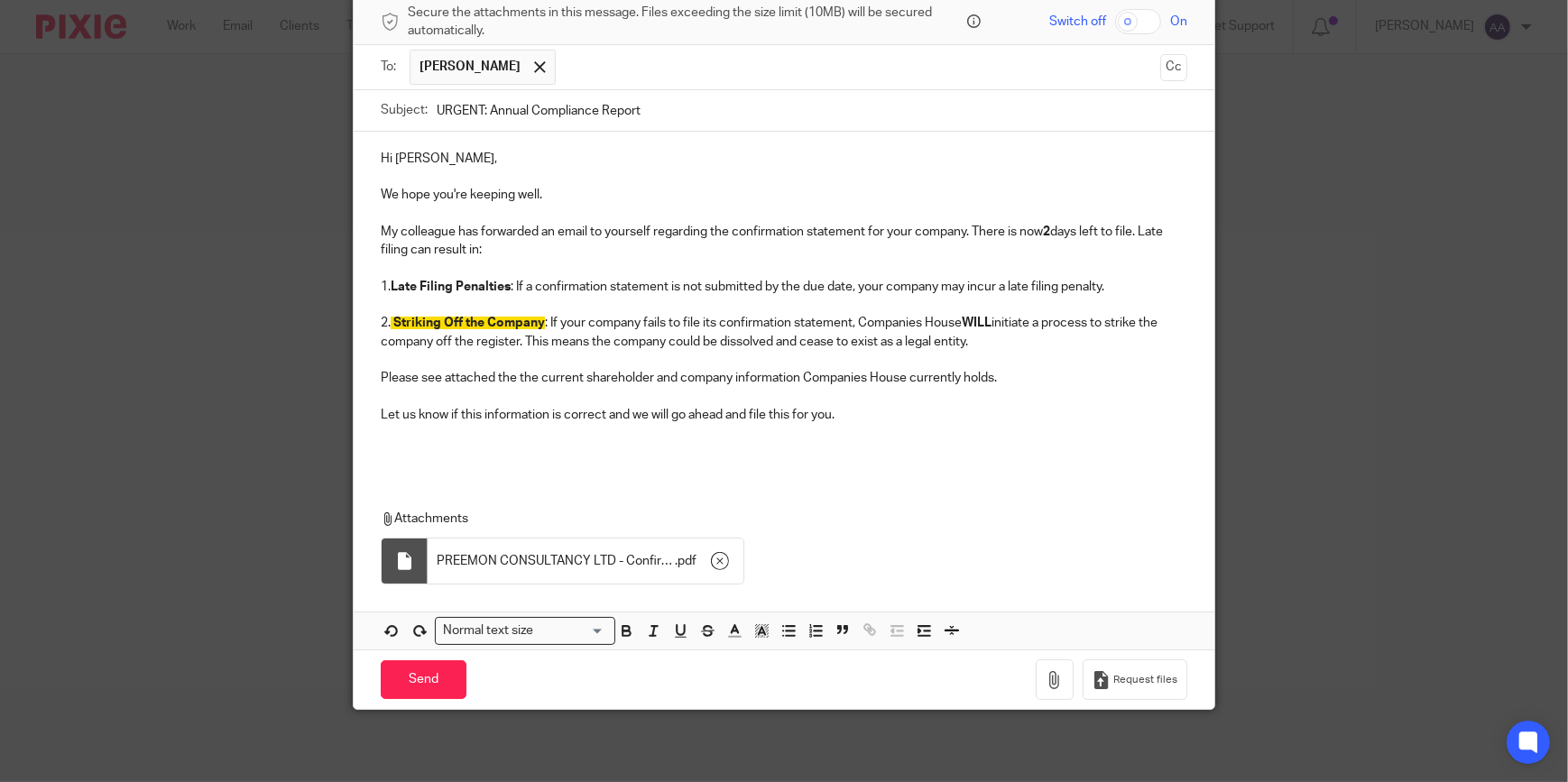
click at [943, 417] on p "Let us know if this information is correct and we will go ahead and file this f…" at bounding box center [784, 415] width 807 height 18
click at [416, 678] on input "Send" at bounding box center [424, 680] width 86 height 39
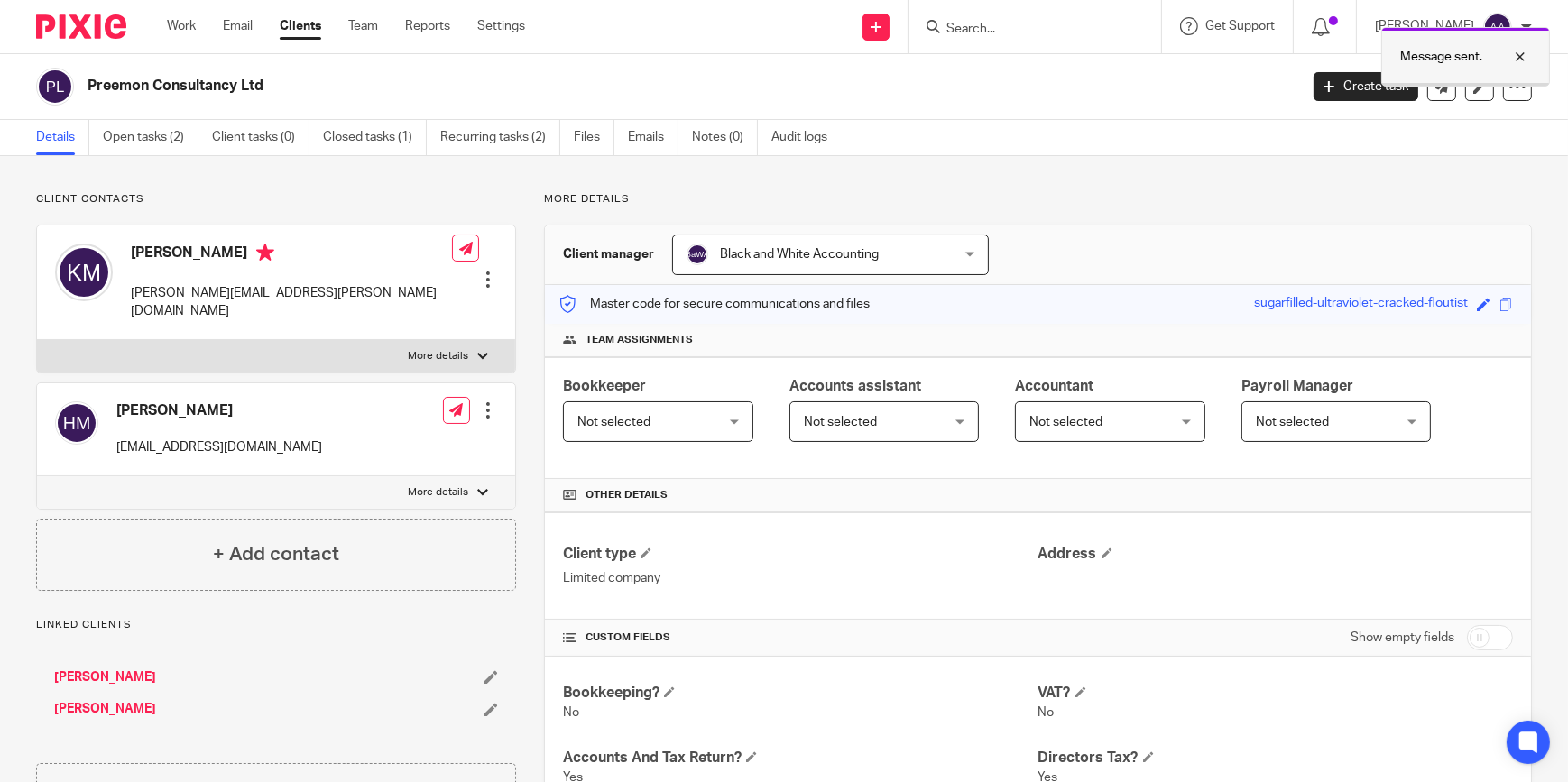
click at [1520, 57] on div at bounding box center [1507, 57] width 49 height 22
click at [1095, 26] on input "Search" at bounding box center [1026, 29] width 162 height 17
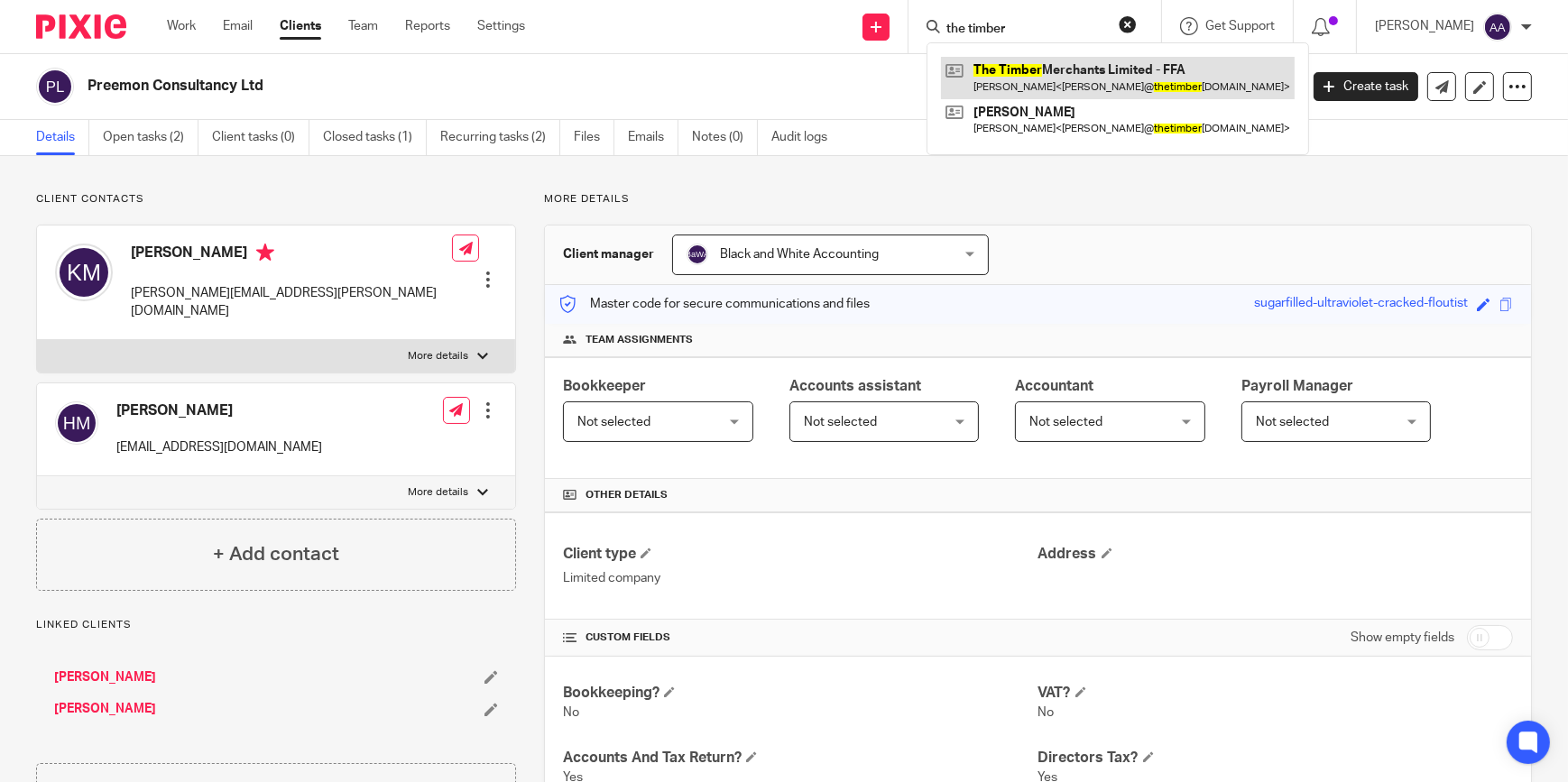
type input "the timber"
click at [1095, 77] on link at bounding box center [1117, 77] width 353 height 41
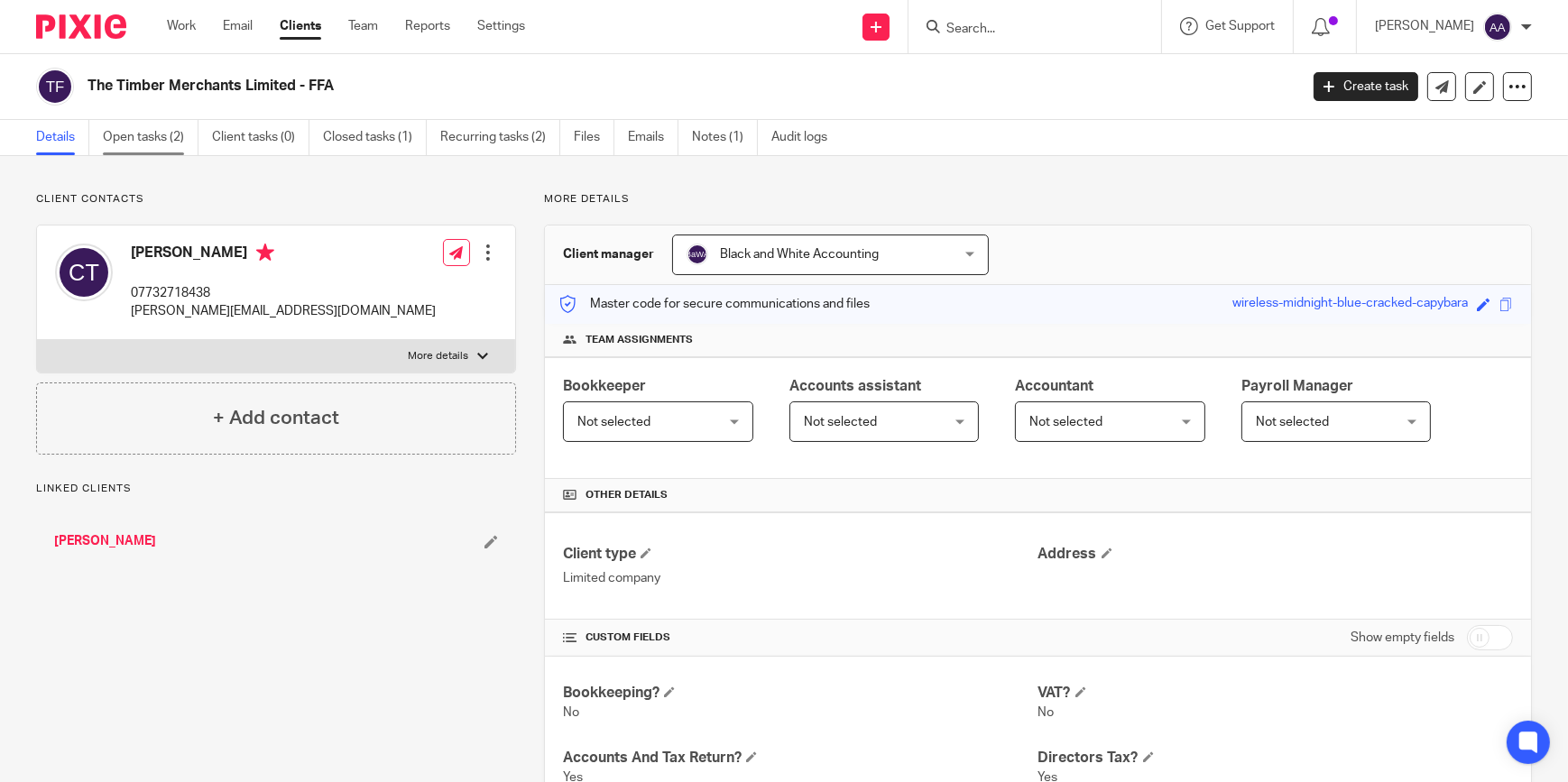
click at [171, 140] on link "Open tasks (2)" at bounding box center [151, 138] width 96 height 35
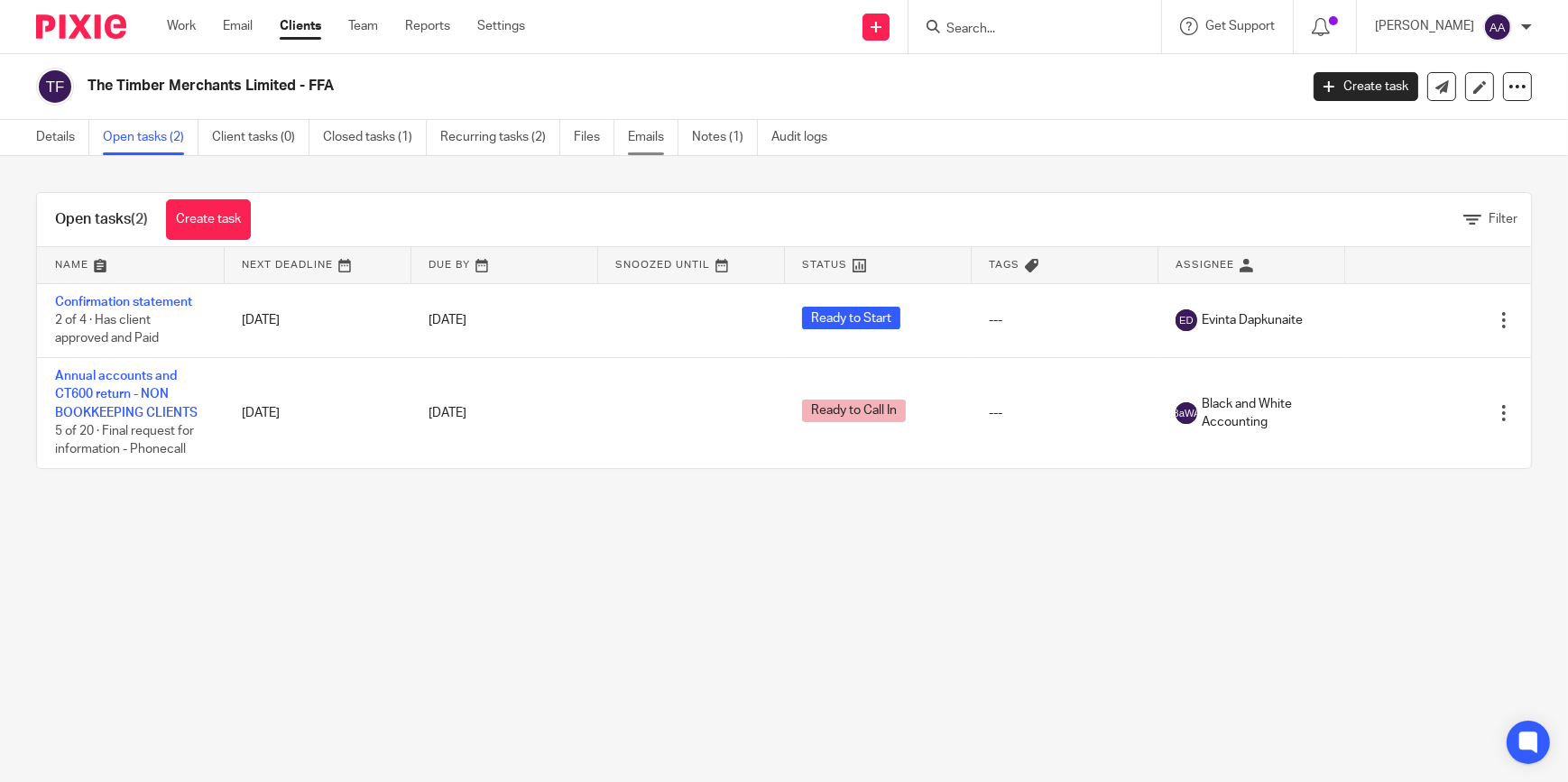
click at [661, 137] on link "Emails" at bounding box center [654, 138] width 51 height 35
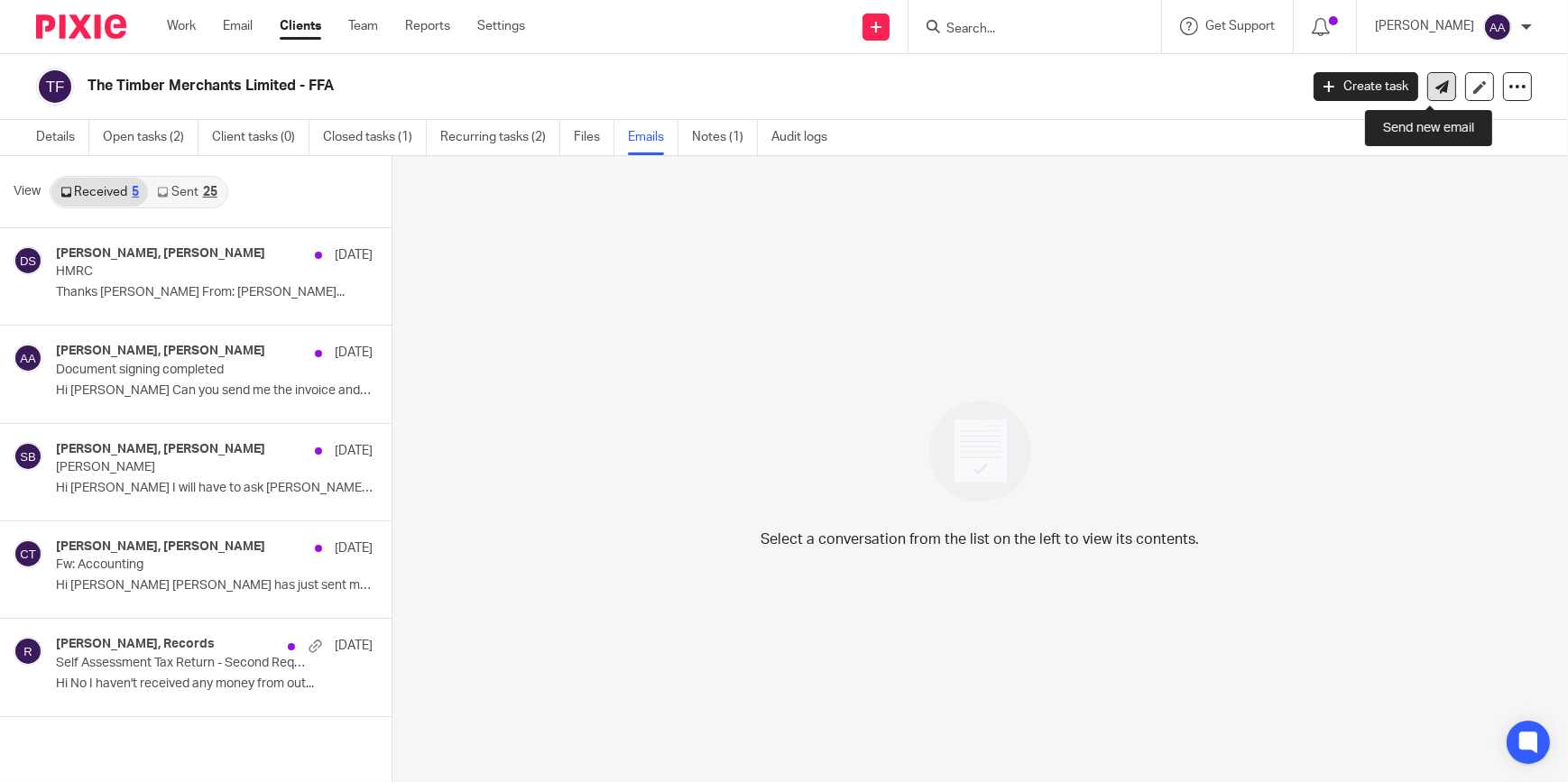
click at [1438, 81] on link at bounding box center [1441, 86] width 28 height 28
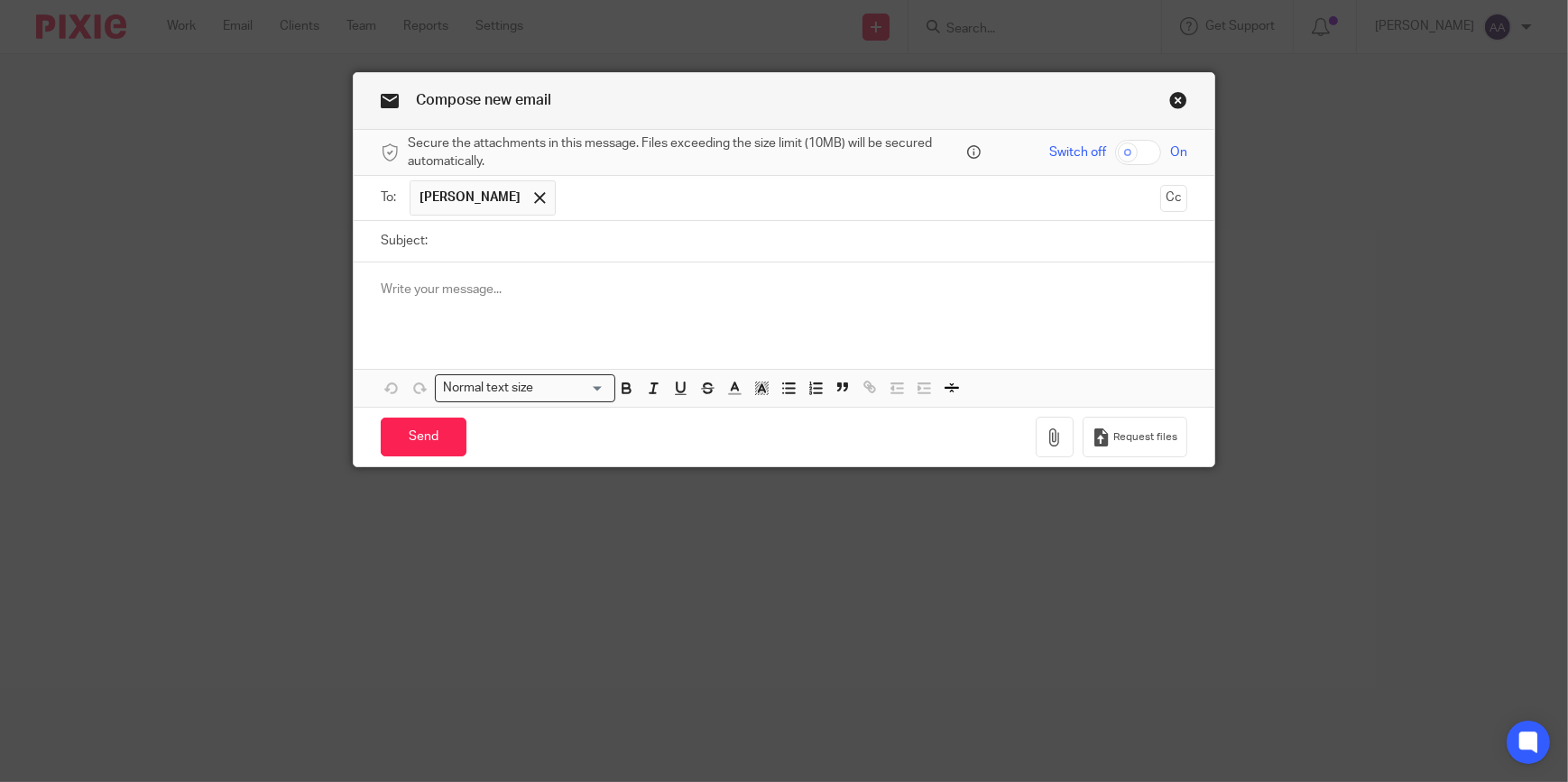
click at [520, 249] on input "Subject:" at bounding box center [811, 241] width 751 height 40
type input "URGENT: Annual Compliance Report"
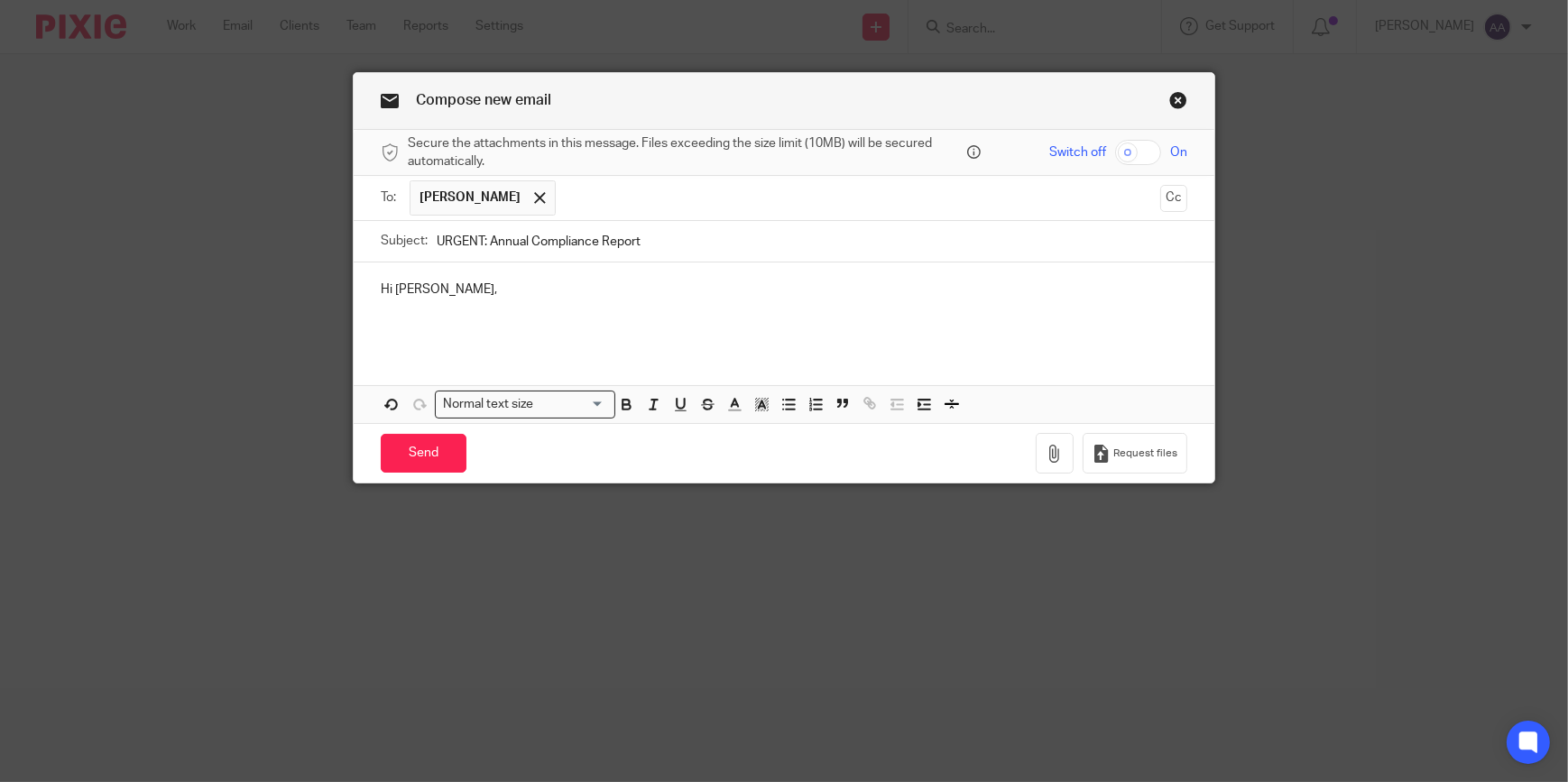
click at [470, 370] on div "Hi [PERSON_NAME], Attachments Normal text size Loading... Remove Edit" at bounding box center [783, 343] width 860 height 161
click at [408, 335] on div "Hi [PERSON_NAME]," at bounding box center [783, 305] width 860 height 86
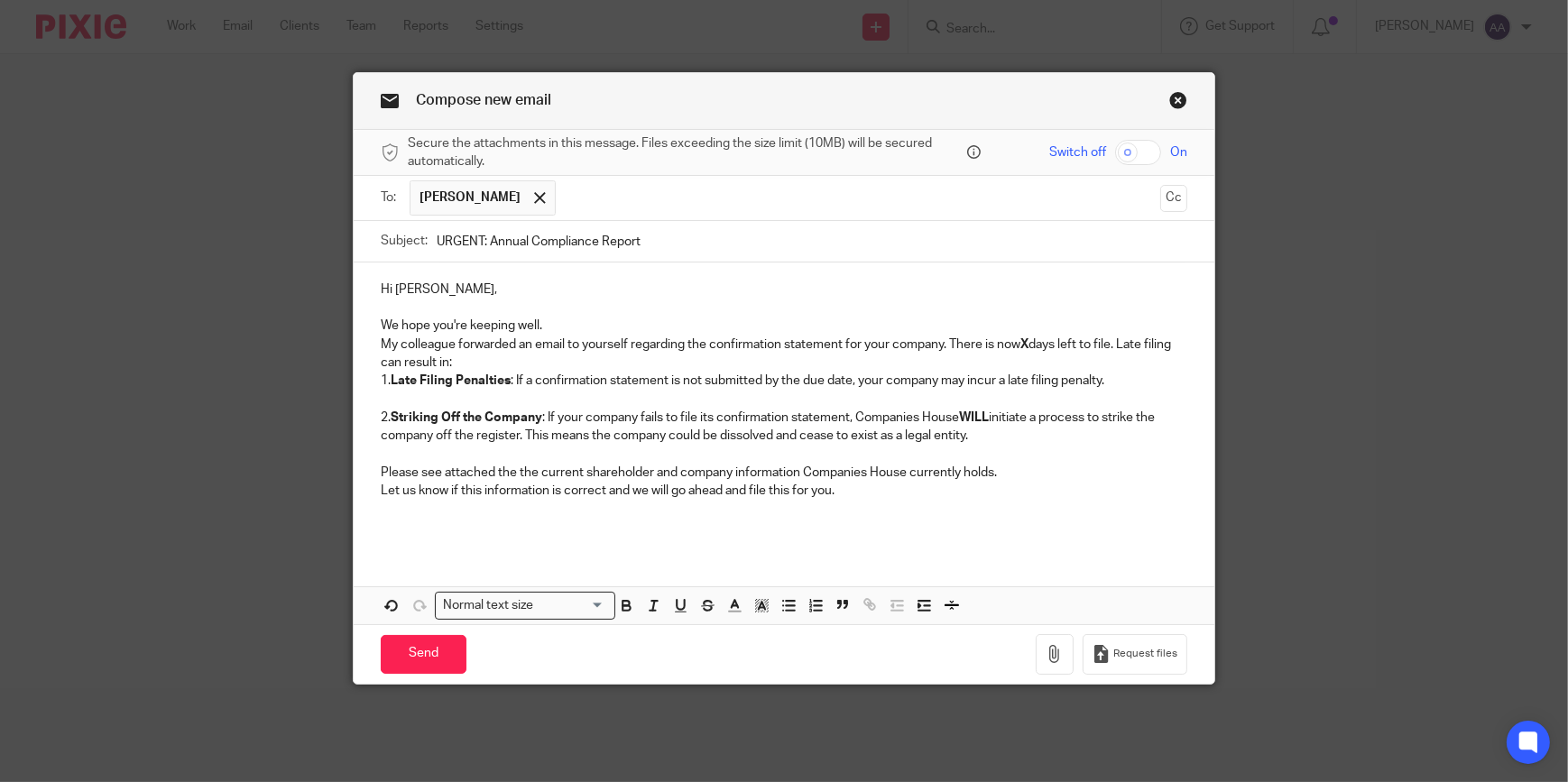
click at [552, 323] on p "We hope you're keeping well." at bounding box center [784, 326] width 807 height 18
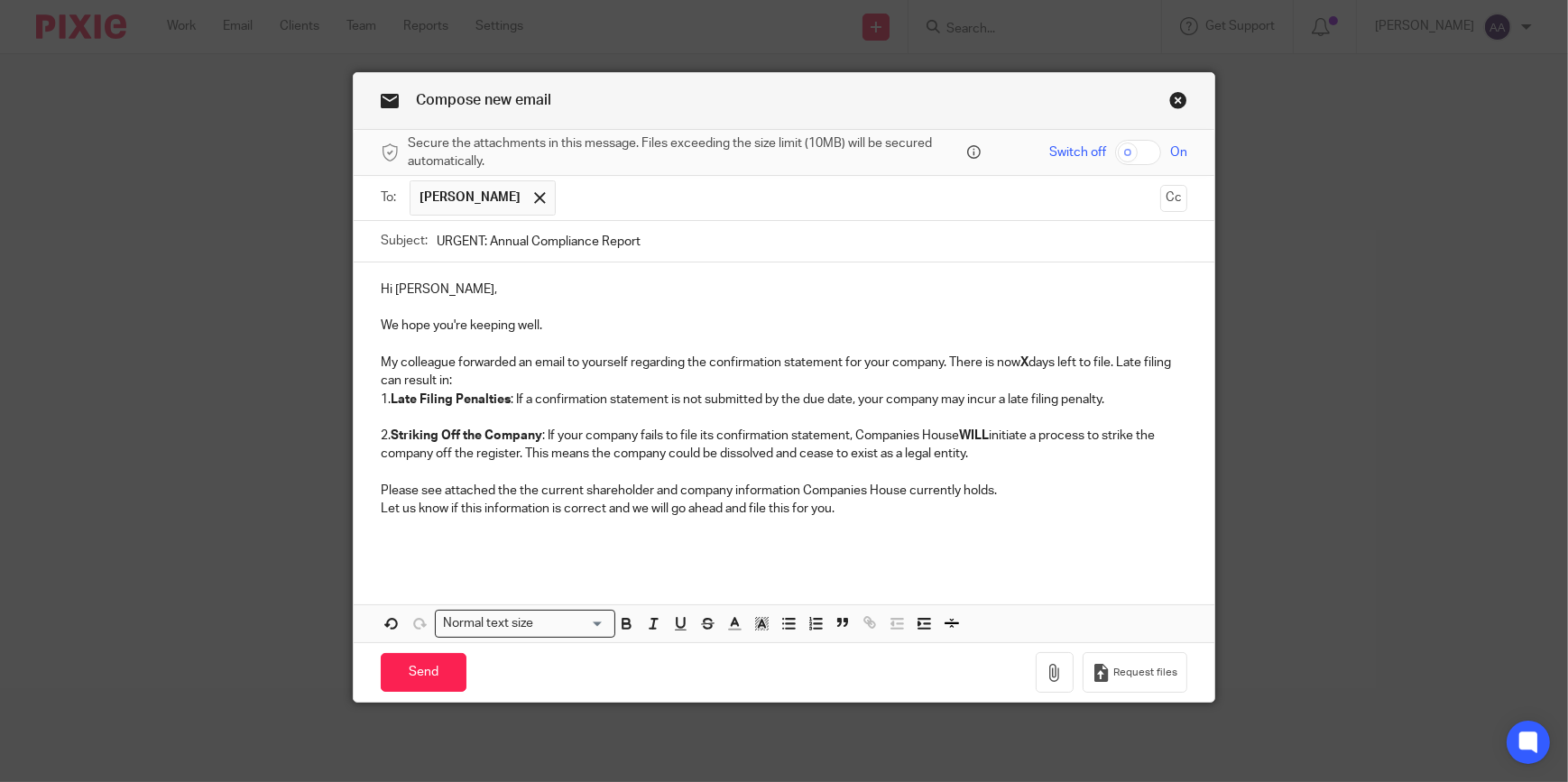
click at [456, 376] on p "My colleague forwarded an email to yourself regarding the confirmation statemen…" at bounding box center [784, 372] width 807 height 37
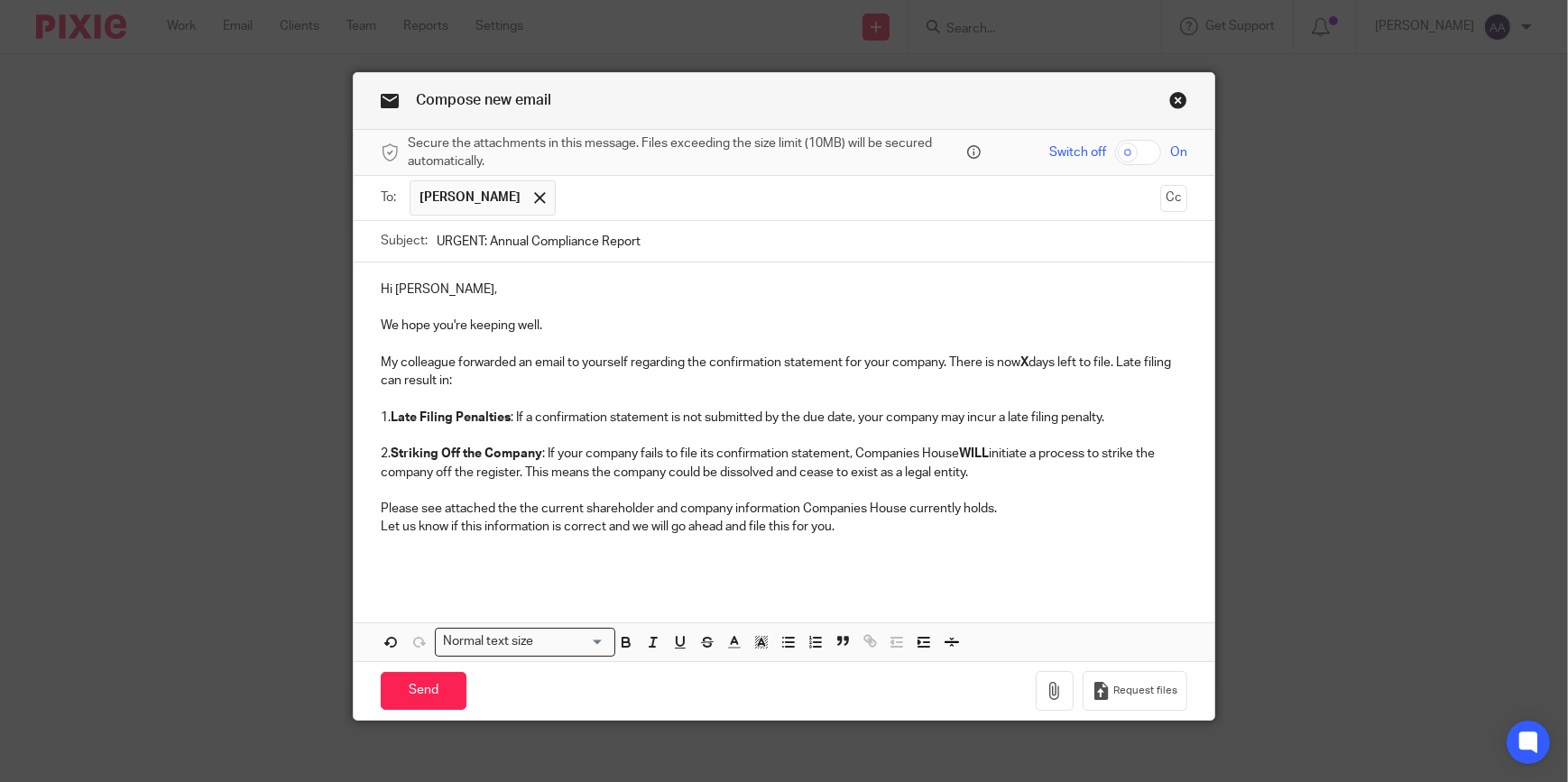
click at [1029, 508] on p "Please see attached the the current shareholder and company information Compani…" at bounding box center [784, 509] width 807 height 18
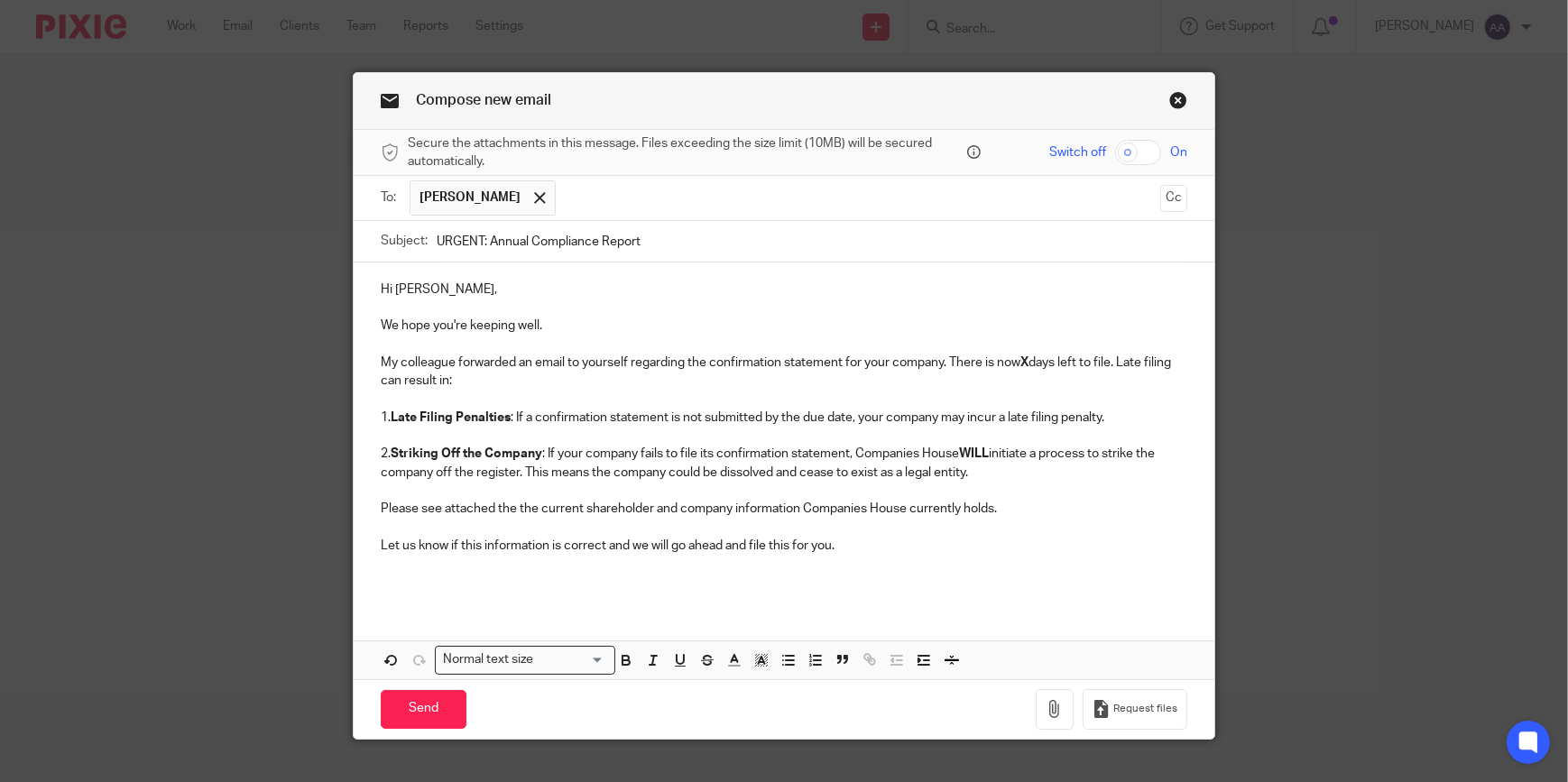
drag, startPoint x: 1034, startPoint y: 352, endPoint x: 1029, endPoint y: 361, distance: 10.3
click at [1033, 355] on p "My colleague forwarded an email to yourself regarding the confirmation statemen…" at bounding box center [784, 372] width 807 height 37
click at [1029, 361] on p "My colleague forwarded an email to yourself regarding the confirmation statemen…" at bounding box center [784, 372] width 807 height 37
drag, startPoint x: 403, startPoint y: 453, endPoint x: 559, endPoint y: 450, distance: 156.0
click at [559, 450] on p "2. Striking Off the Company : If your company fails to file its confirmation st…" at bounding box center [784, 463] width 807 height 37
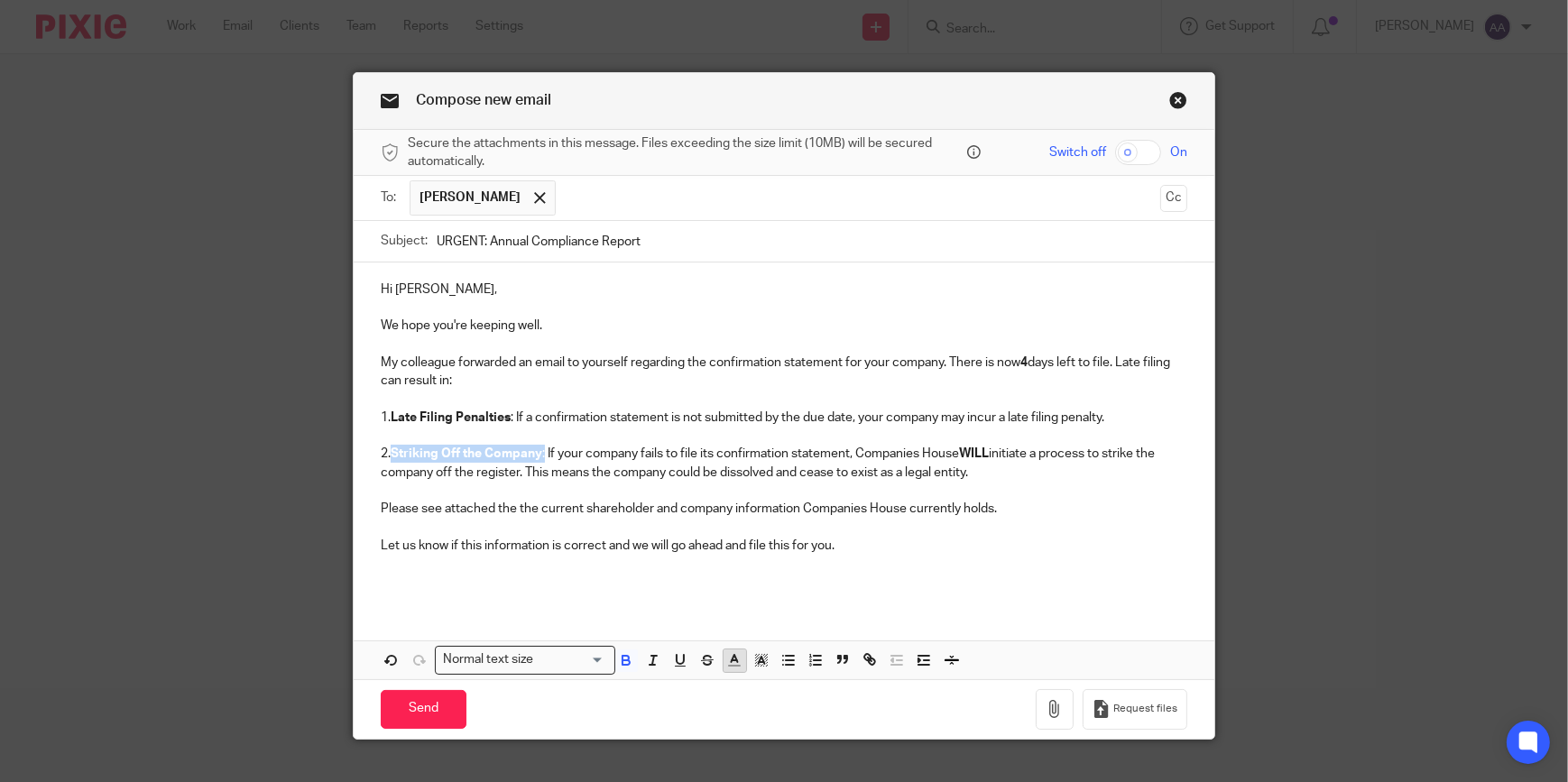
click at [732, 659] on polyline "button" at bounding box center [735, 658] width 6 height 7
click at [754, 657] on icon "button" at bounding box center [761, 660] width 17 height 17
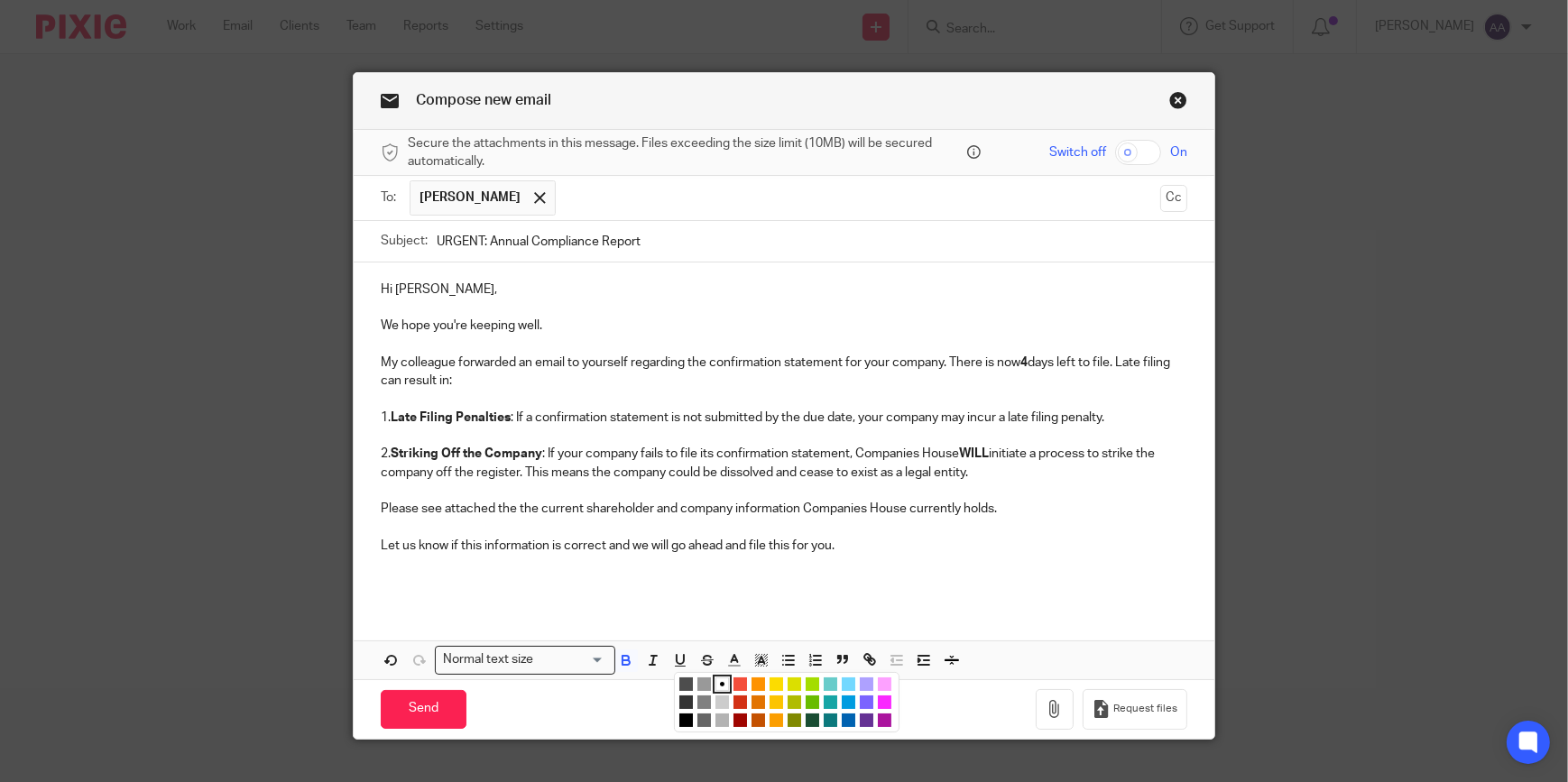
click at [769, 679] on li "color:#FCDC00" at bounding box center [776, 684] width 14 height 14
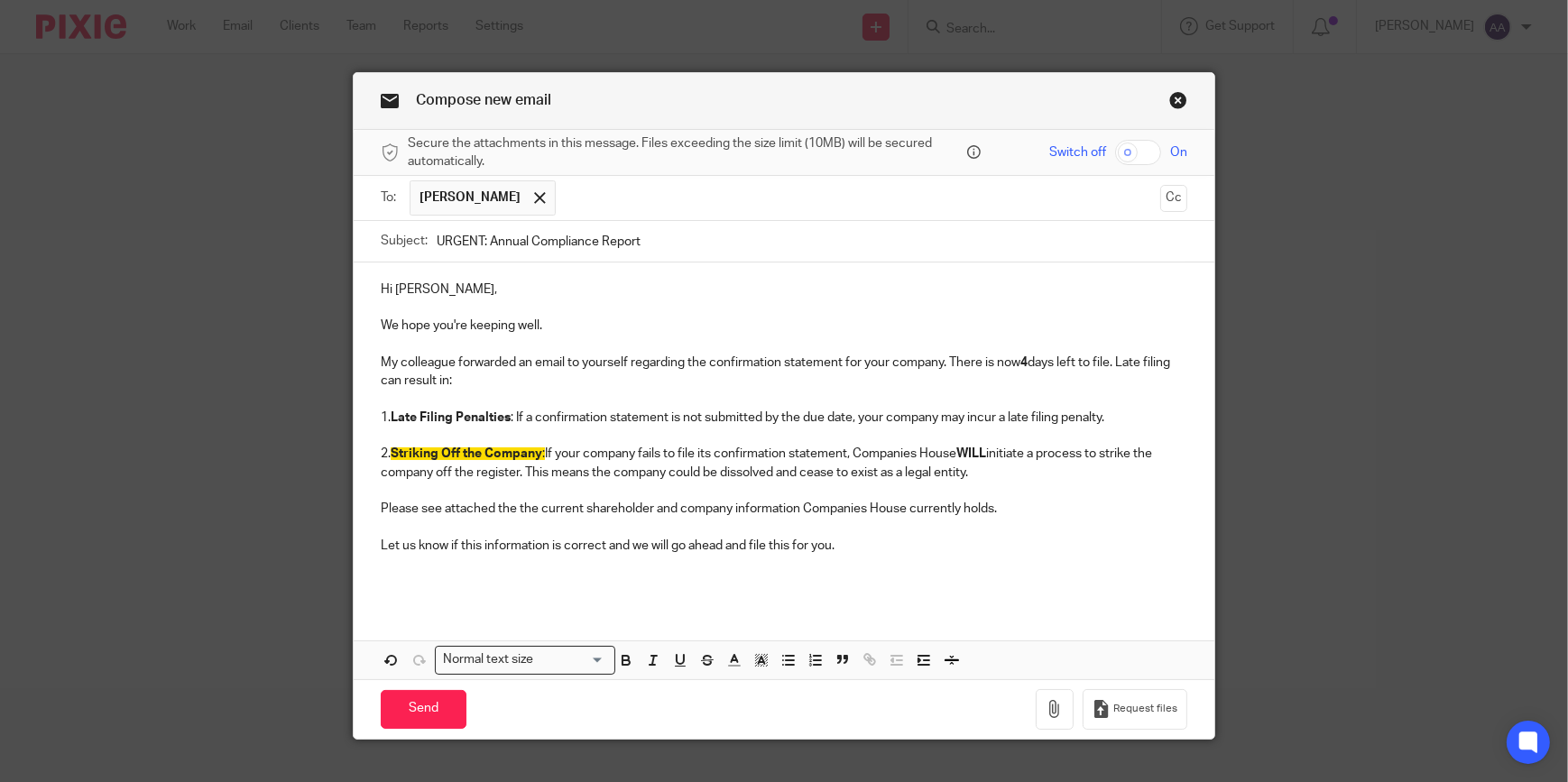
click at [675, 562] on p at bounding box center [784, 564] width 807 height 18
click at [859, 547] on p "Let us know if this information is correct and we will go ahead and file this f…" at bounding box center [784, 545] width 807 height 18
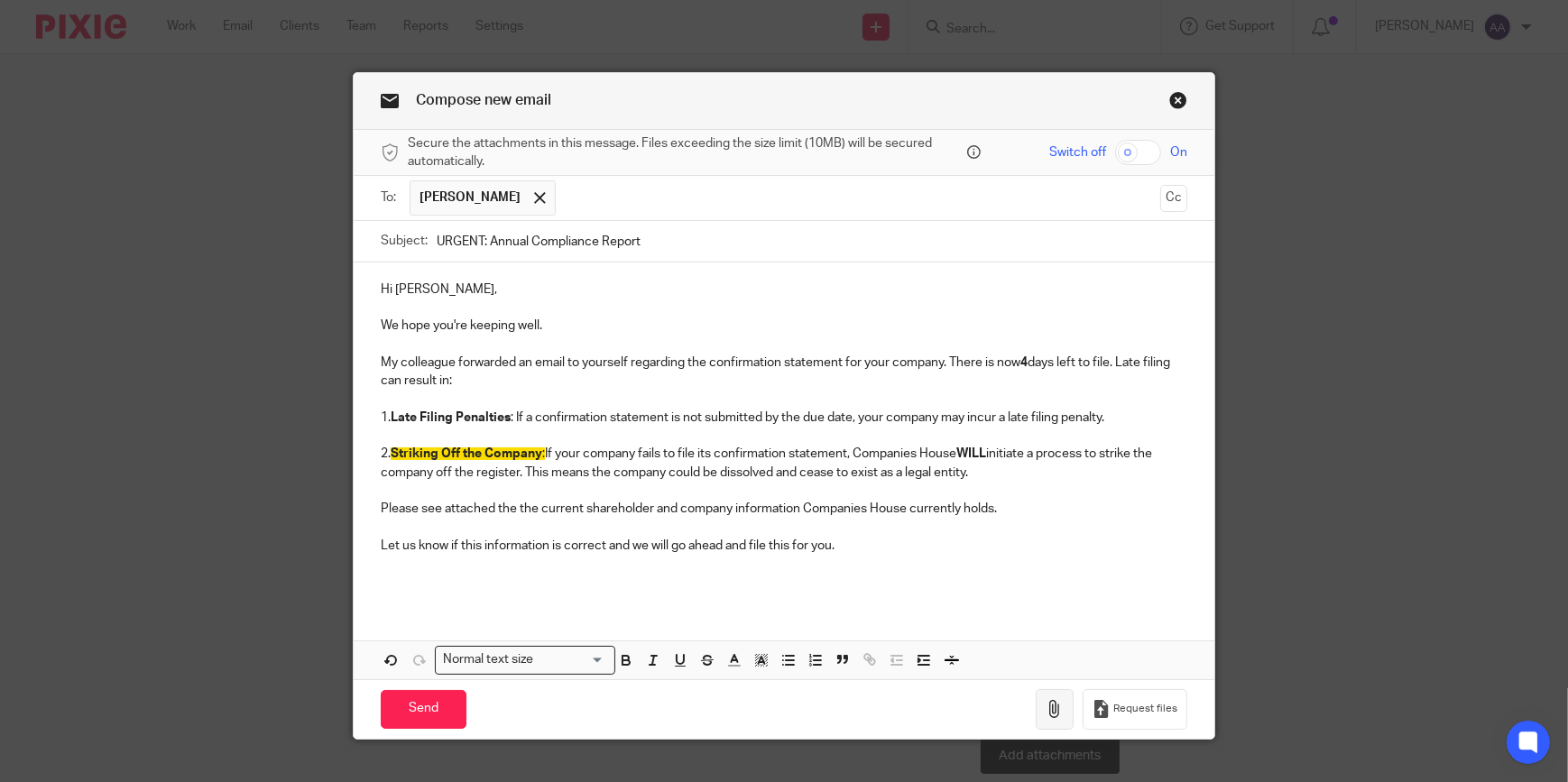
click at [1067, 701] on button "button" at bounding box center [1054, 709] width 38 height 40
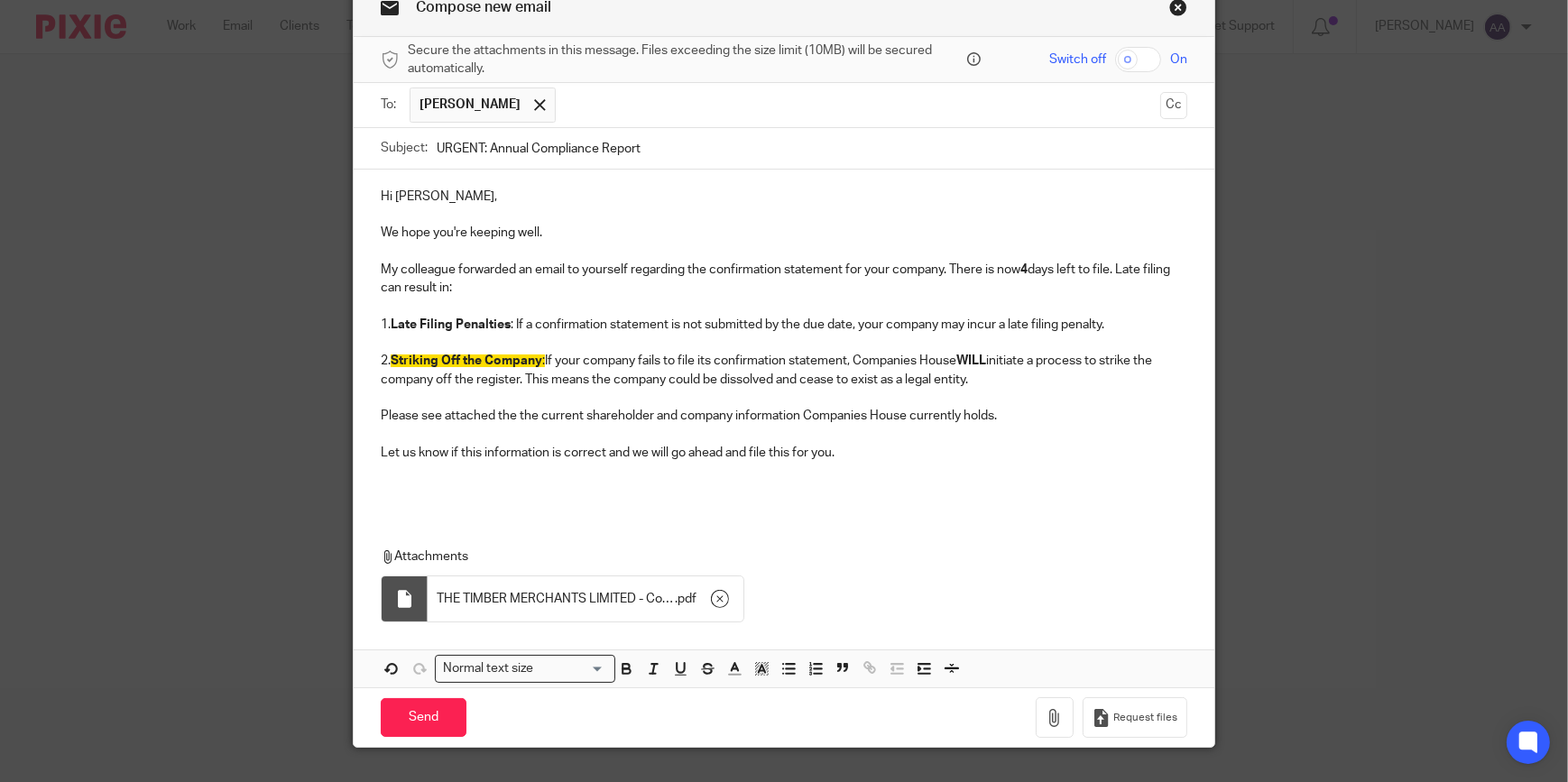
scroll to position [131, 0]
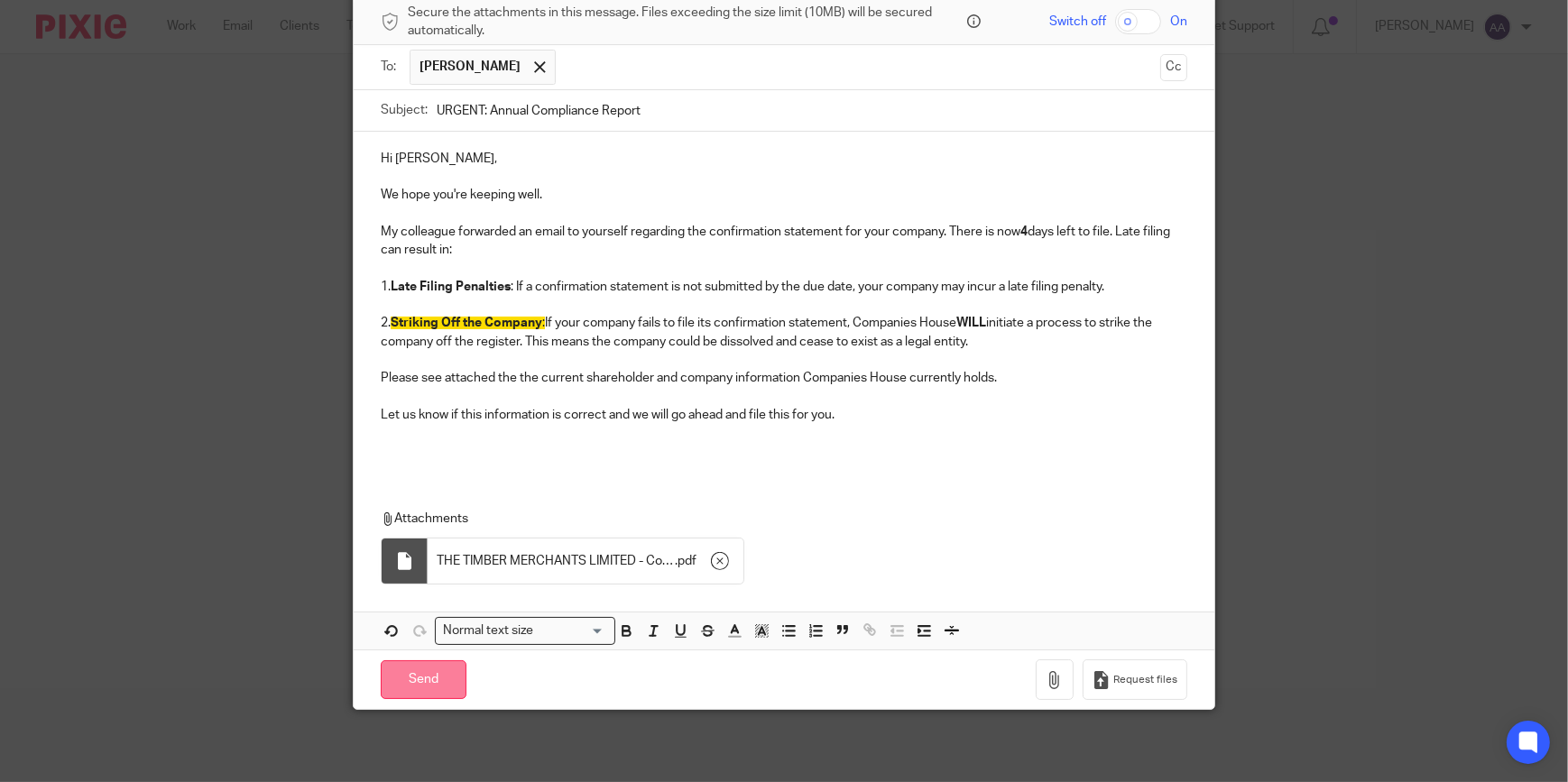
click at [429, 686] on input "Send" at bounding box center [424, 680] width 86 height 39
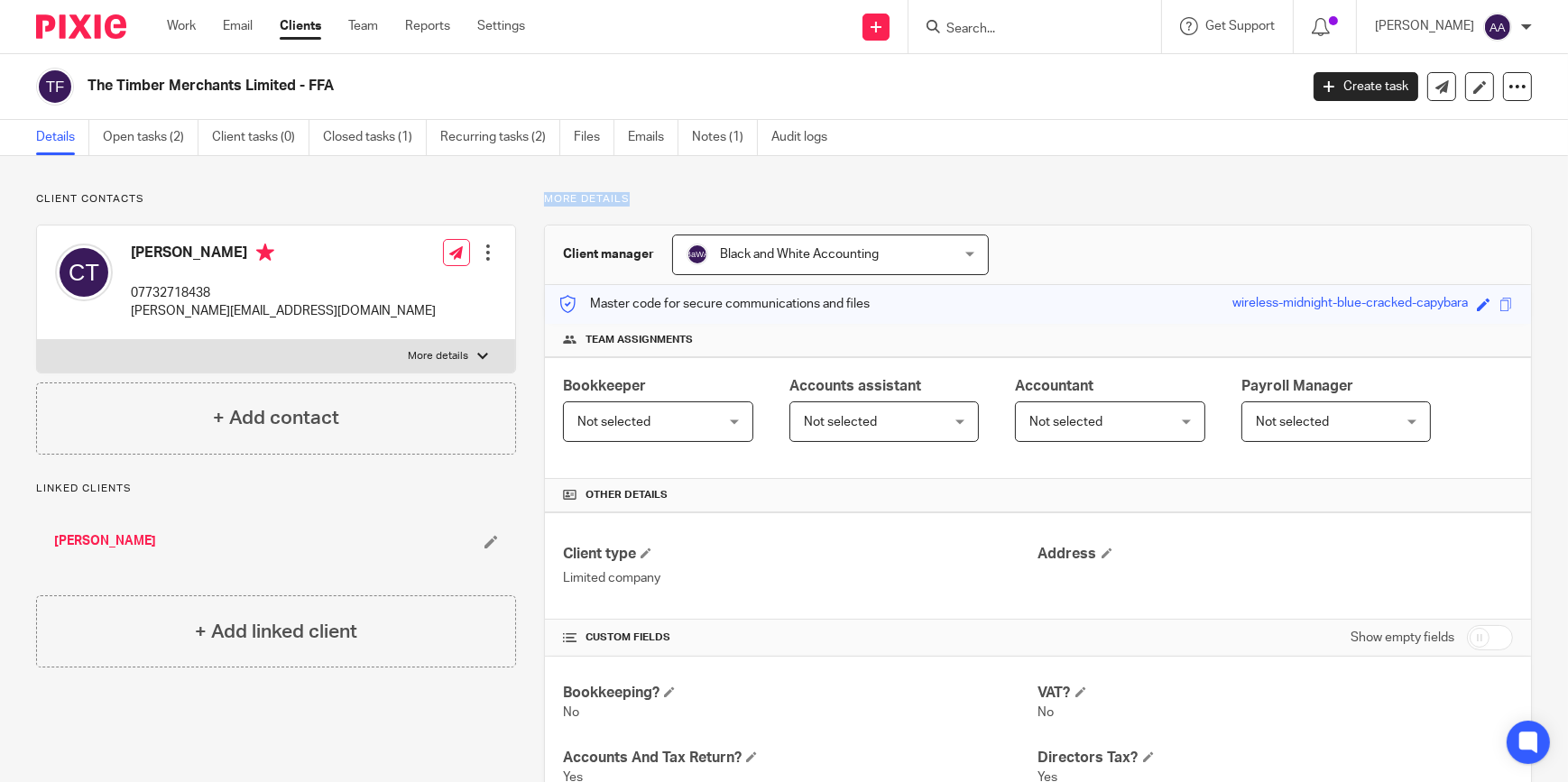
drag, startPoint x: 542, startPoint y: 194, endPoint x: 659, endPoint y: 201, distance: 117.2
click at [659, 201] on p "More details" at bounding box center [1038, 199] width 988 height 15
drag, startPoint x: 659, startPoint y: 201, endPoint x: 594, endPoint y: 208, distance: 65.4
click at [971, 251] on div "Black and White Accounting Black and White Accounting" at bounding box center [831, 254] width 317 height 40
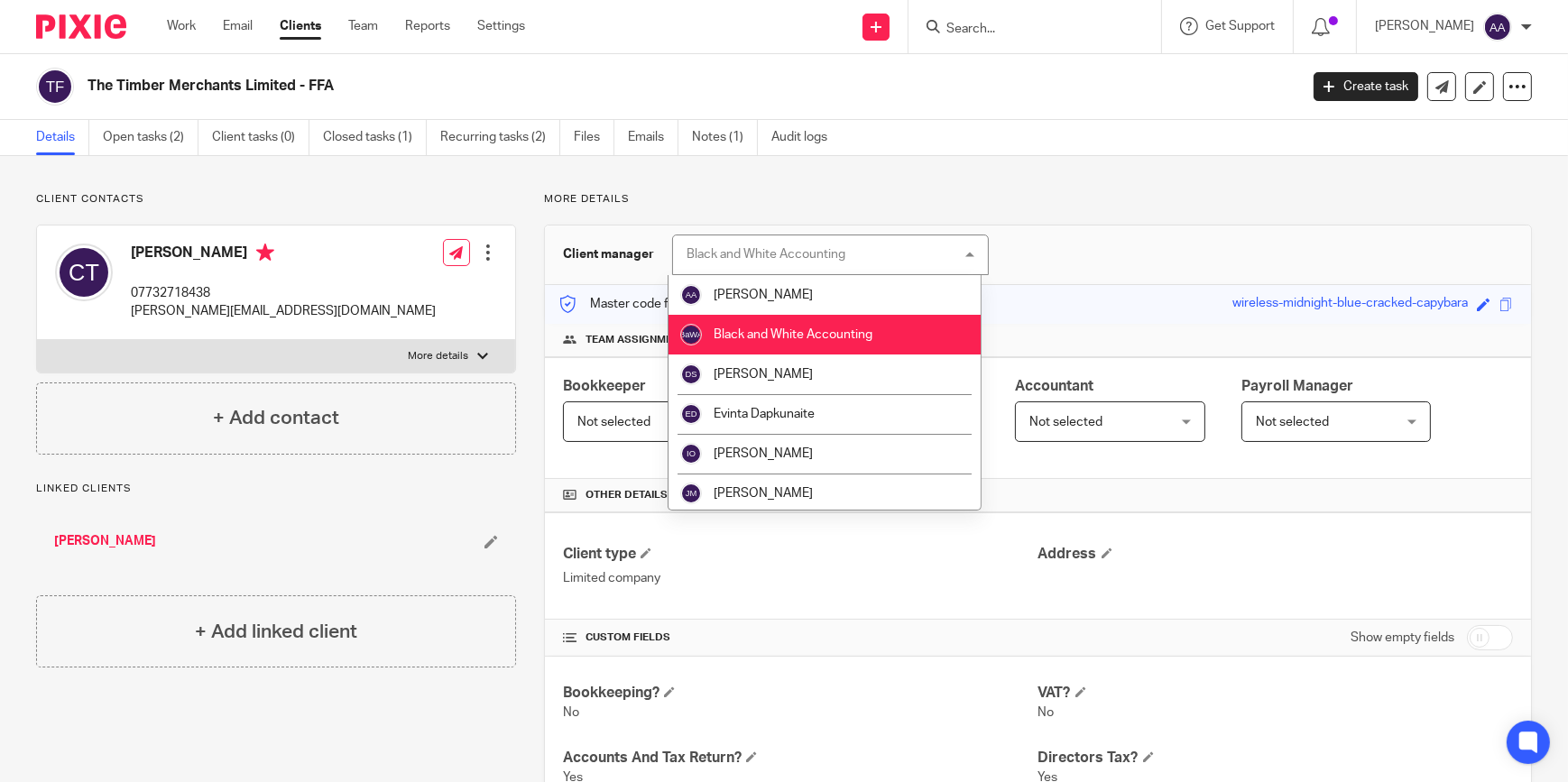
click at [973, 251] on div "Black and White Accounting Black and White Accounting" at bounding box center [831, 254] width 317 height 40
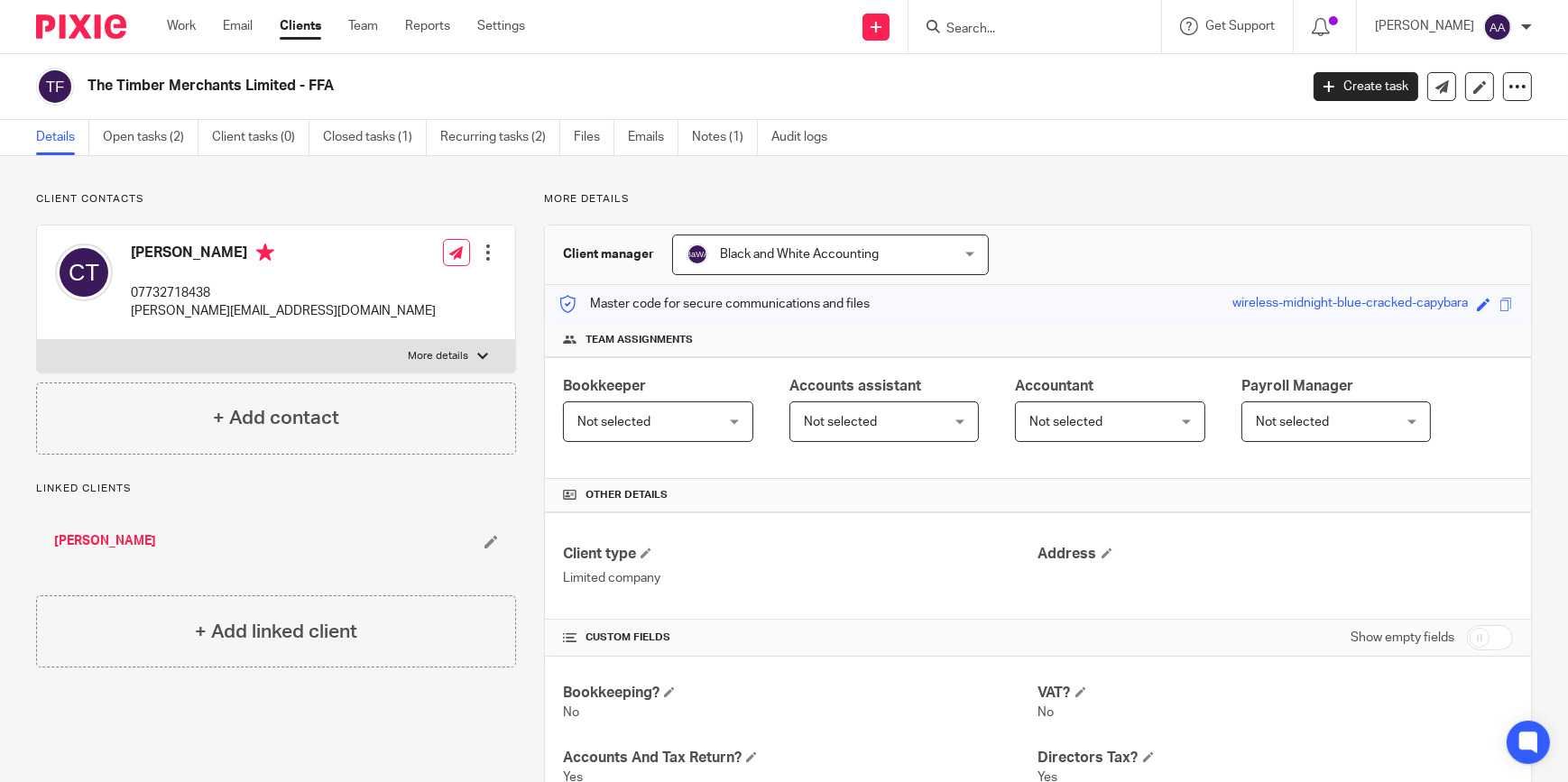
click at [955, 252] on div "Black and White Accounting Black and White Accounting" at bounding box center [831, 254] width 317 height 40
click at [963, 253] on div "Black and White Accounting Black and White Accounting" at bounding box center [831, 254] width 317 height 40
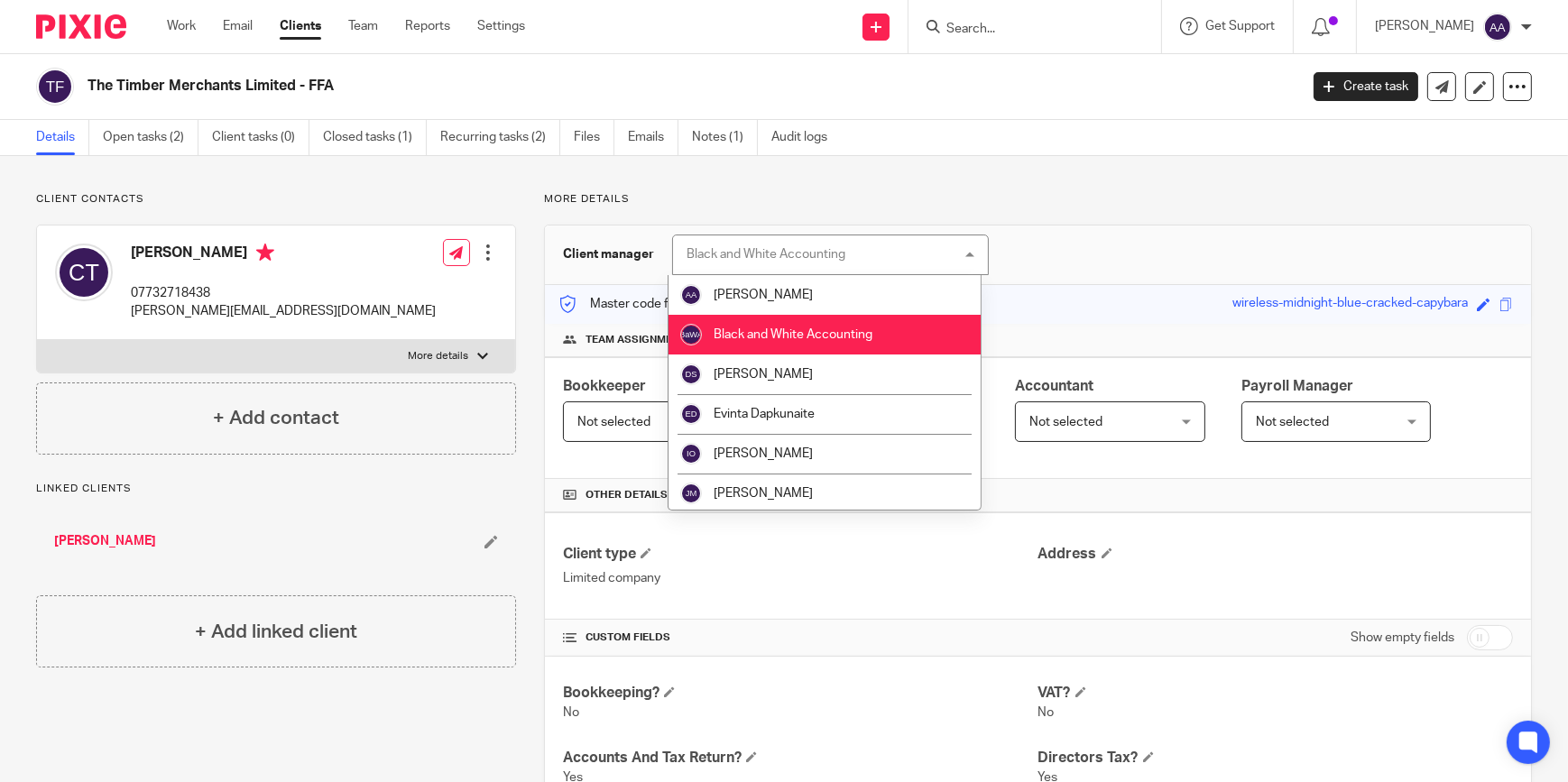
click at [906, 202] on p "More details" at bounding box center [1038, 199] width 988 height 15
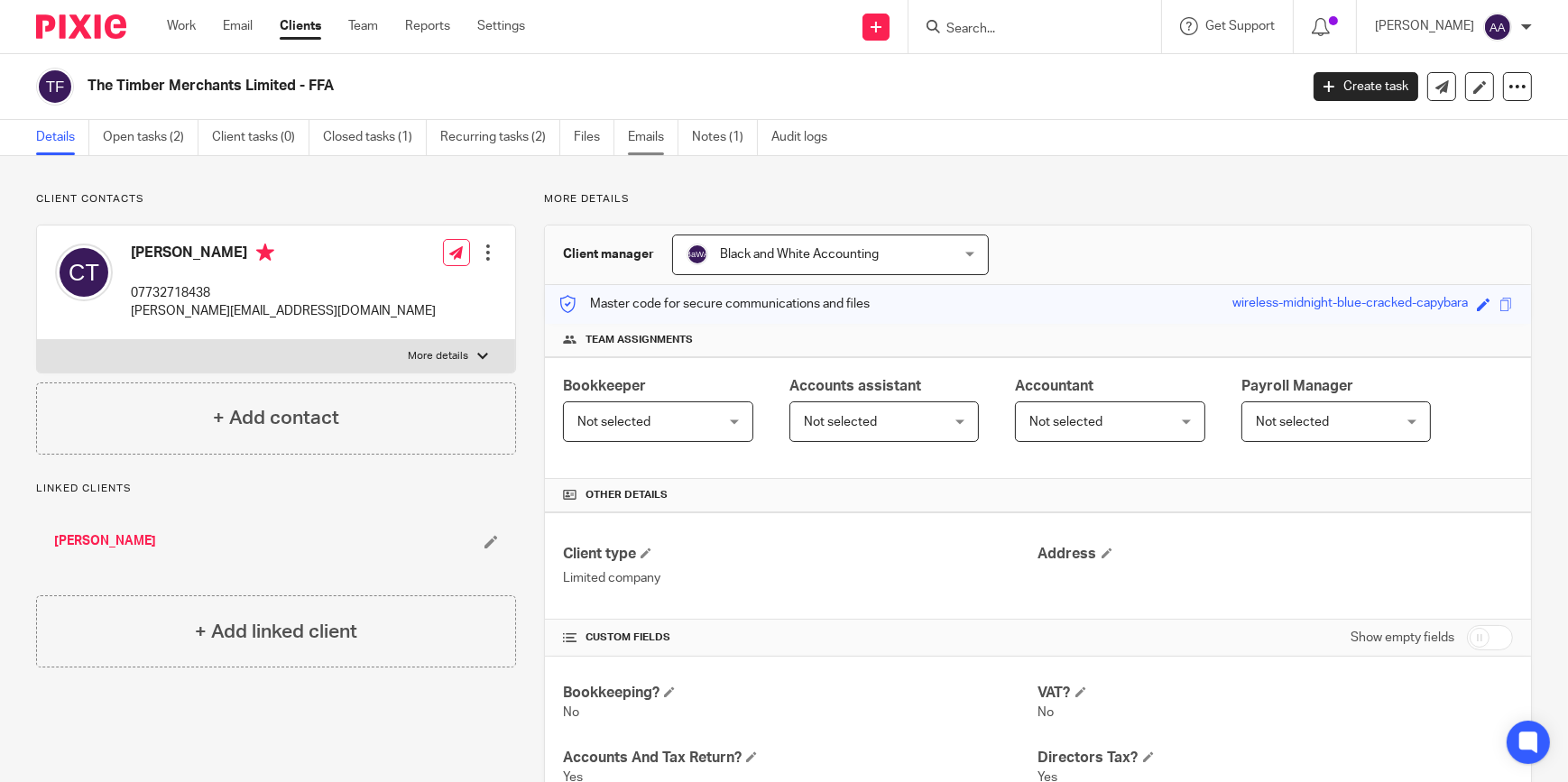
click at [644, 134] on link "Emails" at bounding box center [654, 138] width 51 height 35
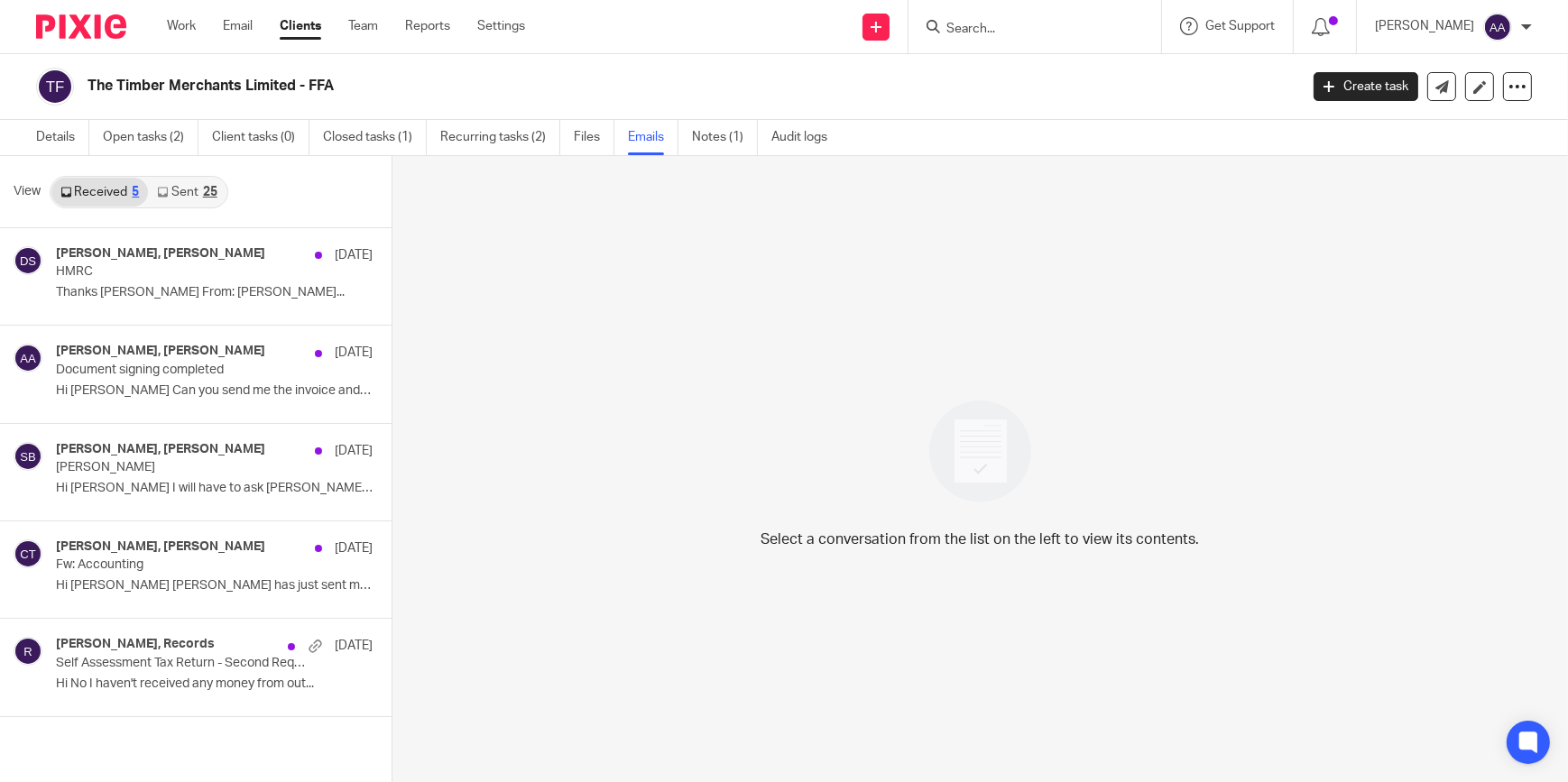
click at [225, 198] on div "View Received 5 Sent 25" at bounding box center [196, 192] width 392 height 72
click at [207, 193] on div "25" at bounding box center [209, 192] width 15 height 13
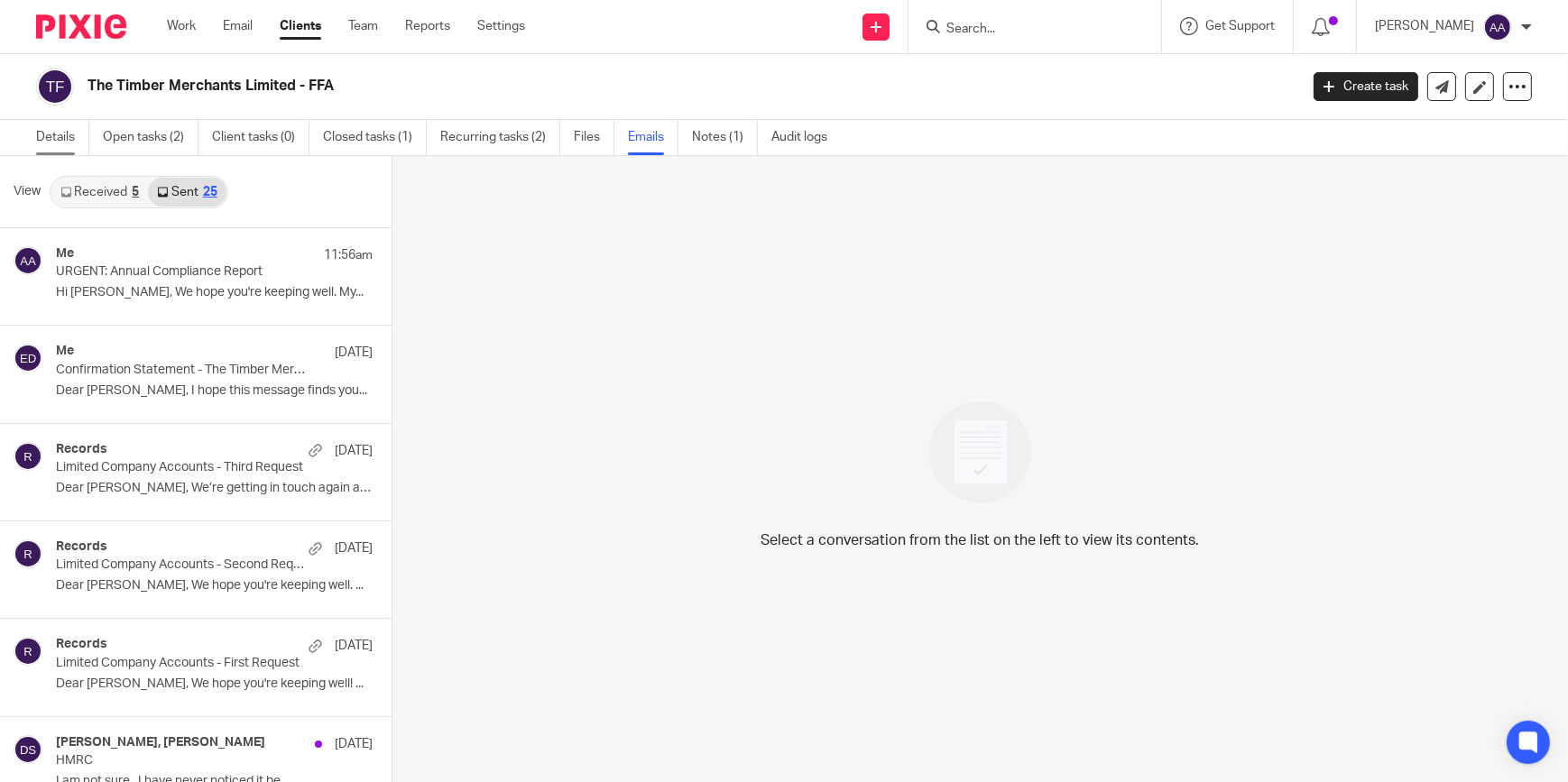
click at [60, 144] on link "Details" at bounding box center [63, 138] width 53 height 35
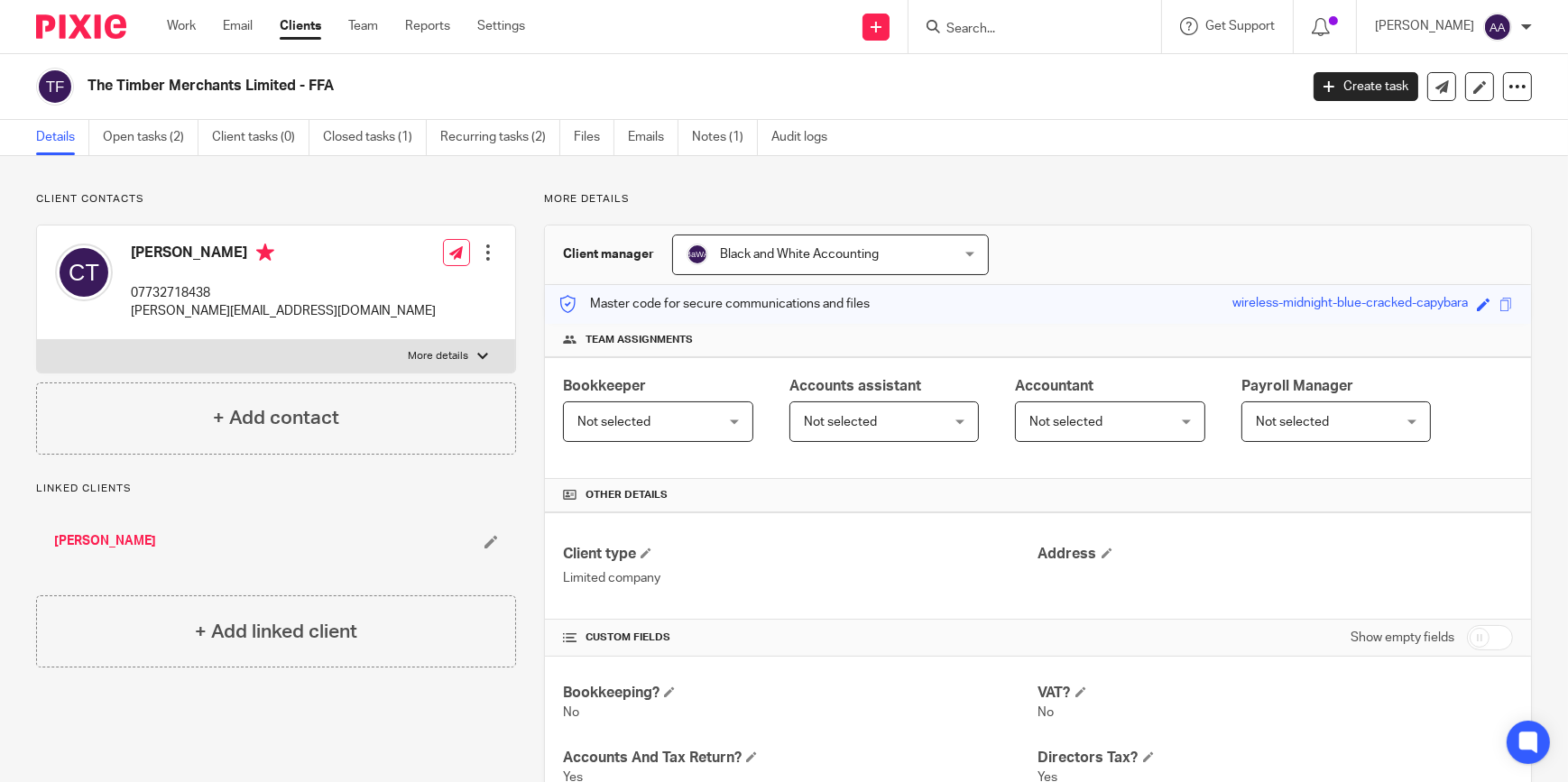
click at [859, 253] on span "Black and White Accounting" at bounding box center [800, 253] width 159 height 13
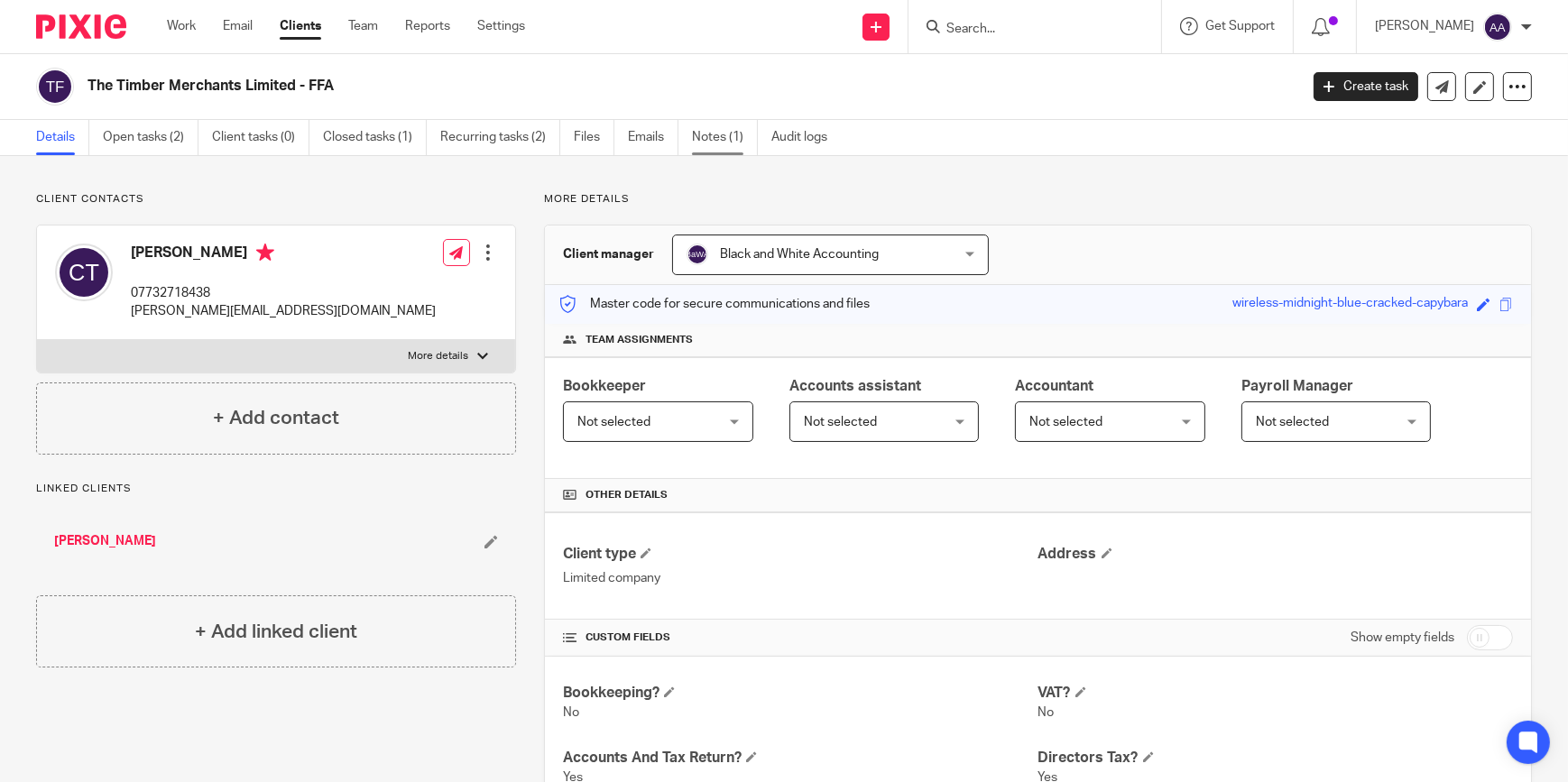
click at [718, 137] on link "Notes (1)" at bounding box center [724, 138] width 66 height 35
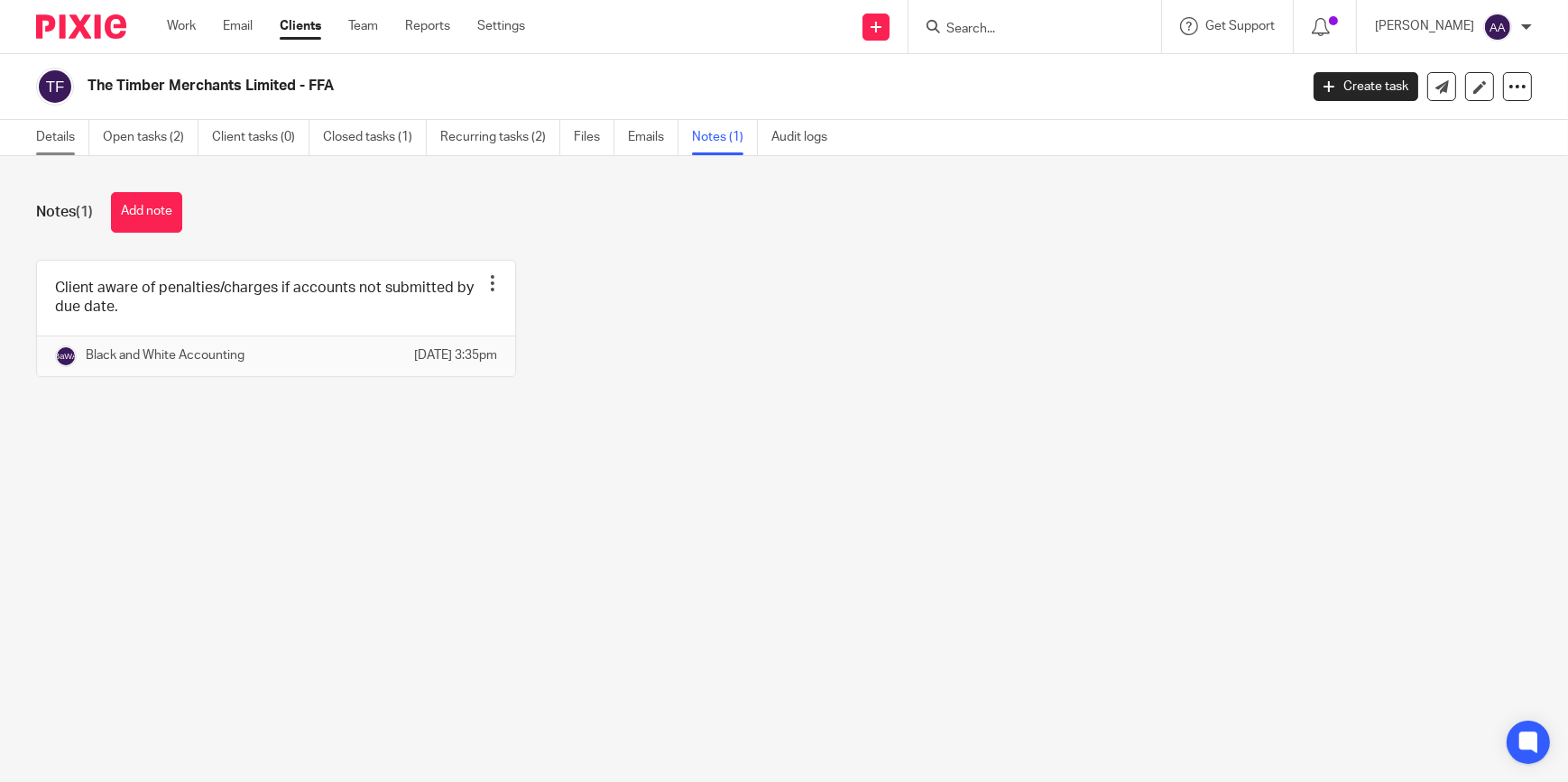
click at [48, 144] on link "Details" at bounding box center [63, 138] width 53 height 35
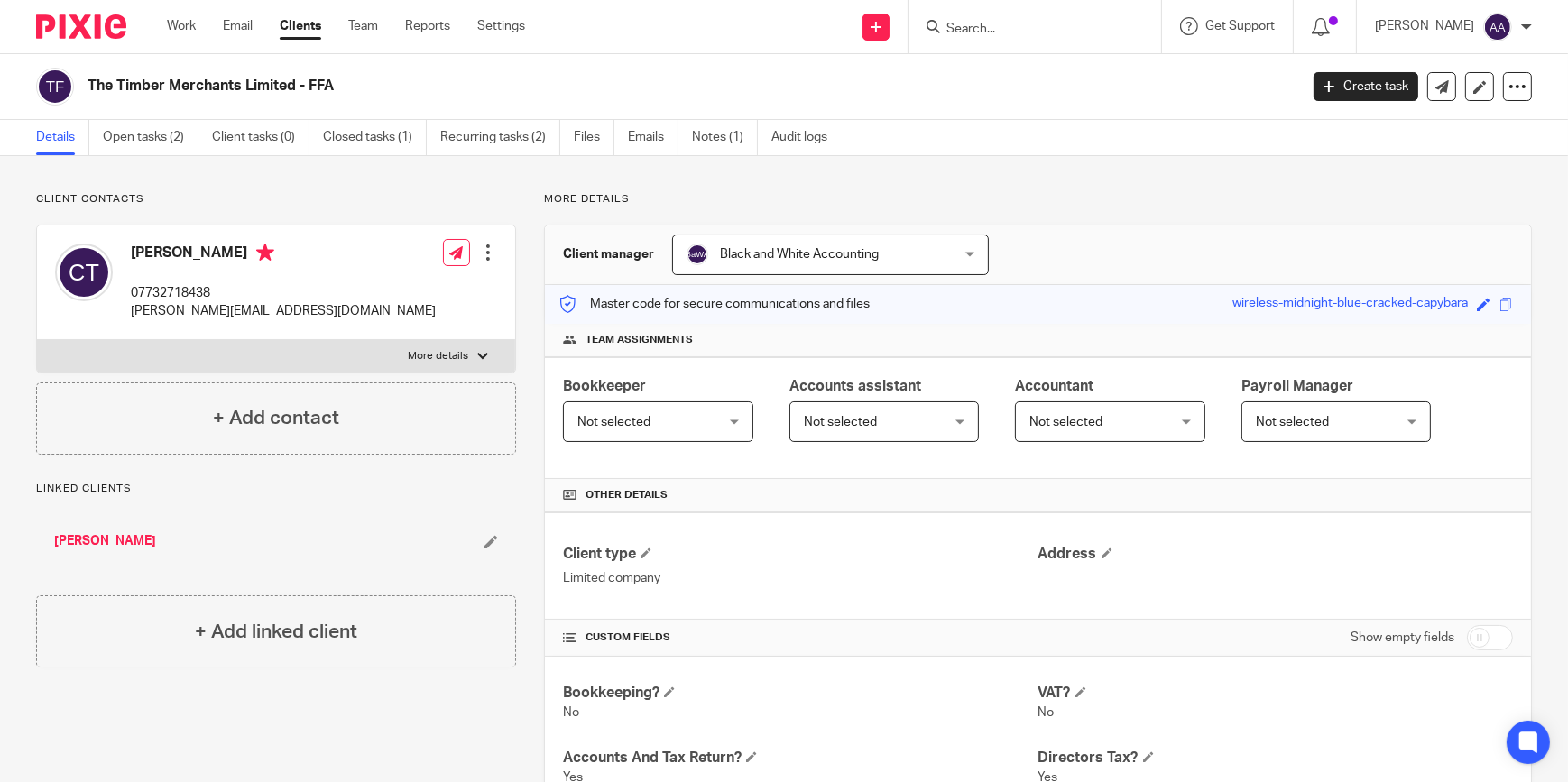
click at [158, 137] on link "Open tasks (2)" at bounding box center [151, 138] width 96 height 35
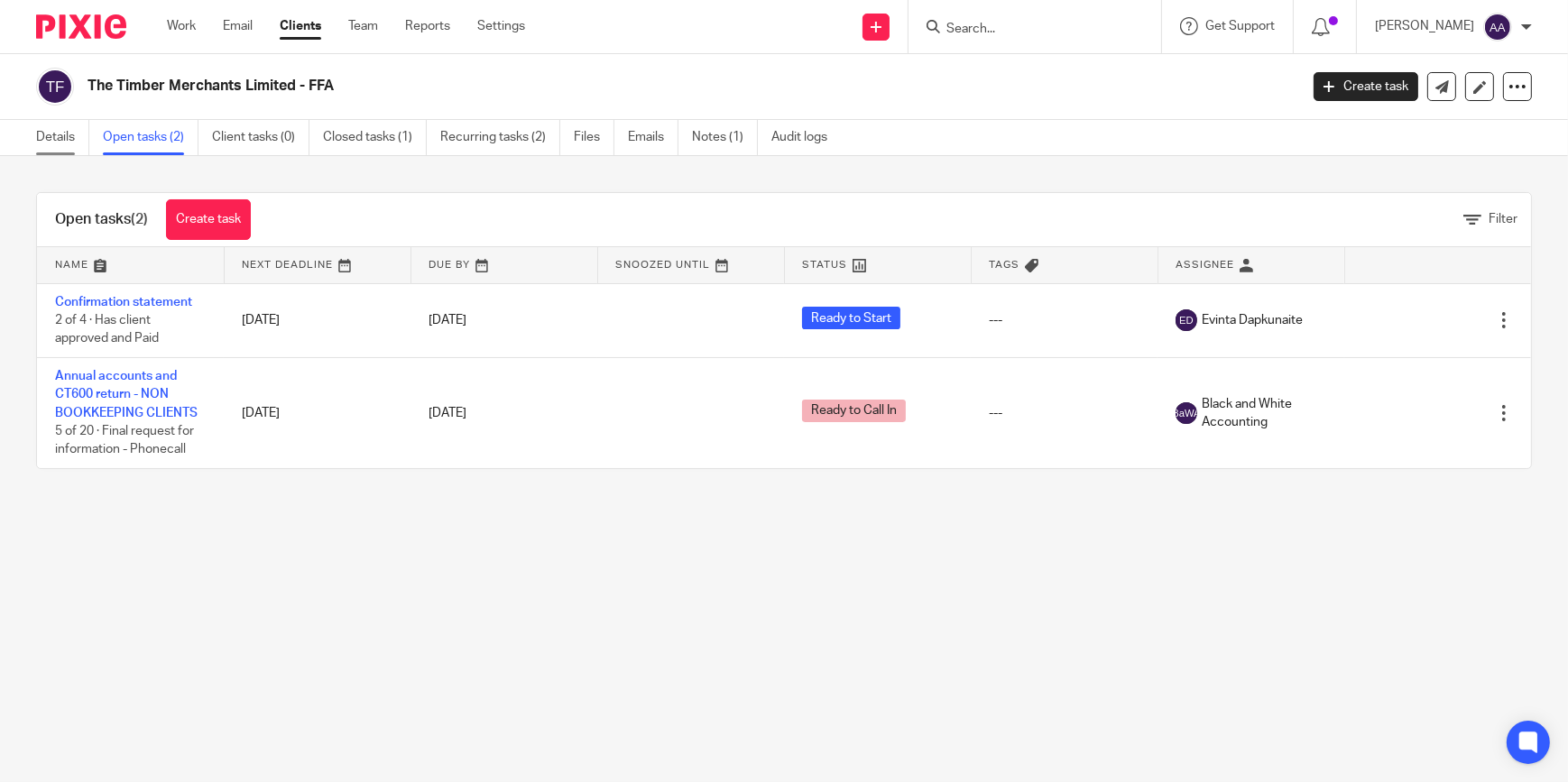
click at [57, 151] on link "Details" at bounding box center [63, 138] width 53 height 35
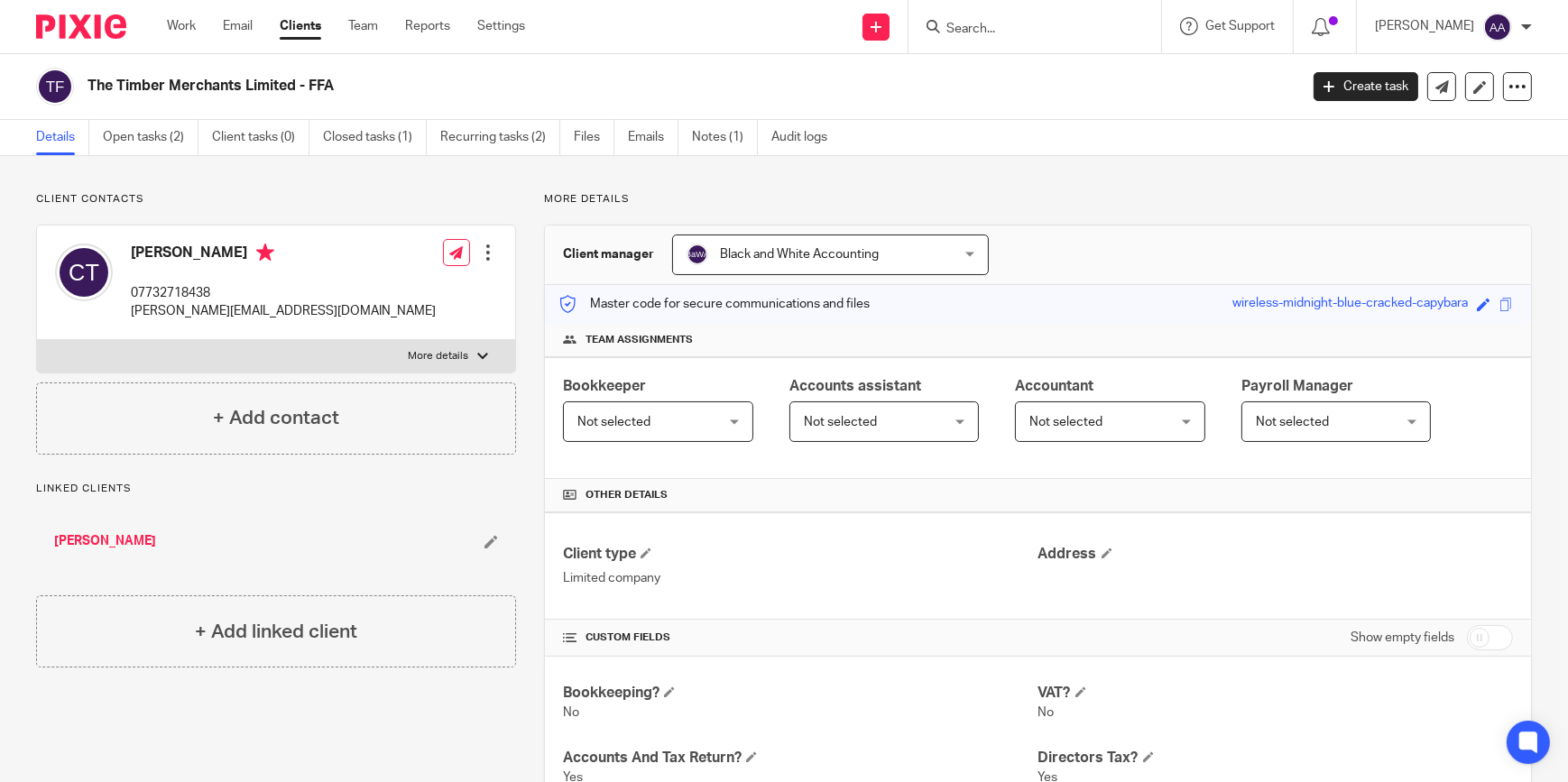
click at [1083, 226] on div "Client manager Black and White Accounting Black and White Accounting [PERSON_NA…" at bounding box center [1038, 254] width 987 height 60
click at [893, 198] on p "More details" at bounding box center [1038, 199] width 988 height 15
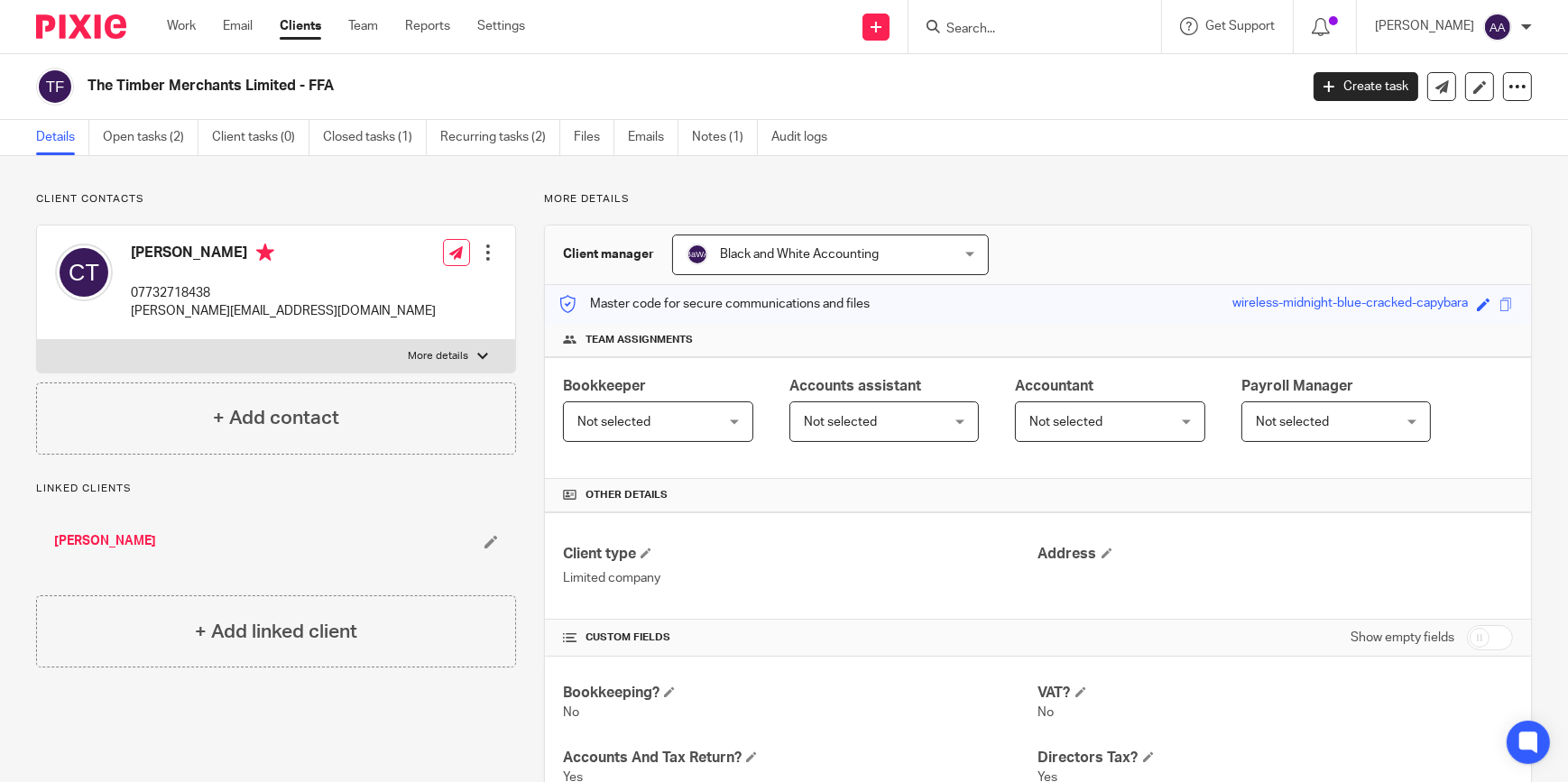
click at [969, 251] on div "Black and White Accounting Black and White Accounting" at bounding box center [831, 254] width 317 height 40
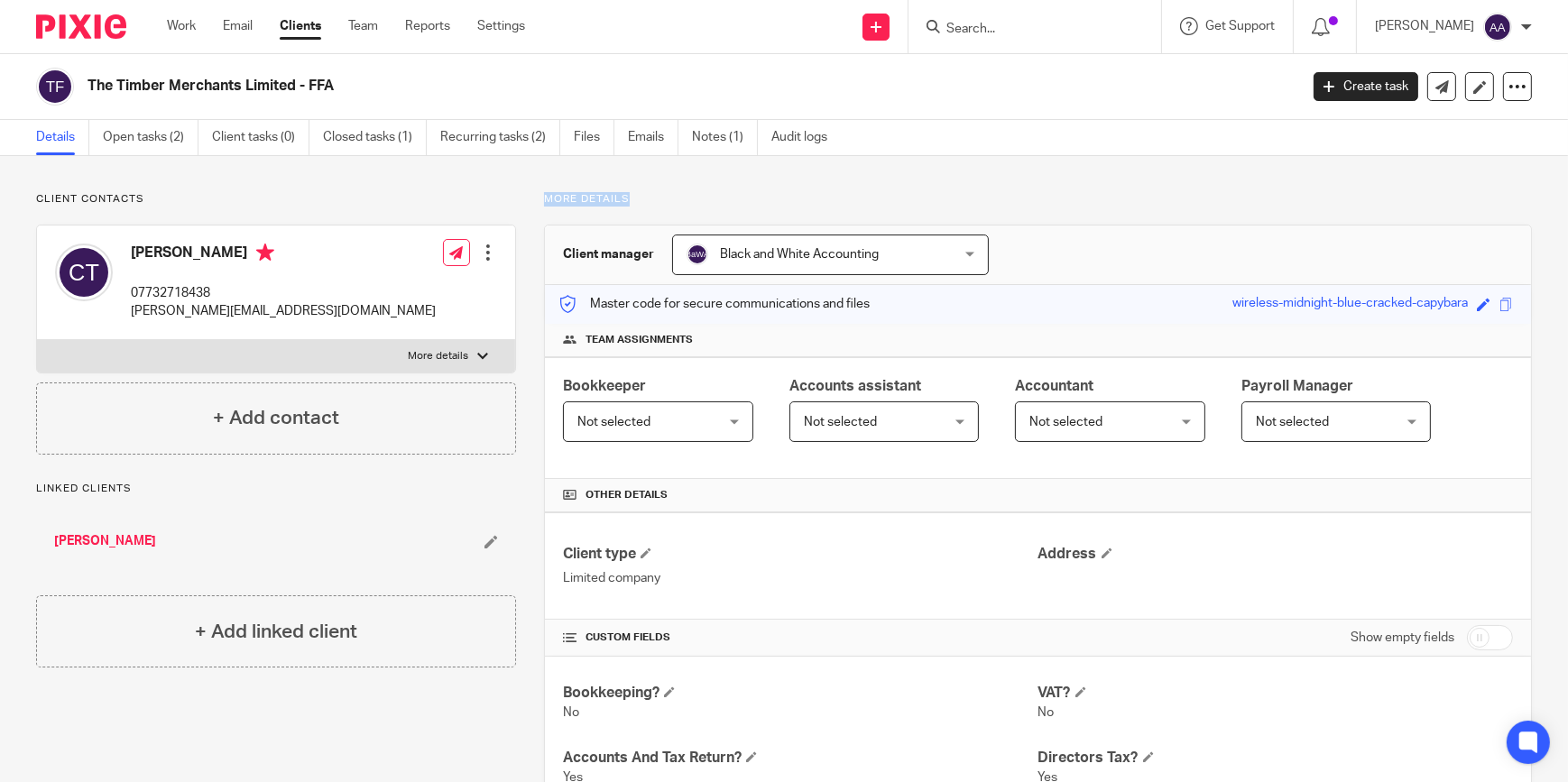
drag, startPoint x: 544, startPoint y: 198, endPoint x: 655, endPoint y: 191, distance: 111.2
click at [655, 192] on p "More details" at bounding box center [1038, 199] width 988 height 15
drag, startPoint x: 655, startPoint y: 191, endPoint x: 611, endPoint y: 207, distance: 46.8
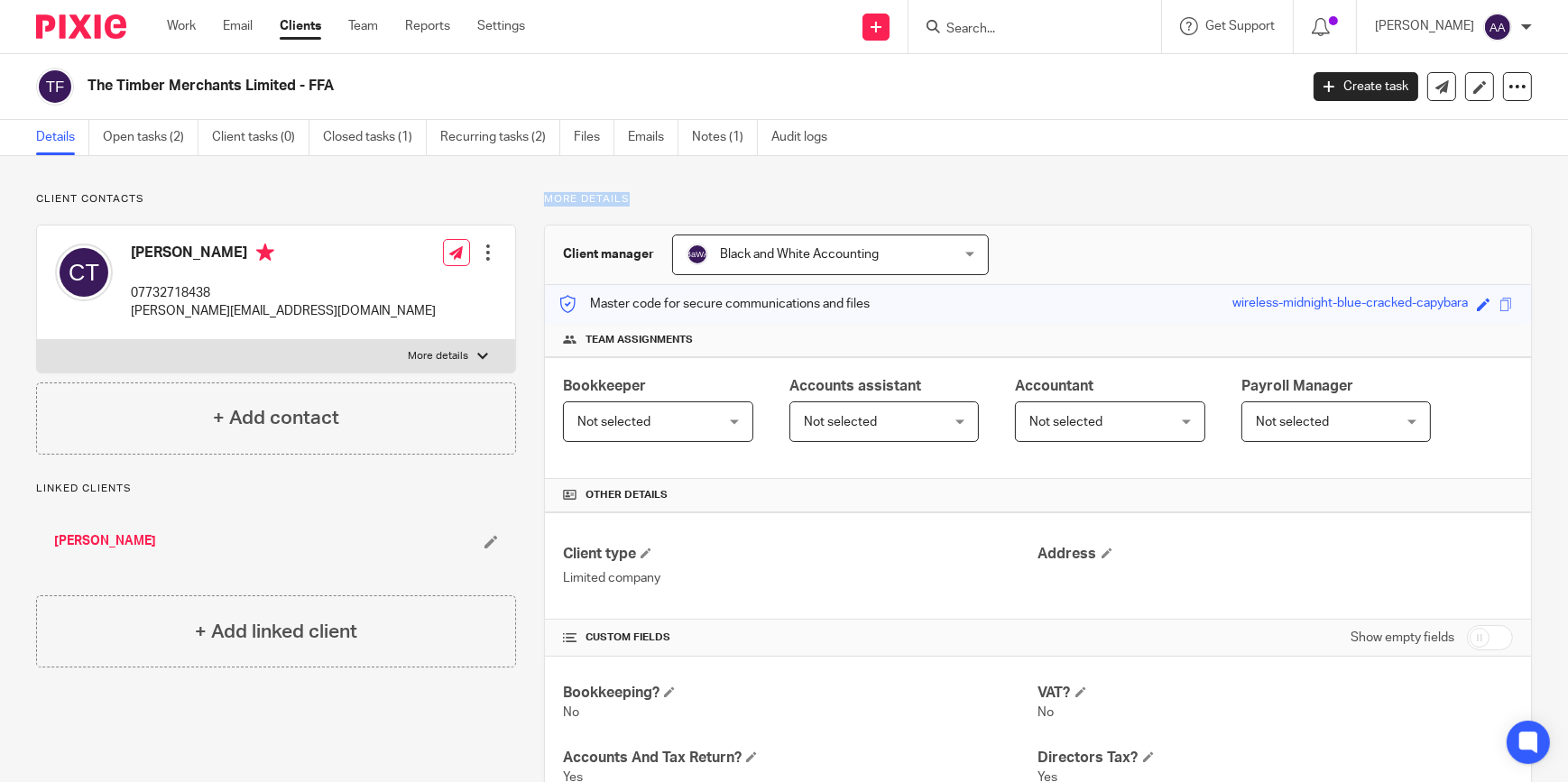
drag, startPoint x: 541, startPoint y: 198, endPoint x: 632, endPoint y: 188, distance: 91.5
drag, startPoint x: 632, startPoint y: 188, endPoint x: 573, endPoint y: 207, distance: 62.0
drag, startPoint x: 544, startPoint y: 198, endPoint x: 624, endPoint y: 203, distance: 80.2
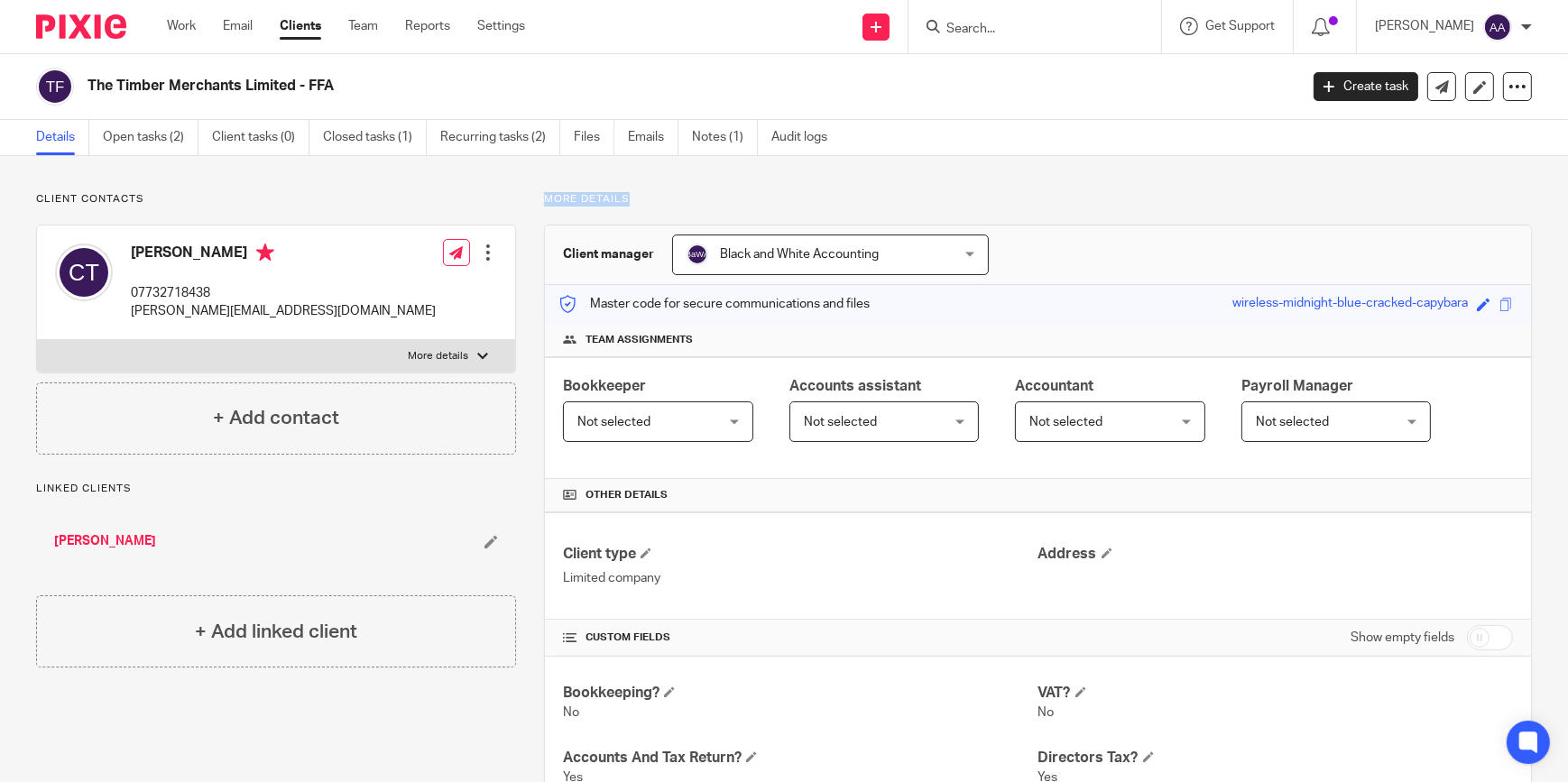
click at [625, 203] on p "More details" at bounding box center [1038, 199] width 988 height 15
drag, startPoint x: 624, startPoint y: 203, endPoint x: 612, endPoint y: 215, distance: 17.0
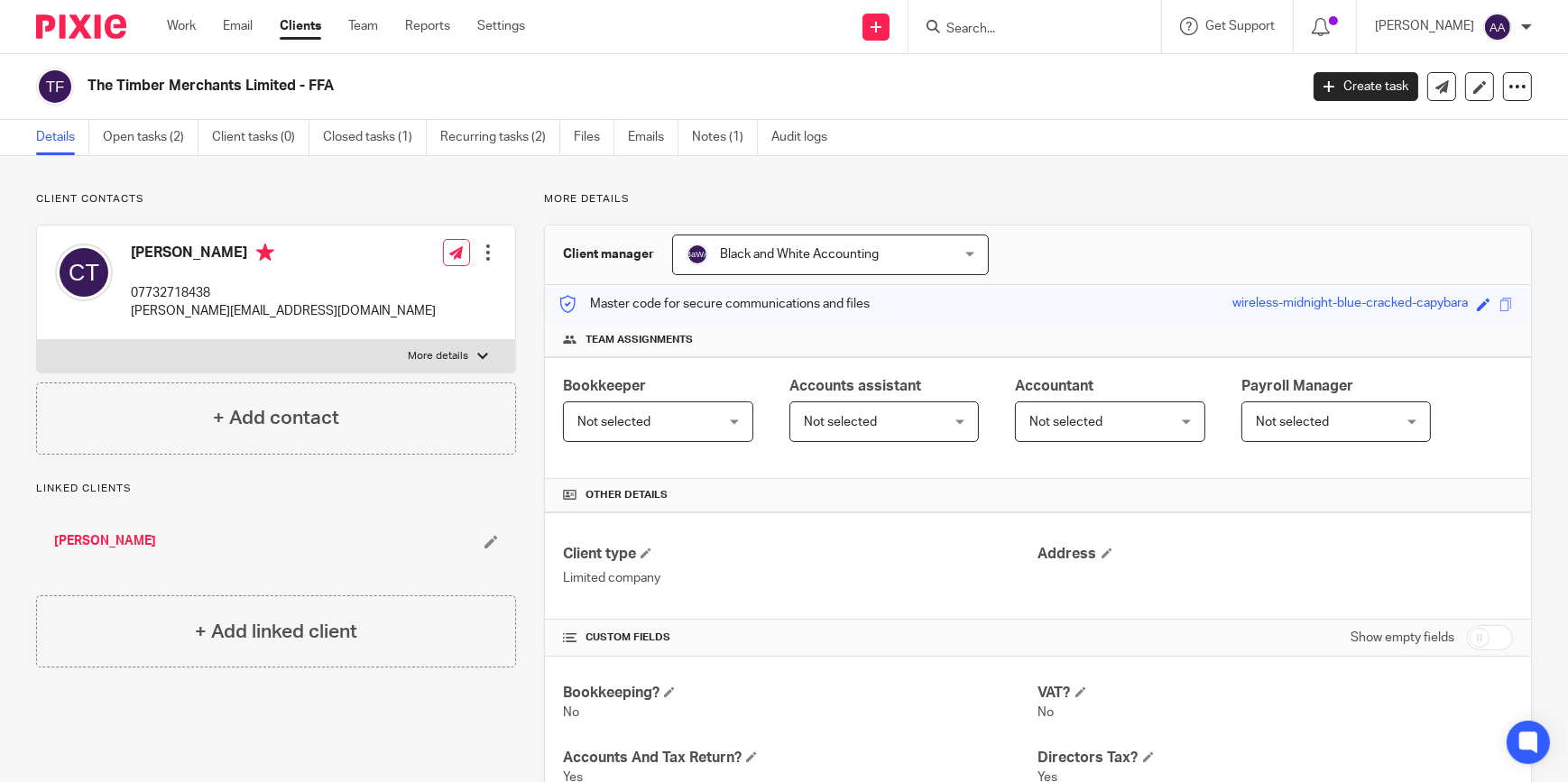
click at [1032, 24] on input "Search" at bounding box center [1026, 29] width 162 height 17
drag, startPoint x: 543, startPoint y: 193, endPoint x: 623, endPoint y: 194, distance: 80.0
click at [623, 194] on p "More details" at bounding box center [1038, 199] width 988 height 15
drag, startPoint x: 623, startPoint y: 194, endPoint x: 618, endPoint y: 202, distance: 9.4
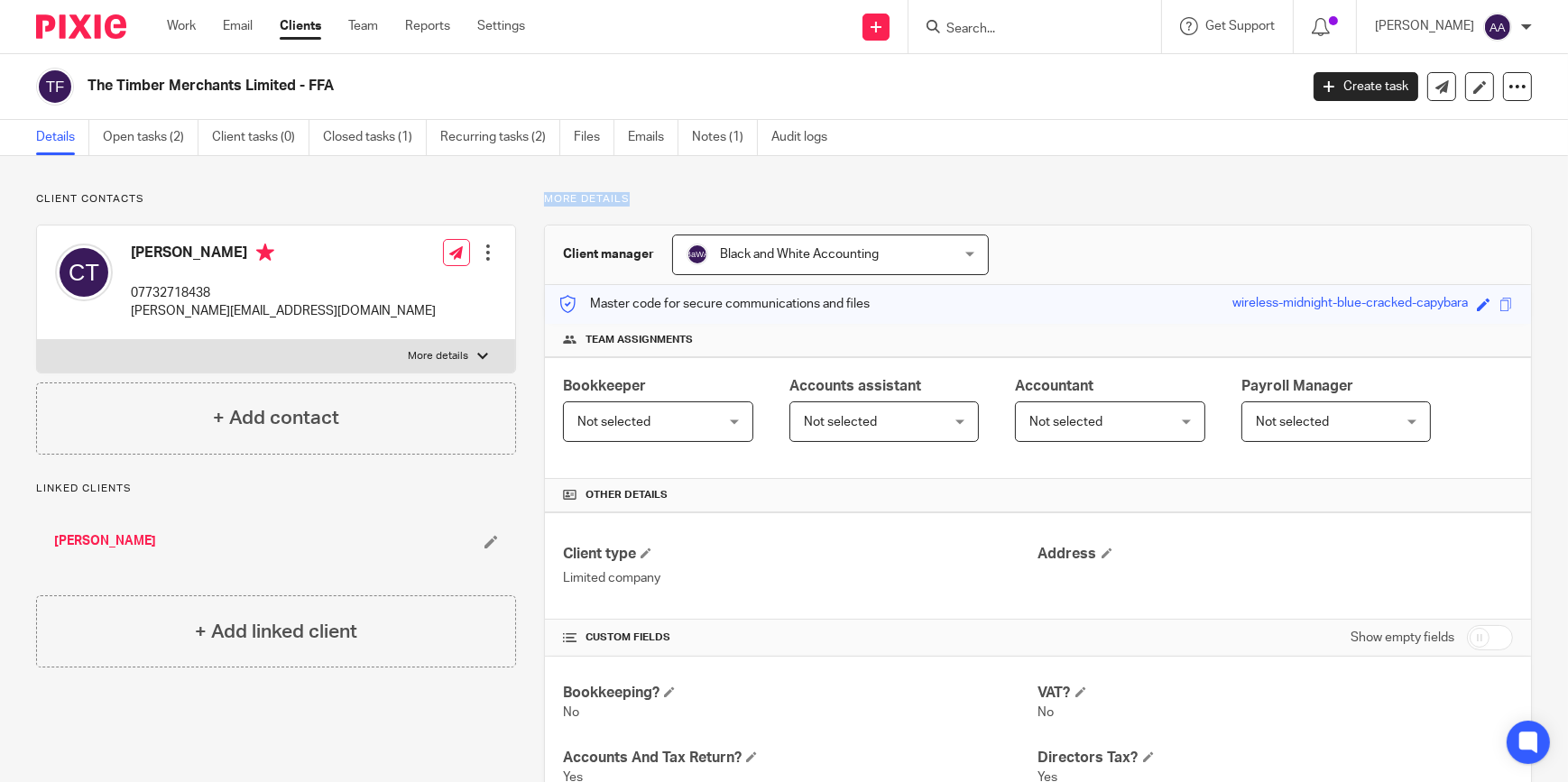
click at [618, 202] on p "More details" at bounding box center [1038, 199] width 988 height 15
drag, startPoint x: 623, startPoint y: 198, endPoint x: 539, endPoint y: 198, distance: 84.0
click at [544, 198] on p "More details" at bounding box center [1038, 199] width 988 height 15
click at [544, 199] on p "More details" at bounding box center [1038, 199] width 988 height 15
drag, startPoint x: 545, startPoint y: 196, endPoint x: 680, endPoint y: 177, distance: 136.3
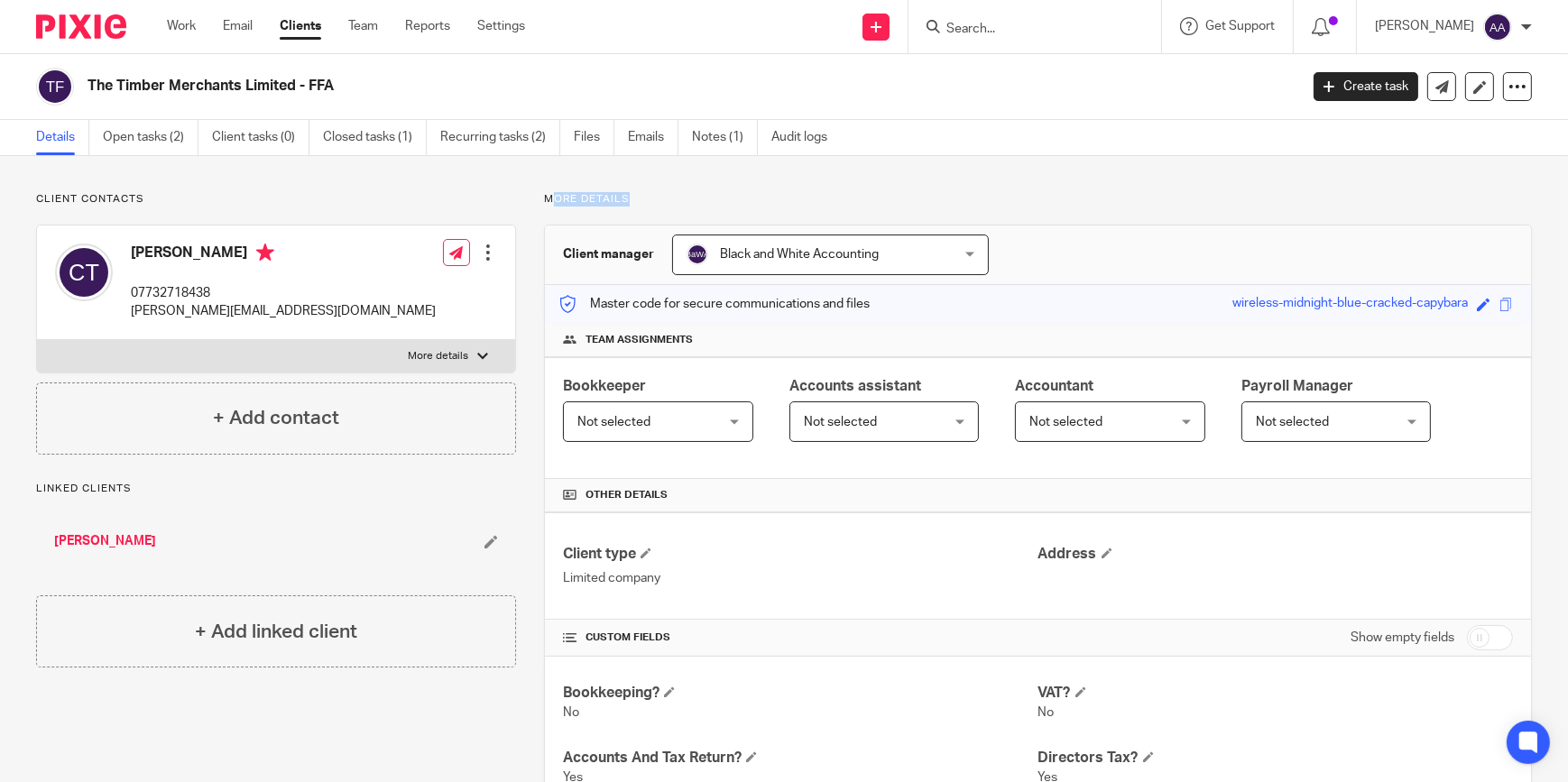
drag, startPoint x: 680, startPoint y: 177, endPoint x: 615, endPoint y: 207, distance: 71.6
drag, startPoint x: 619, startPoint y: 194, endPoint x: 547, endPoint y: 190, distance: 72.1
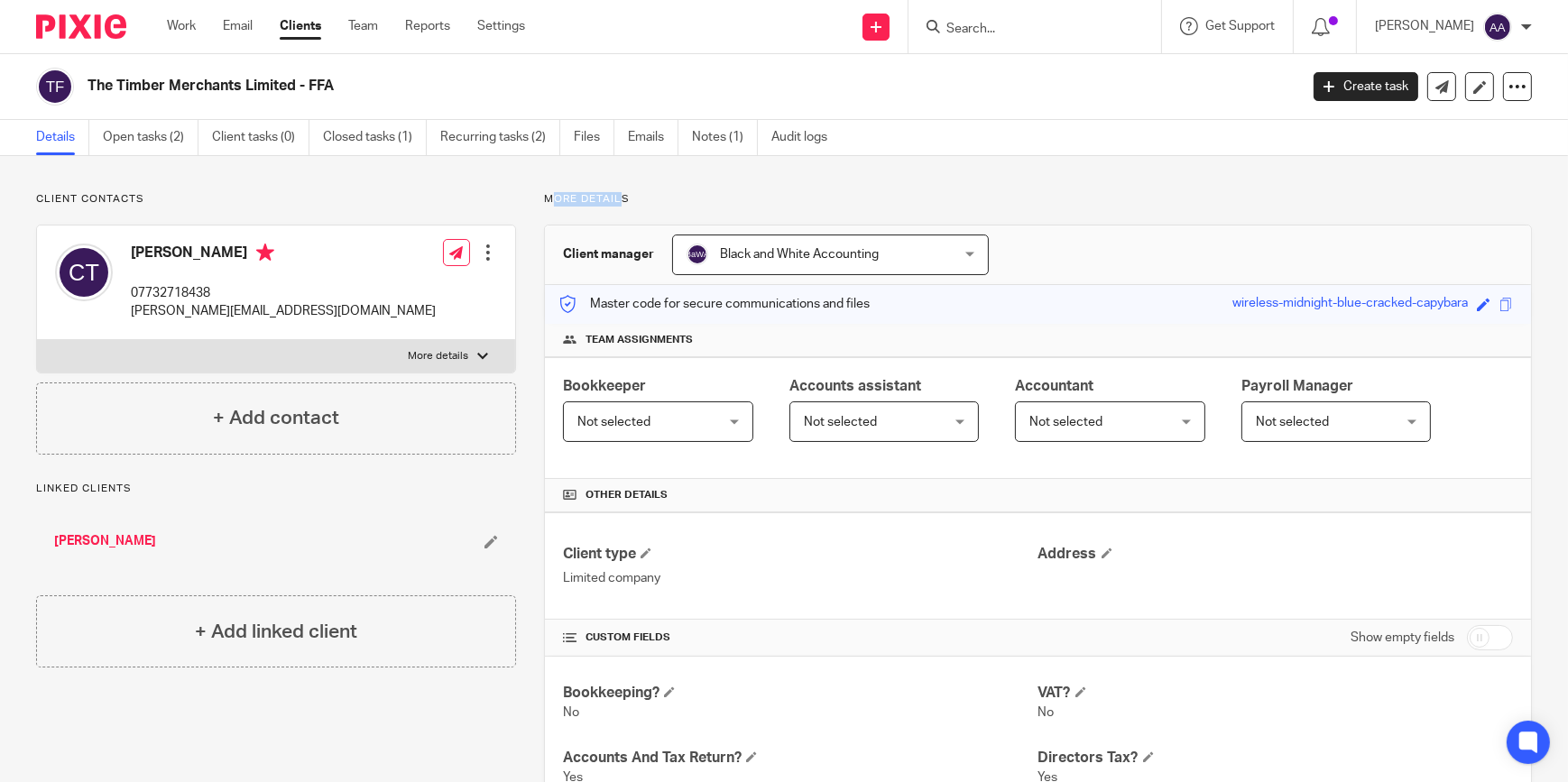
drag, startPoint x: 547, startPoint y: 190, endPoint x: 555, endPoint y: 201, distance: 13.6
click at [552, 198] on p "More details" at bounding box center [1038, 199] width 988 height 15
drag, startPoint x: 551, startPoint y: 198, endPoint x: 594, endPoint y: 204, distance: 43.4
click at [594, 204] on p "More details" at bounding box center [1038, 199] width 988 height 15
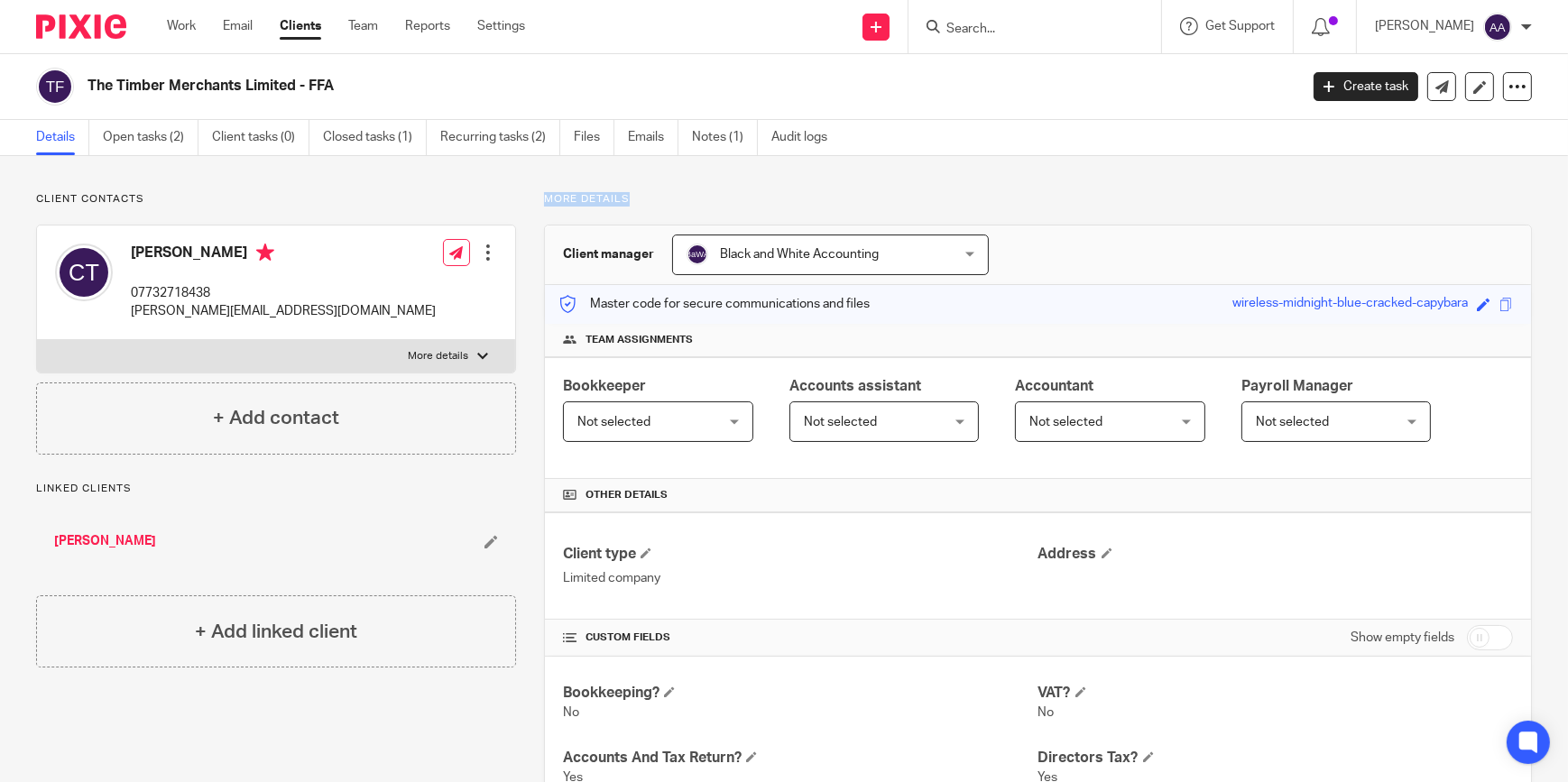
drag, startPoint x: 594, startPoint y: 204, endPoint x: 601, endPoint y: 198, distance: 9.2
click at [593, 205] on p "More details" at bounding box center [1038, 199] width 988 height 15
drag, startPoint x: 611, startPoint y: 197, endPoint x: 567, endPoint y: 198, distance: 44.0
click at [567, 198] on p "More details" at bounding box center [1038, 199] width 988 height 15
drag, startPoint x: 567, startPoint y: 198, endPoint x: 555, endPoint y: 204, distance: 13.4
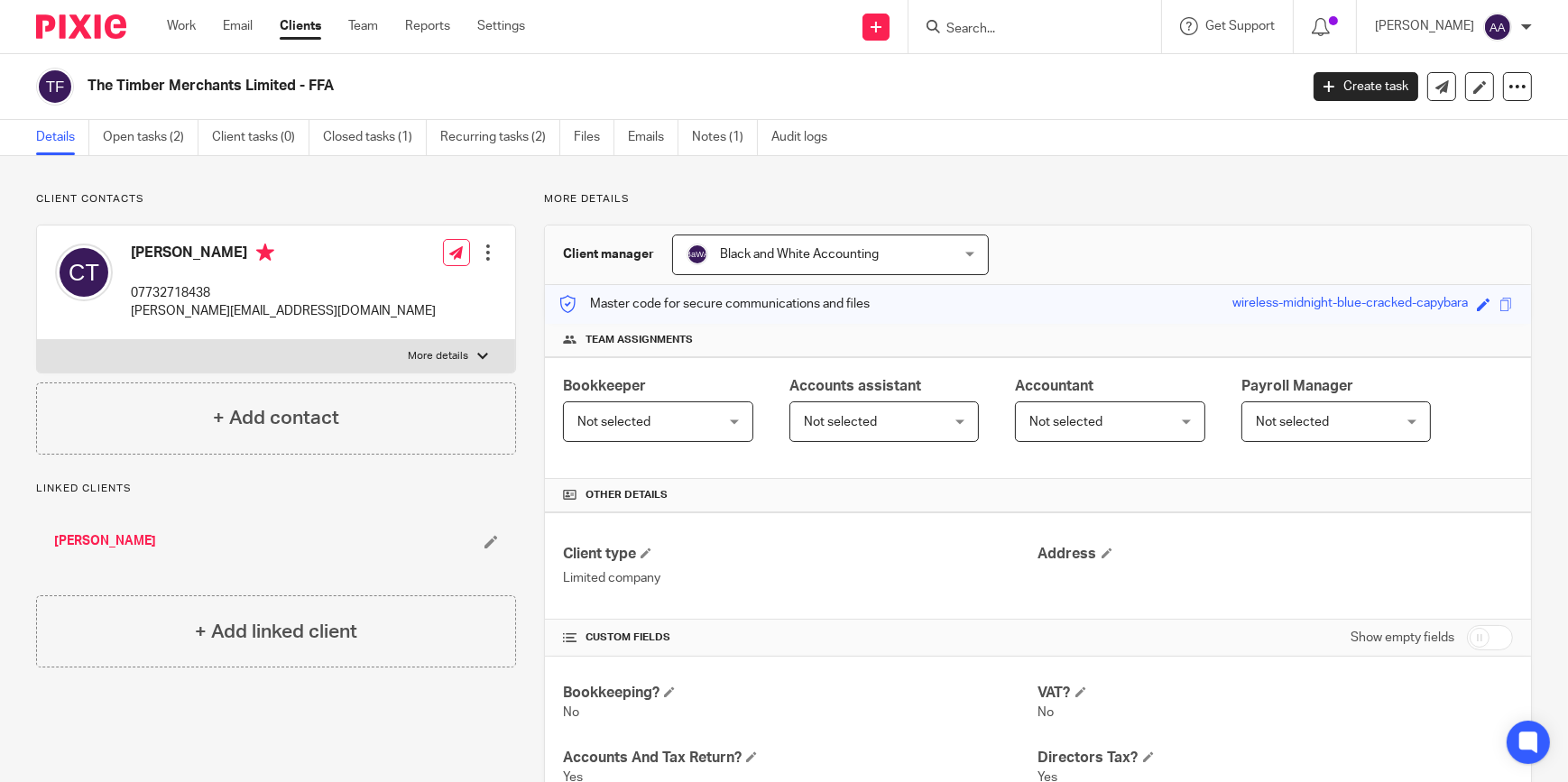
click at [555, 204] on p "More details" at bounding box center [1038, 199] width 988 height 15
drag, startPoint x: 552, startPoint y: 197, endPoint x: 614, endPoint y: 202, distance: 62.2
click at [614, 202] on p "More details" at bounding box center [1038, 199] width 988 height 15
drag, startPoint x: 614, startPoint y: 202, endPoint x: 595, endPoint y: 212, distance: 21.5
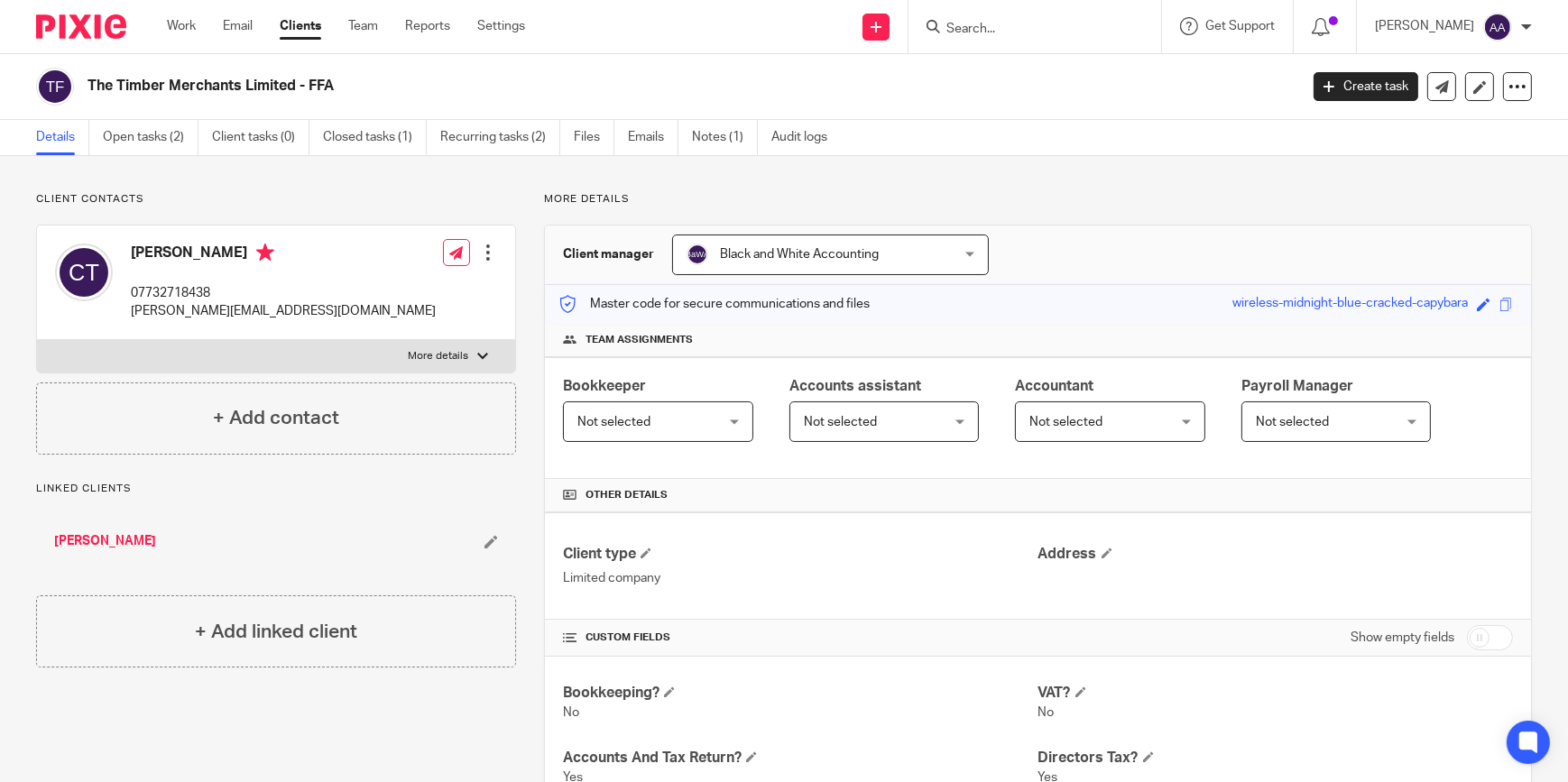
click at [987, 202] on p "More details" at bounding box center [1038, 199] width 988 height 15
click at [1008, 45] on div at bounding box center [1035, 26] width 253 height 53
click at [1013, 36] on form at bounding box center [1040, 26] width 192 height 23
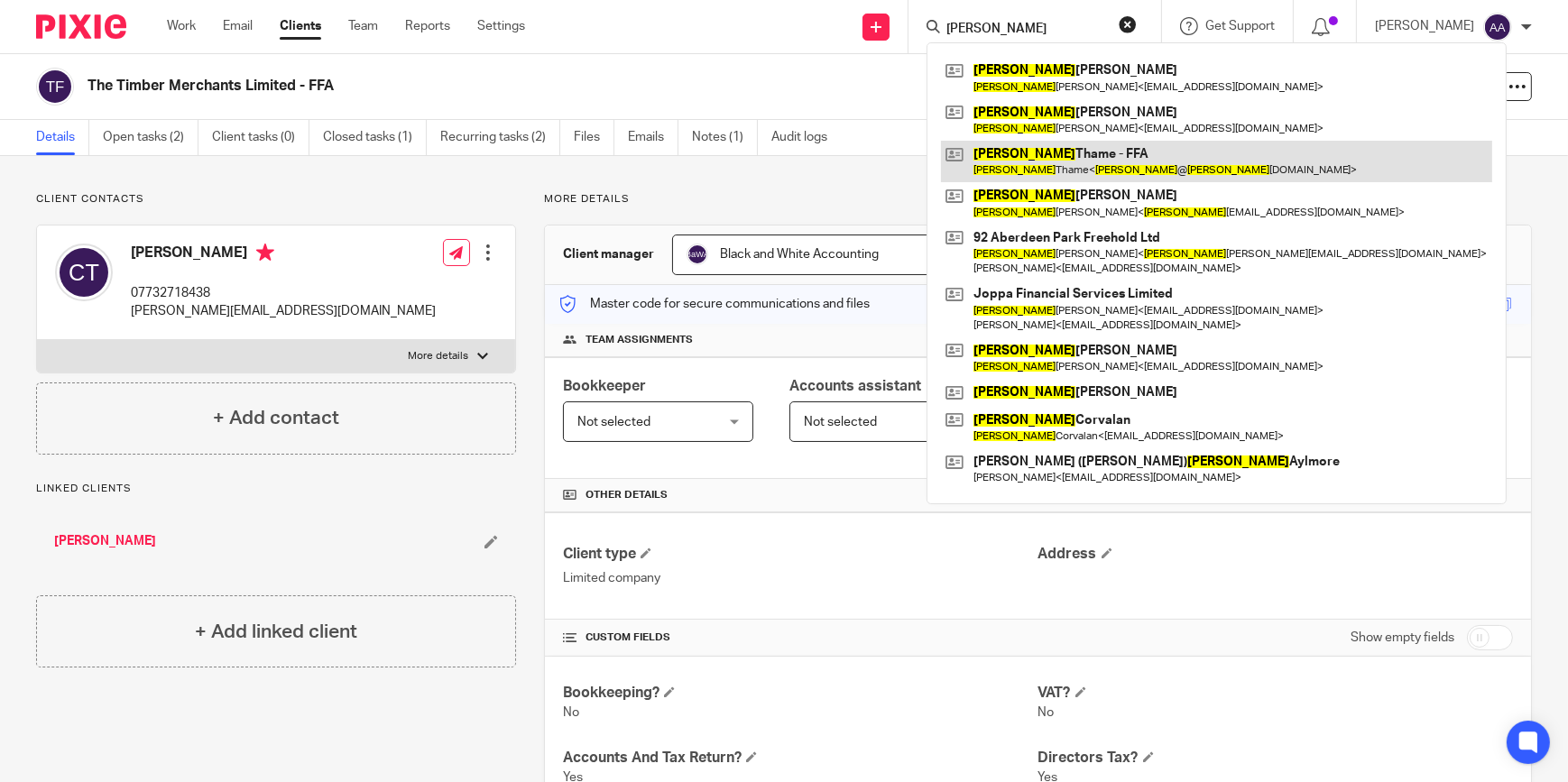
type input "[PERSON_NAME]"
click at [1056, 179] on link at bounding box center [1216, 161] width 551 height 41
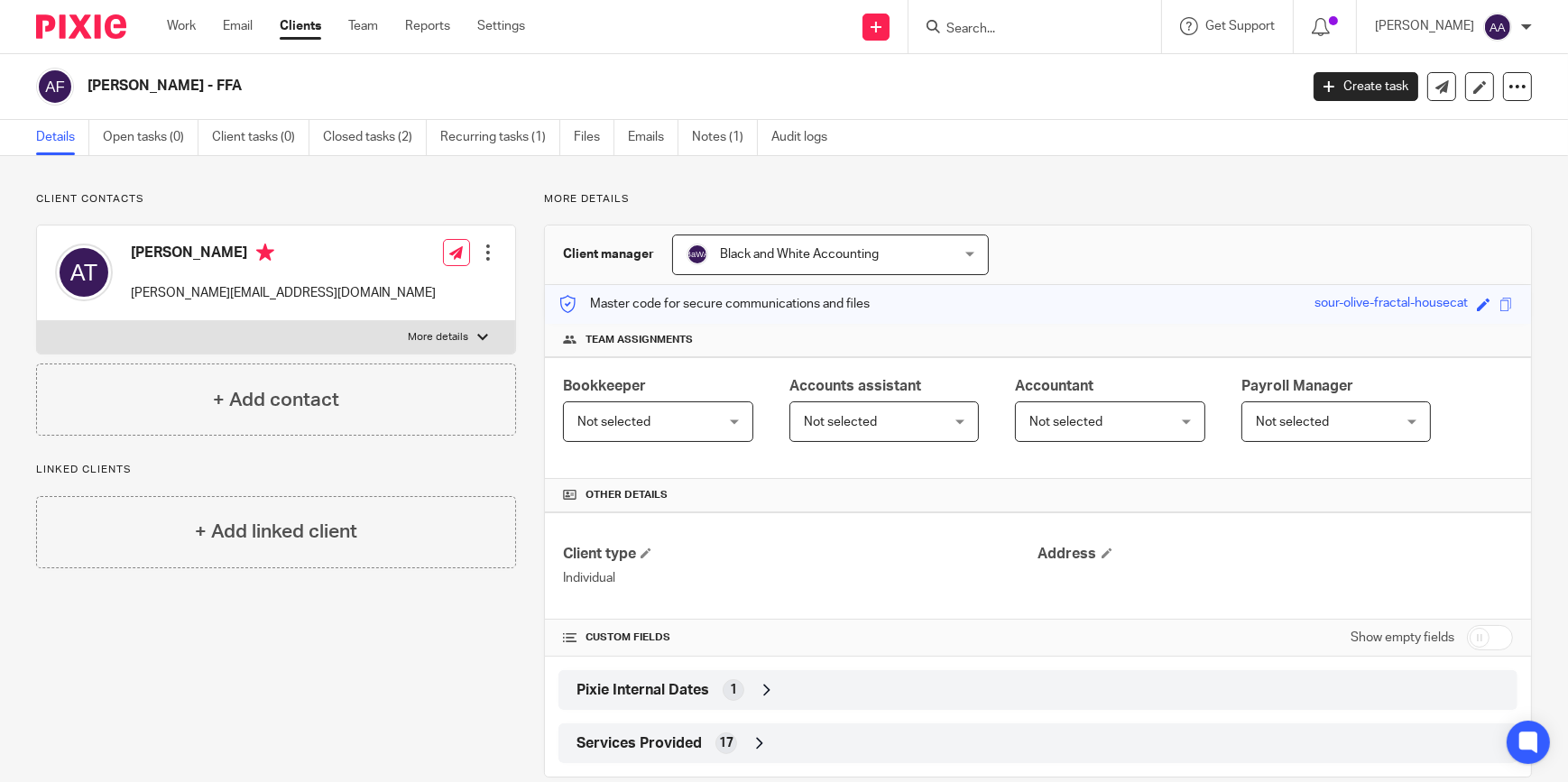
click at [197, 18] on ul "Work Email Clients Team Reports Settings" at bounding box center [360, 26] width 386 height 18
click at [185, 28] on link "Work" at bounding box center [181, 26] width 28 height 18
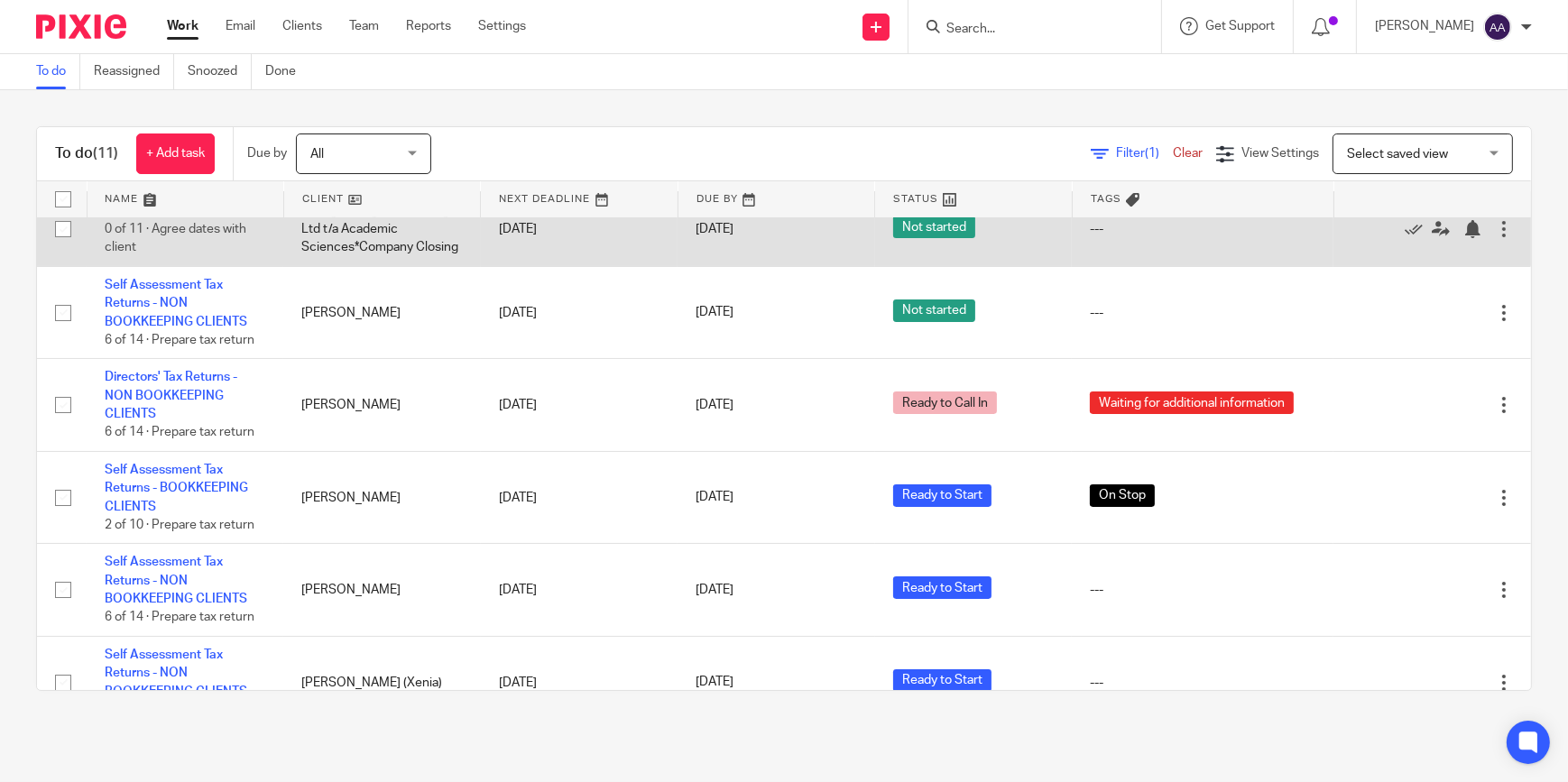
scroll to position [272, 0]
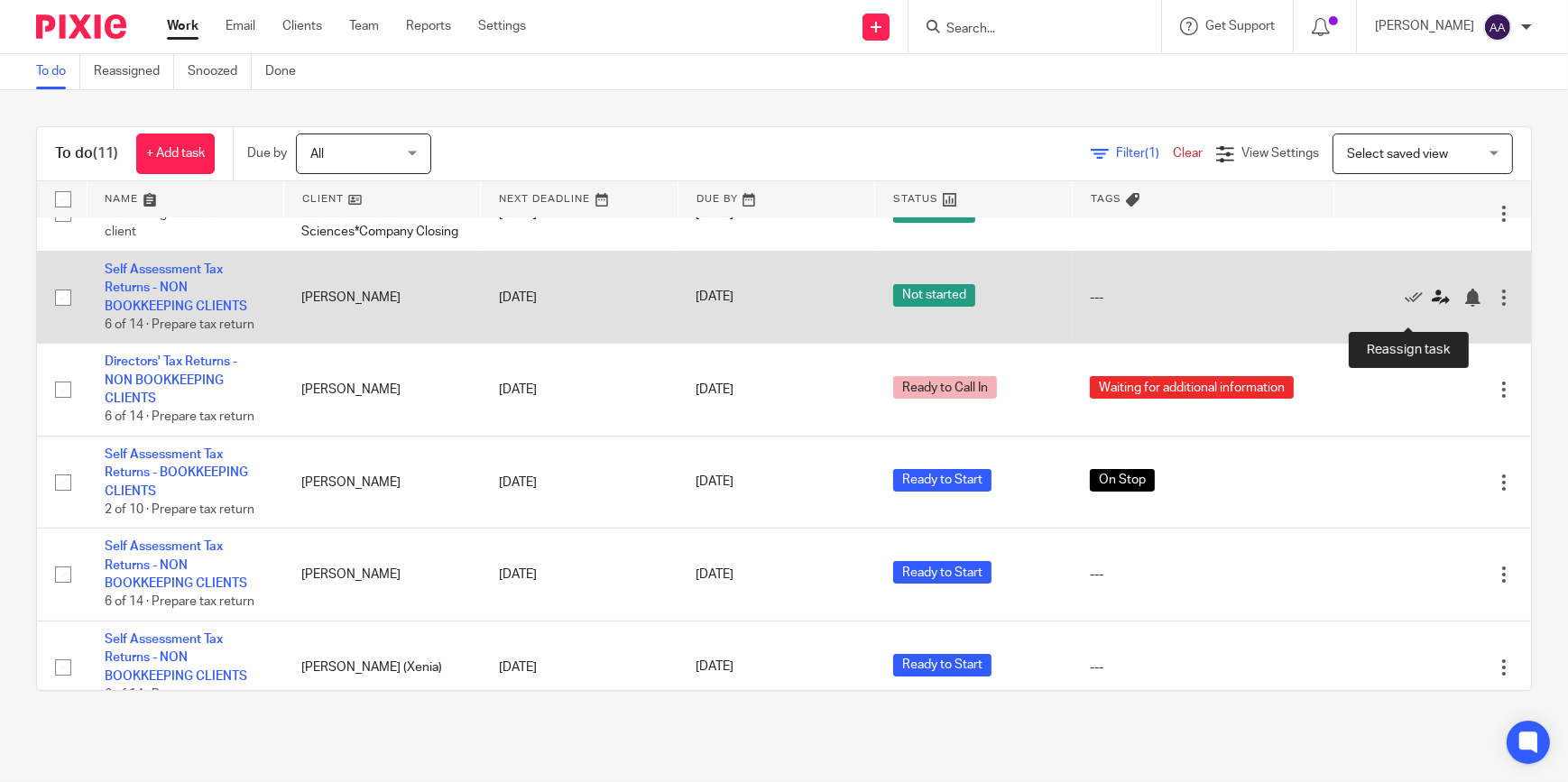
click at [1432, 306] on icon at bounding box center [1441, 298] width 18 height 18
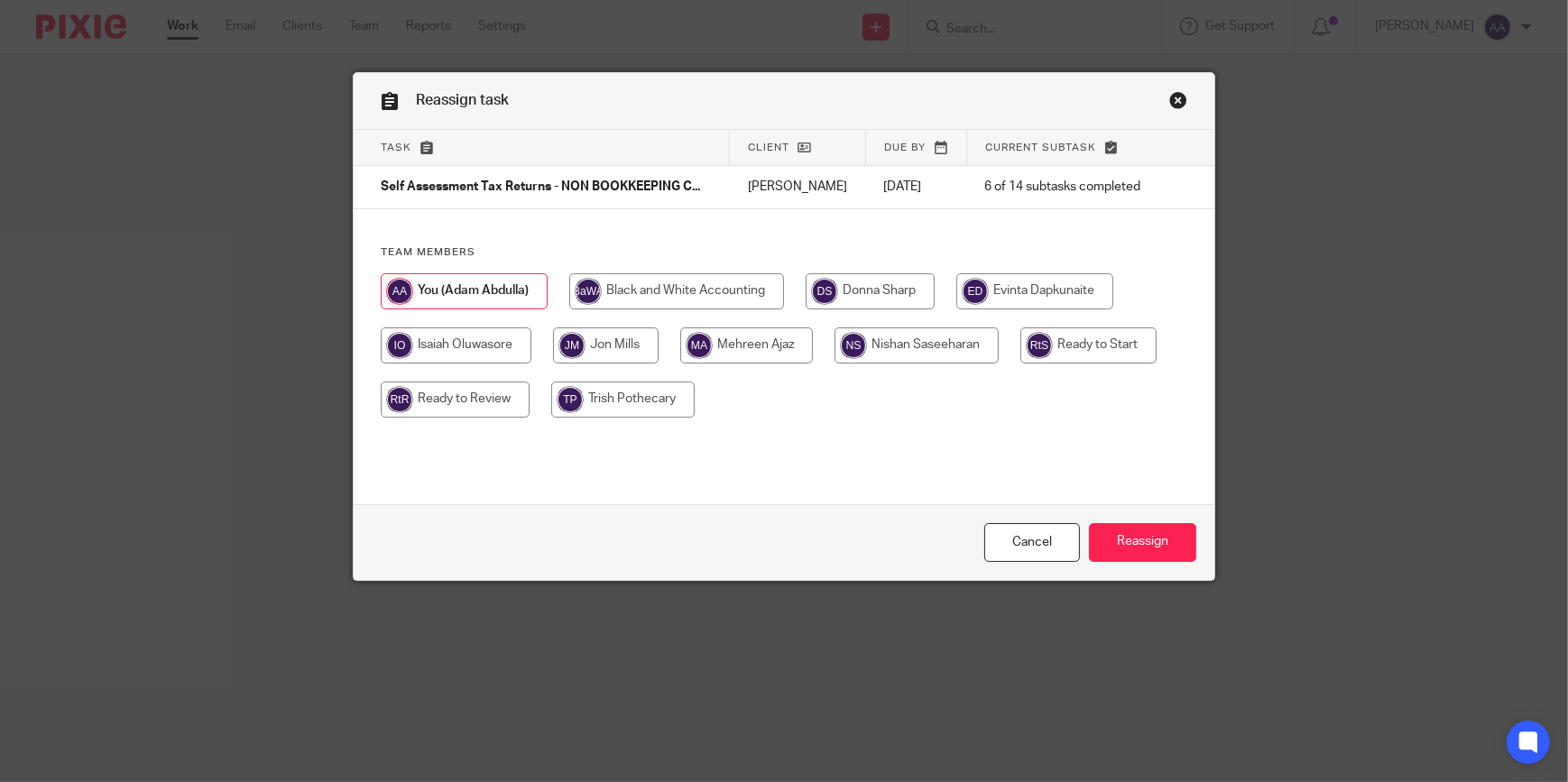
click at [441, 389] on input "radio" at bounding box center [455, 399] width 149 height 36
radio input "true"
click at [1129, 535] on input "Reassign" at bounding box center [1143, 543] width 108 height 39
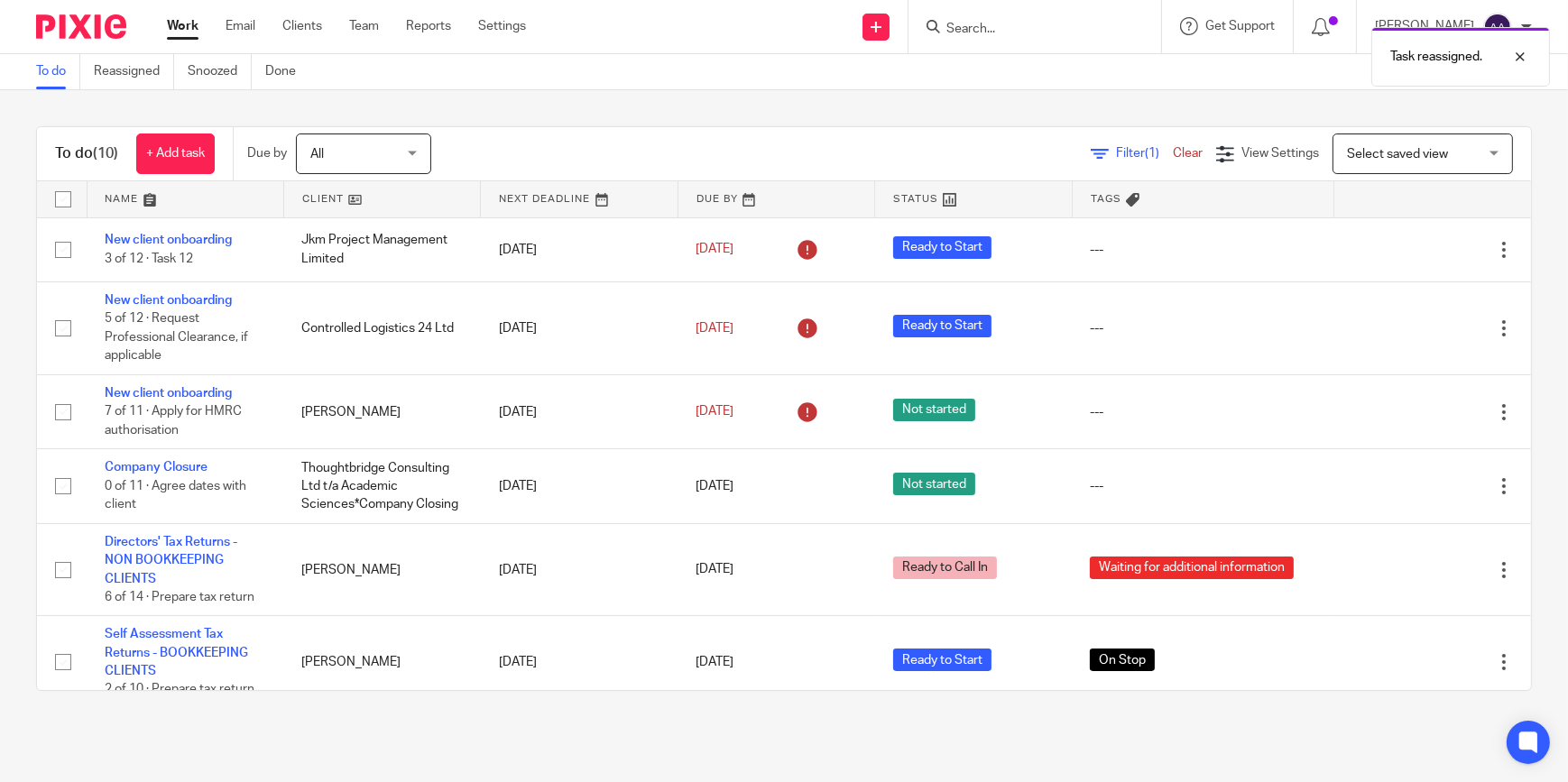
drag, startPoint x: 1035, startPoint y: 23, endPoint x: 1016, endPoint y: 28, distance: 19.6
click at [1031, 23] on div "Task reassigned." at bounding box center [1167, 52] width 766 height 69
click at [1513, 53] on div at bounding box center [1507, 57] width 49 height 22
click at [1067, 29] on input "Search" at bounding box center [1026, 29] width 162 height 17
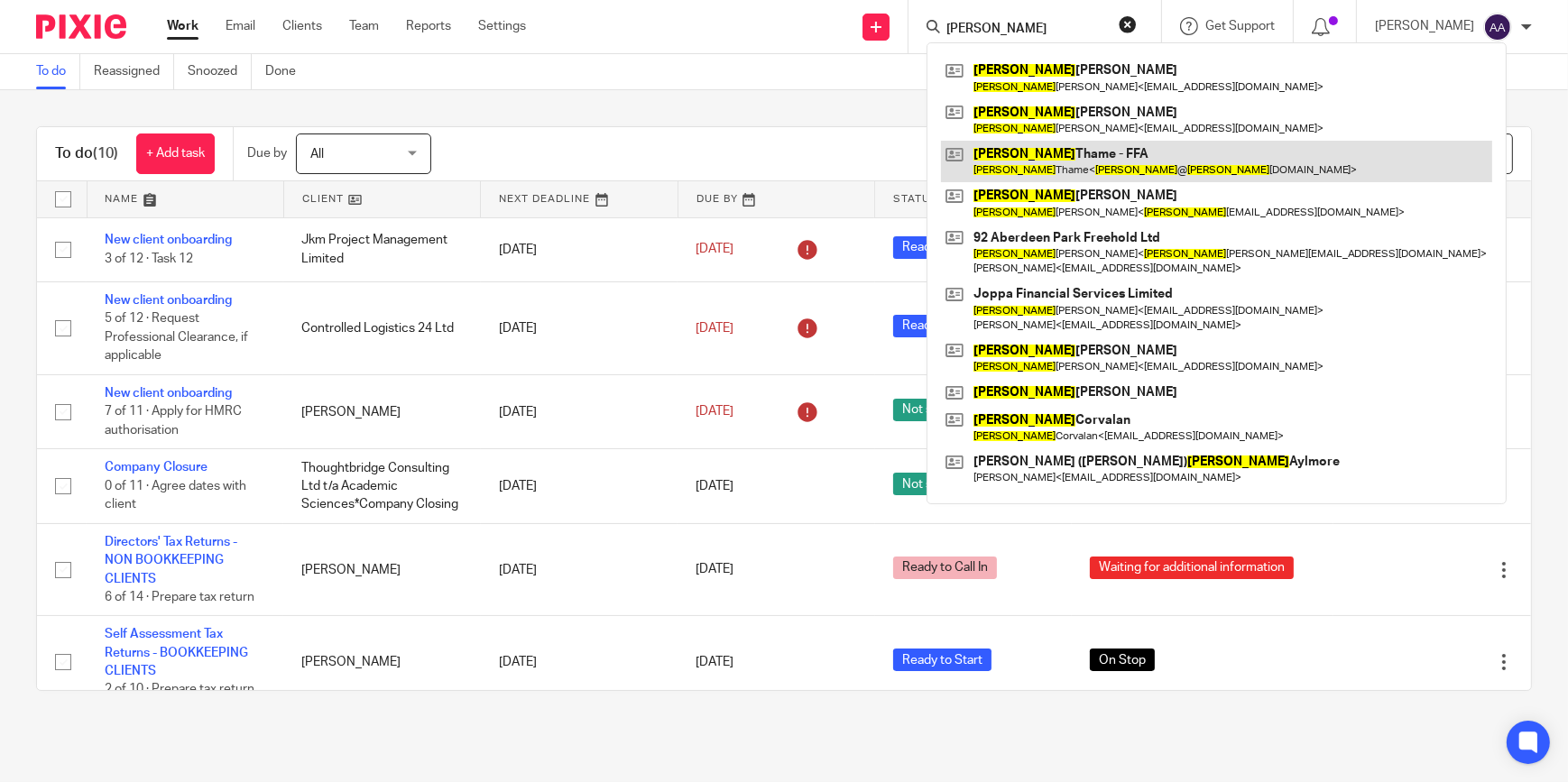
type input "anna"
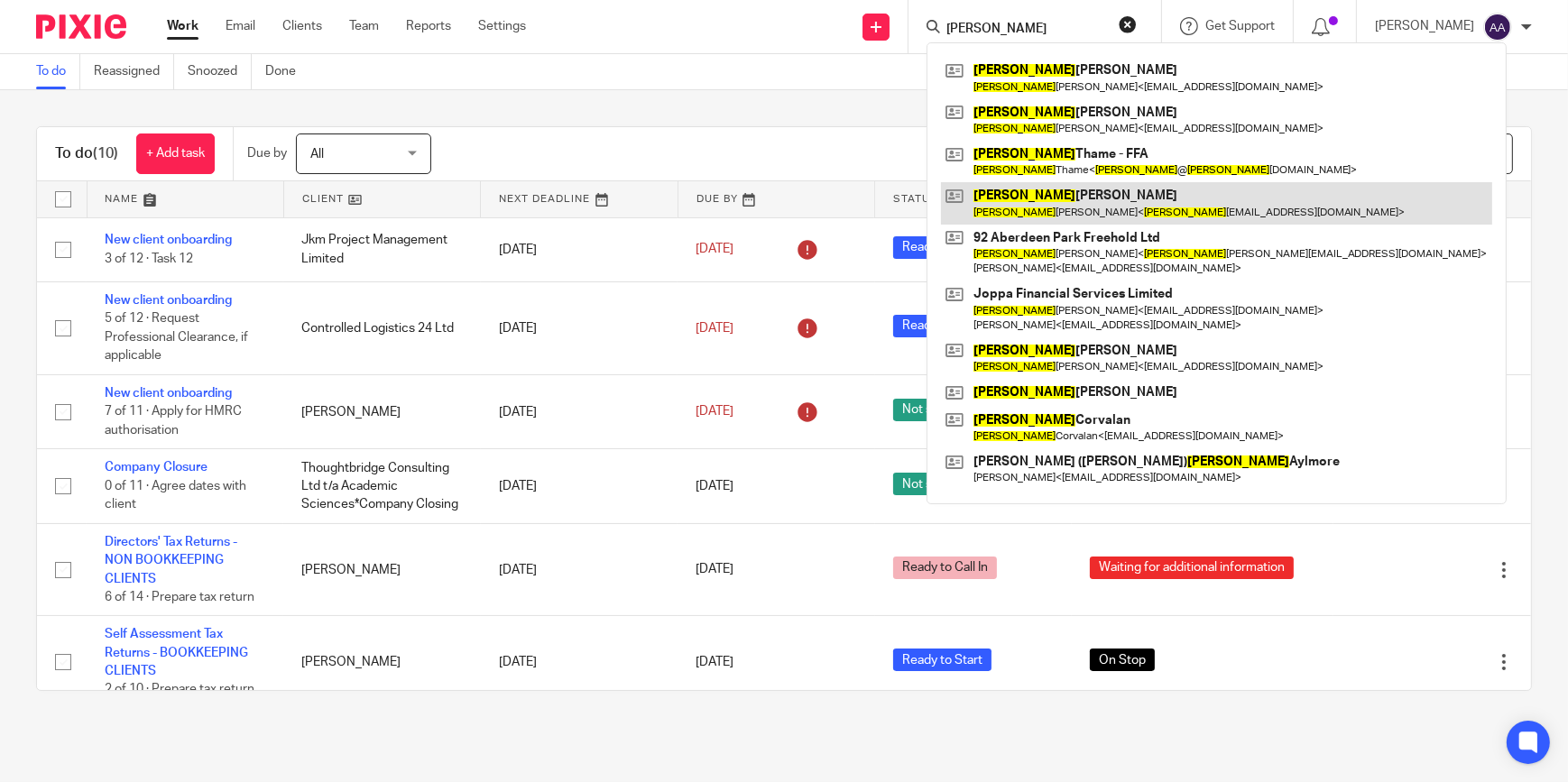
click at [1023, 199] on link at bounding box center [1216, 203] width 551 height 41
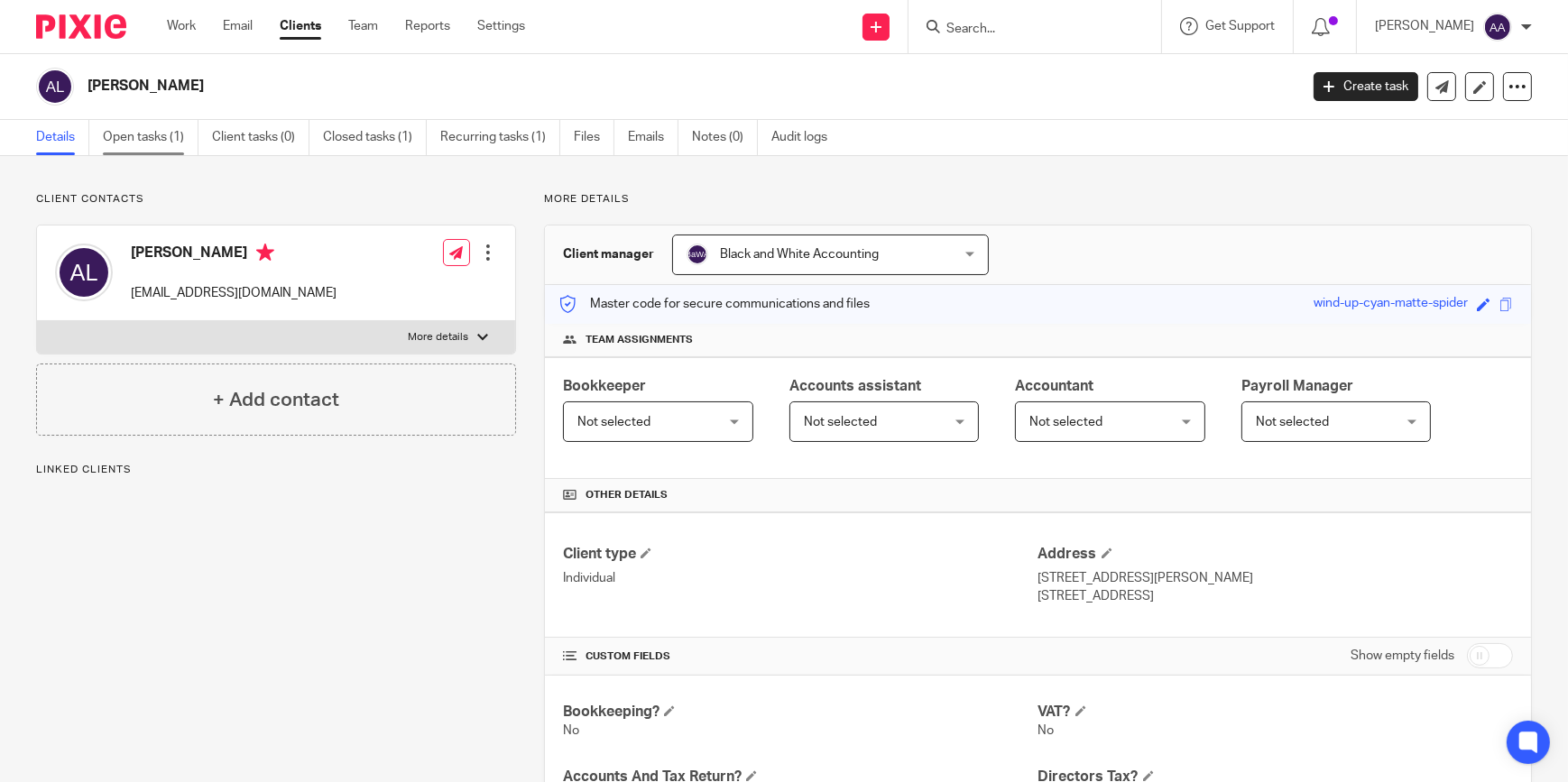
click at [137, 145] on link "Open tasks (1)" at bounding box center [151, 138] width 96 height 35
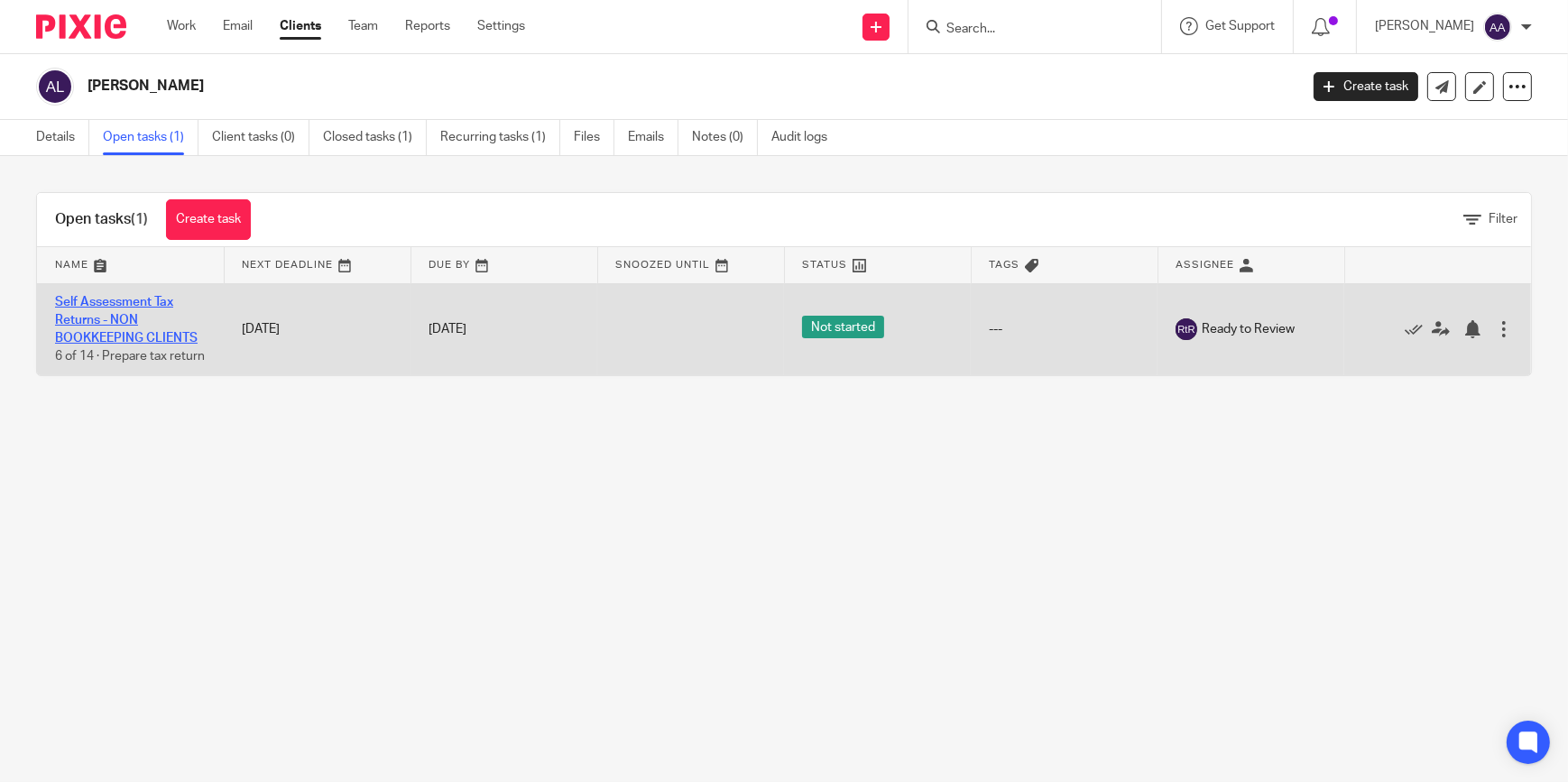
click at [105, 305] on link "Self Assessment Tax Returns - NON BOOKKEEPING CLIENTS" at bounding box center [126, 320] width 143 height 50
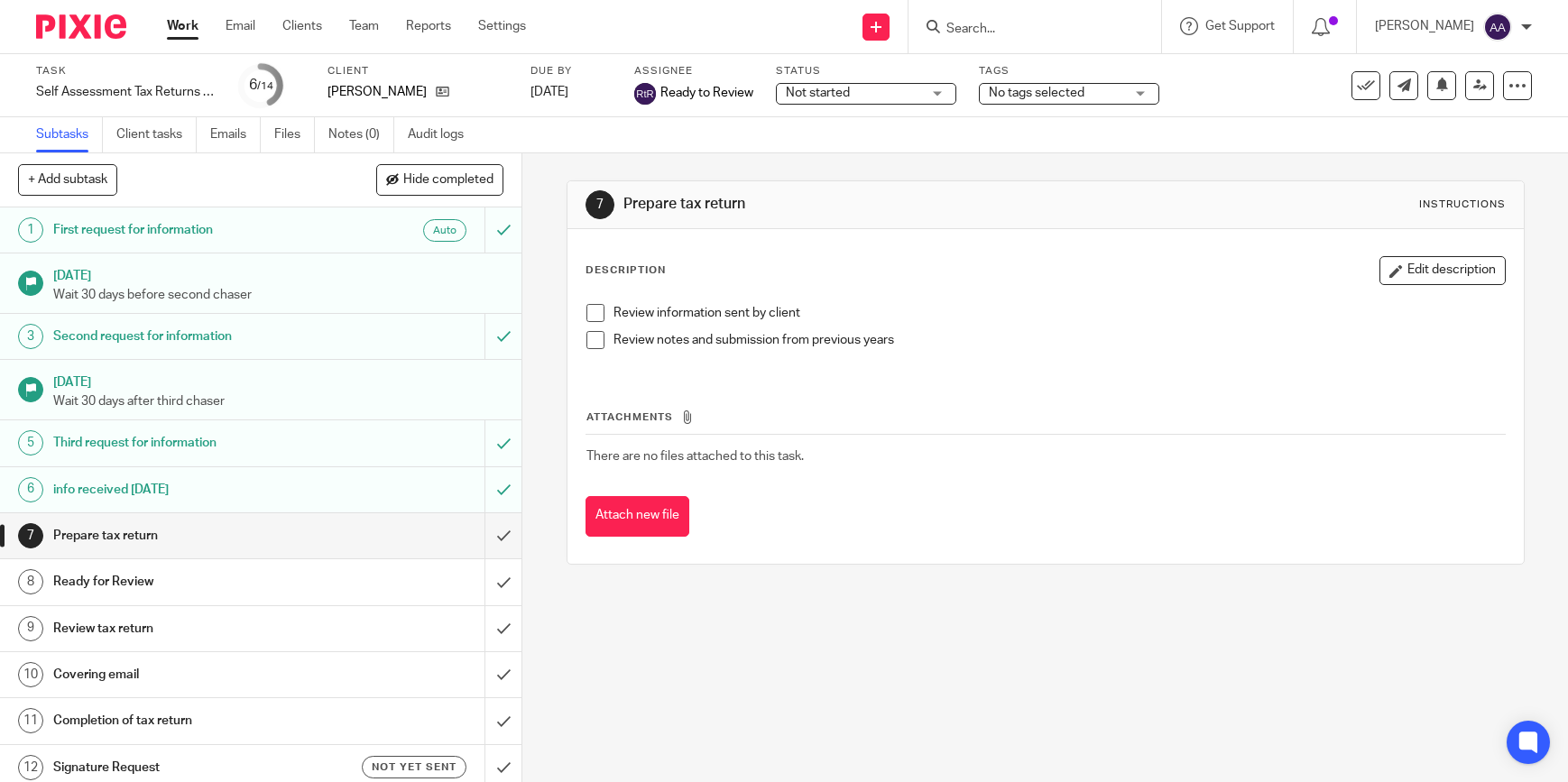
click at [922, 86] on div "Not started Not started" at bounding box center [866, 94] width 180 height 22
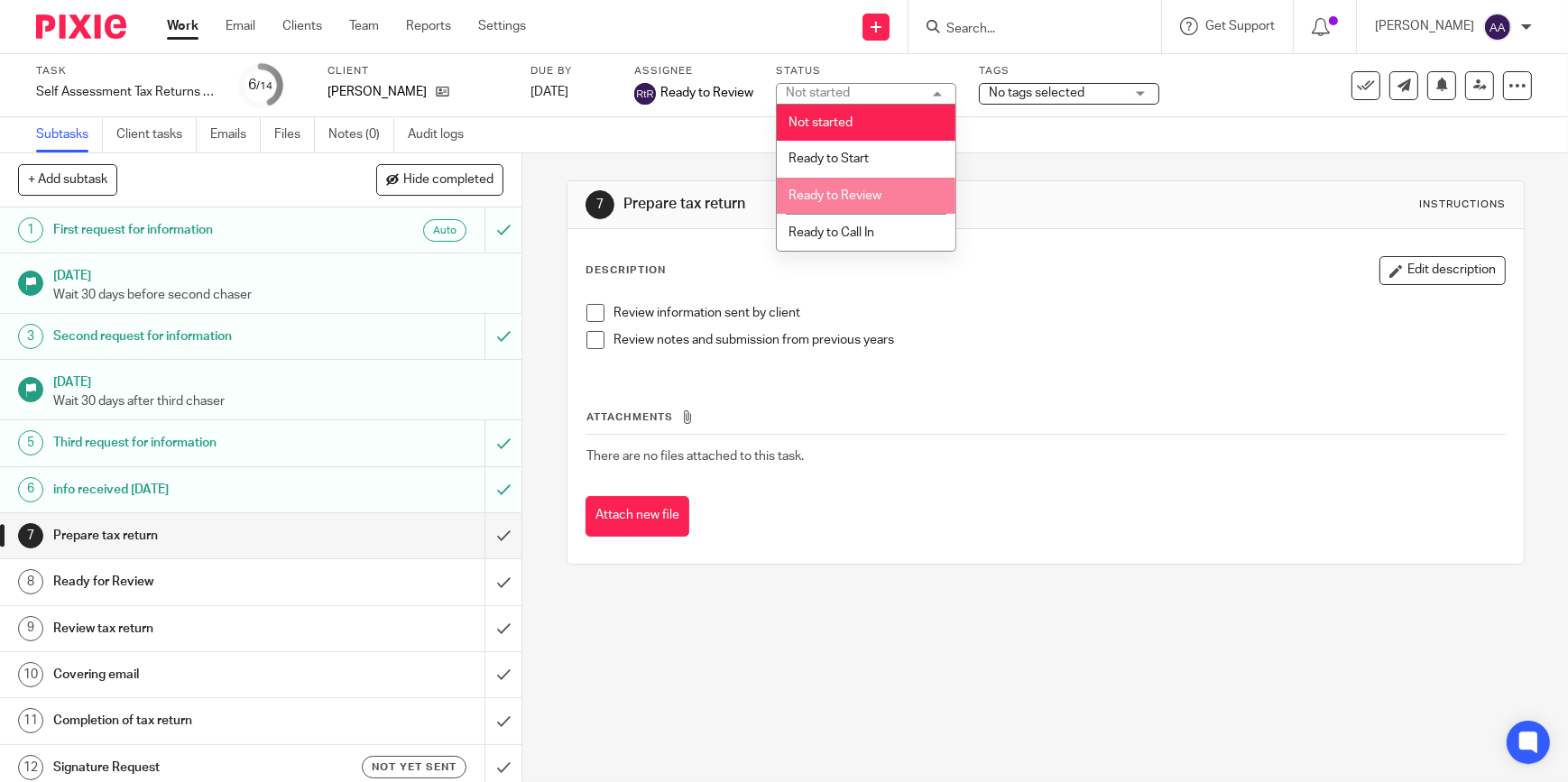
click at [887, 186] on li "Ready to Review" at bounding box center [866, 197] width 179 height 37
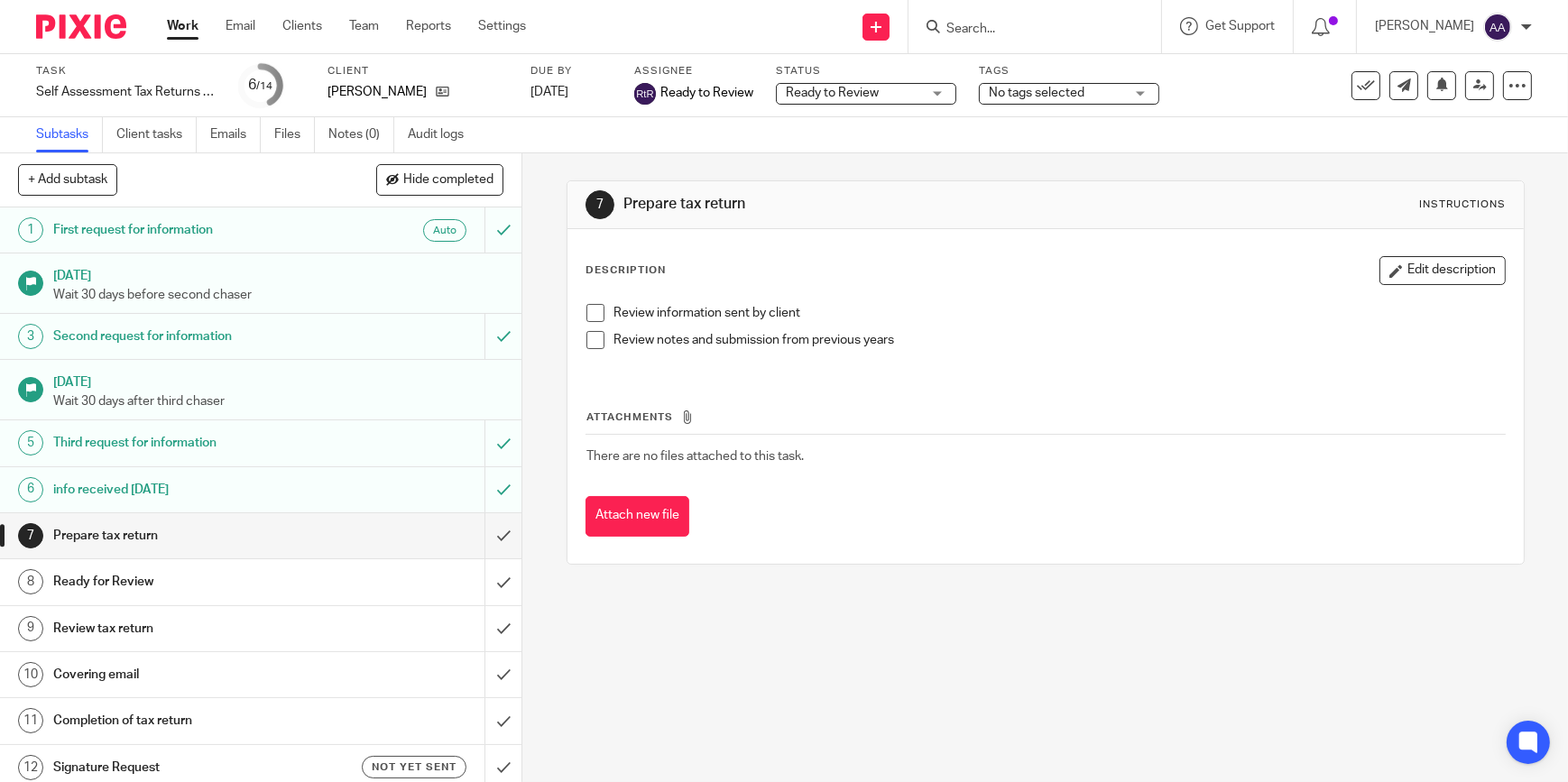
click at [1049, 94] on span "No tags selected" at bounding box center [1037, 92] width 96 height 13
click at [1005, 409] on th "Attachments" at bounding box center [1045, 422] width 920 height 26
click at [176, 26] on link "Work" at bounding box center [183, 26] width 31 height 18
